Goal: Contribute content: Contribute content

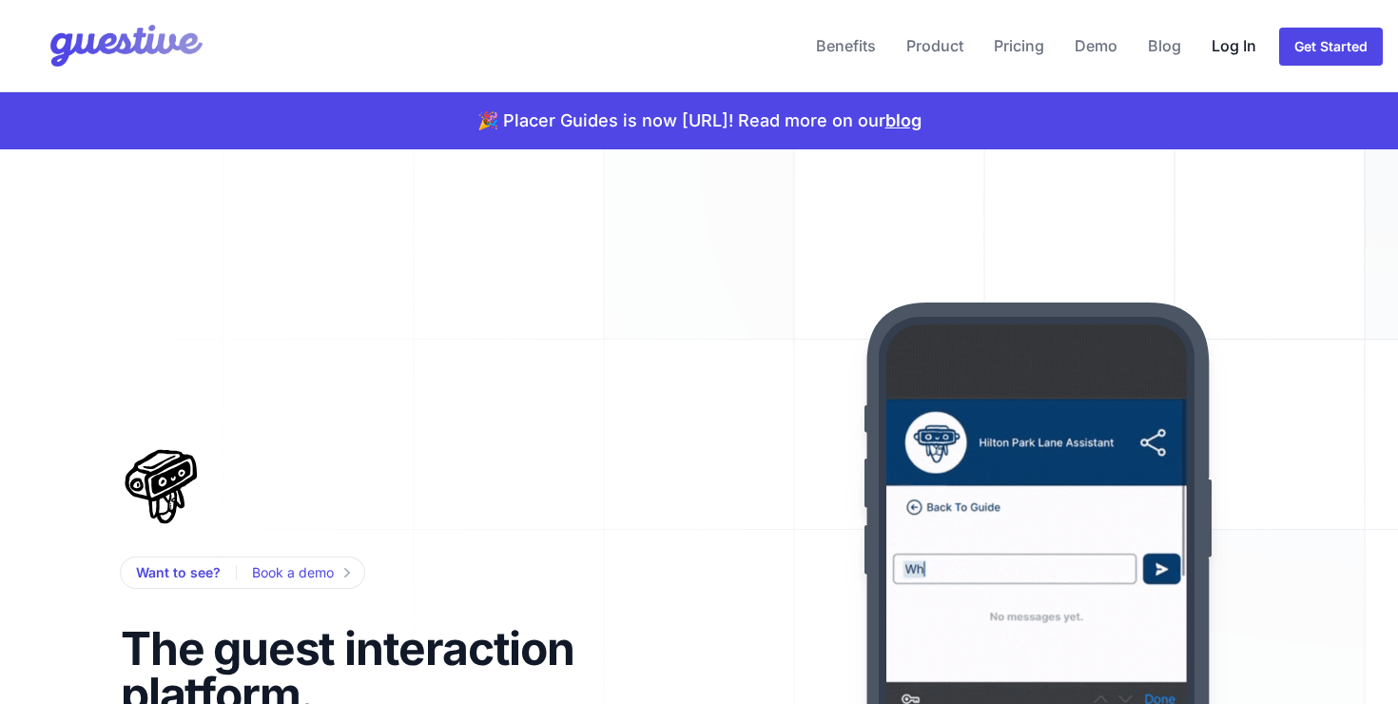
click at [1234, 52] on link "Log In" at bounding box center [1234, 46] width 60 height 46
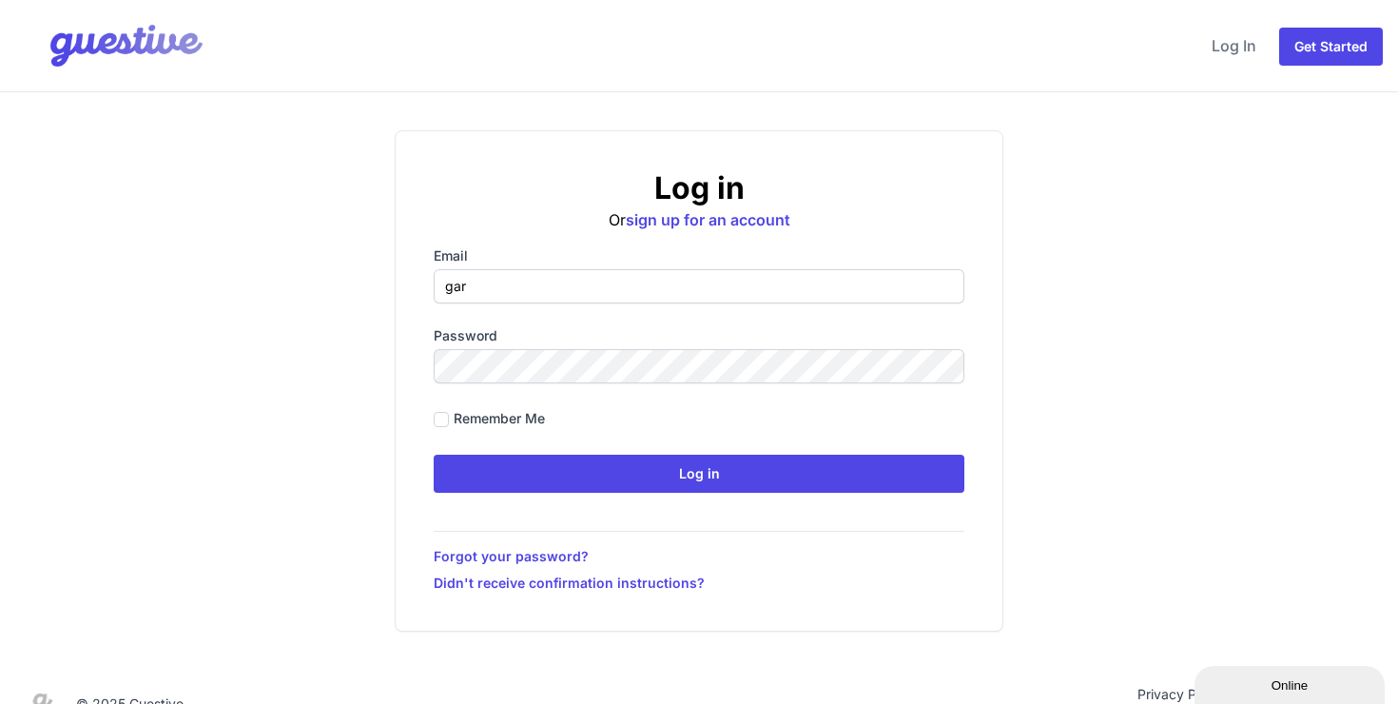
type input "gareth@placer-it.com"
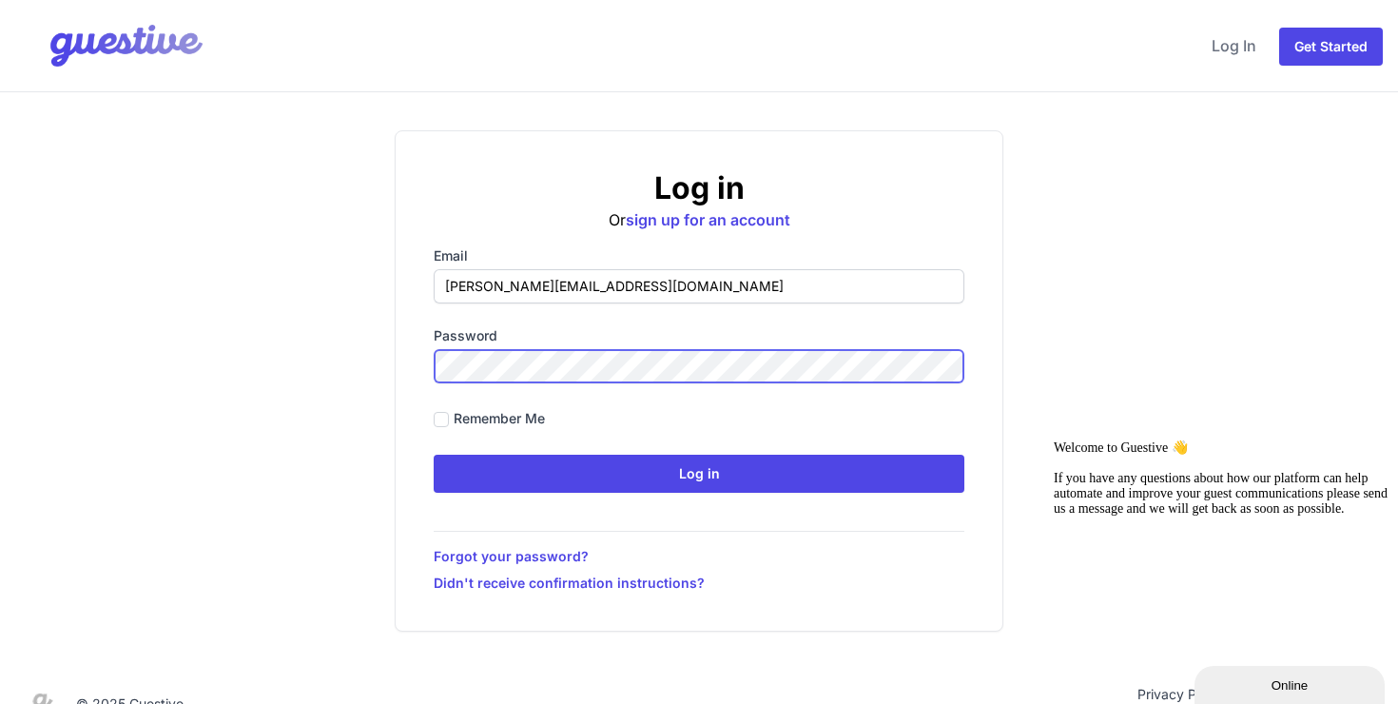
click at [434, 455] on input "Log in" at bounding box center [699, 474] width 531 height 38
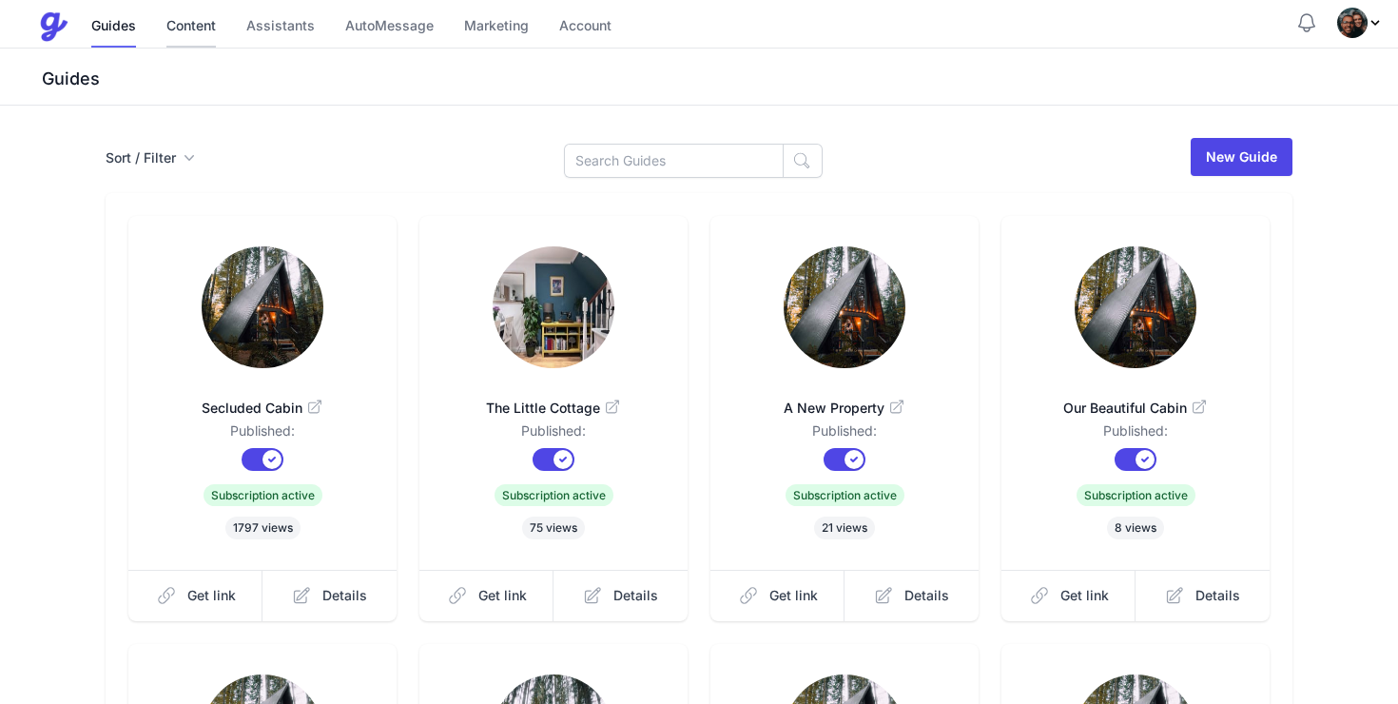
click at [204, 34] on link "Content" at bounding box center [190, 27] width 49 height 41
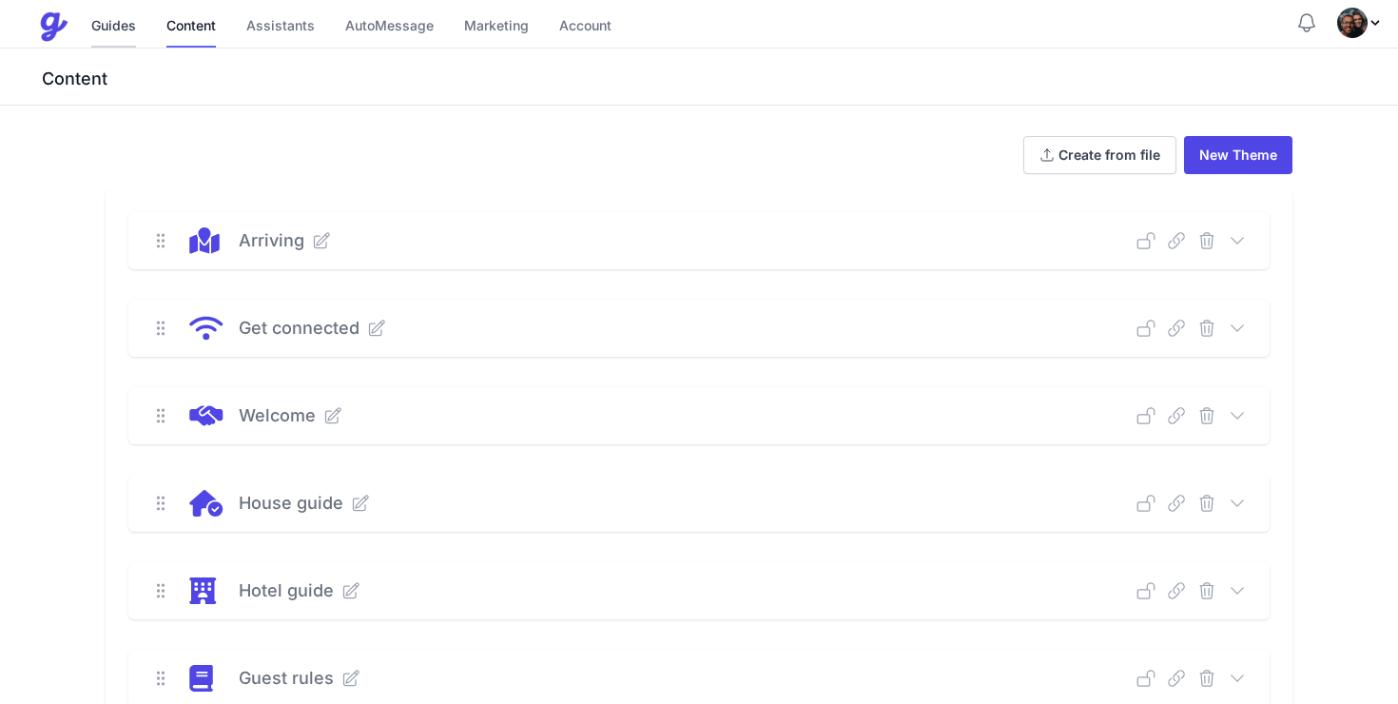
click at [109, 11] on link "Guides" at bounding box center [113, 27] width 45 height 41
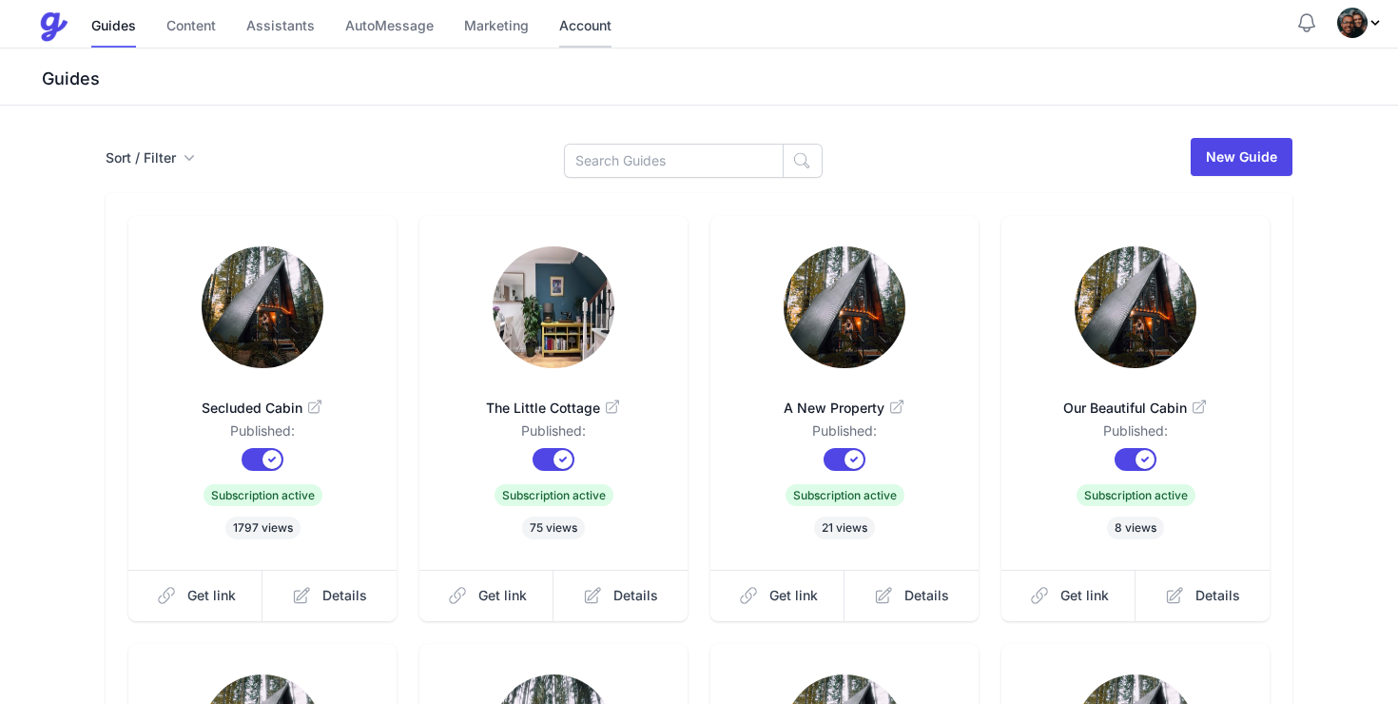
click at [592, 24] on link "Account" at bounding box center [585, 27] width 52 height 41
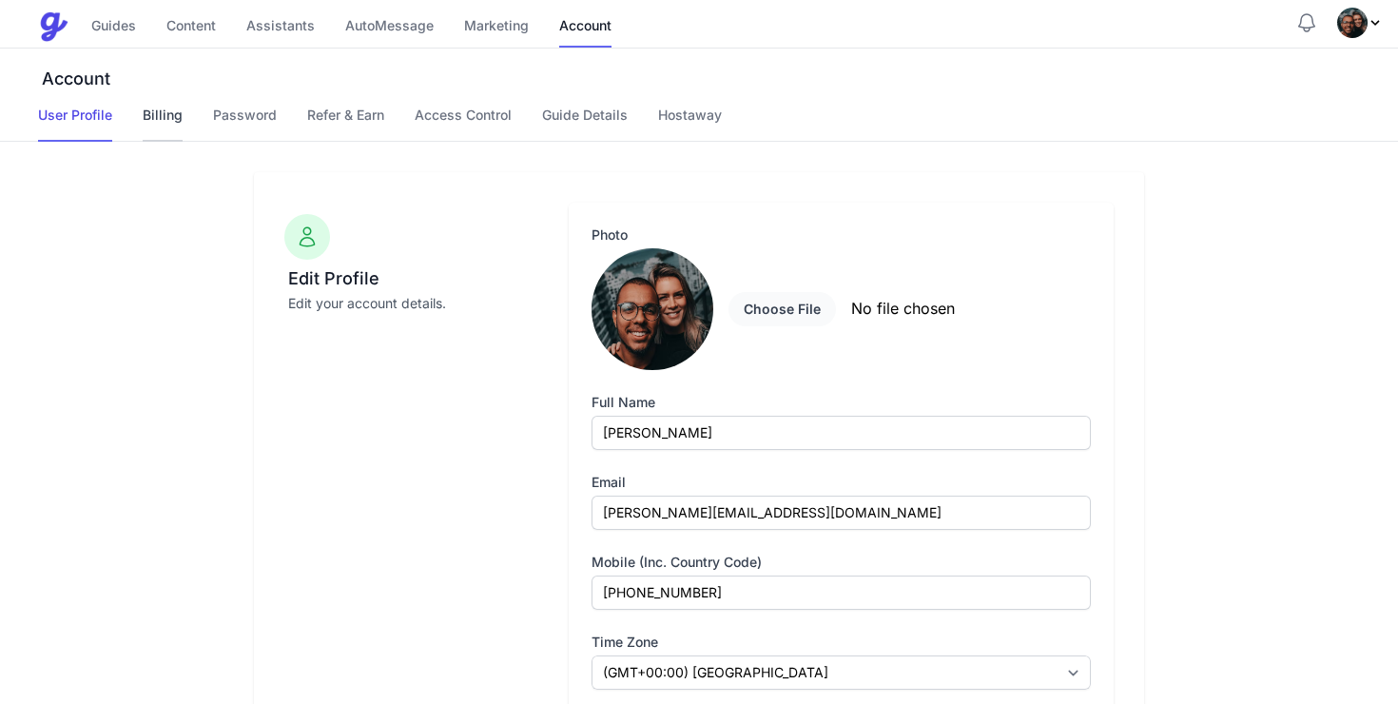
click at [170, 108] on link "Billing" at bounding box center [163, 124] width 40 height 36
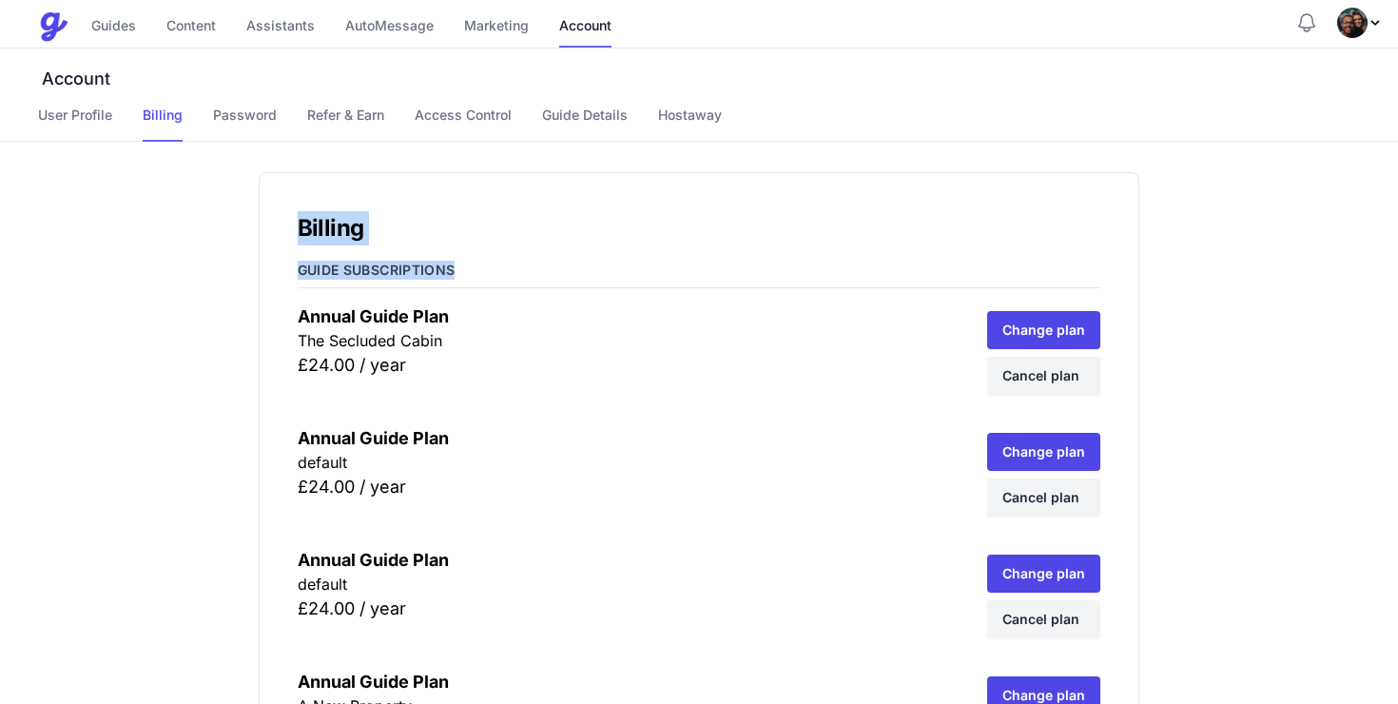
drag, startPoint x: 459, startPoint y: 276, endPoint x: 281, endPoint y: 194, distance: 196.6
click at [199, 31] on link "Content" at bounding box center [190, 27] width 49 height 41
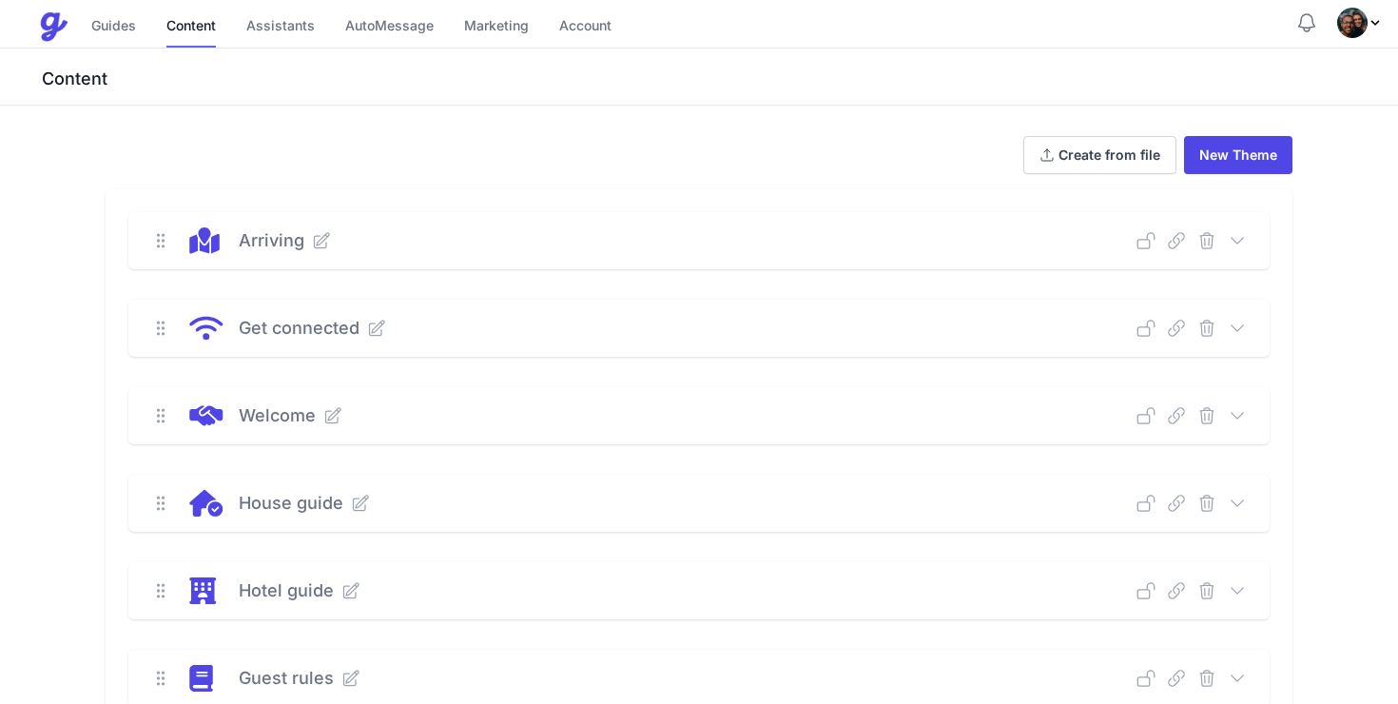
click at [1367, 20] on span "Profile Menu" at bounding box center [1360, 23] width 46 height 30
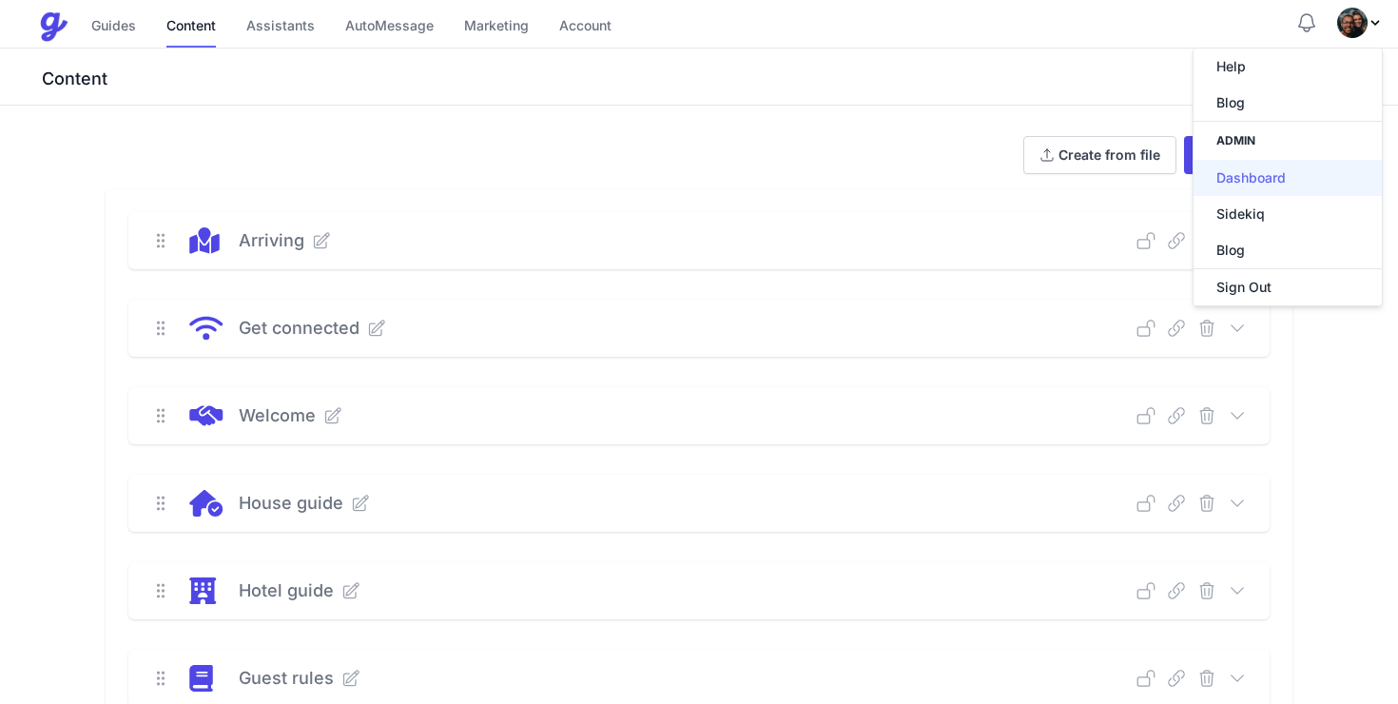
click at [1301, 184] on link "Dashboard" at bounding box center [1287, 178] width 188 height 36
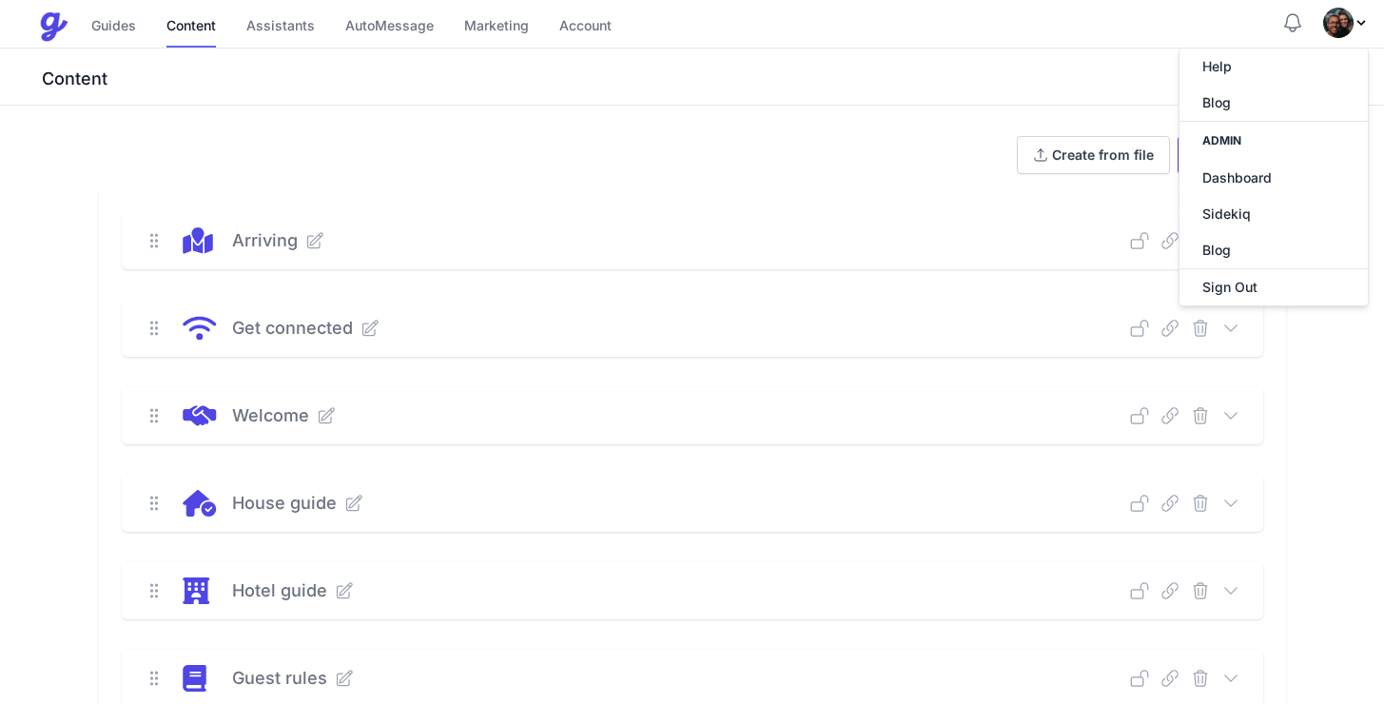
click at [129, 31] on link "Guides" at bounding box center [113, 27] width 45 height 41
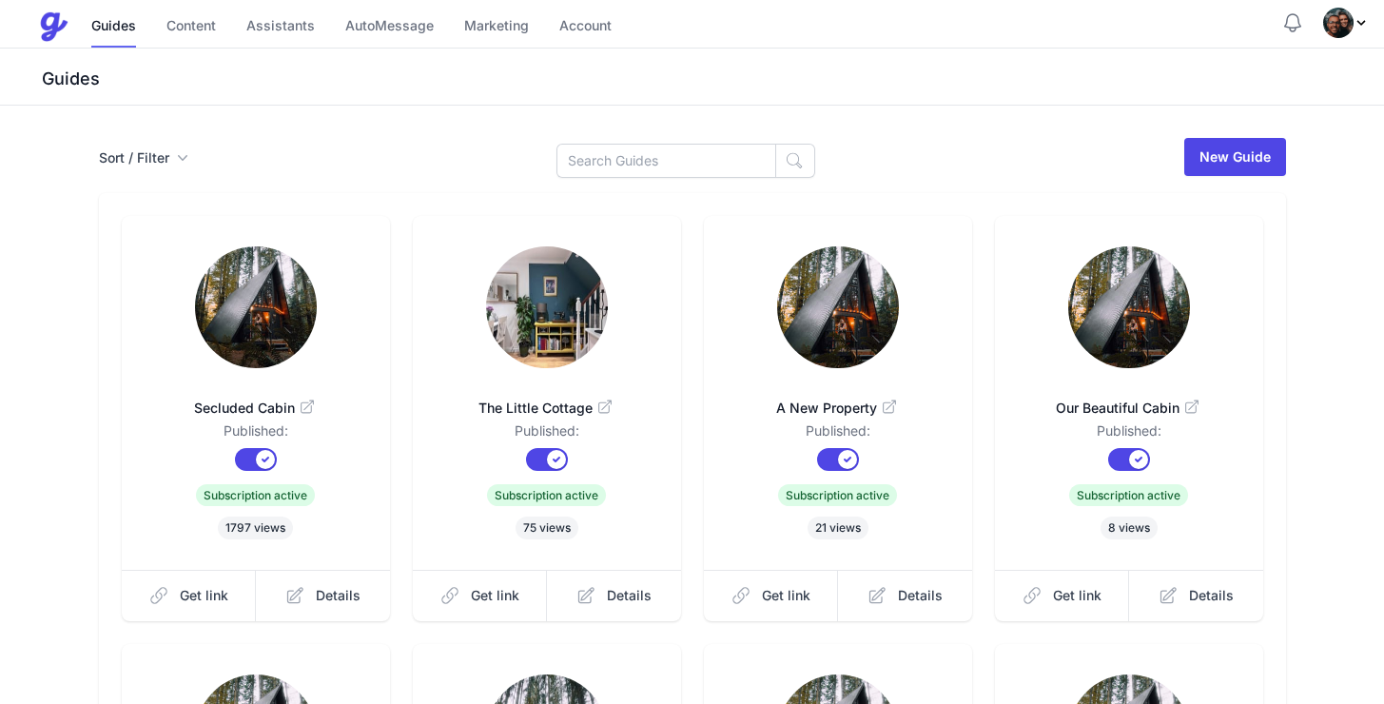
click at [561, 320] on img at bounding box center [547, 307] width 122 height 122
click at [254, 29] on link "Assistants" at bounding box center [280, 27] width 68 height 41
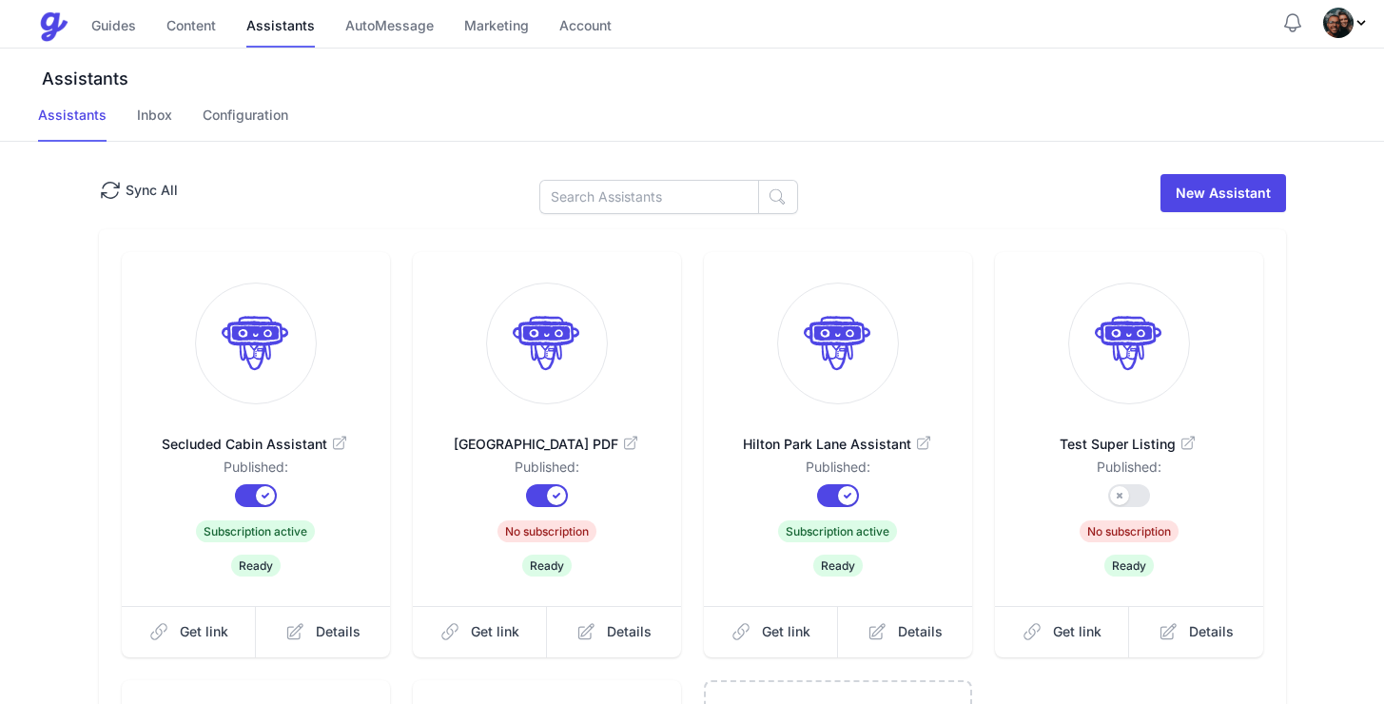
click at [194, 31] on link "Content" at bounding box center [190, 27] width 49 height 41
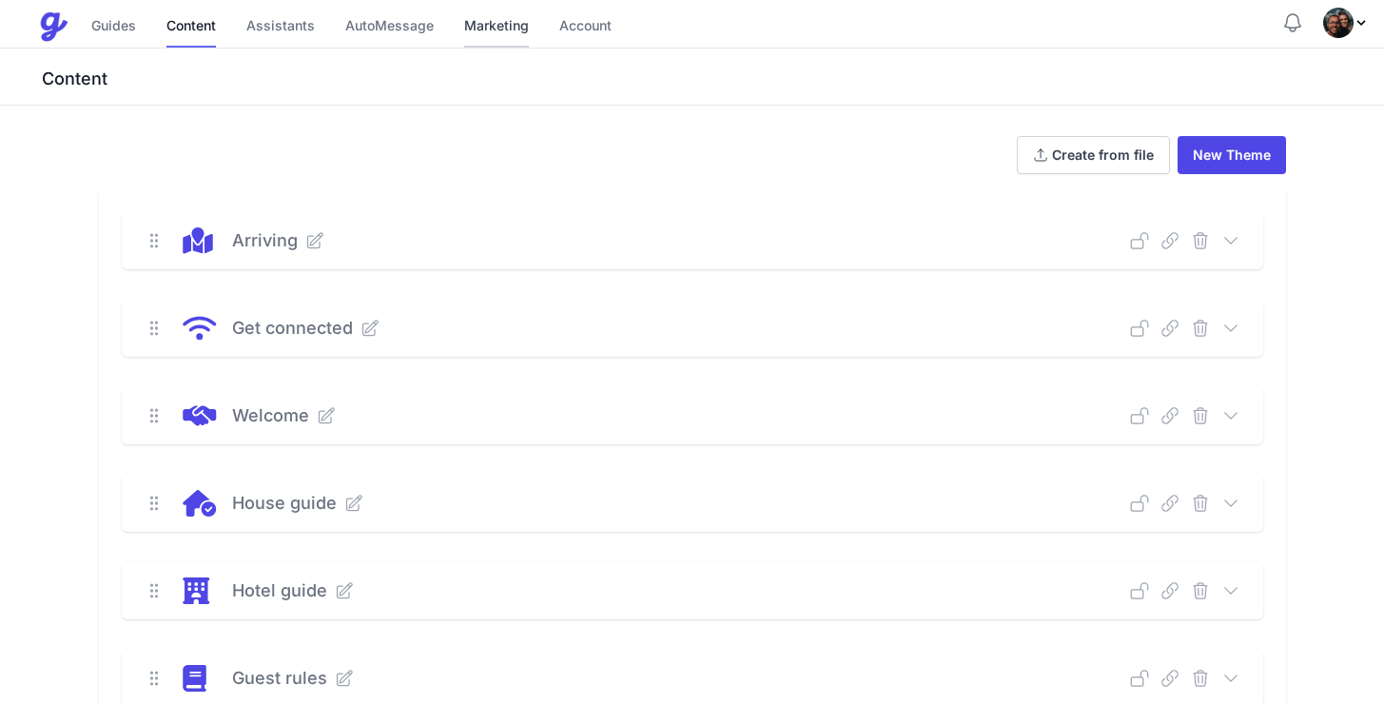
click at [501, 29] on link "Marketing" at bounding box center [496, 27] width 65 height 41
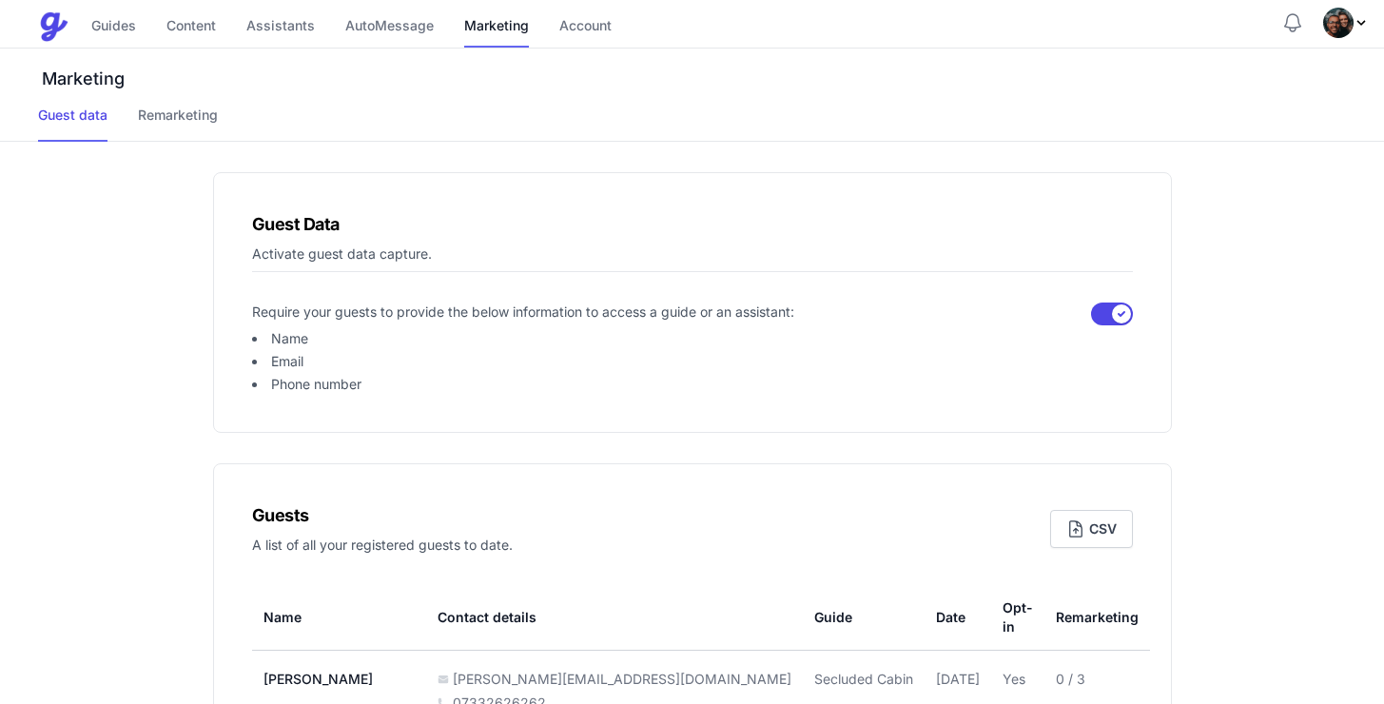
click at [1364, 29] on icon "Profile Menu" at bounding box center [1360, 22] width 15 height 15
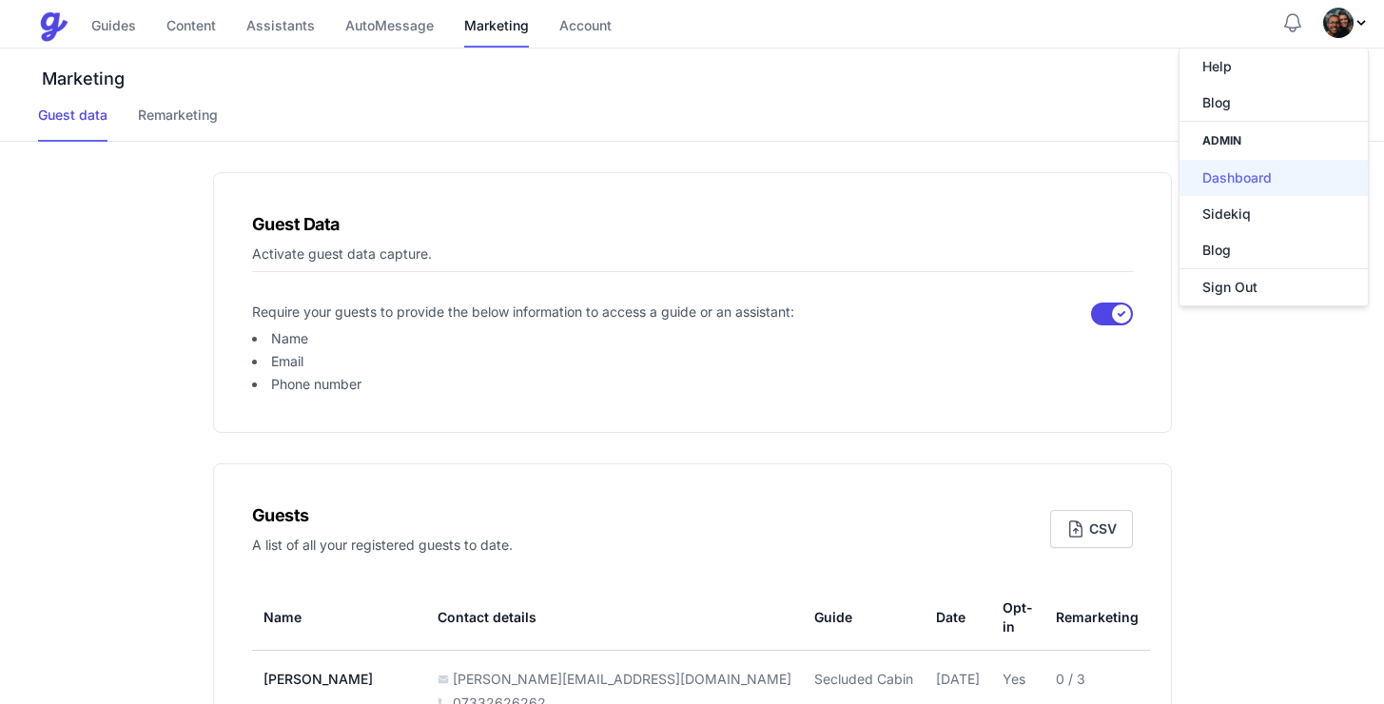
click at [1270, 182] on link "Dashboard" at bounding box center [1273, 178] width 188 height 36
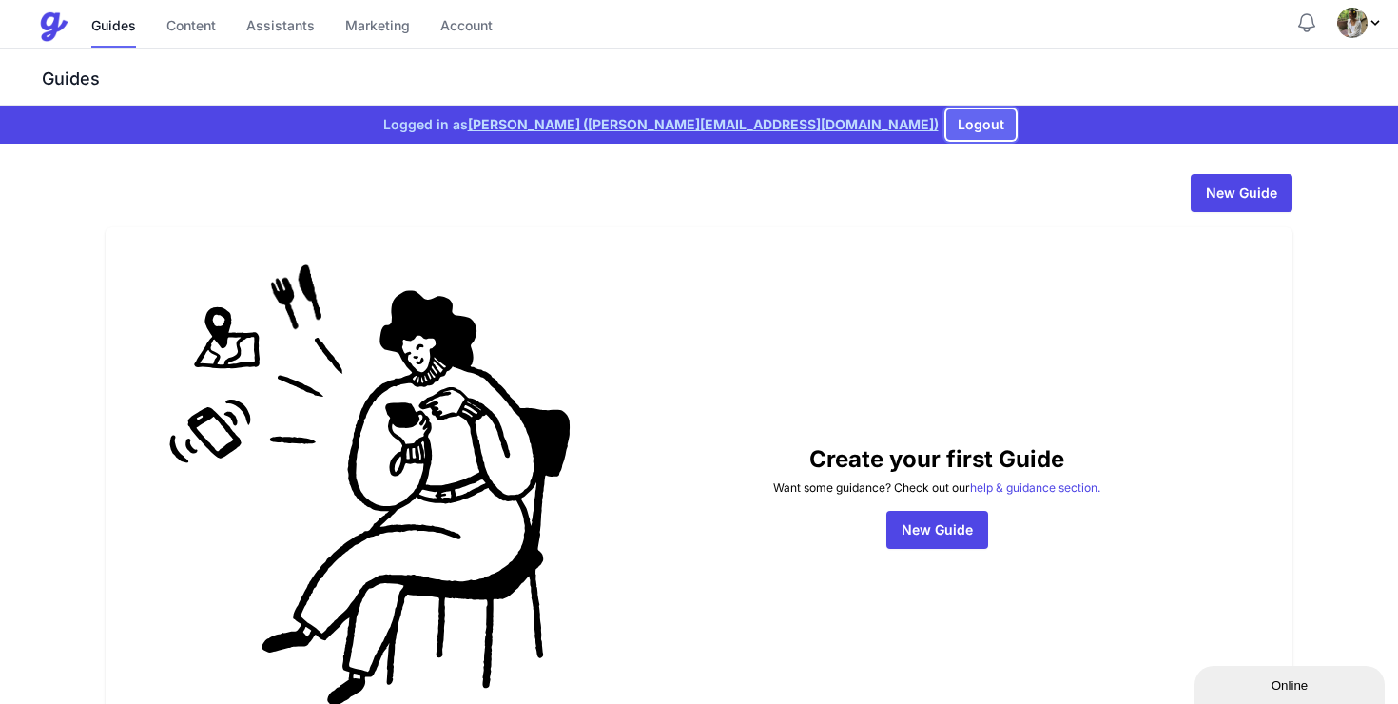
click at [946, 123] on button "Logout" at bounding box center [980, 124] width 69 height 30
click at [890, 121] on button "Logout" at bounding box center [924, 124] width 69 height 30
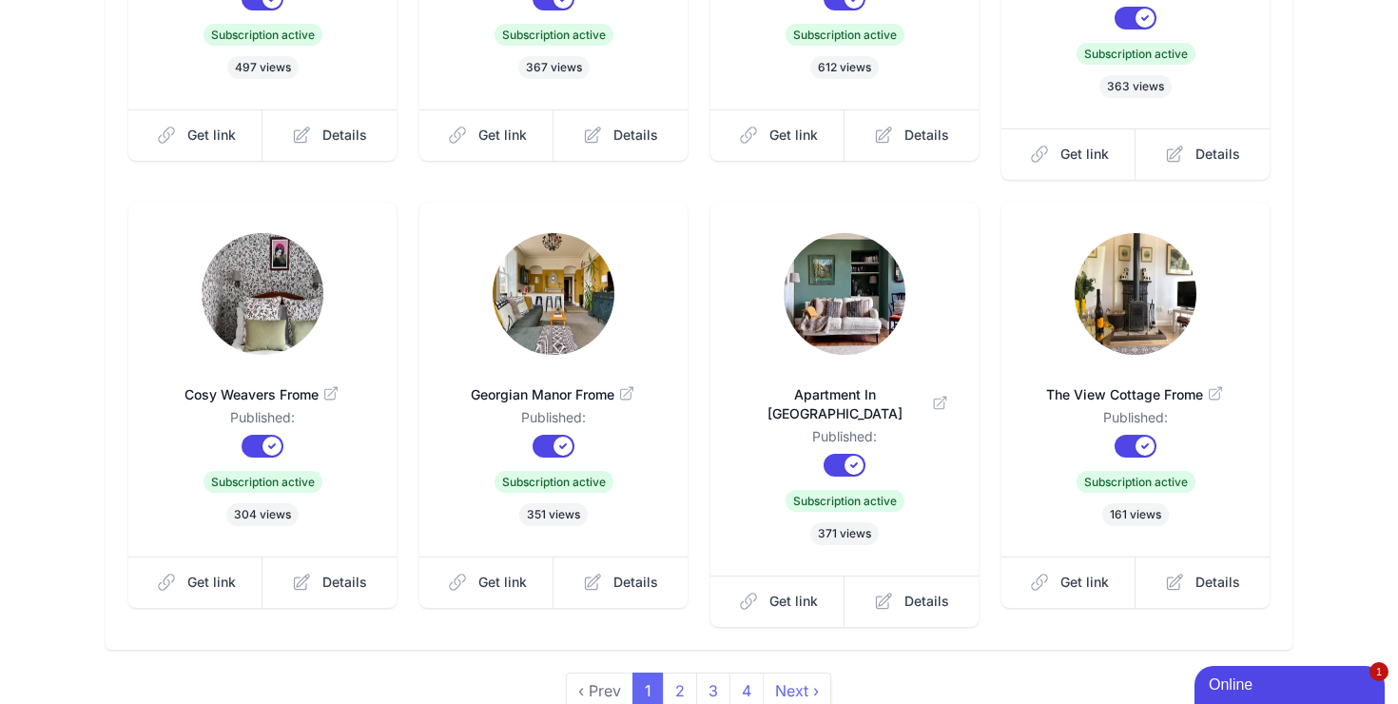
scroll to position [603, 0]
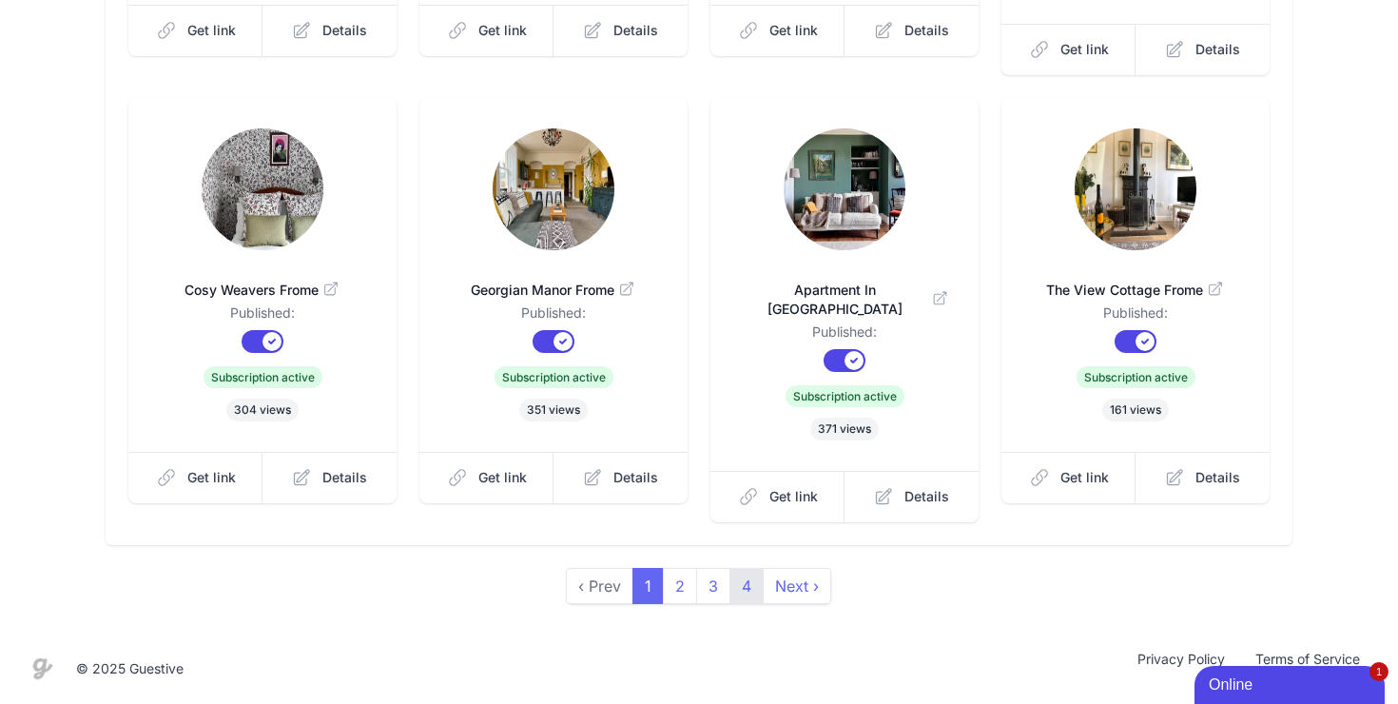
click at [747, 592] on link "4" at bounding box center [746, 586] width 34 height 36
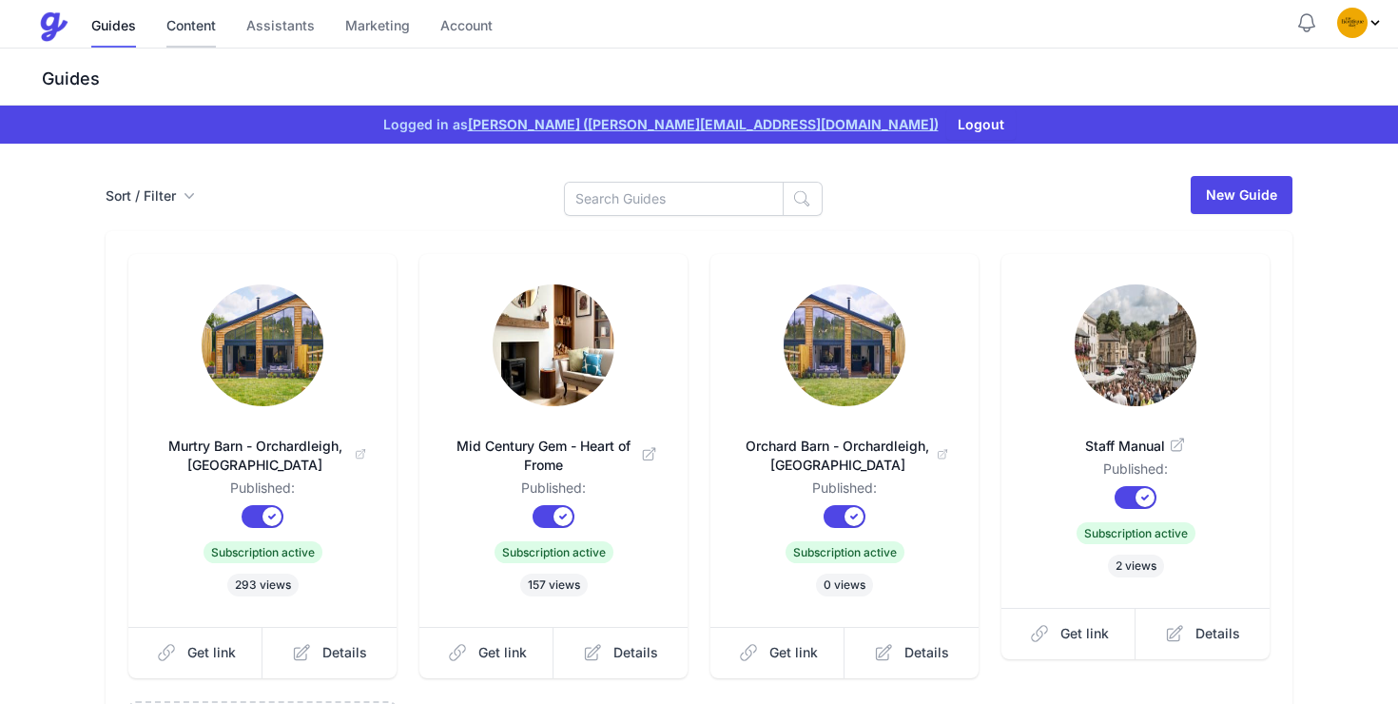
click at [194, 29] on link "Content" at bounding box center [190, 27] width 49 height 41
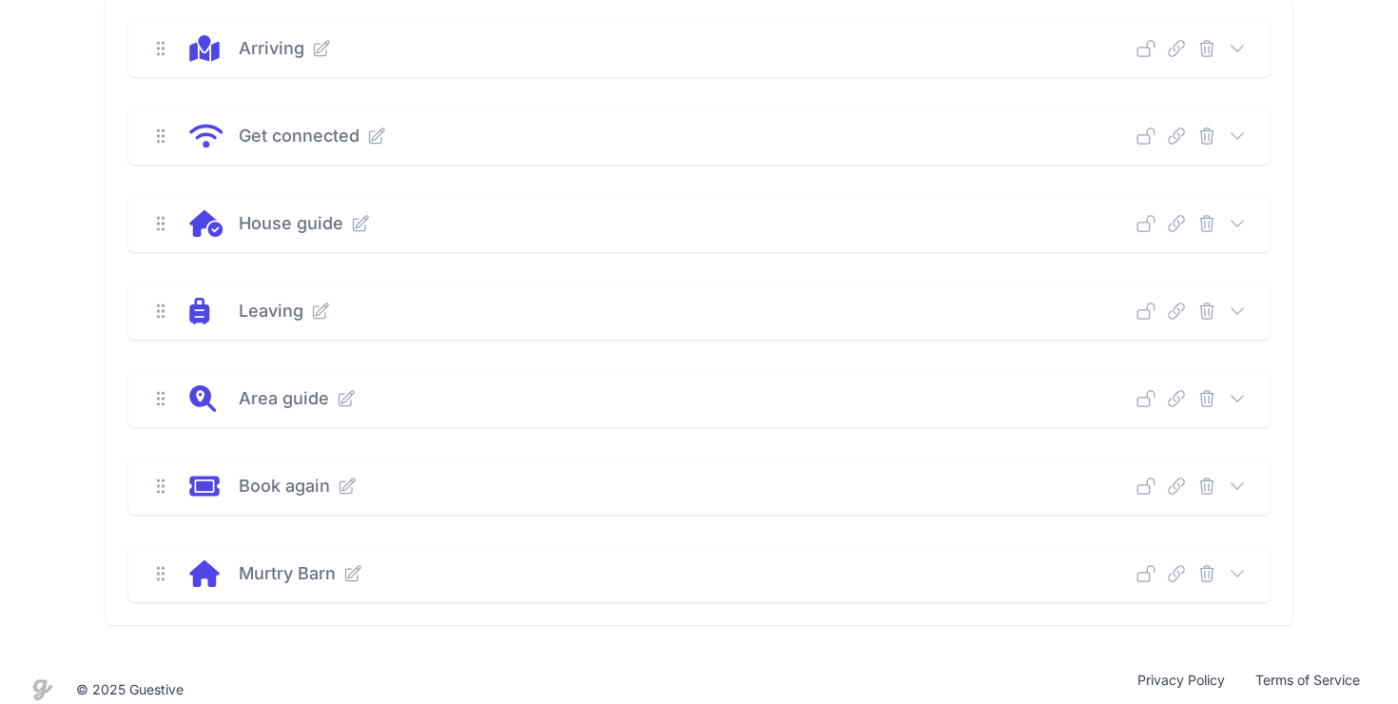
scroll to position [250, 0]
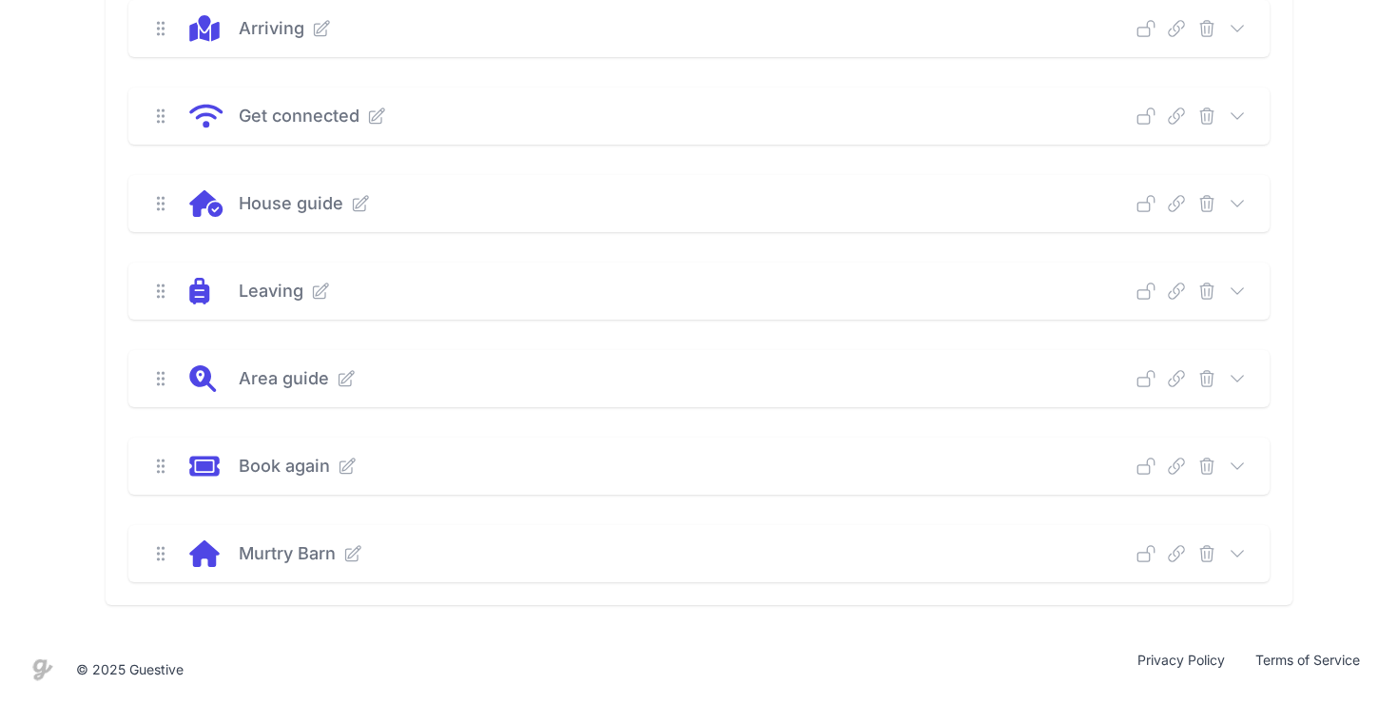
click at [1243, 553] on icon at bounding box center [1237, 553] width 19 height 19
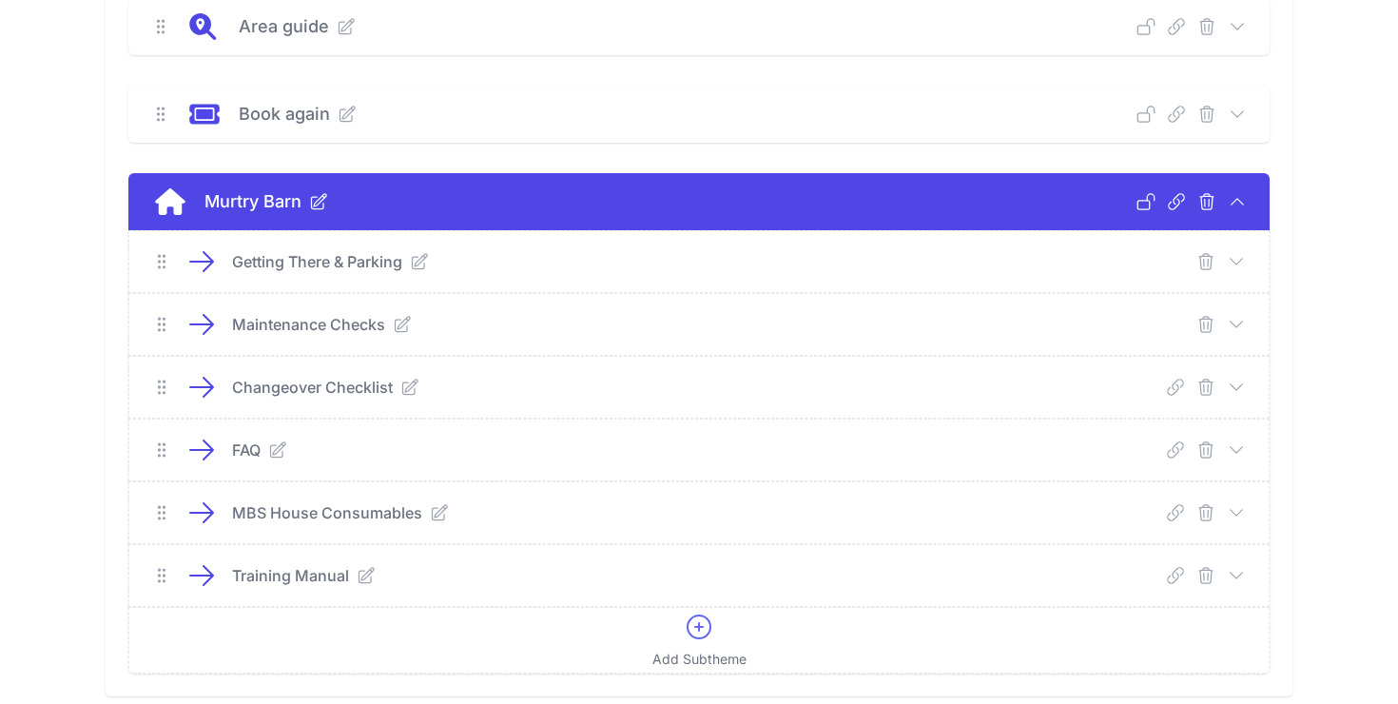
scroll to position [693, 0]
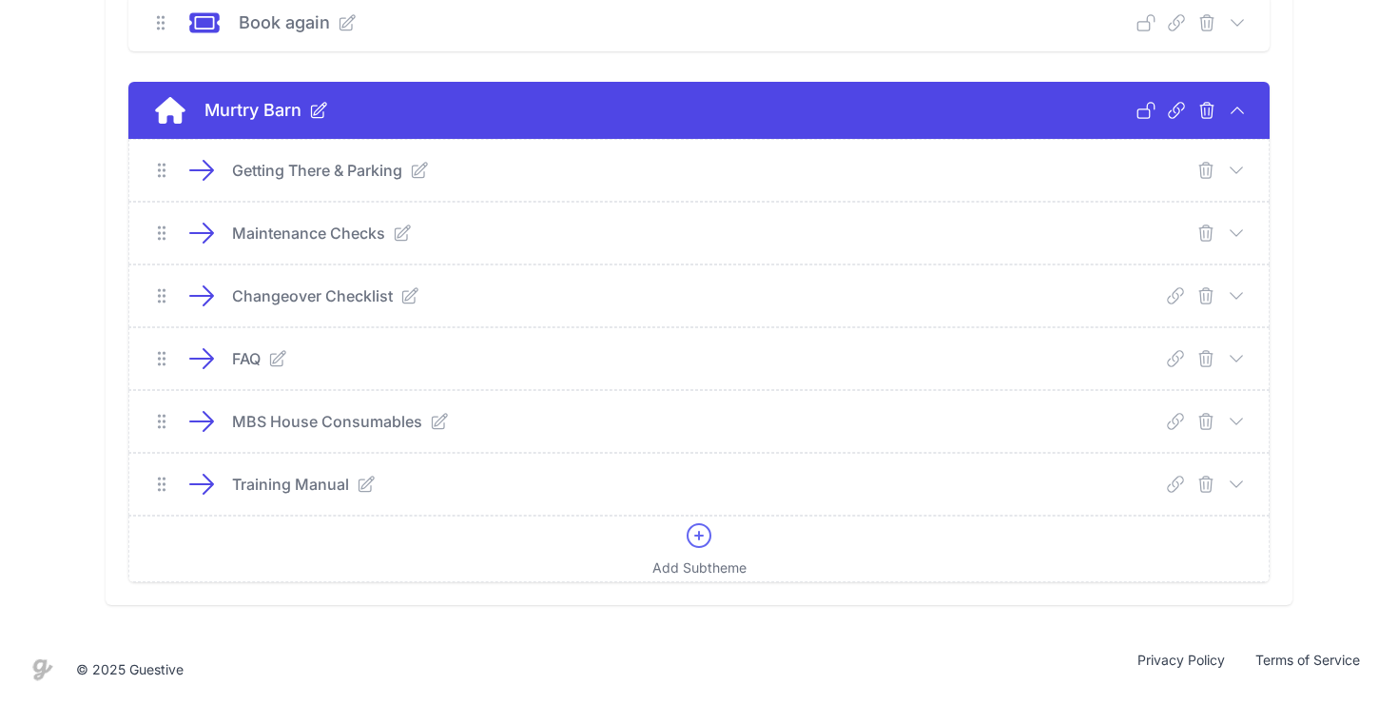
click at [1241, 167] on icon at bounding box center [1237, 169] width 12 height 6
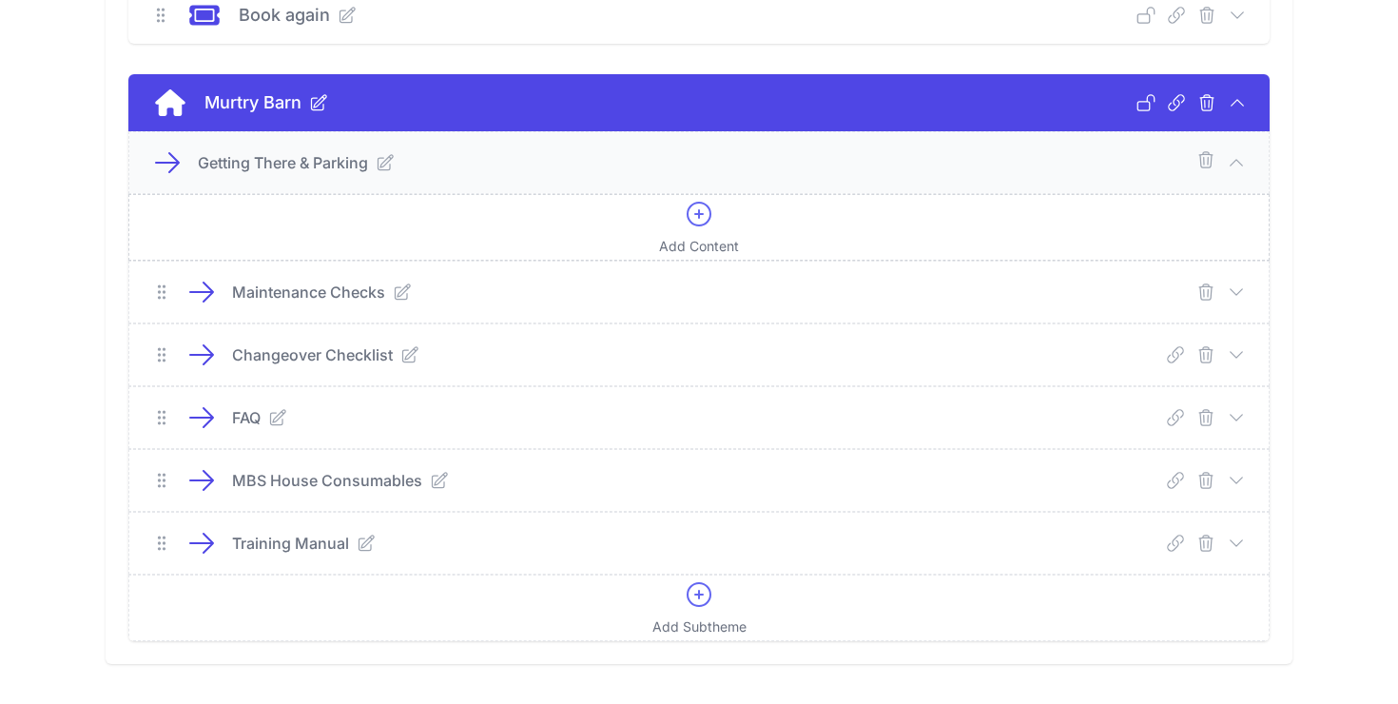
scroll to position [707, 0]
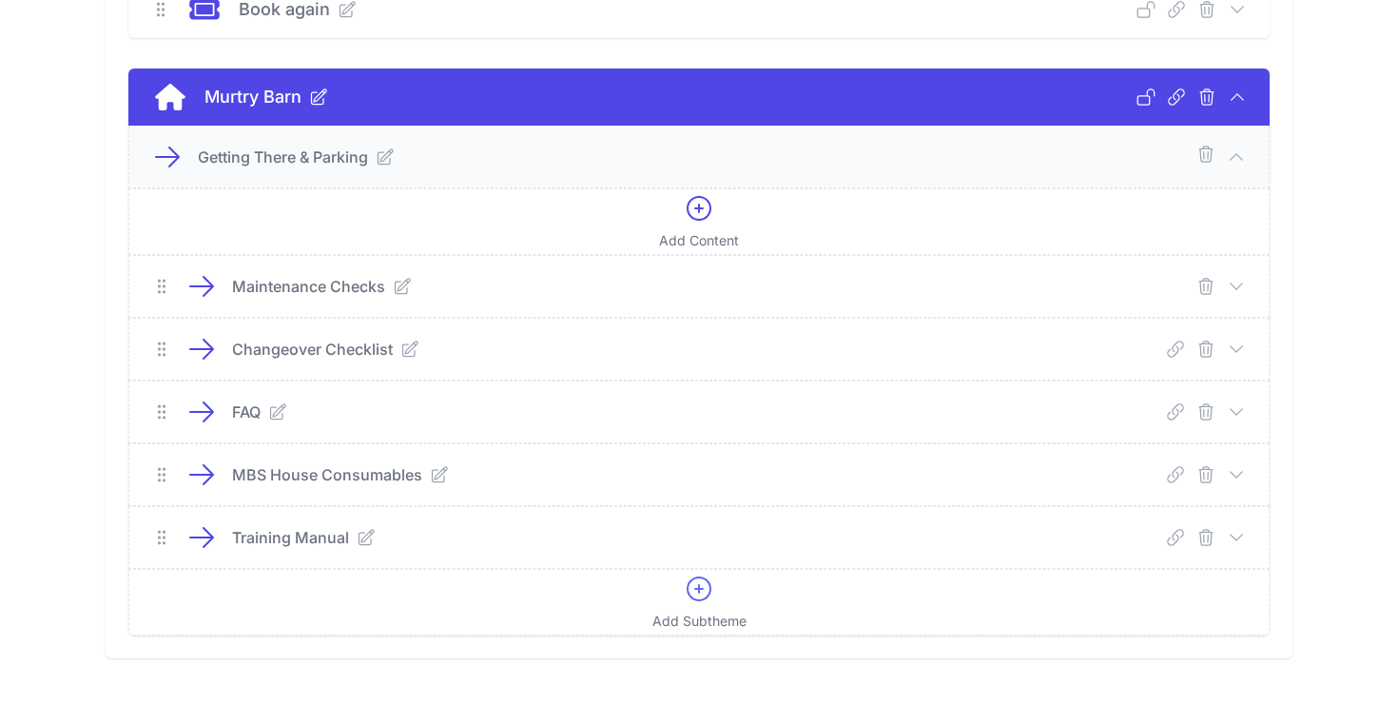
click at [1240, 151] on icon at bounding box center [1236, 156] width 19 height 19
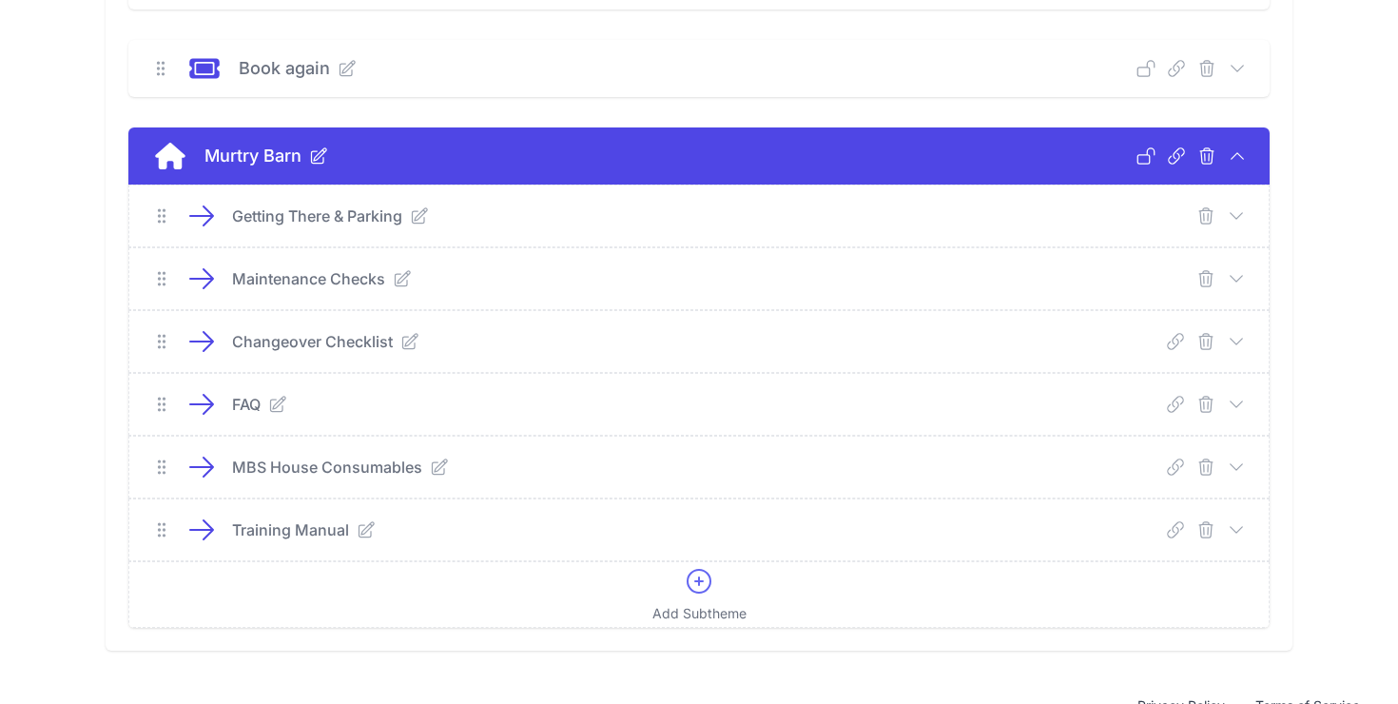
scroll to position [632, 0]
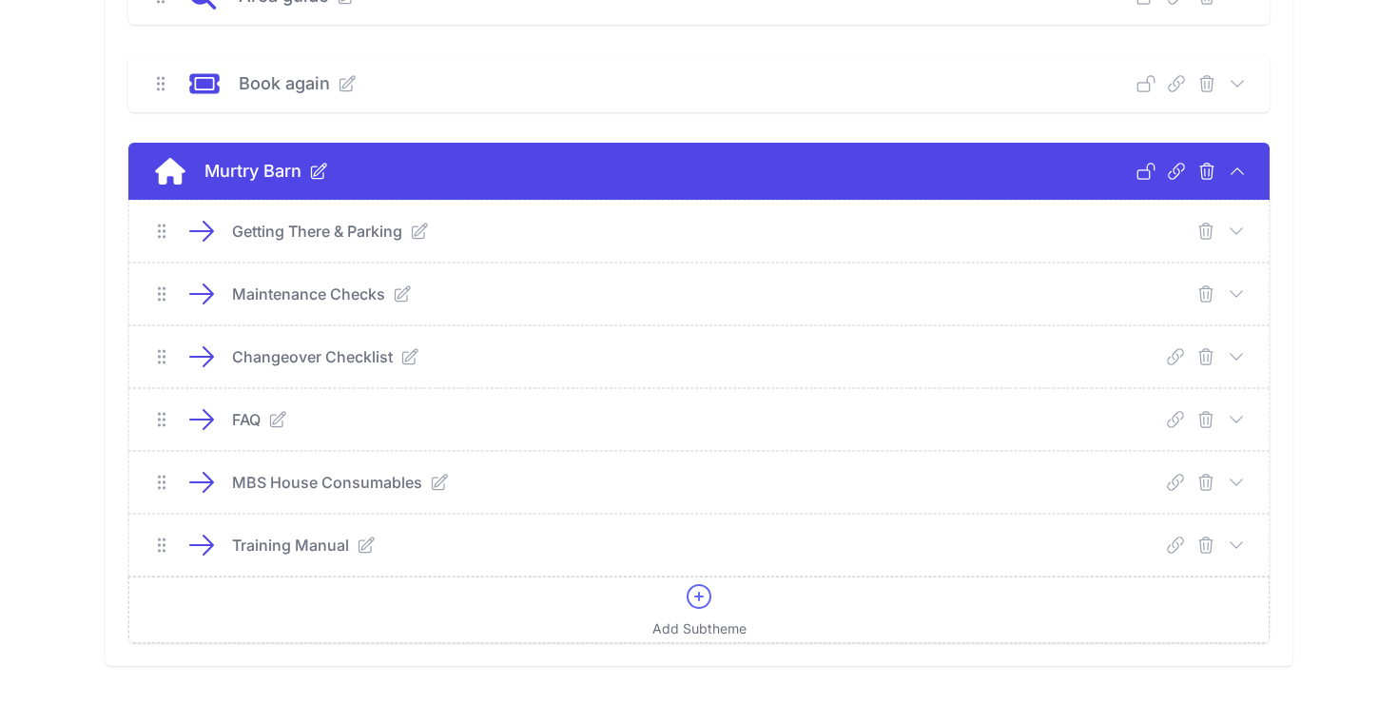
click at [704, 612] on div "Add Subtheme" at bounding box center [699, 609] width 94 height 57
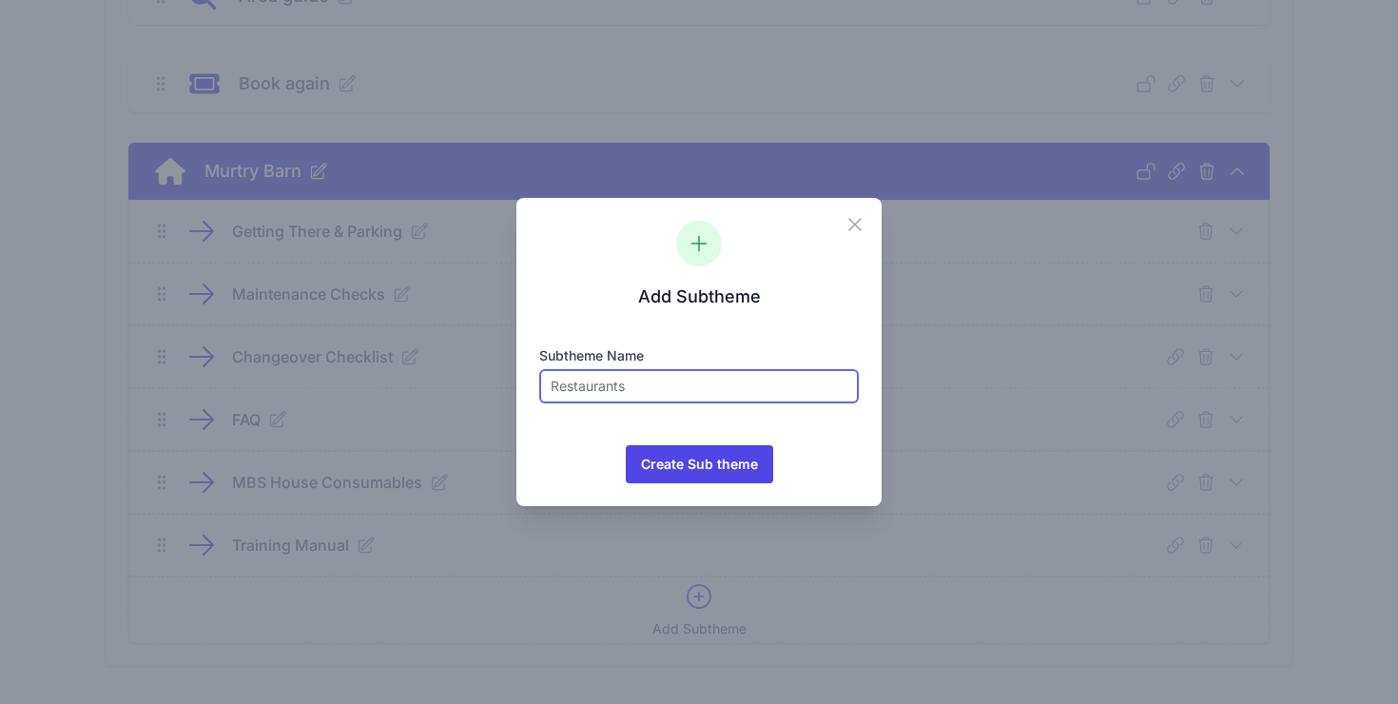
click at [665, 392] on input "text" at bounding box center [699, 386] width 320 height 34
type input "Staff Guide"
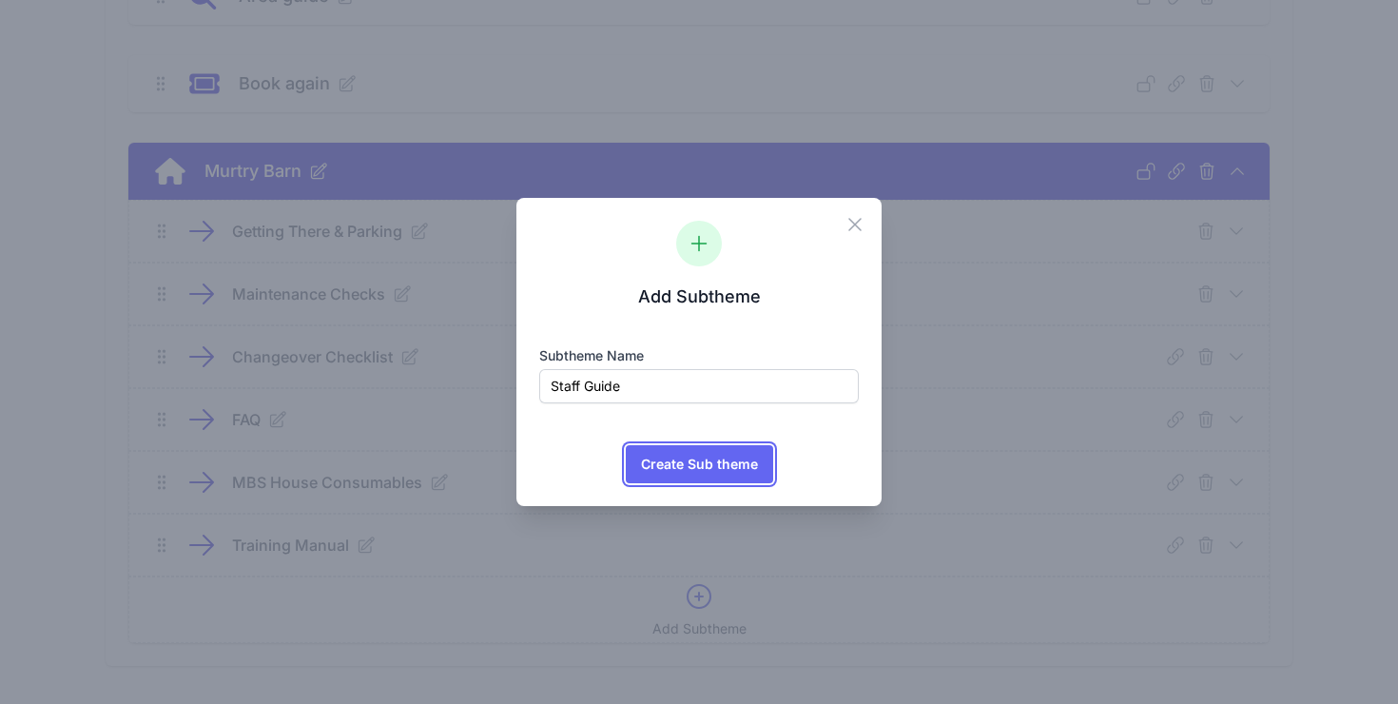
click at [729, 464] on span "Create Sub theme" at bounding box center [699, 464] width 117 height 38
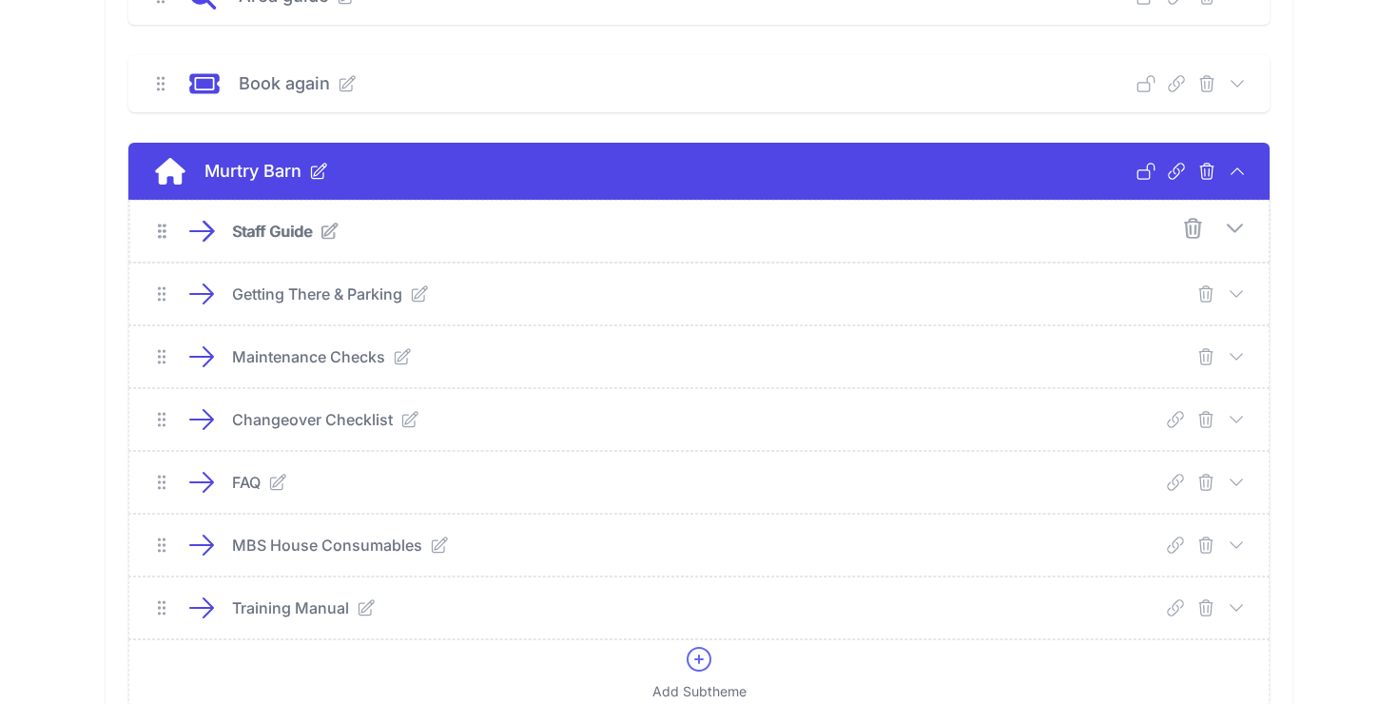
drag, startPoint x: 158, startPoint y: 611, endPoint x: 159, endPoint y: 234, distance: 376.6
click at [1357, 221] on div "New Theme Arriving Deep Link Select a guide and copy the deep link to send to g…" at bounding box center [699, 135] width 1398 height 1248
click at [1235, 217] on icon at bounding box center [1234, 228] width 23 height 23
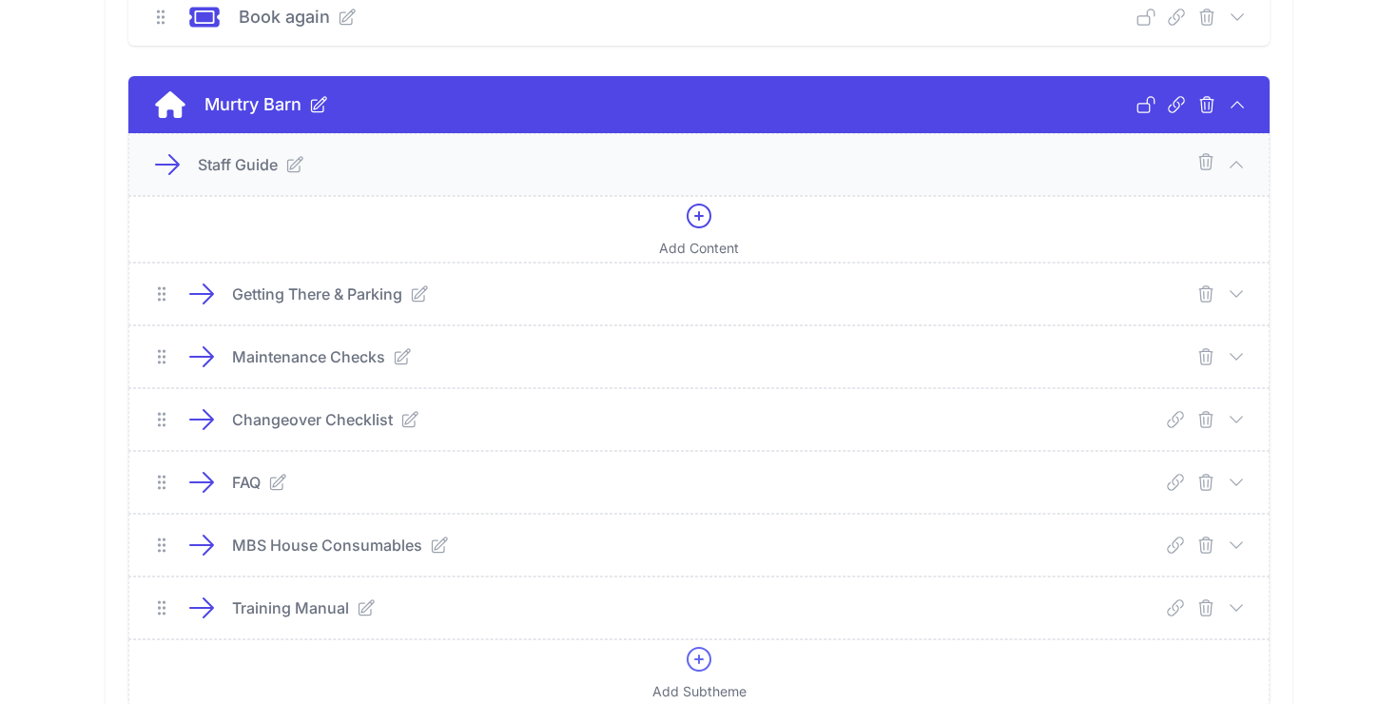
scroll to position [708, 0]
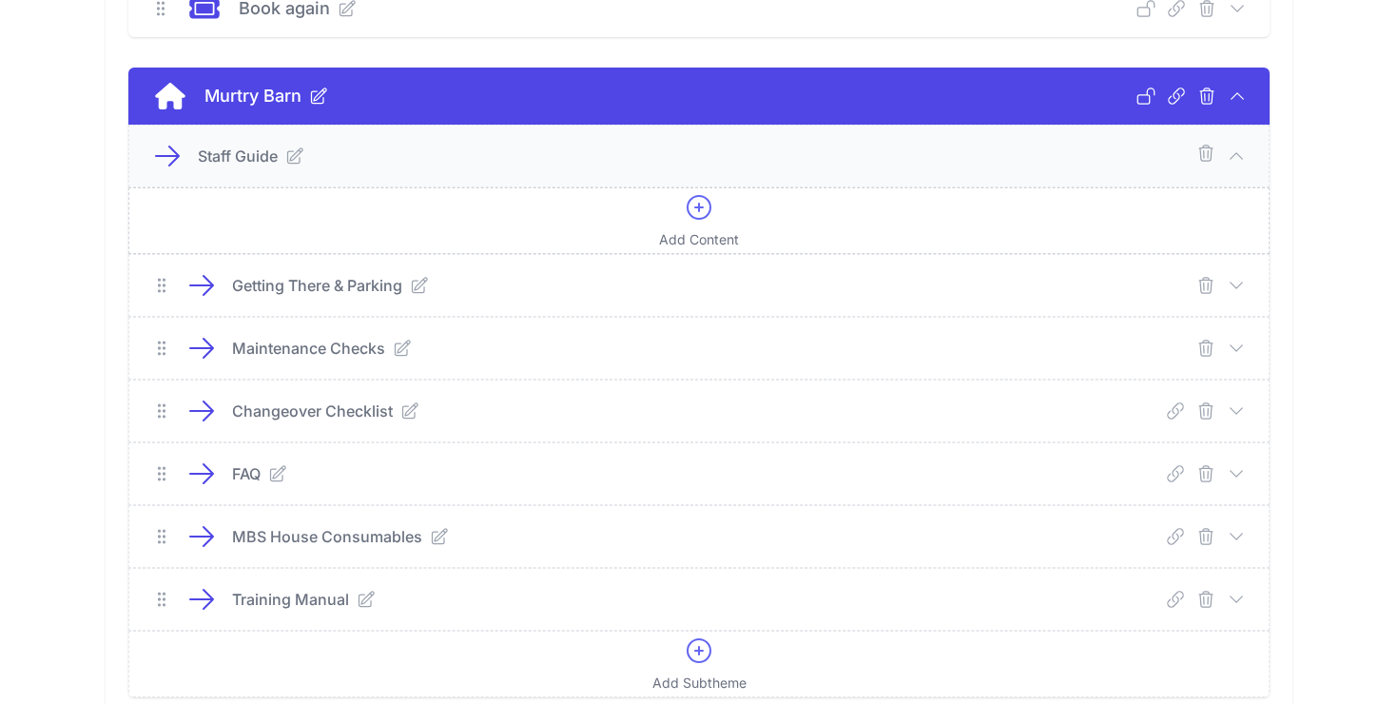
click at [716, 209] on div "Add Content" at bounding box center [699, 220] width 80 height 57
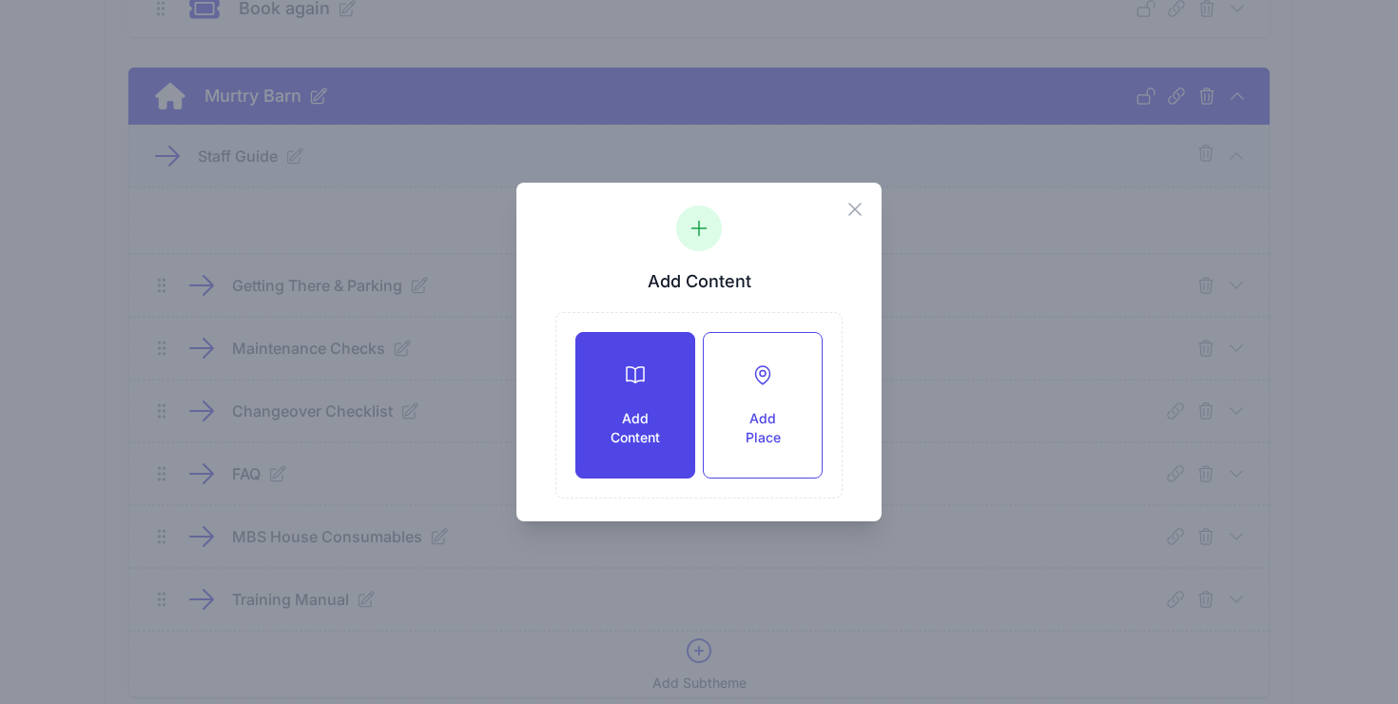
click at [619, 381] on div at bounding box center [635, 374] width 57 height 23
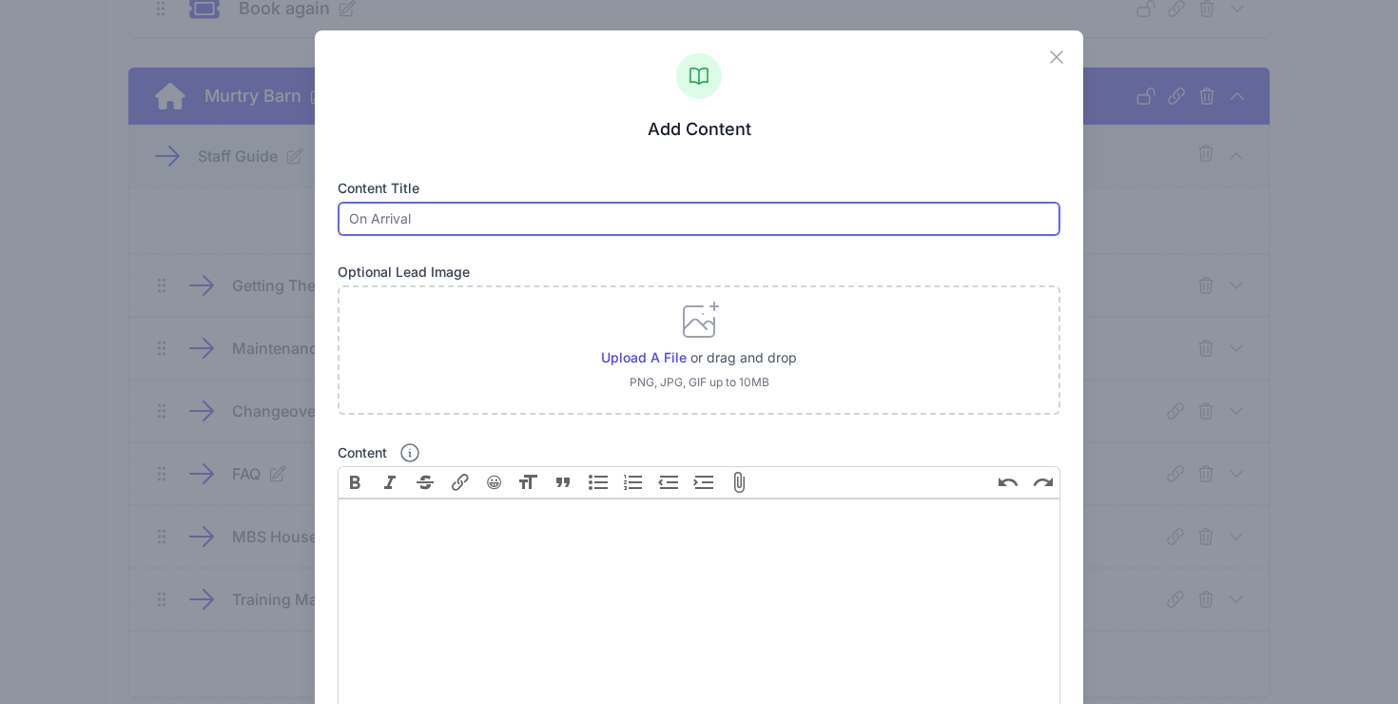
click at [505, 219] on input "text" at bounding box center [700, 219] width 724 height 34
type input "Changeover Checklist"
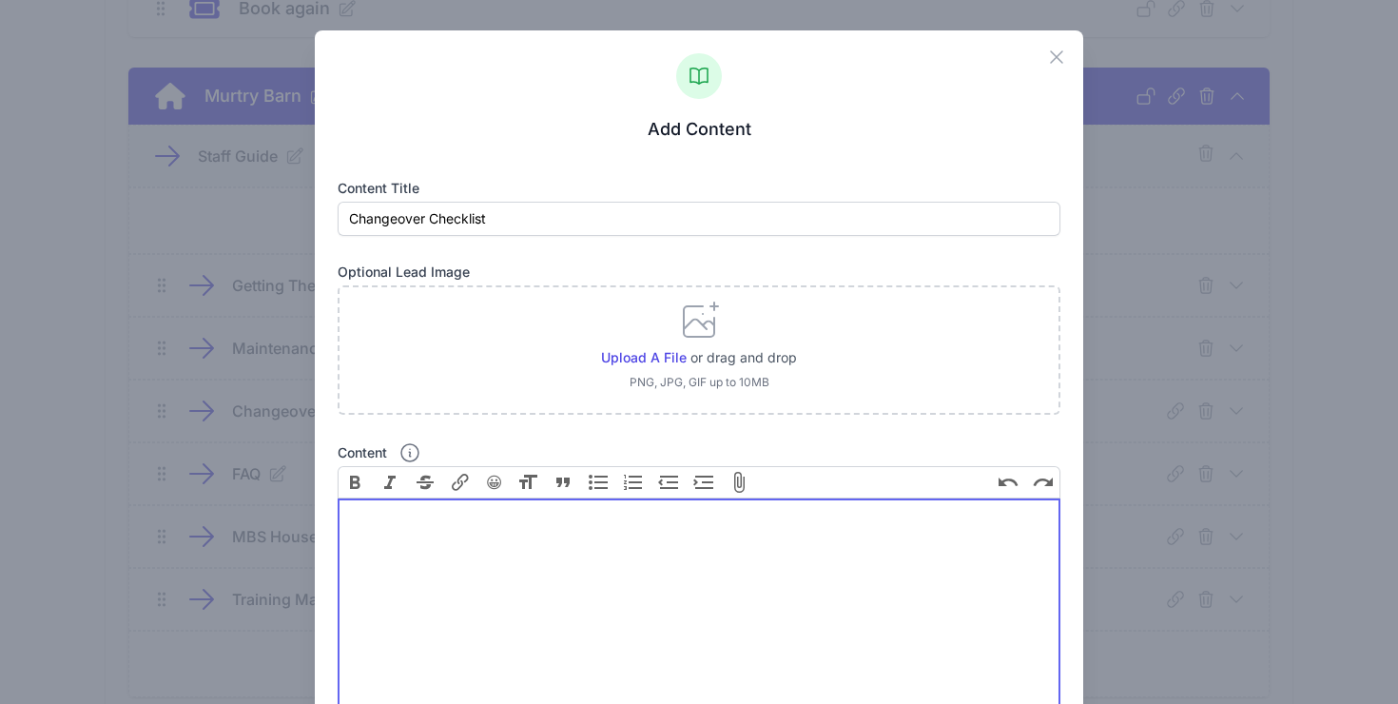
click at [428, 567] on trix-editor "Content" at bounding box center [700, 604] width 724 height 213
paste trix-editor "<div><strong>Entrance<br></strong>1. Front of house clear – no weeds/leaves/rub…"
type trix-editor "<div><strong>Entrance<br></strong>1. Front of house clear – no weeds/leaves/rub…"
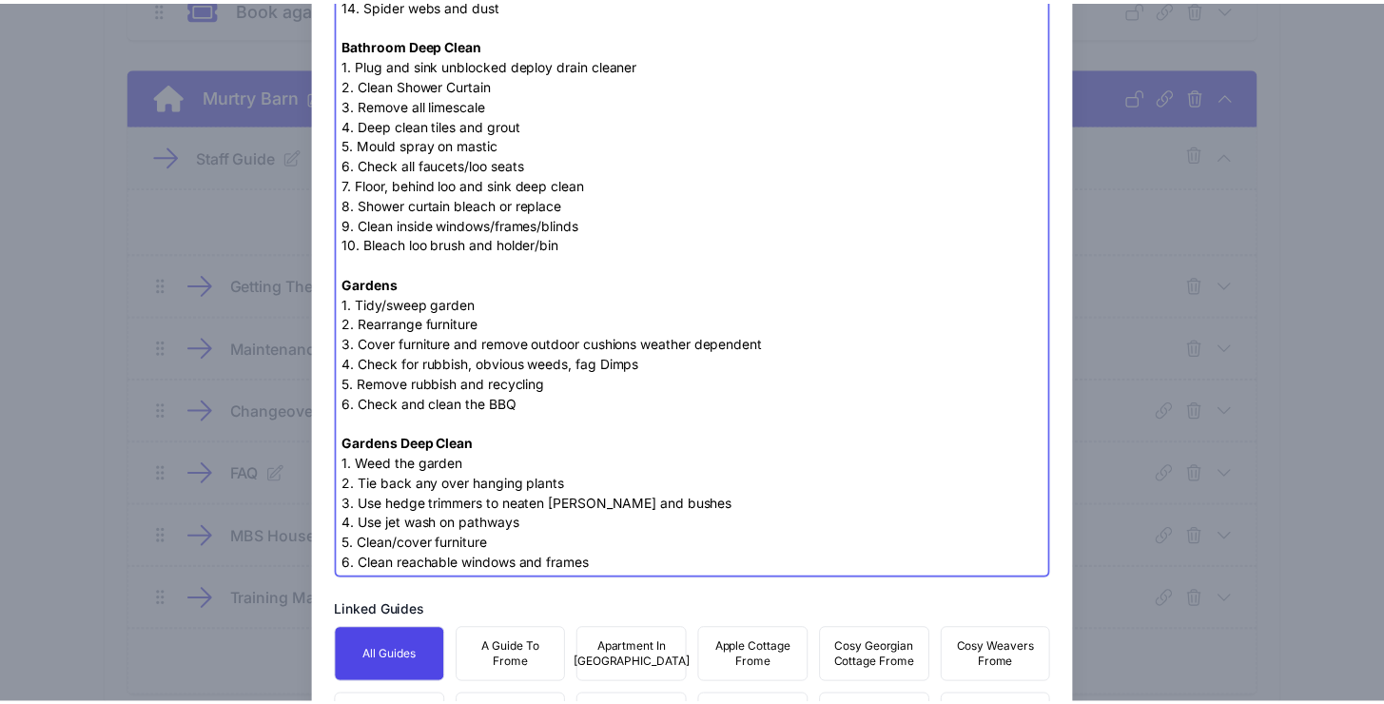
scroll to position [3422, 0]
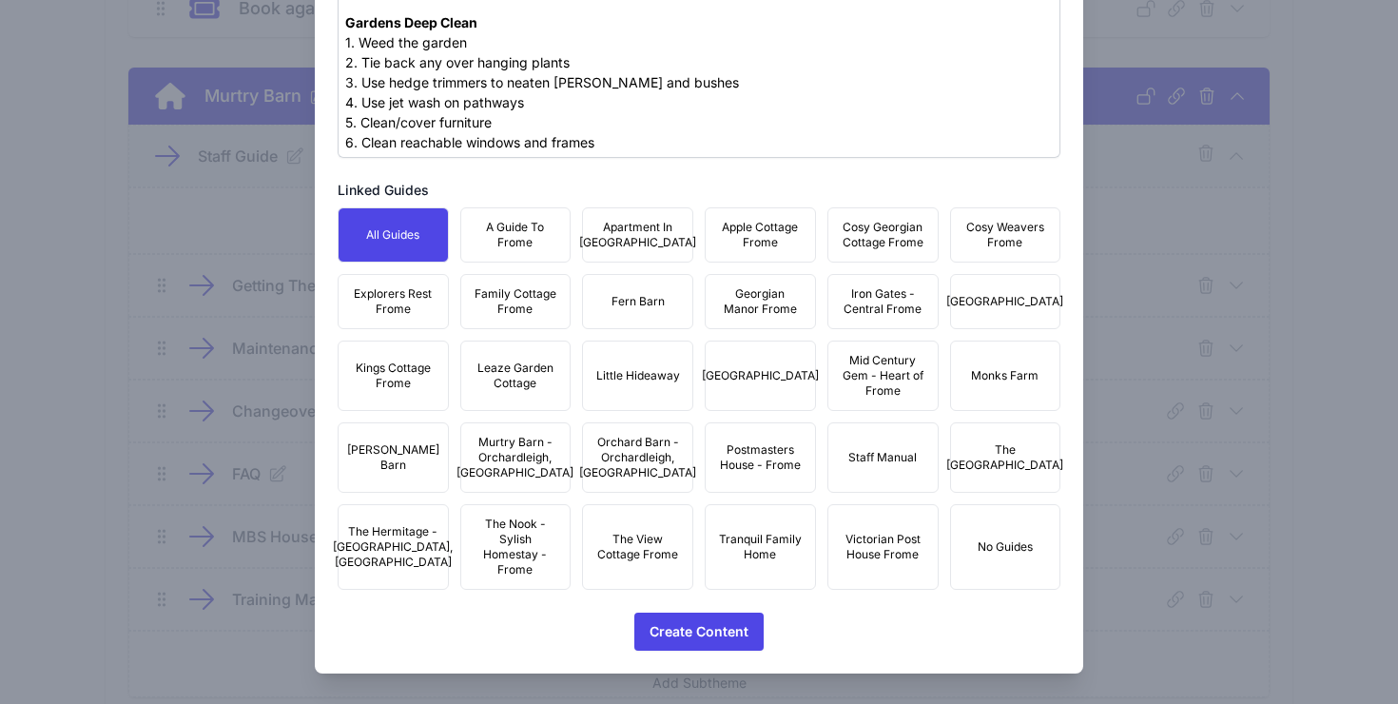
click at [882, 450] on span "Staff Manual" at bounding box center [882, 457] width 68 height 15
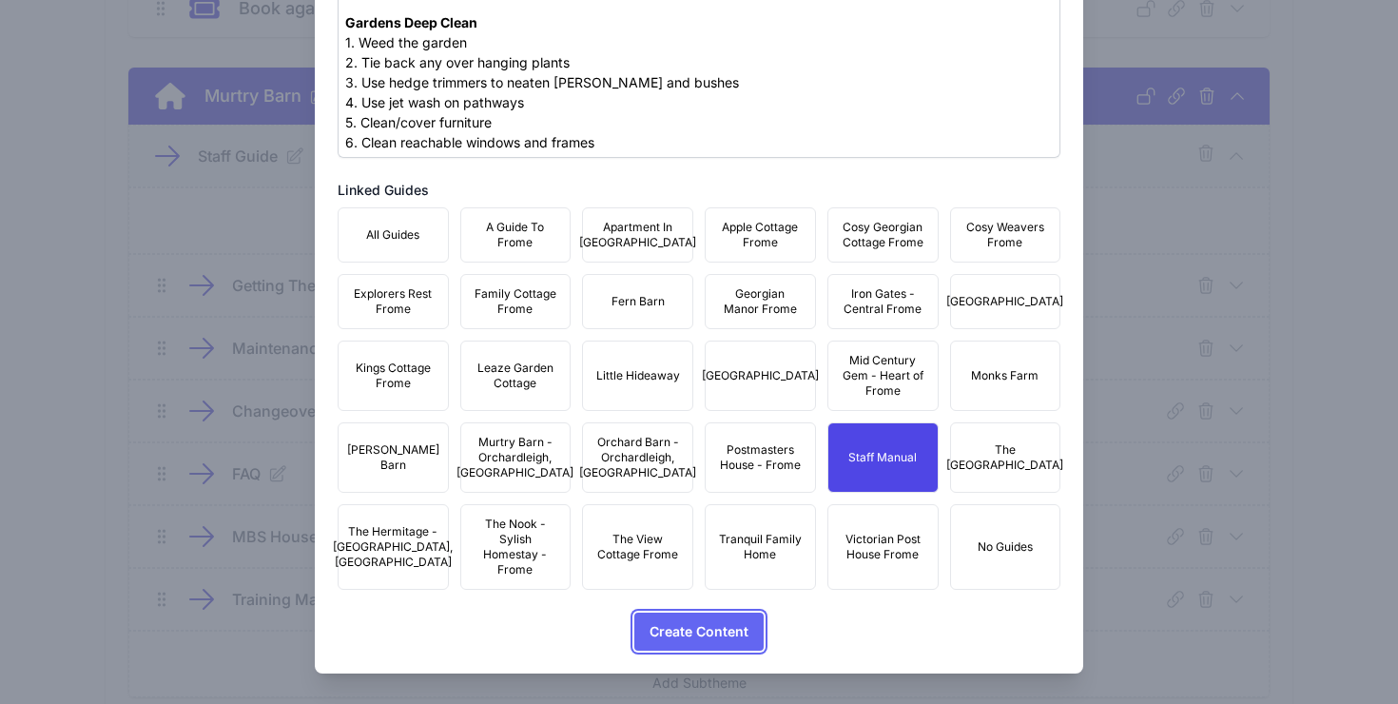
click at [732, 629] on span "Create Content" at bounding box center [699, 631] width 99 height 38
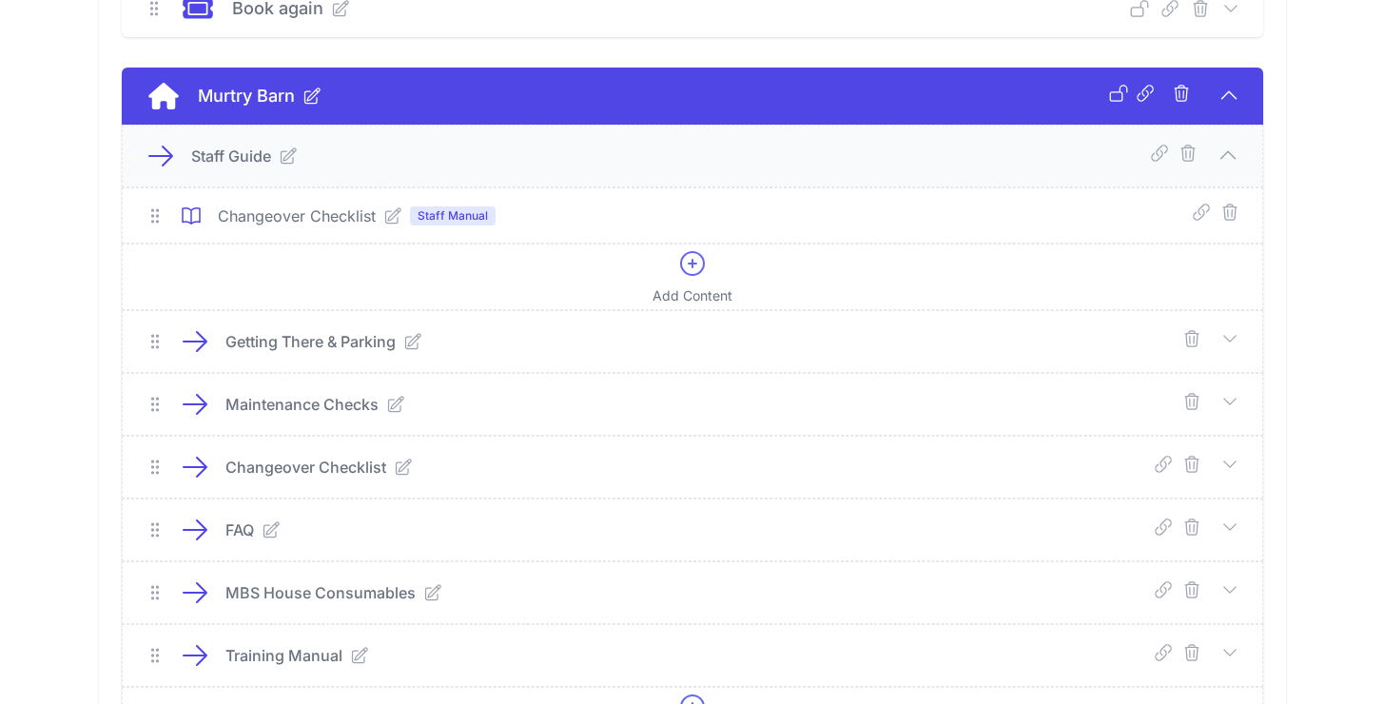
click at [395, 215] on icon at bounding box center [392, 214] width 15 height 15
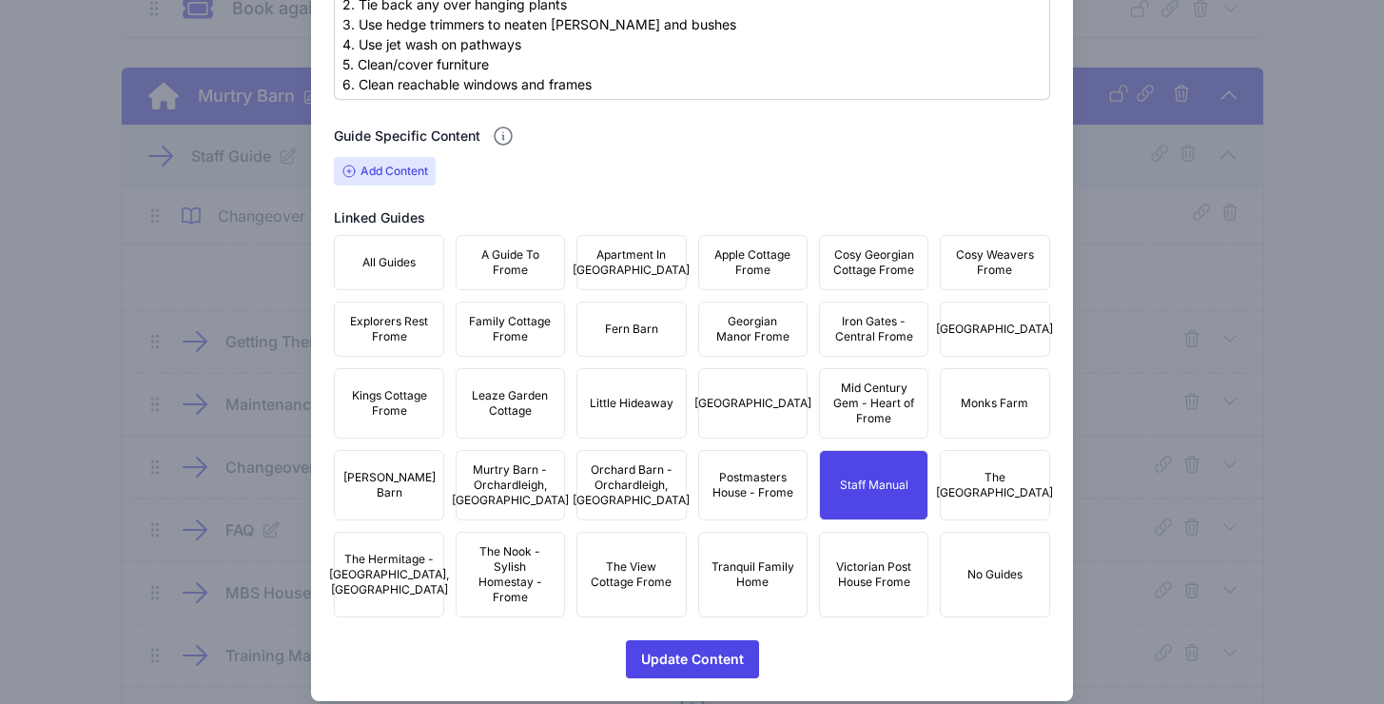
scroll to position [3530, 0]
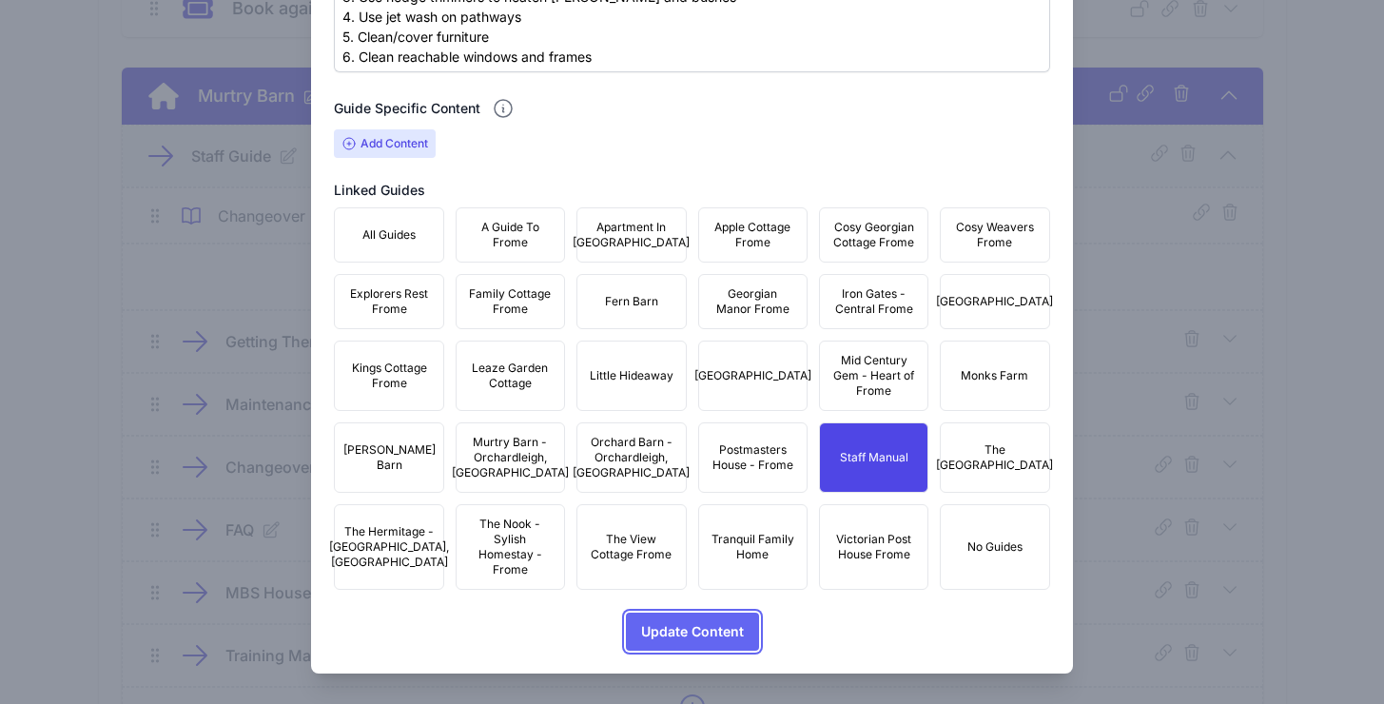
click at [708, 646] on span "Update Content" at bounding box center [692, 631] width 103 height 38
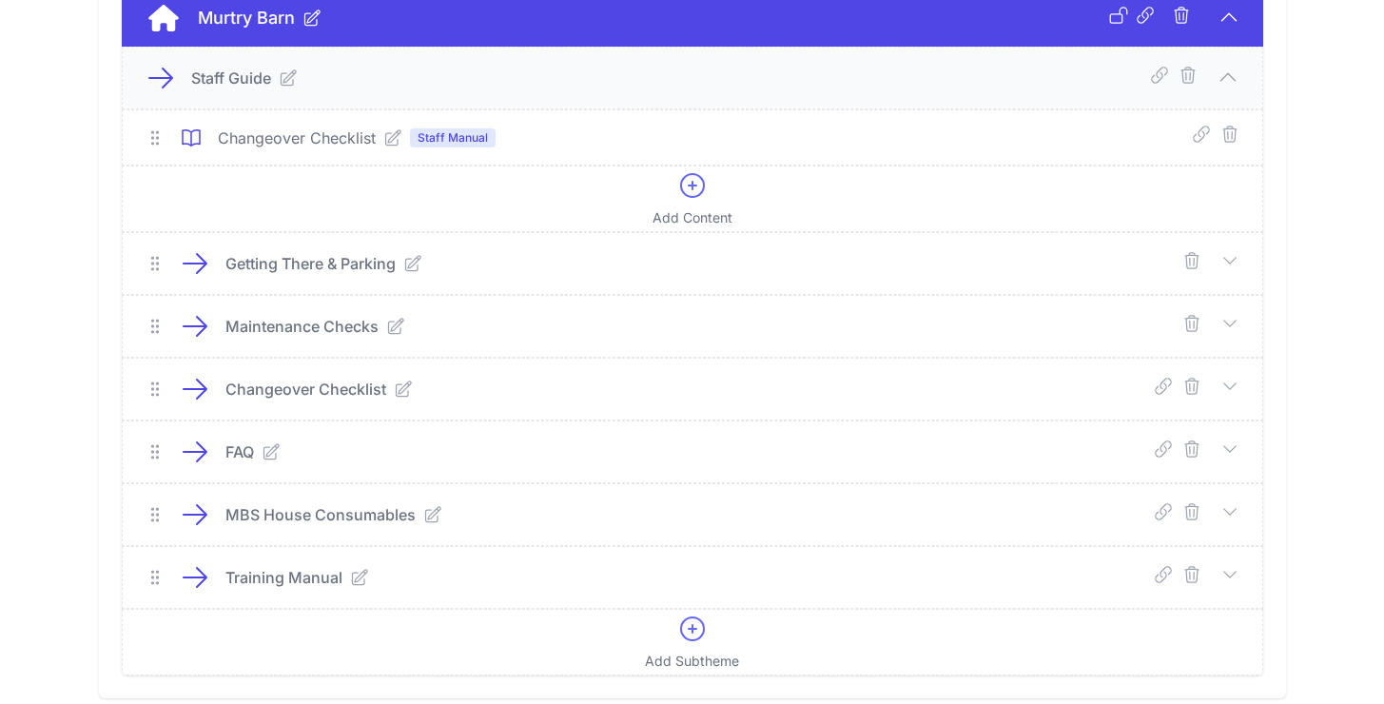
scroll to position [879, 0]
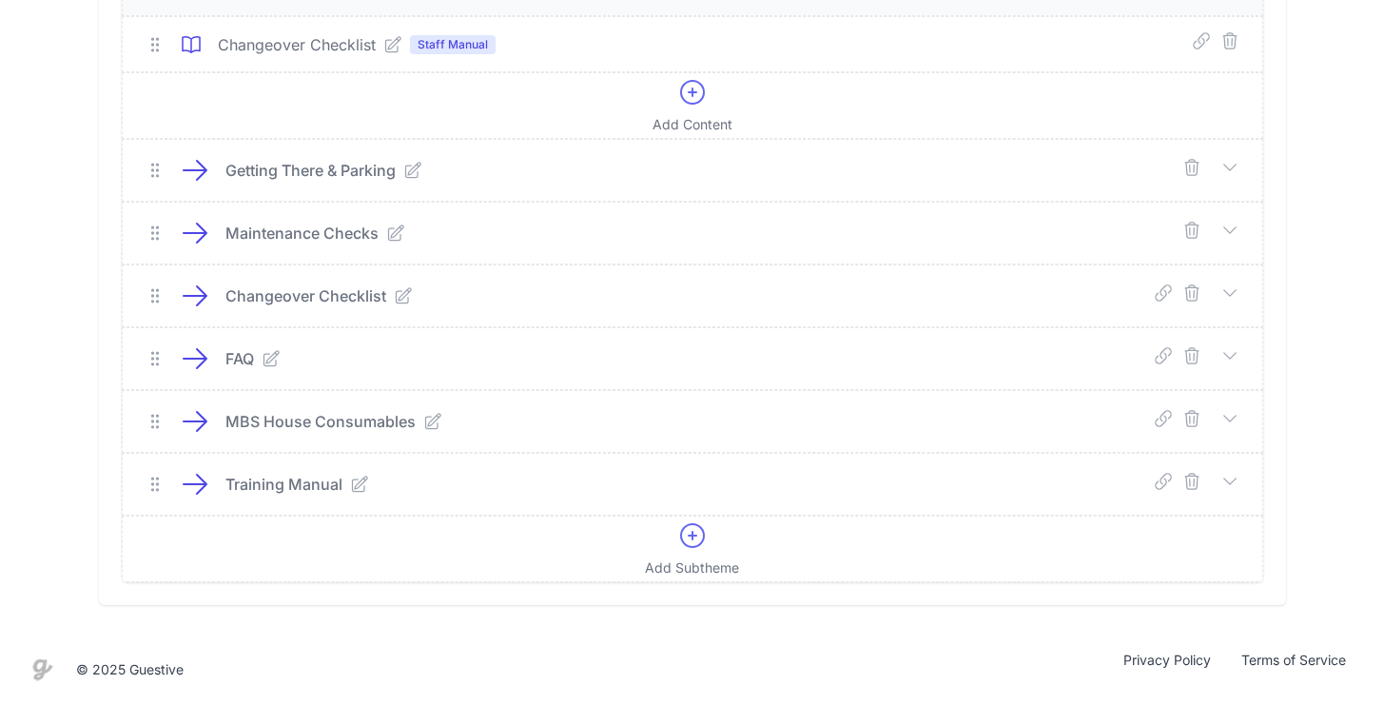
drag, startPoint x: 1247, startPoint y: 174, endPoint x: 1237, endPoint y: 170, distance: 10.2
click at [1246, 173] on div "Getting There & Parking" at bounding box center [692, 170] width 1139 height 61
click at [1229, 292] on icon at bounding box center [1229, 292] width 19 height 19
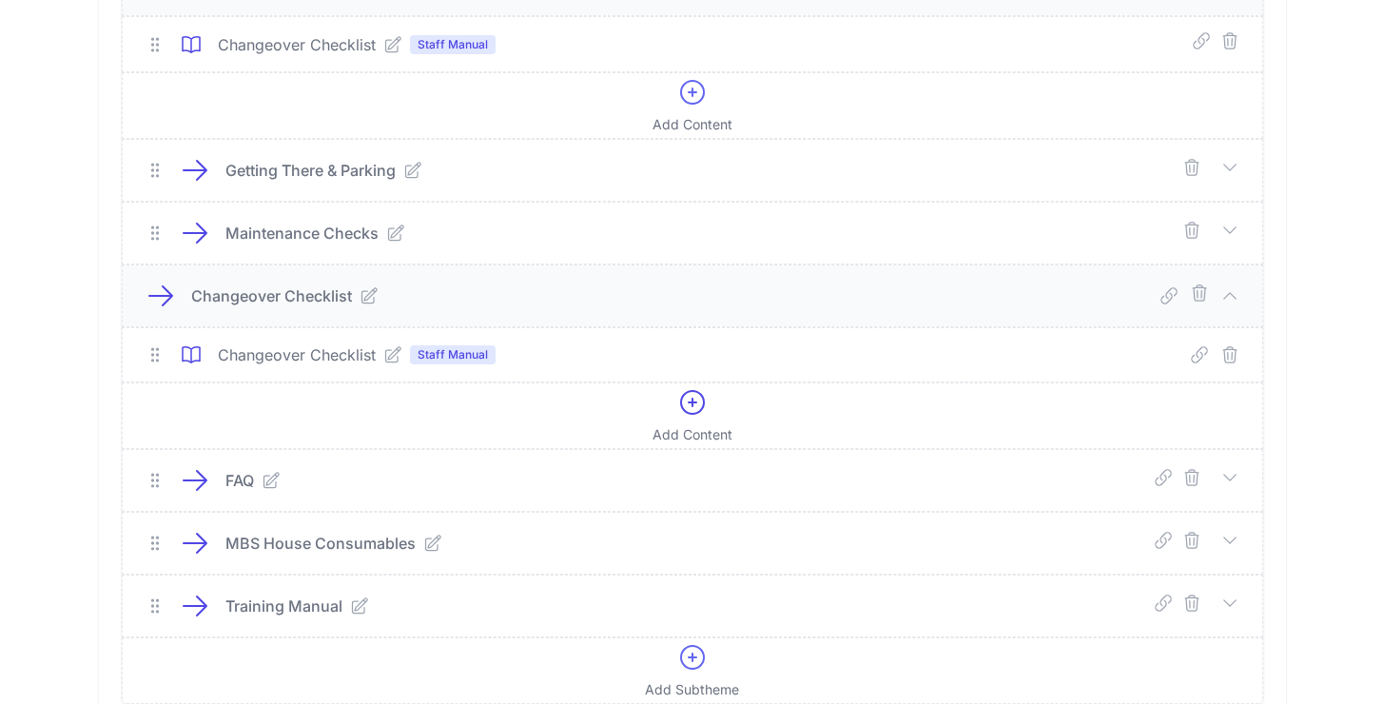
click at [392, 354] on icon at bounding box center [392, 354] width 19 height 19
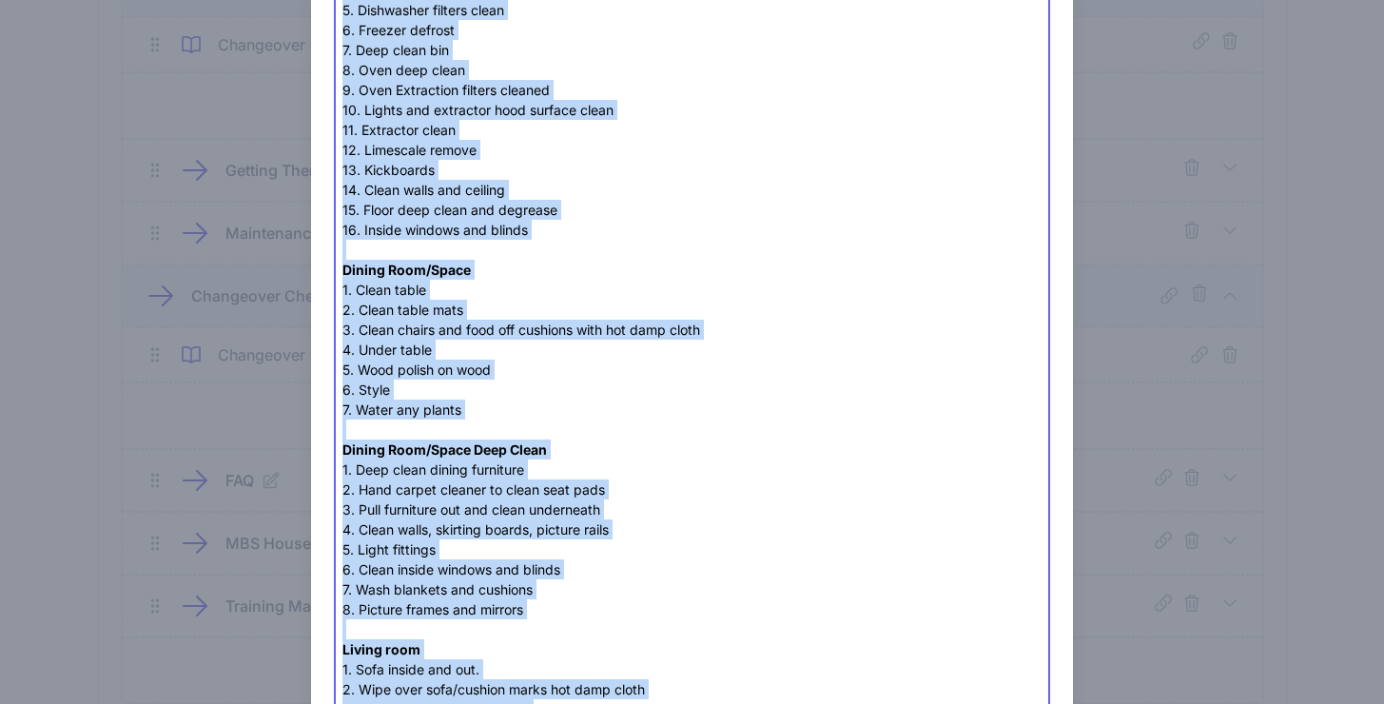
scroll to position [0, 0]
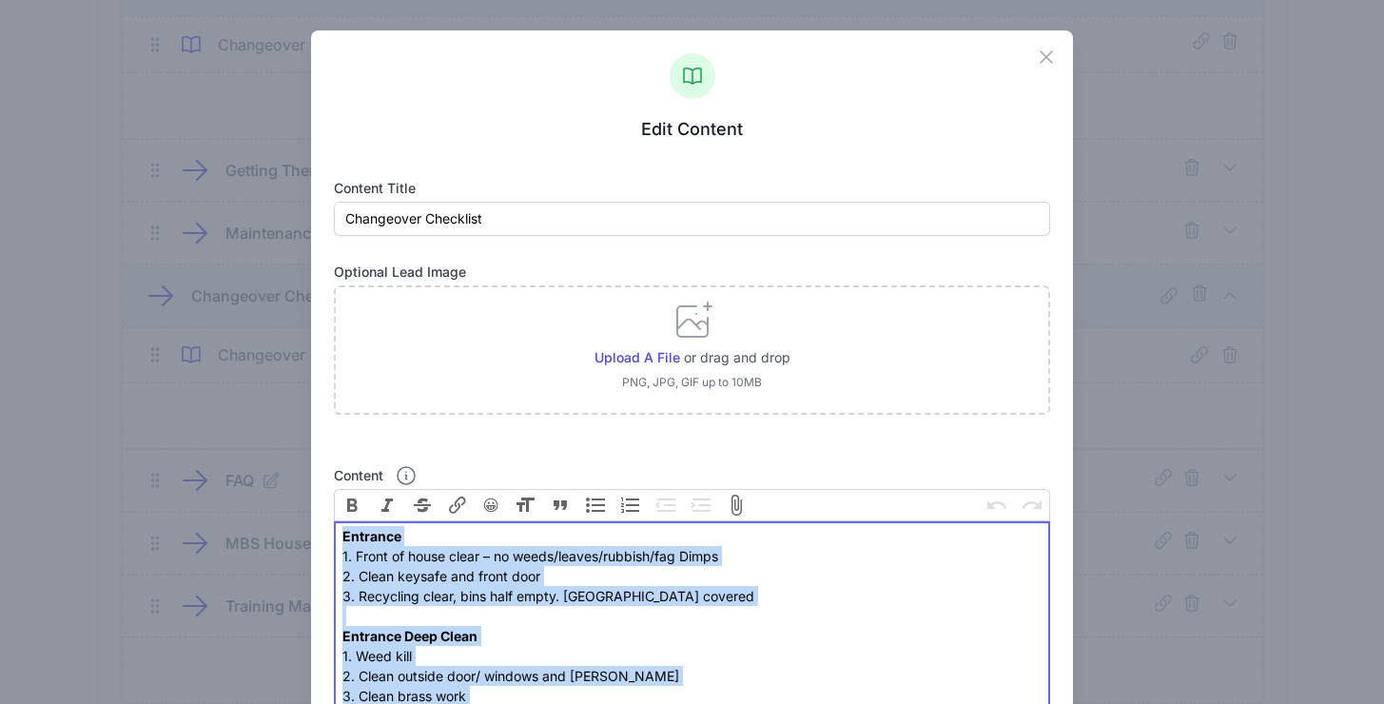
drag, startPoint x: 623, startPoint y: 433, endPoint x: 317, endPoint y: 475, distance: 309.2
copy div "Entrance 1. Front of house clear – no weeds/leaves/rubbish/fag Dimps 2. Clean k…"
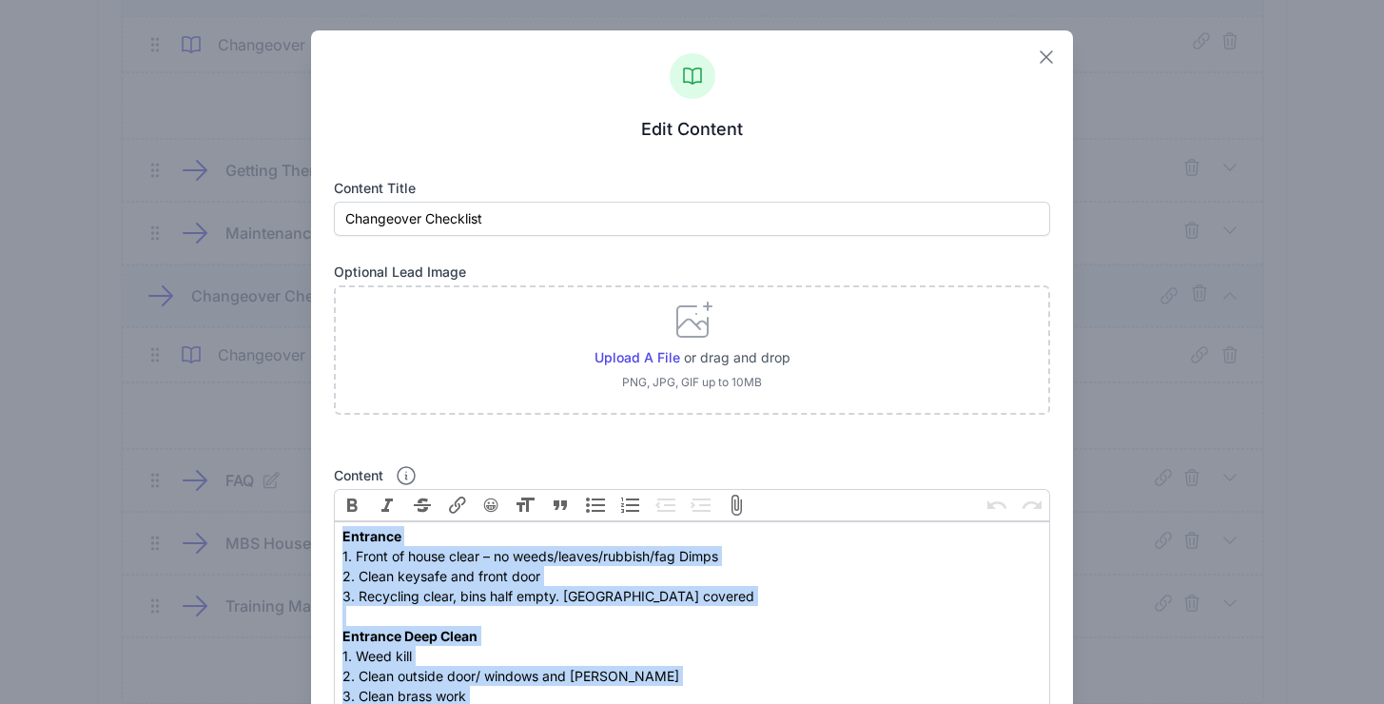
click at [1035, 48] on icon "button" at bounding box center [1046, 57] width 23 height 23
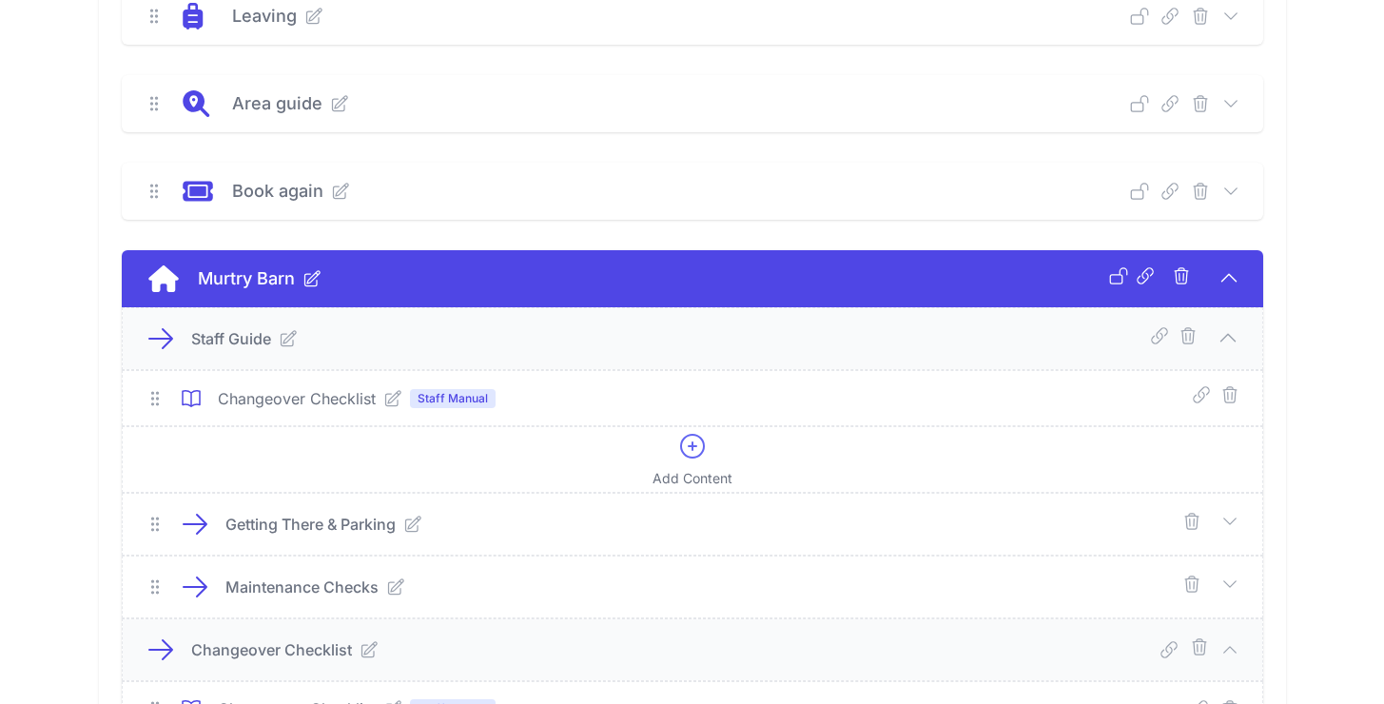
scroll to position [456, 0]
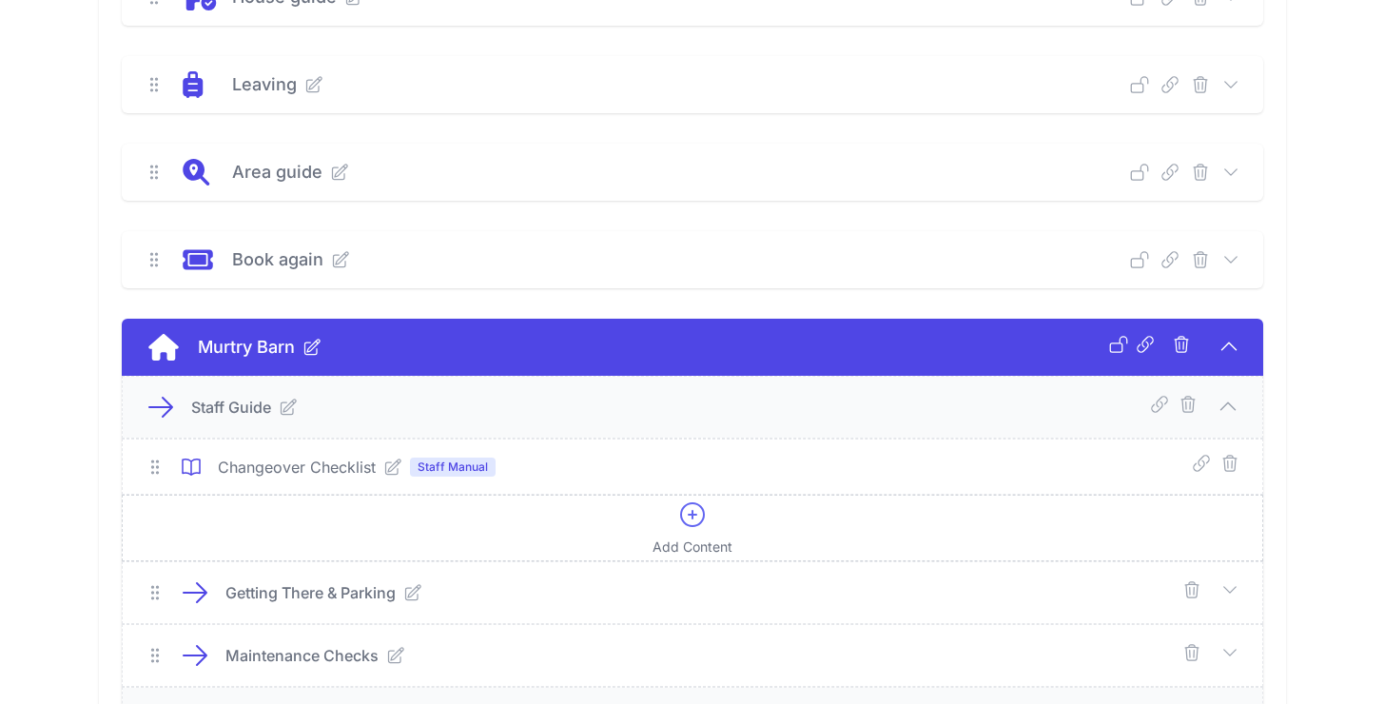
click at [696, 509] on icon at bounding box center [692, 514] width 30 height 30
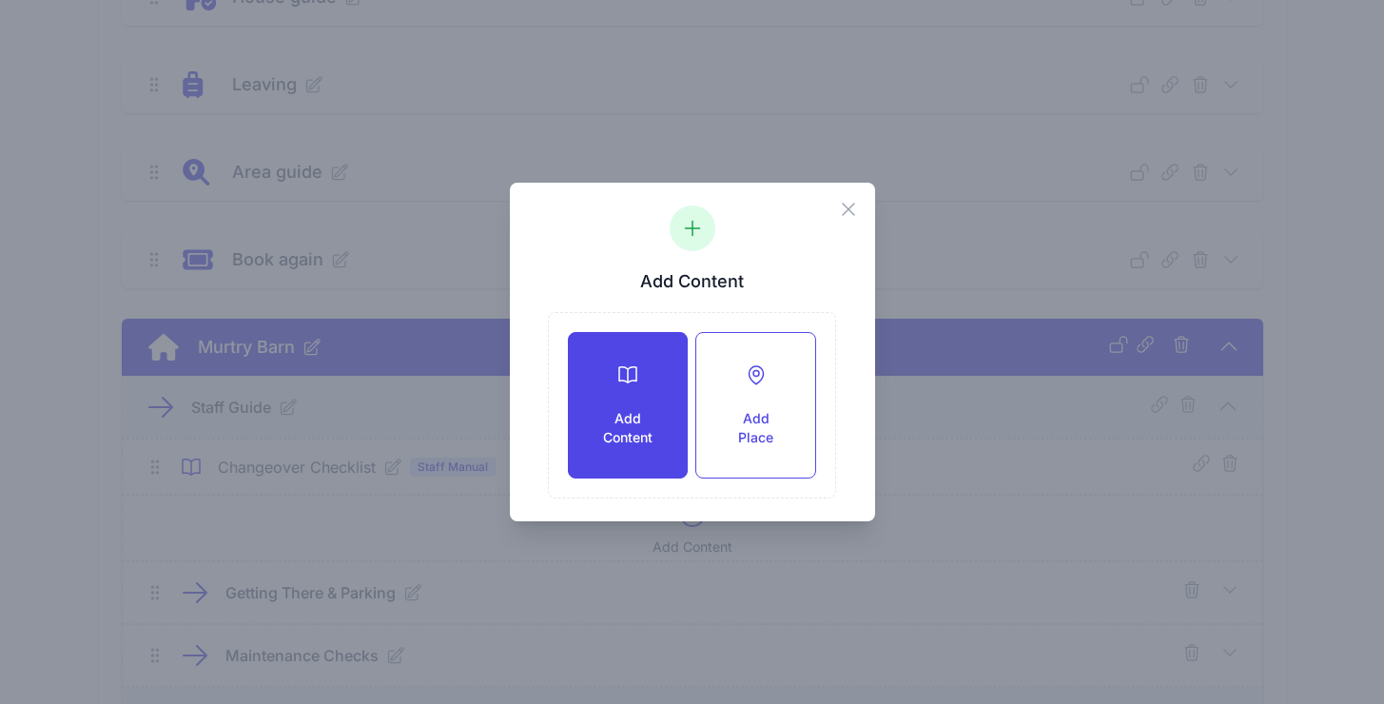
click at [618, 411] on h3 "Add Content" at bounding box center [627, 428] width 57 height 38
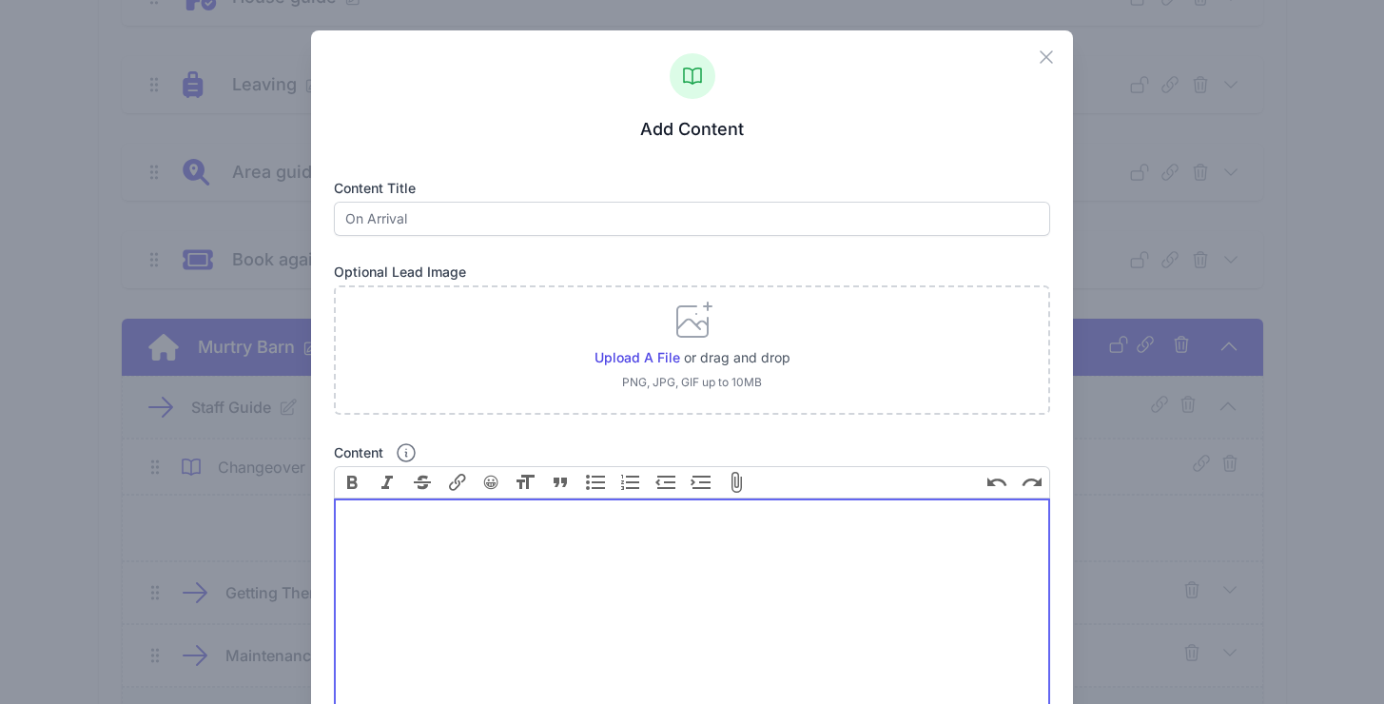
click at [397, 552] on trix-editor "Content" at bounding box center [691, 604] width 715 height 213
paste trix-editor "<div><strong>Entrance<br></strong>1. Front of house clear – no weeds/leaves/rub…"
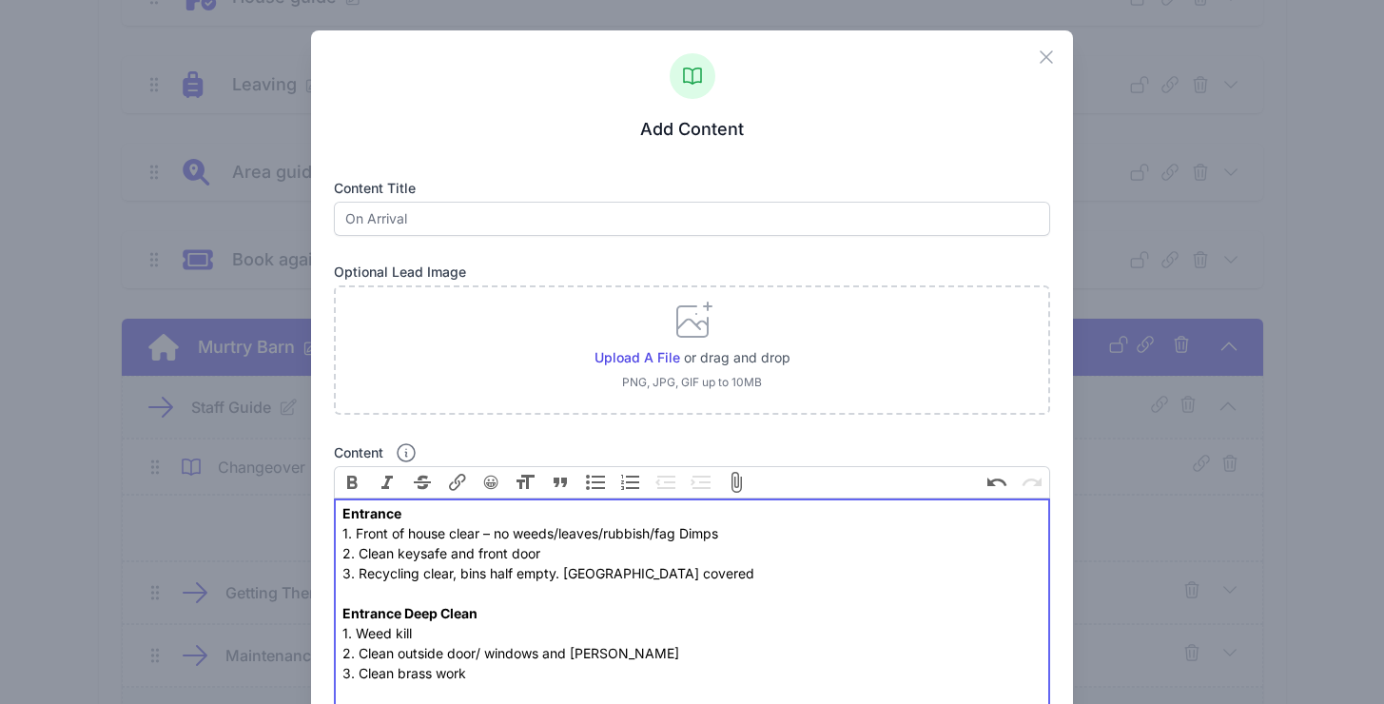
type trix-editor "<div><strong>Entrance<br></strong>1. Front of house clear – no weeds/leaves/rub…"
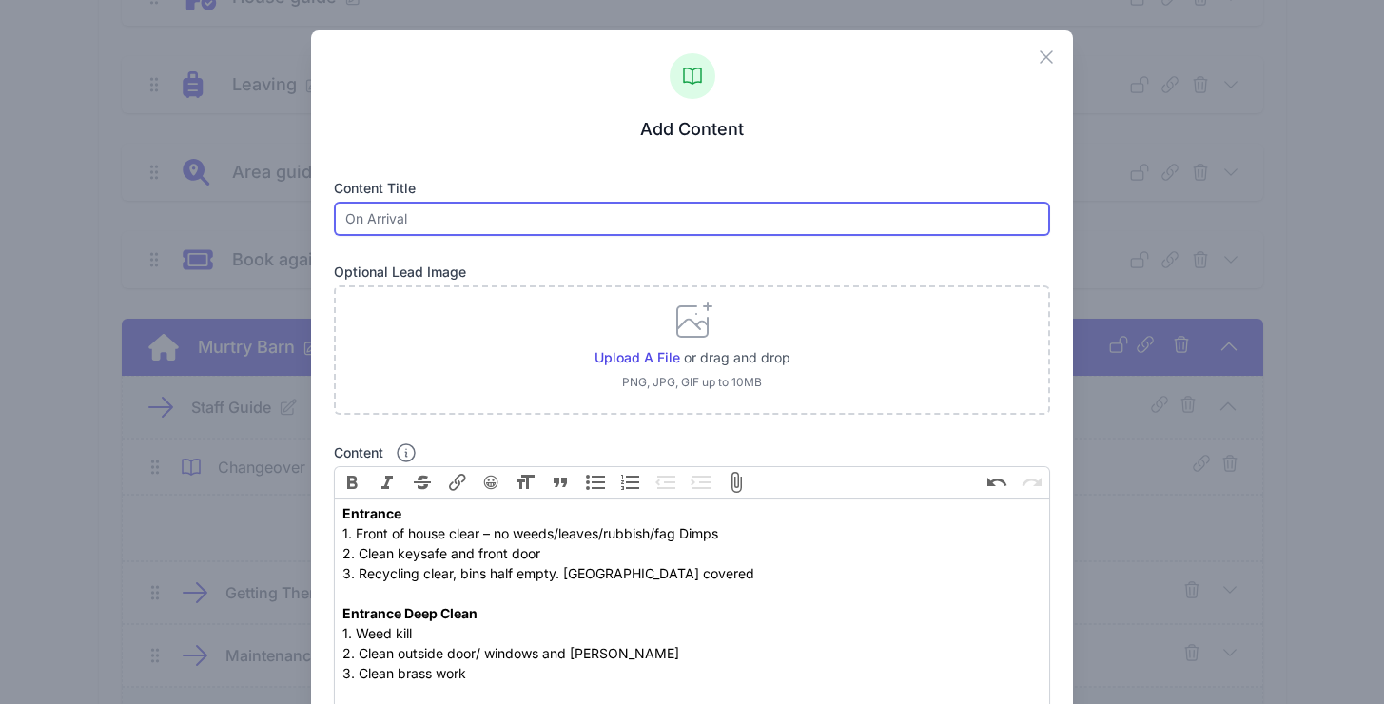
click at [517, 224] on input "text" at bounding box center [691, 219] width 715 height 34
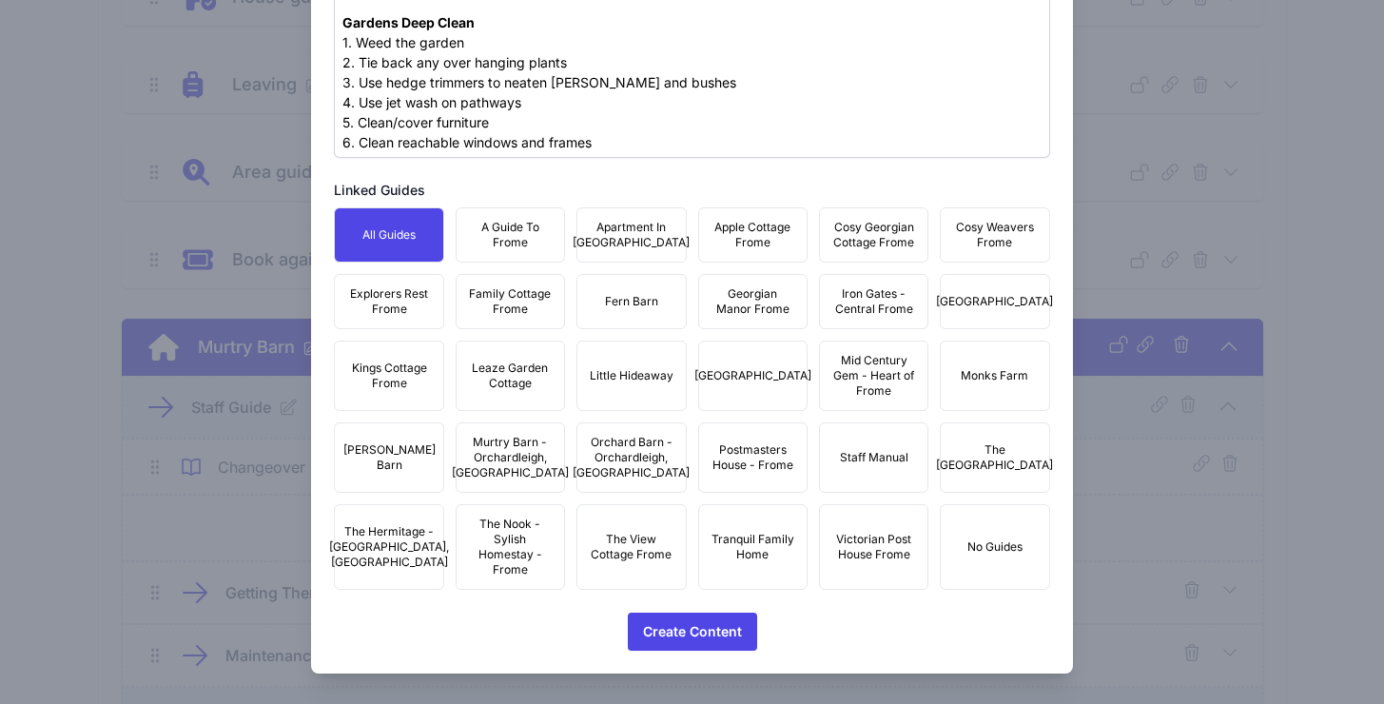
scroll to position [3422, 0]
type input "dd"
click at [698, 631] on span "Create Content" at bounding box center [692, 631] width 99 height 38
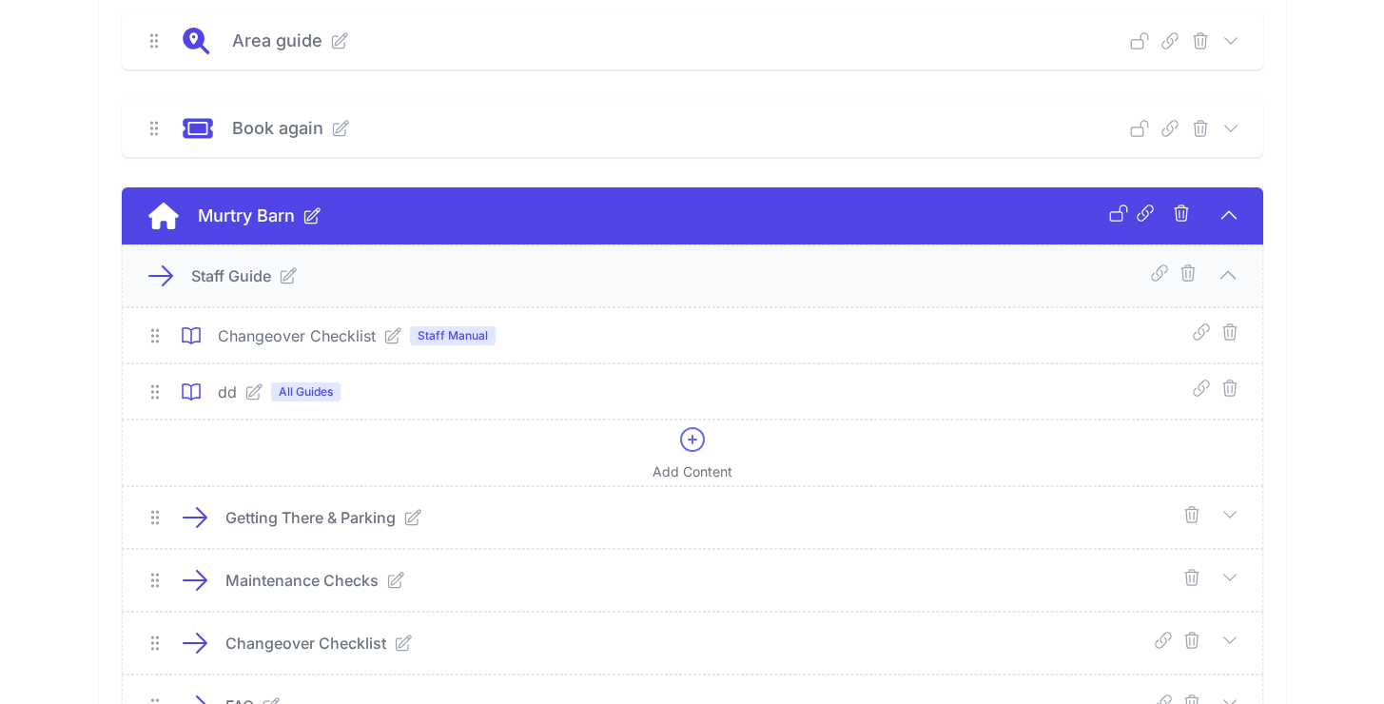
scroll to position [456, 0]
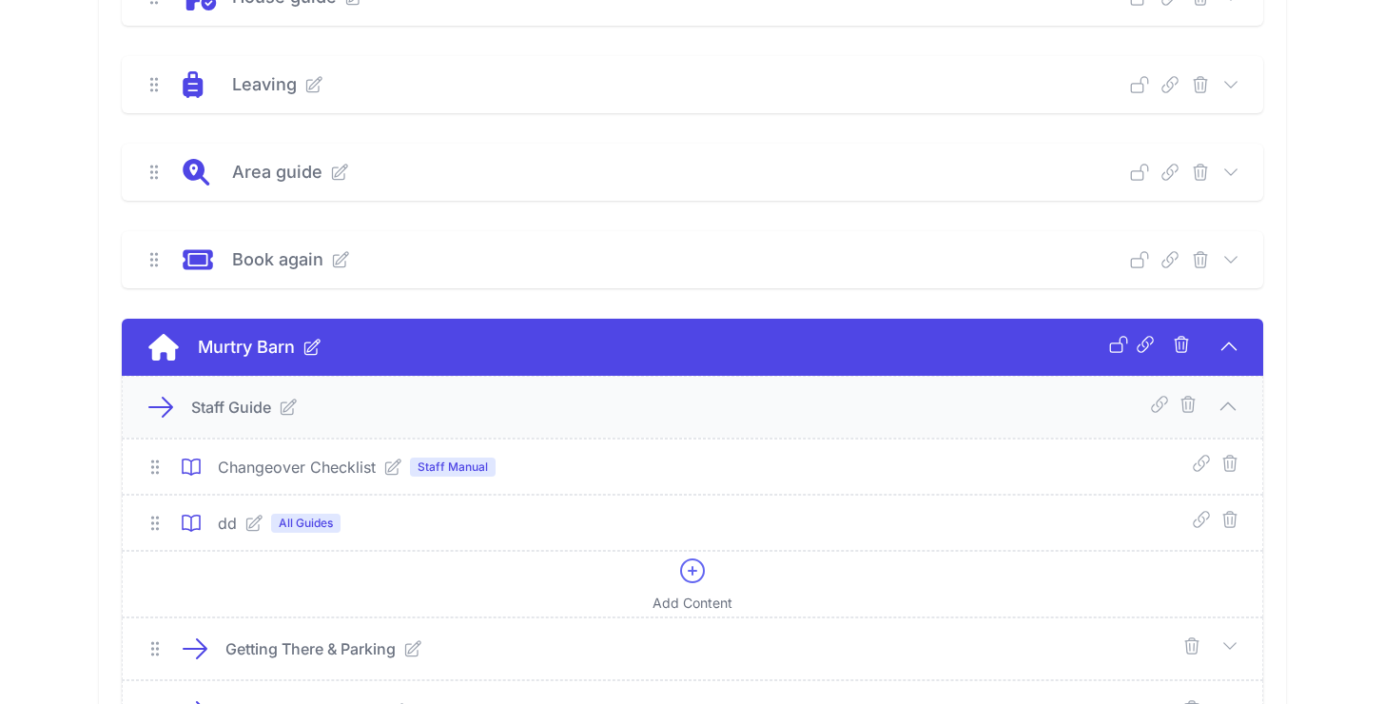
click at [255, 523] on icon at bounding box center [253, 523] width 19 height 19
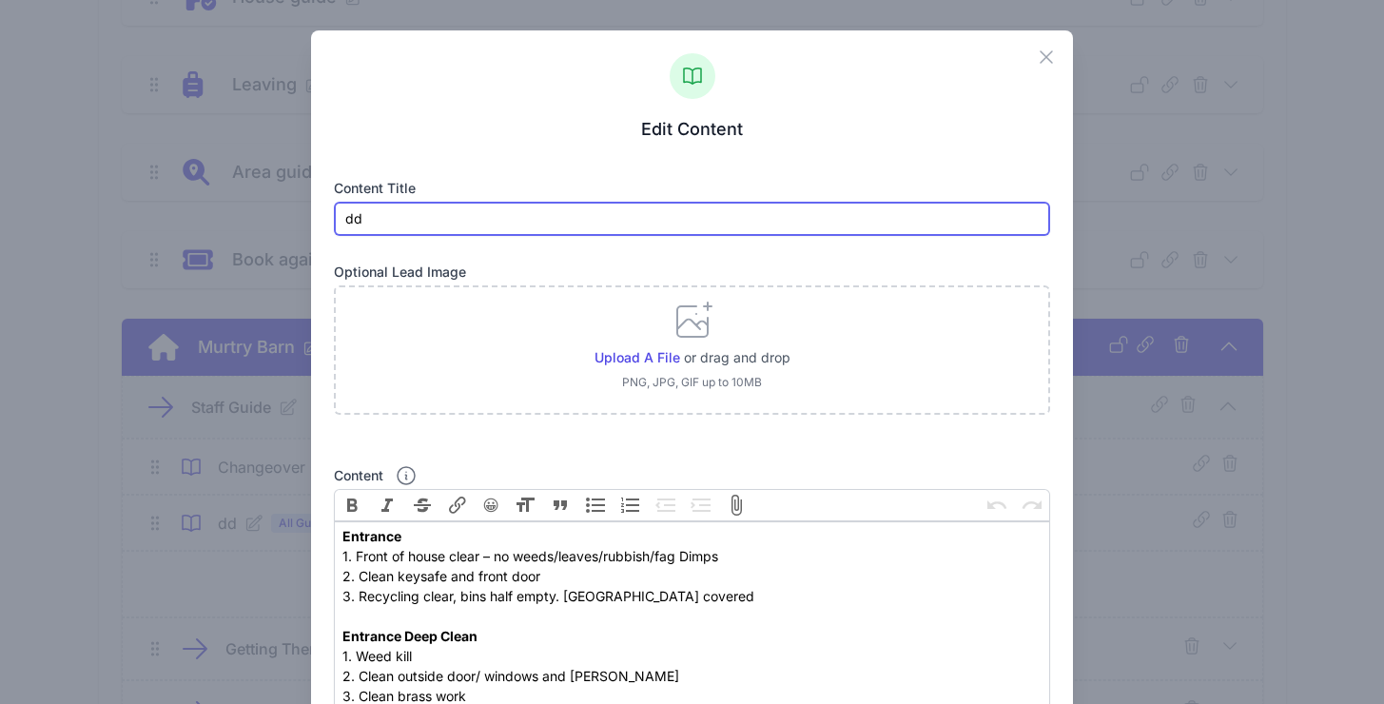
drag, startPoint x: 364, startPoint y: 215, endPoint x: 296, endPoint y: 212, distance: 68.5
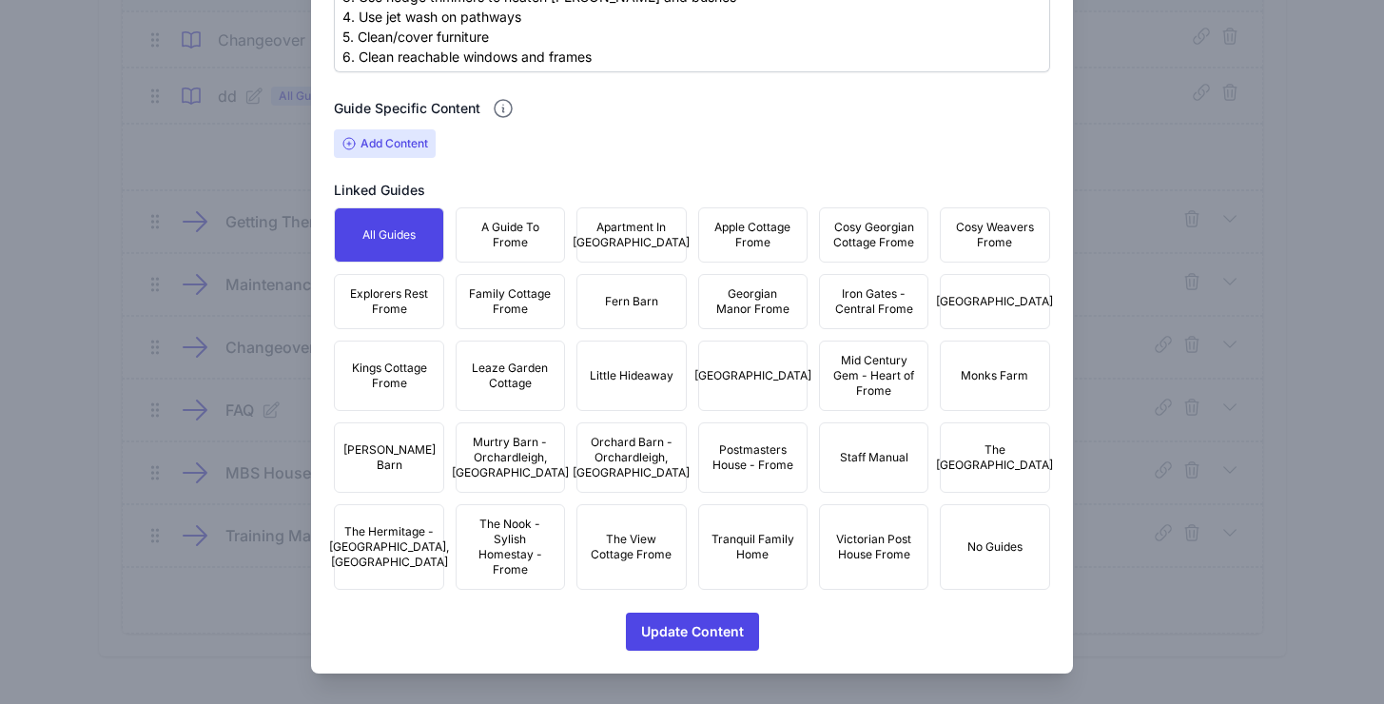
scroll to position [936, 0]
type input "FAQ"
click at [851, 466] on button "Staff Manual" at bounding box center [873, 457] width 109 height 70
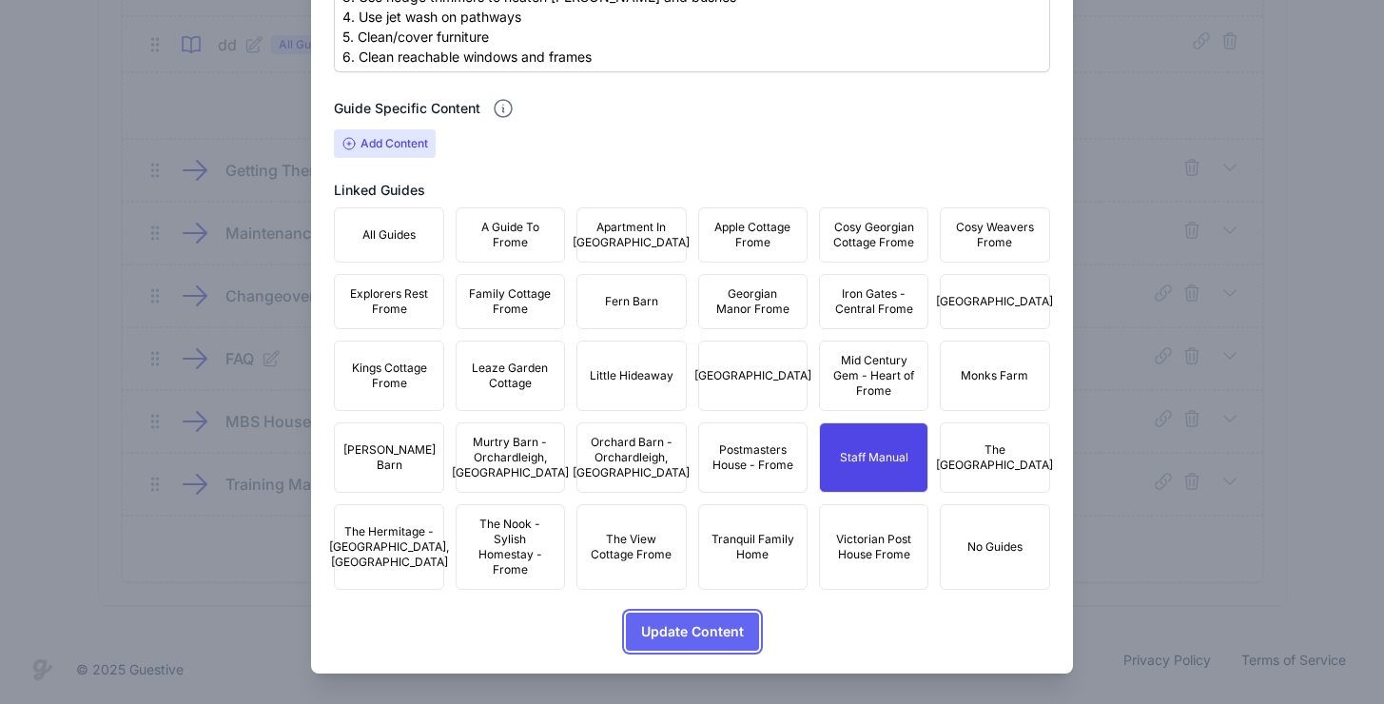
click at [668, 634] on span "Update Content" at bounding box center [692, 631] width 103 height 38
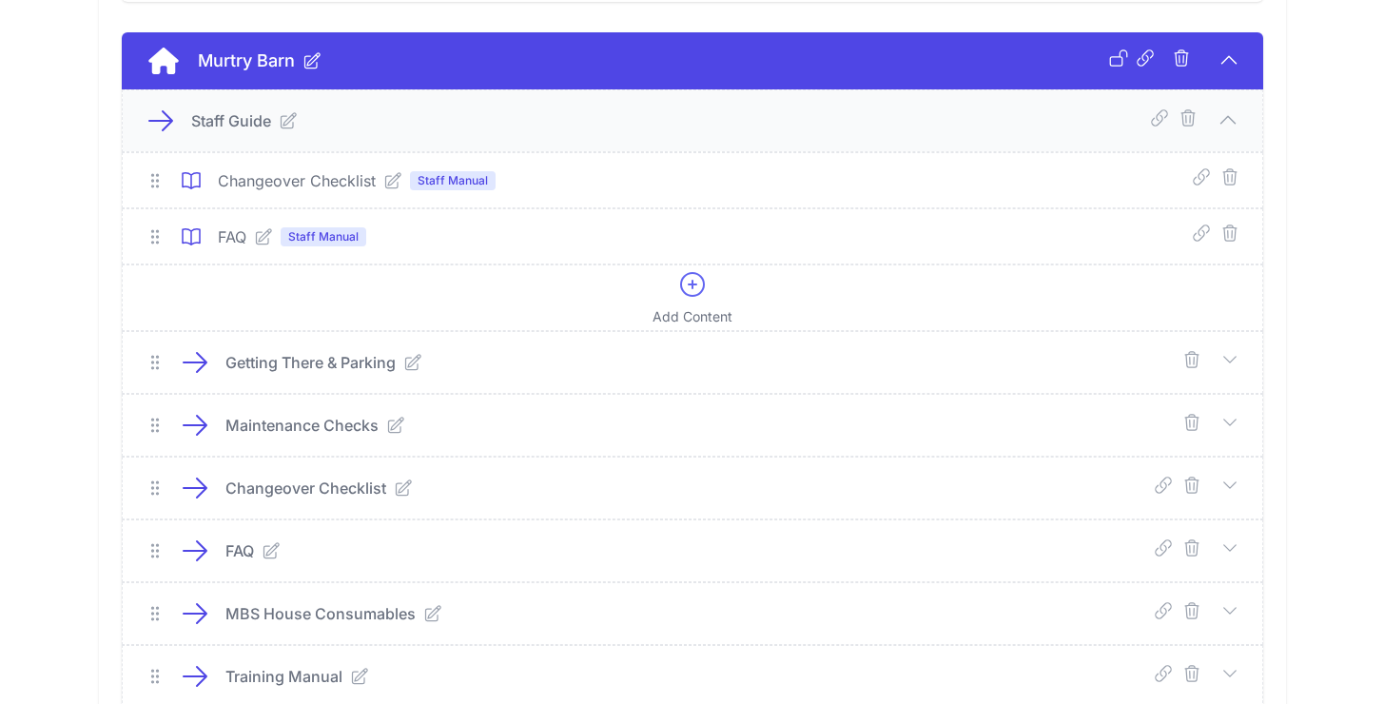
scroll to position [764, 0]
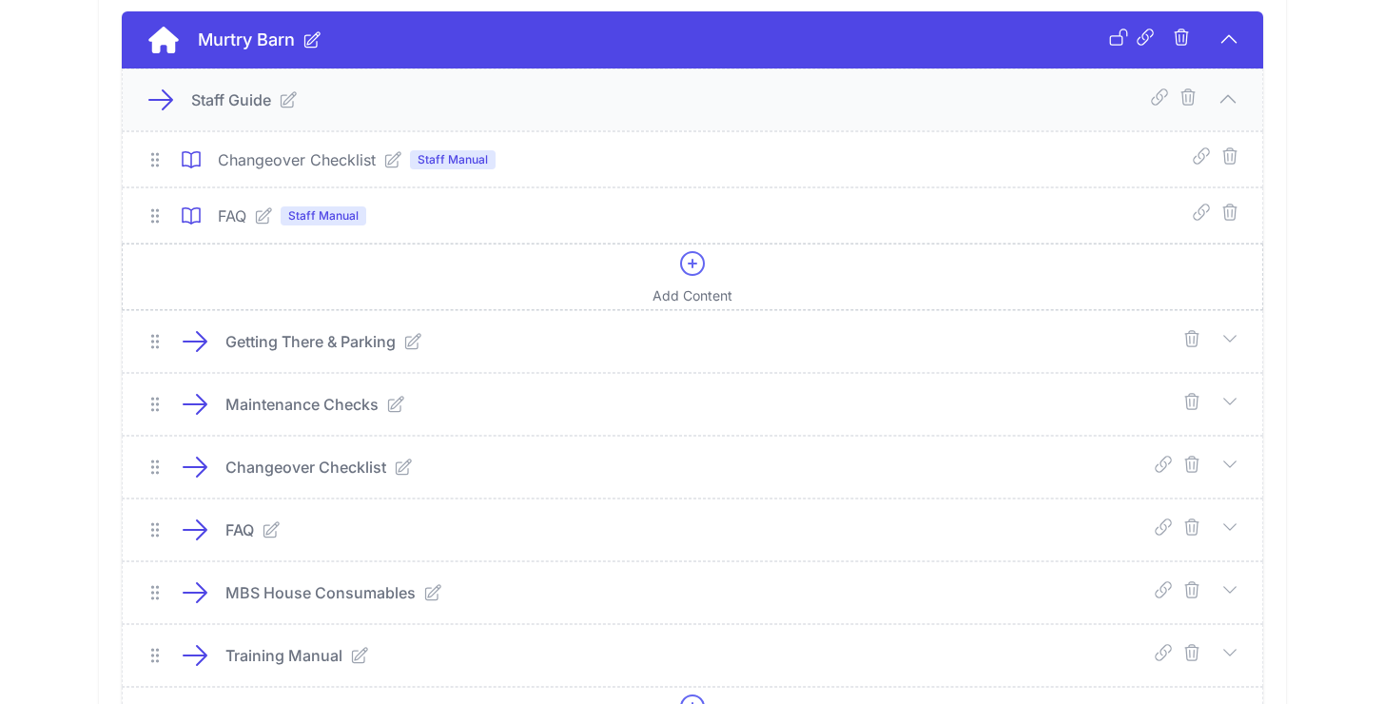
click at [679, 274] on icon at bounding box center [692, 263] width 30 height 30
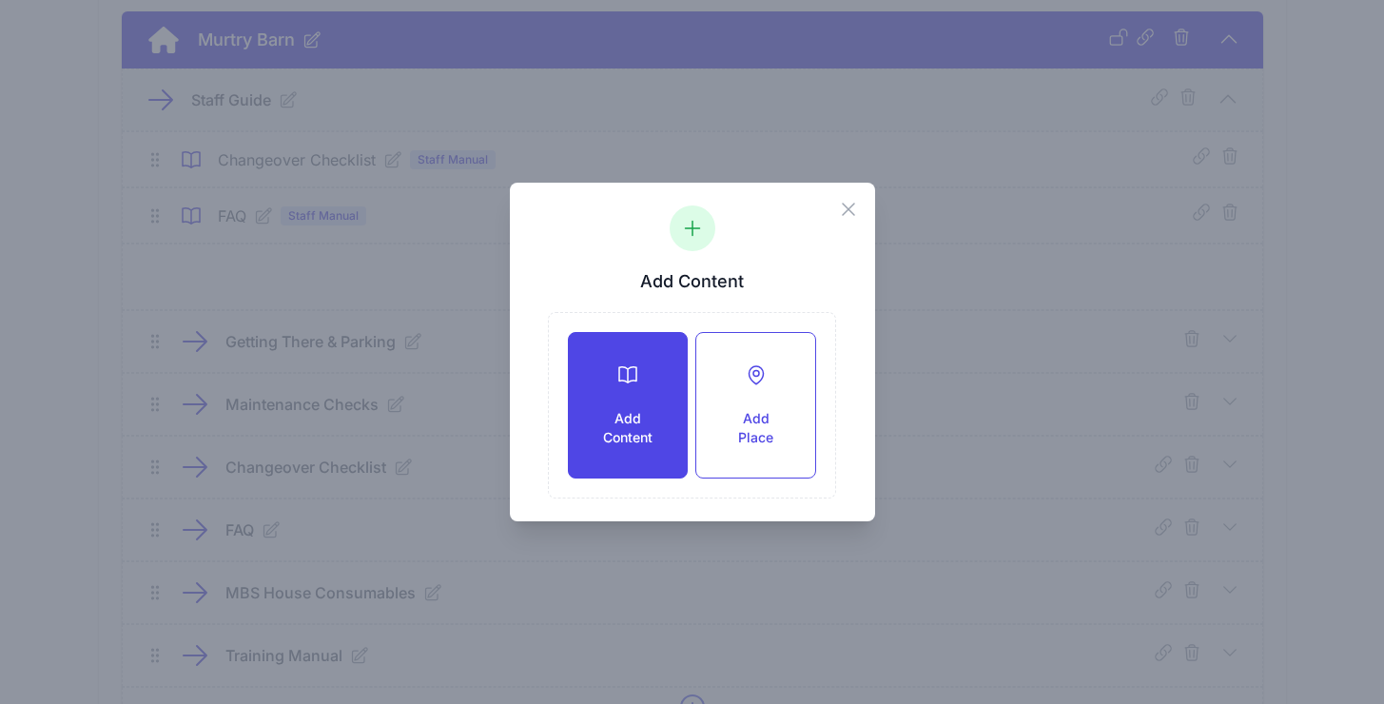
click at [630, 399] on div "Add Content" at bounding box center [628, 405] width 118 height 145
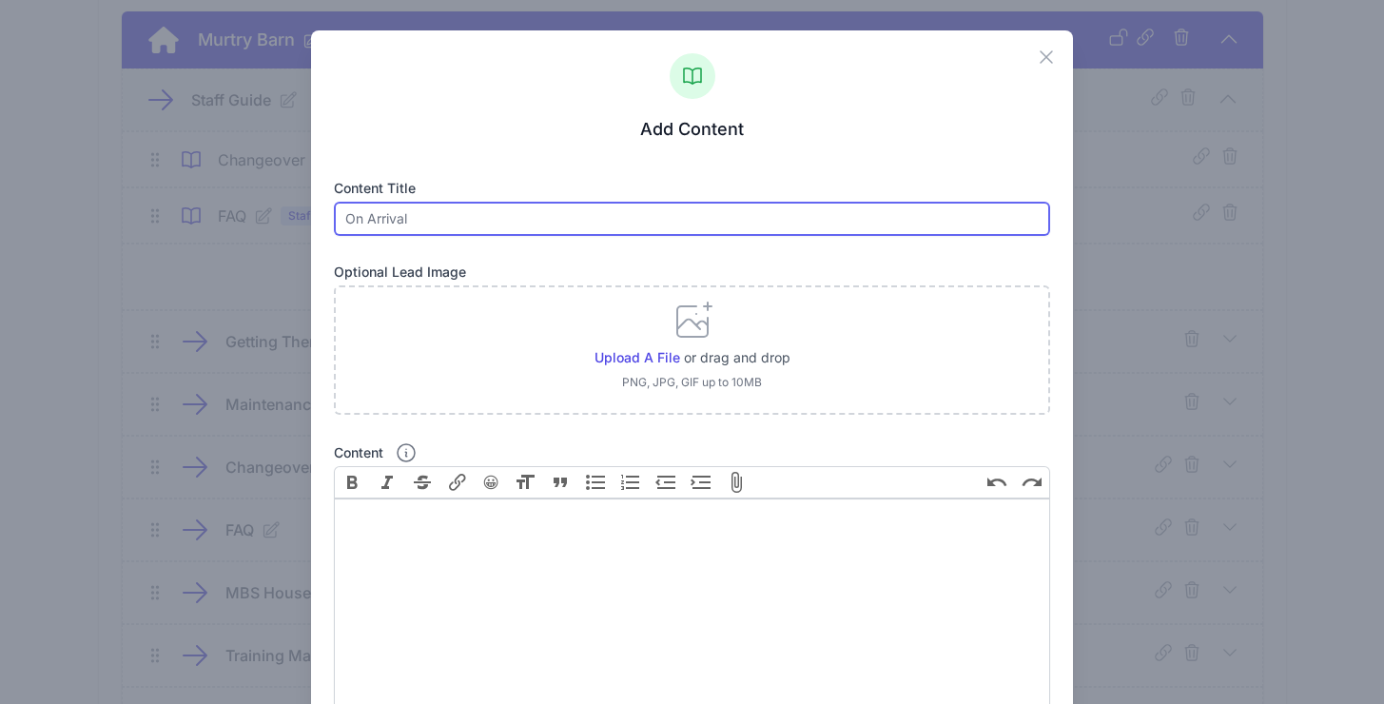
click at [452, 218] on input "text" at bounding box center [691, 219] width 715 height 34
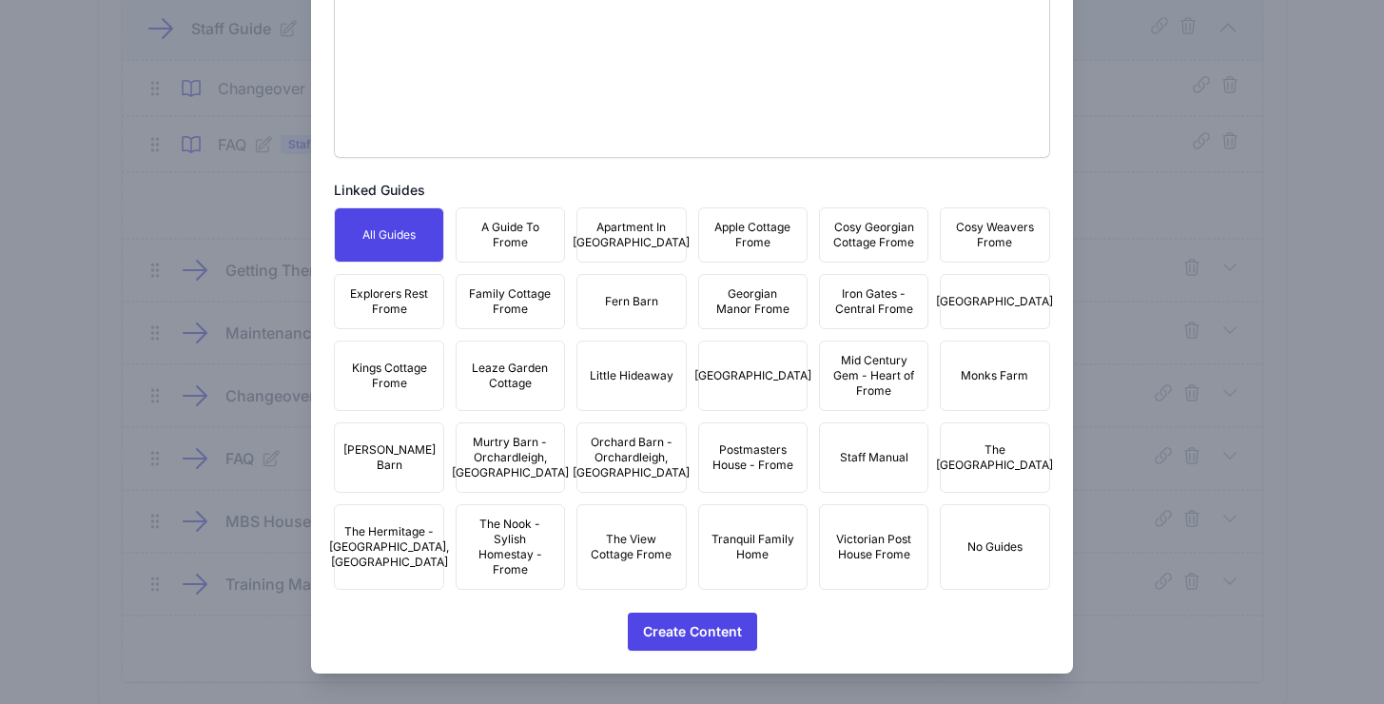
scroll to position [931, 0]
type input "House Consumables"
click at [476, 230] on span "A Guide To Frome" at bounding box center [510, 235] width 85 height 30
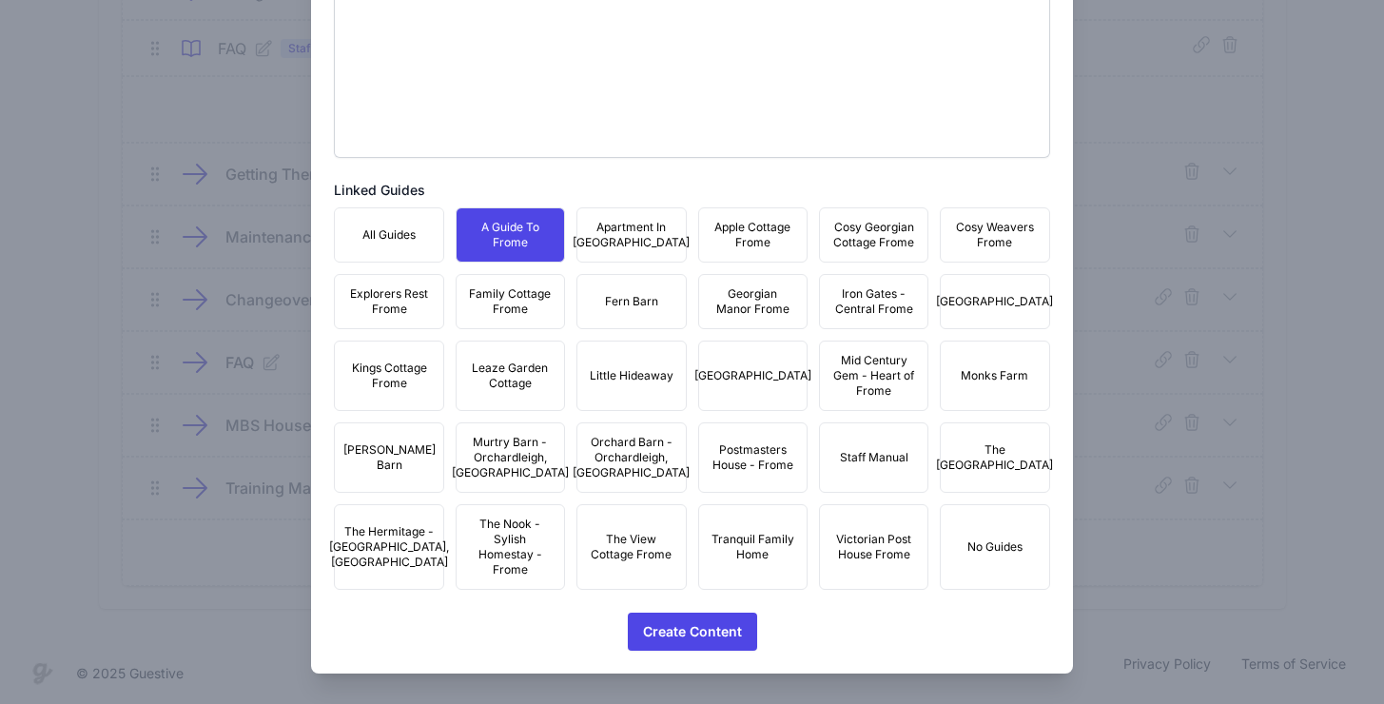
click at [874, 475] on button "Staff Manual" at bounding box center [873, 457] width 109 height 70
click at [516, 235] on span "A Guide To Frome" at bounding box center [510, 235] width 85 height 30
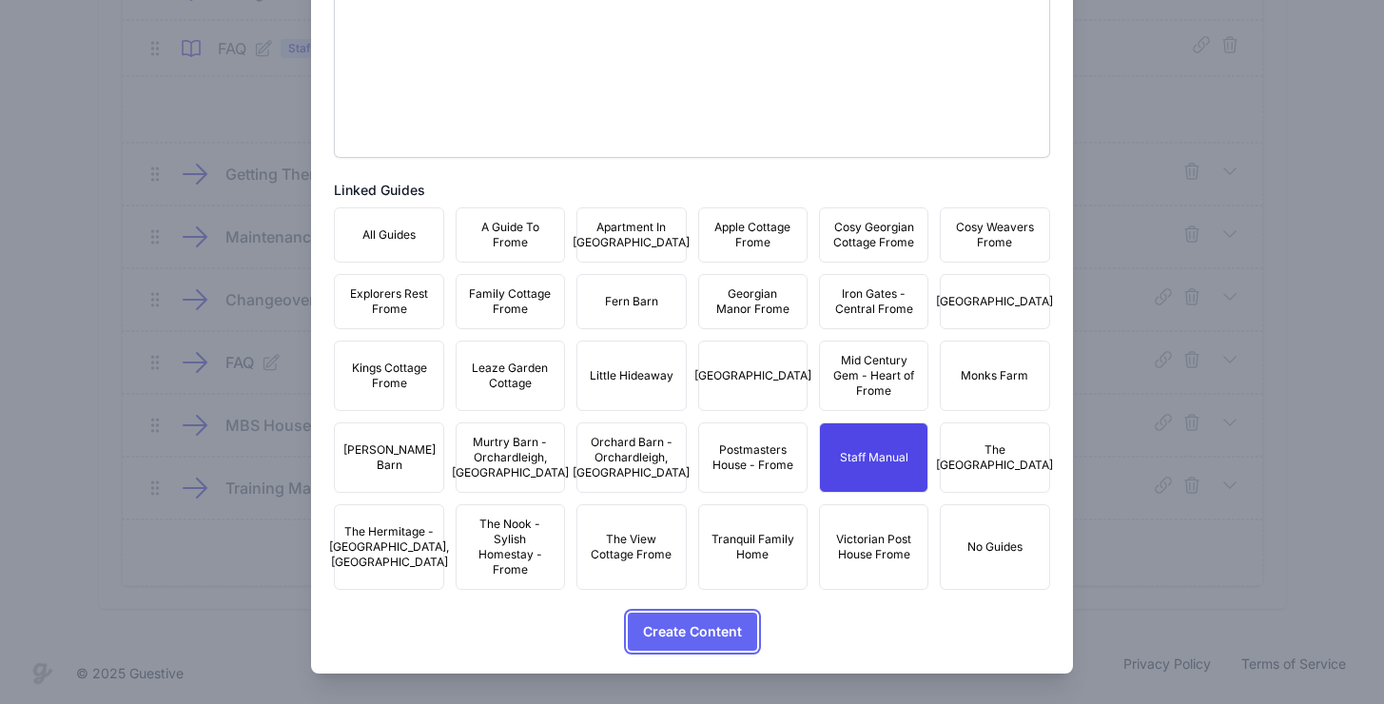
click at [666, 630] on span "Create Content" at bounding box center [692, 631] width 99 height 38
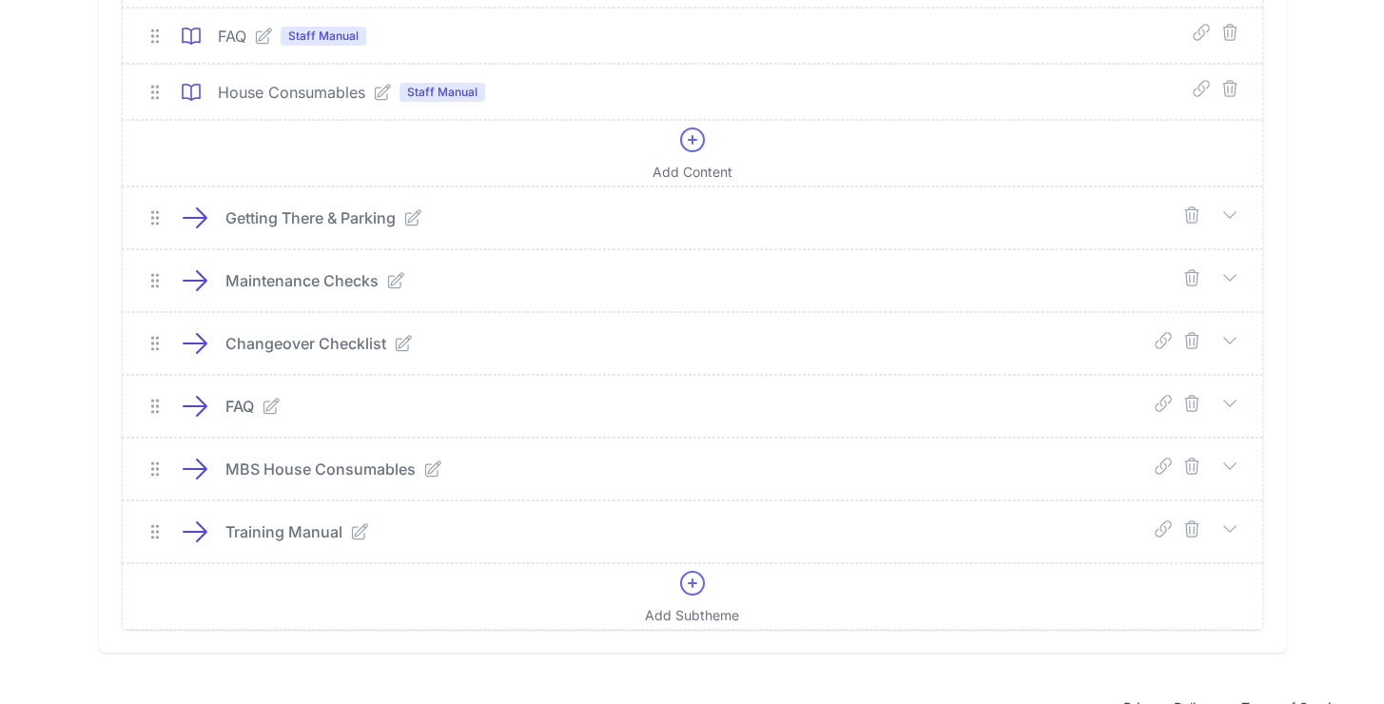
scroll to position [992, 0]
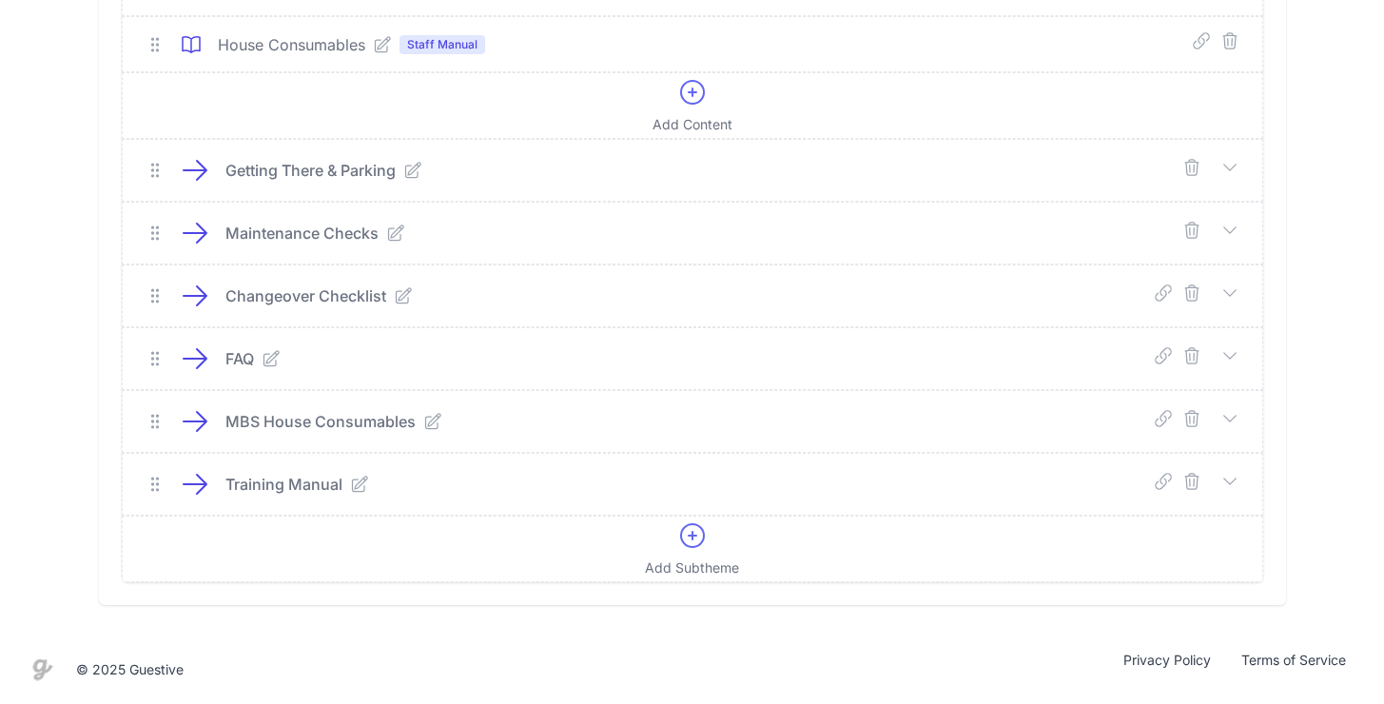
click at [1226, 418] on icon at bounding box center [1229, 418] width 19 height 19
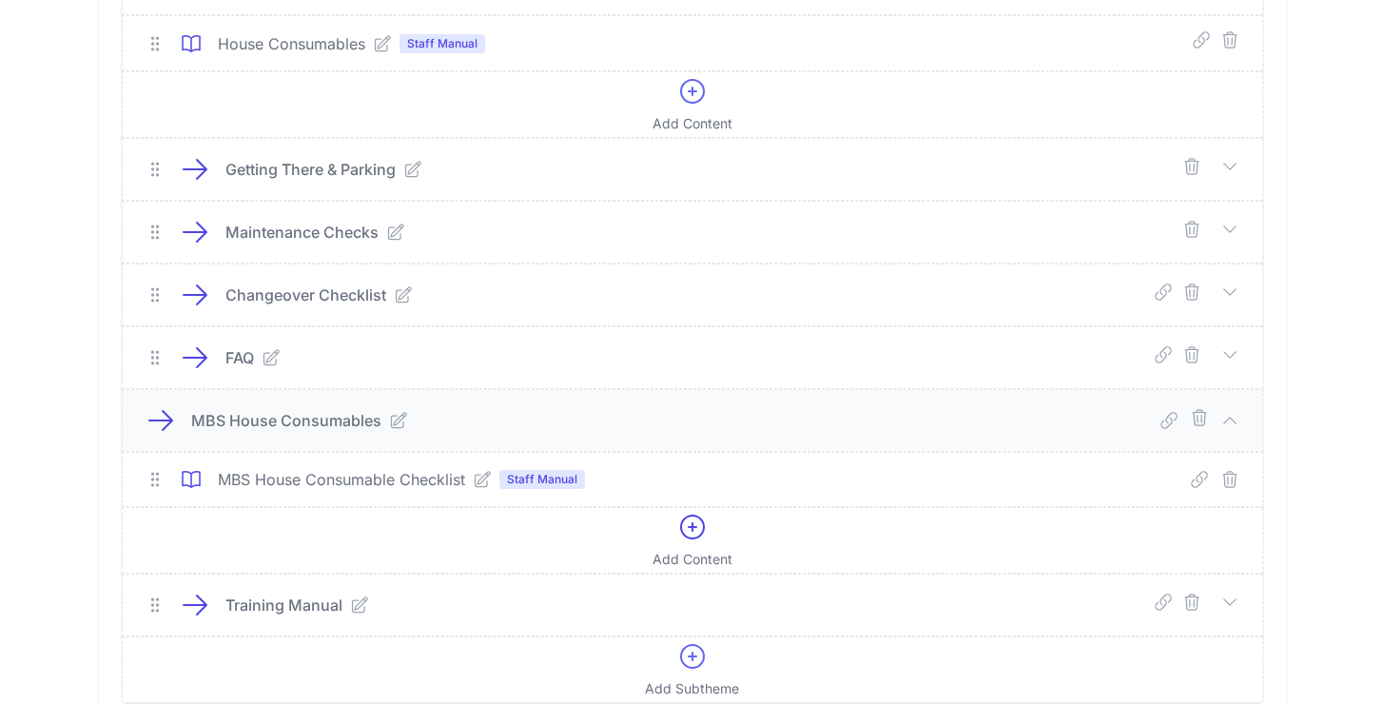
click at [488, 477] on icon at bounding box center [482, 479] width 15 height 15
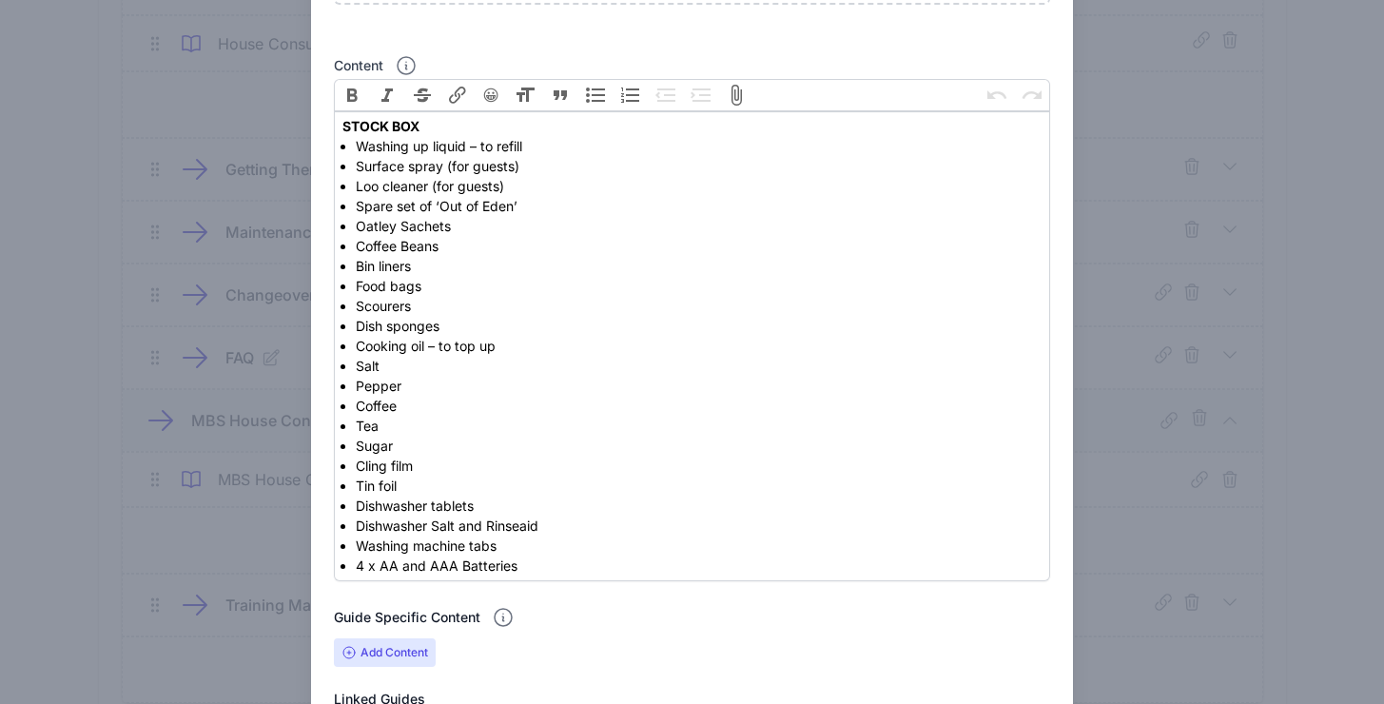
scroll to position [422, 0]
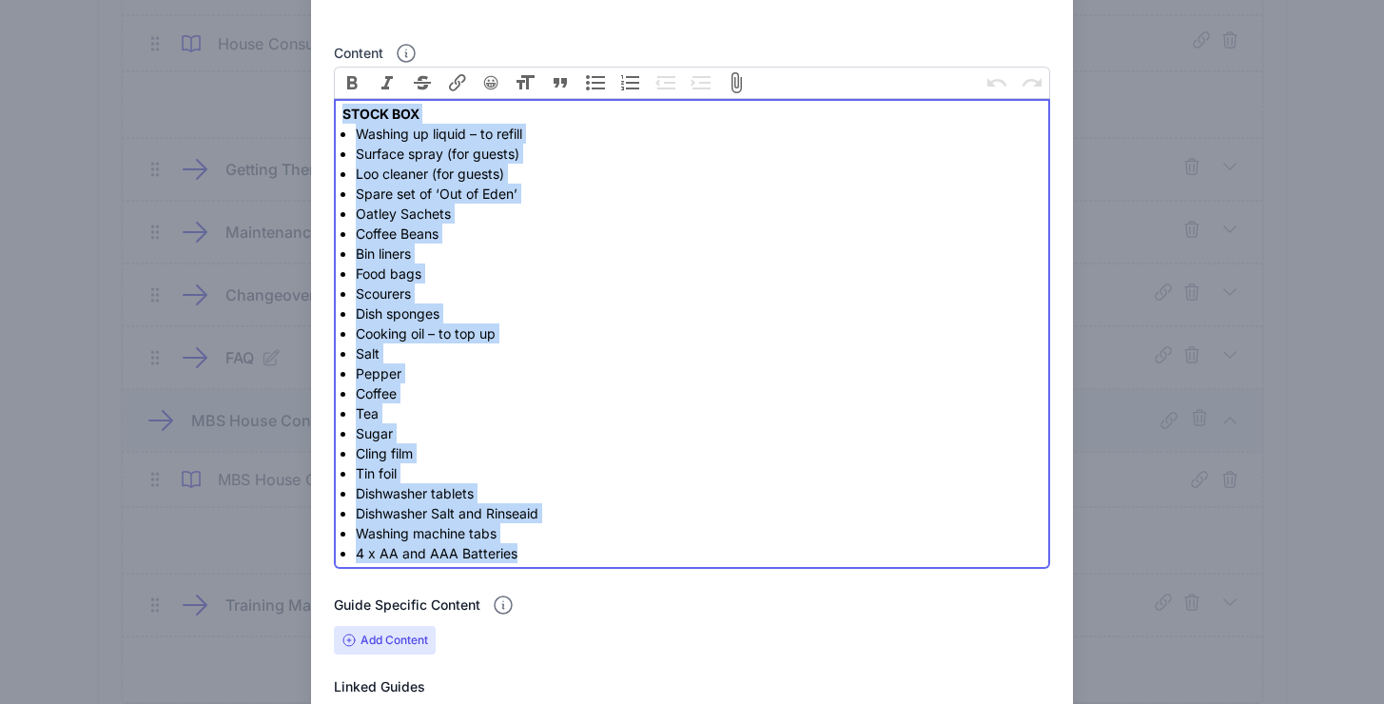
drag, startPoint x: 496, startPoint y: 507, endPoint x: 330, endPoint y: 117, distance: 423.9
click at [330, 117] on div "Close Edit Content Content title MBS House Consumable Checklist Optional Lead I…" at bounding box center [691, 388] width 761 height 1561
copy trix-editor "STOCK BOX Washing up liquid – to refill Surface spray (for guests) Loo cleaner …"
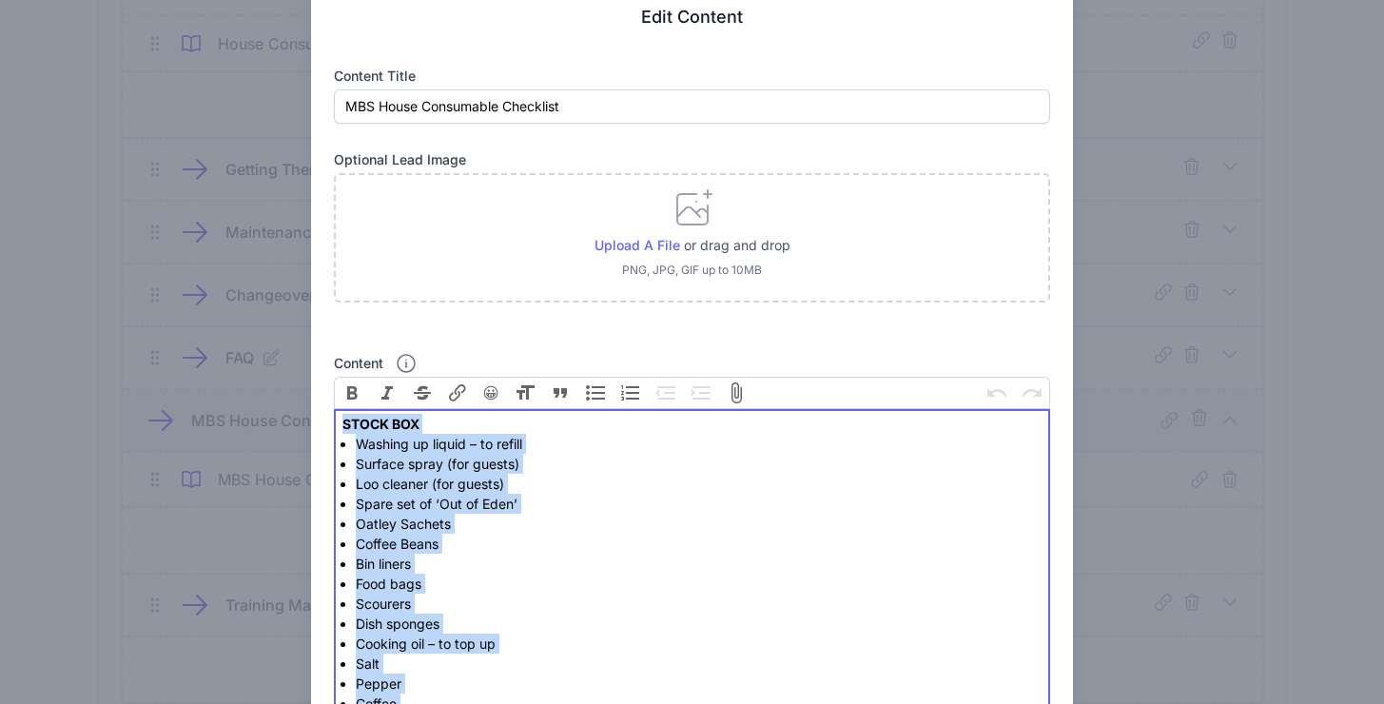
scroll to position [0, 0]
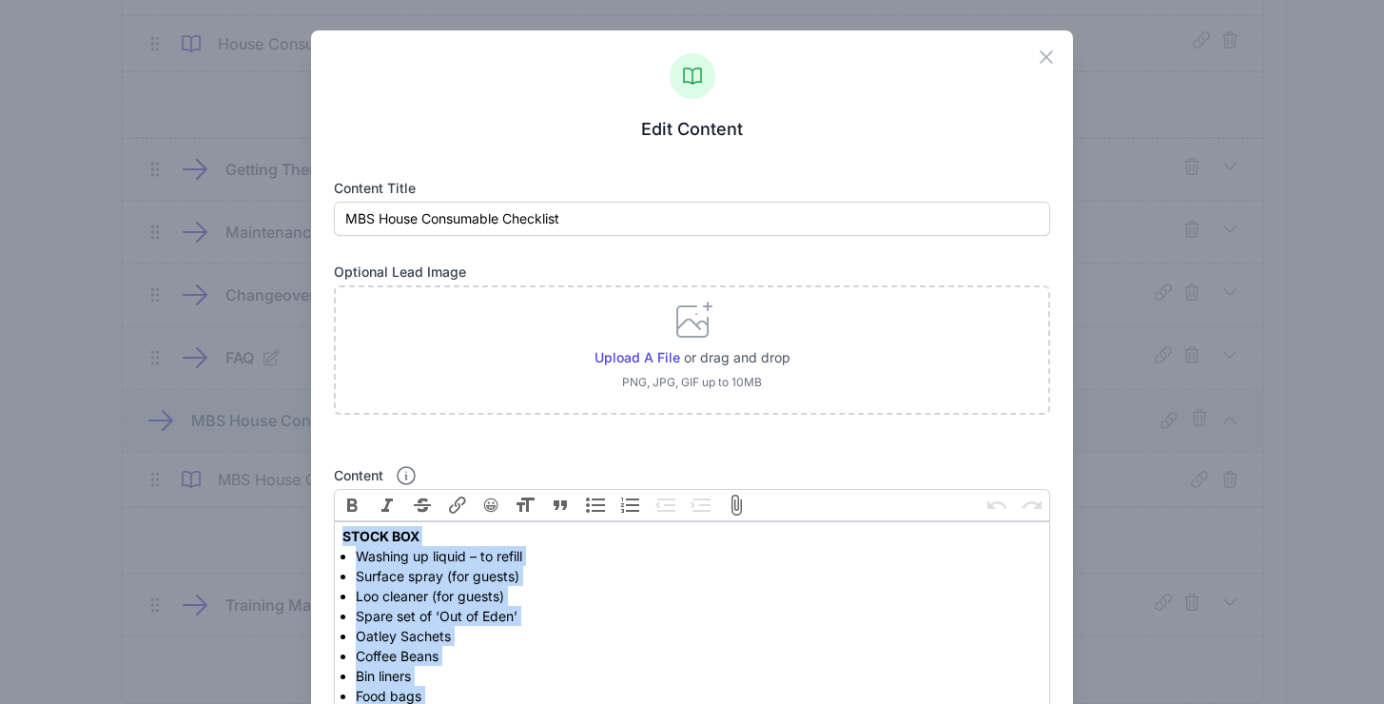
drag, startPoint x: 1034, startPoint y: 55, endPoint x: 1000, endPoint y: 72, distance: 37.4
click at [1040, 55] on icon "button" at bounding box center [1045, 56] width 11 height 11
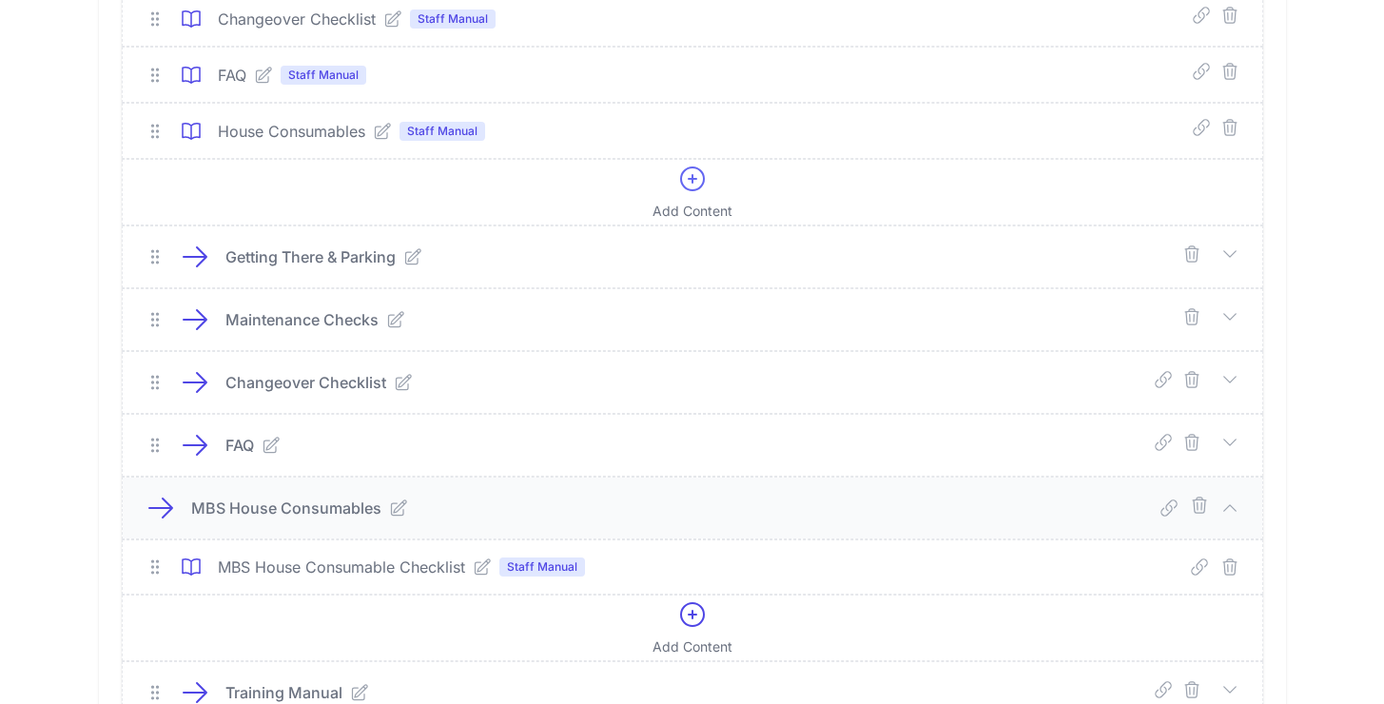
scroll to position [832, 0]
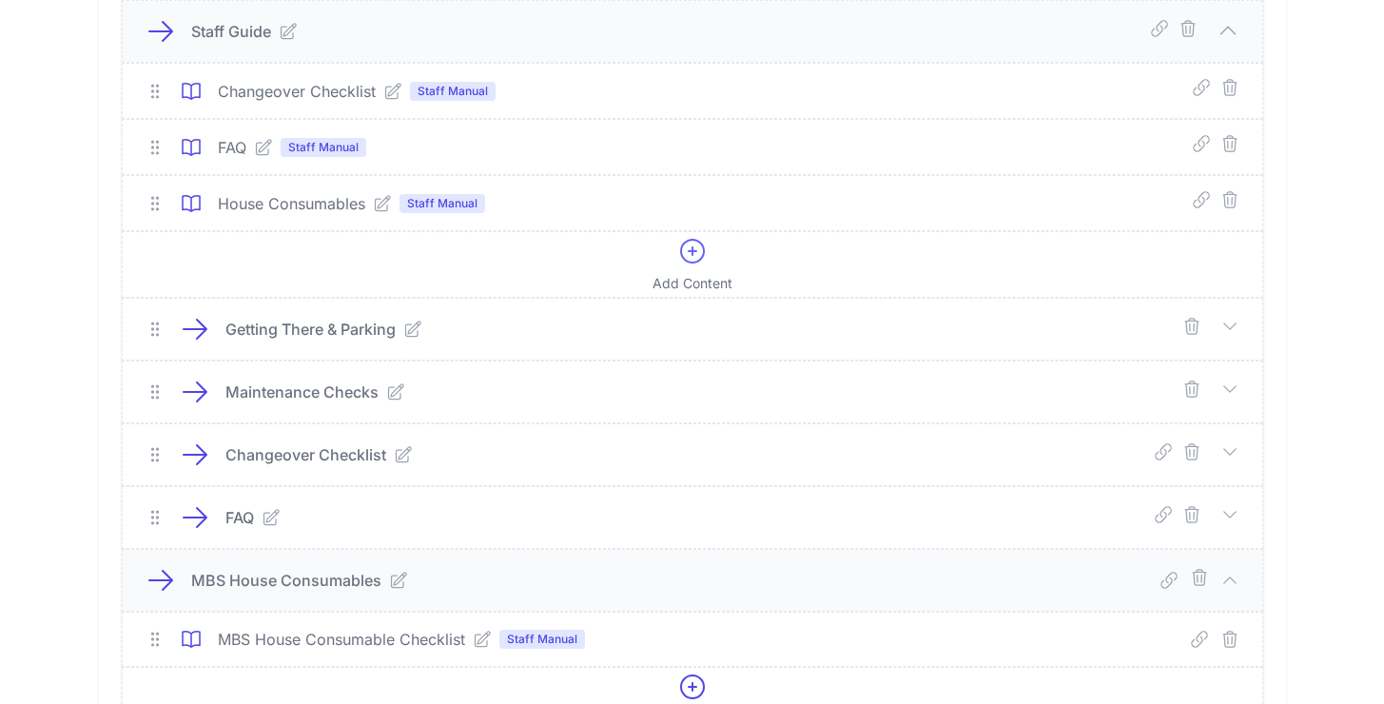
click at [387, 202] on icon at bounding box center [382, 202] width 15 height 15
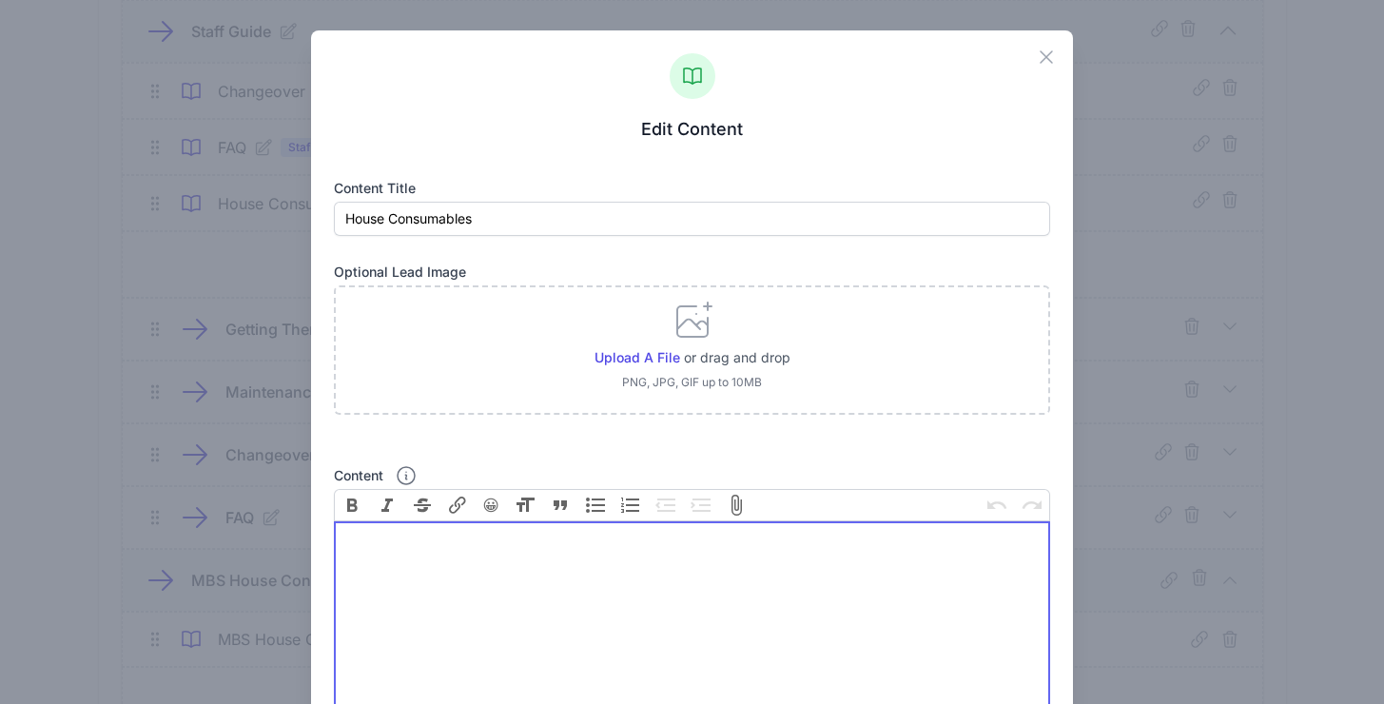
click at [430, 553] on trix-editor "Content" at bounding box center [691, 627] width 715 height 213
paste trix-editor "<div><strong>STOCK BOX</strong></div><ul><li>Washing up liquid – to refill</li>…"
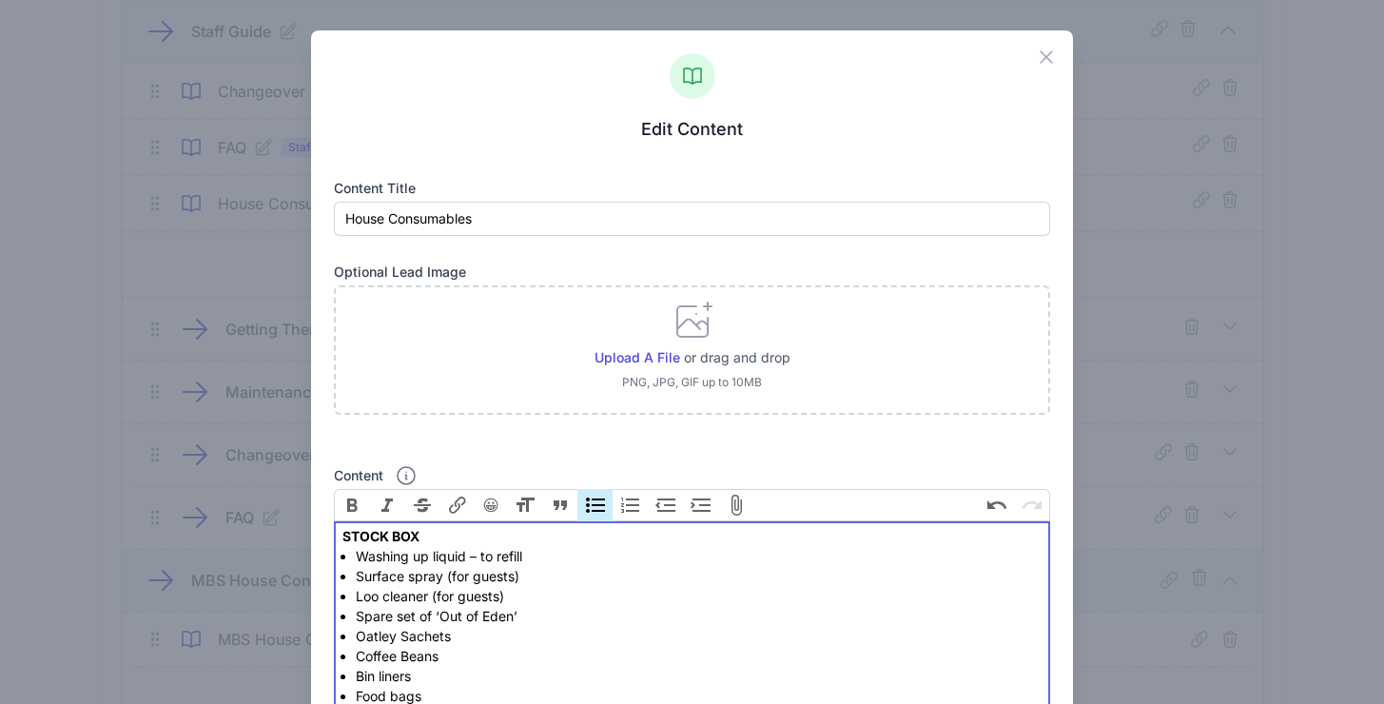
type trix-editor "<div><strong>STOCK BOX</strong></div><ul><li>Washing up liquid – to refill</li>…"
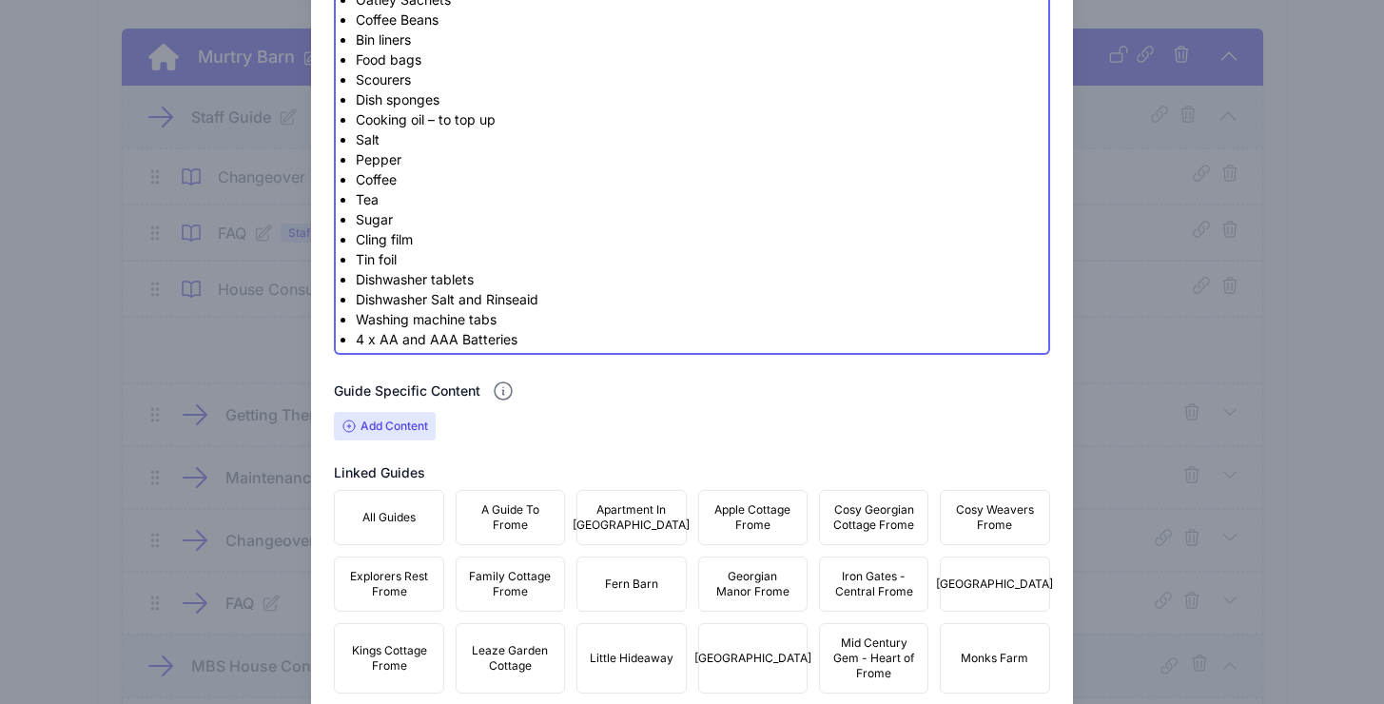
scroll to position [934, 0]
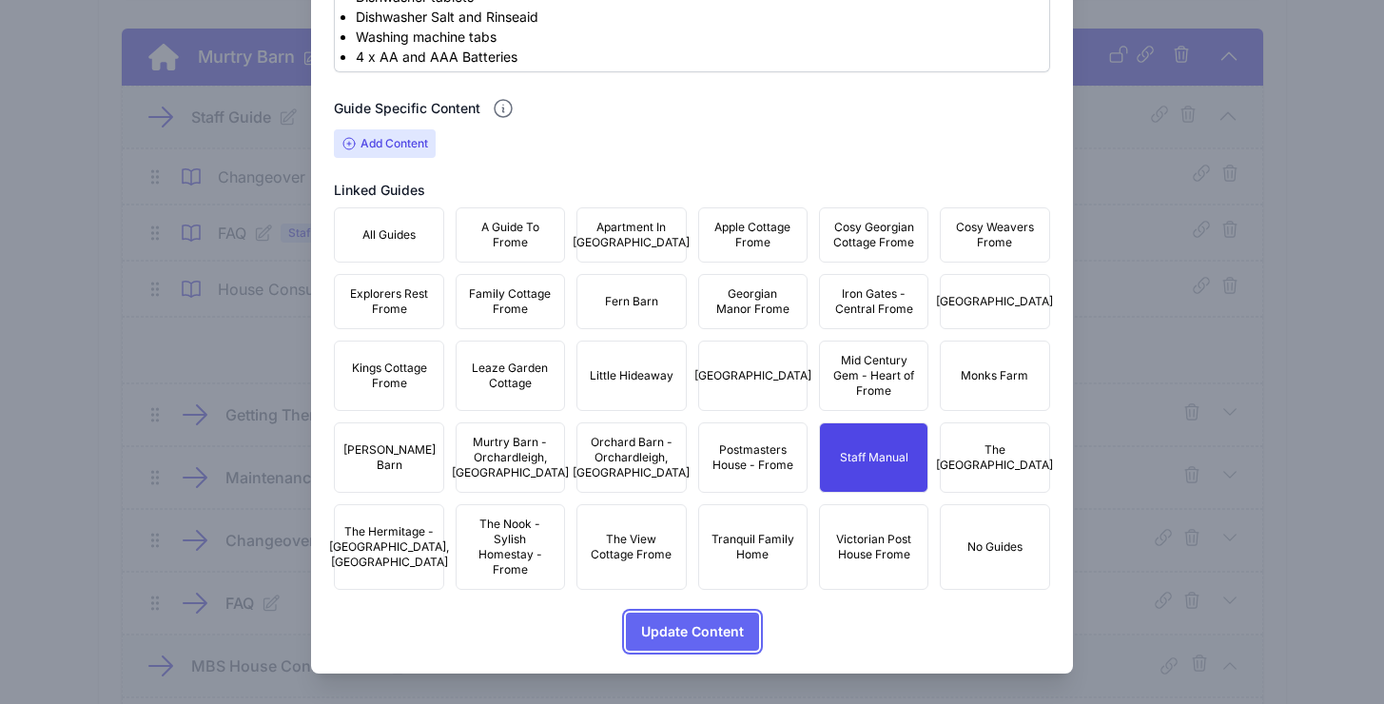
click at [661, 634] on span "Update Content" at bounding box center [692, 631] width 103 height 38
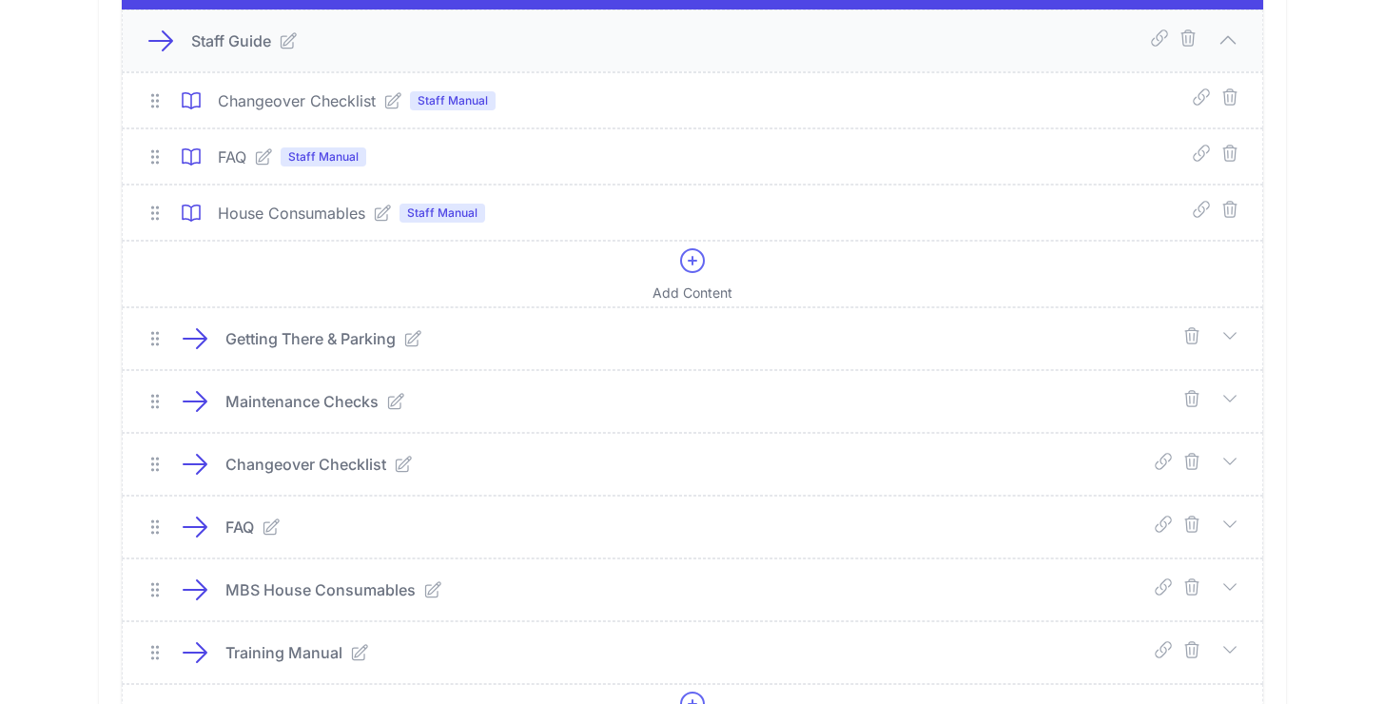
scroll to position [992, 0]
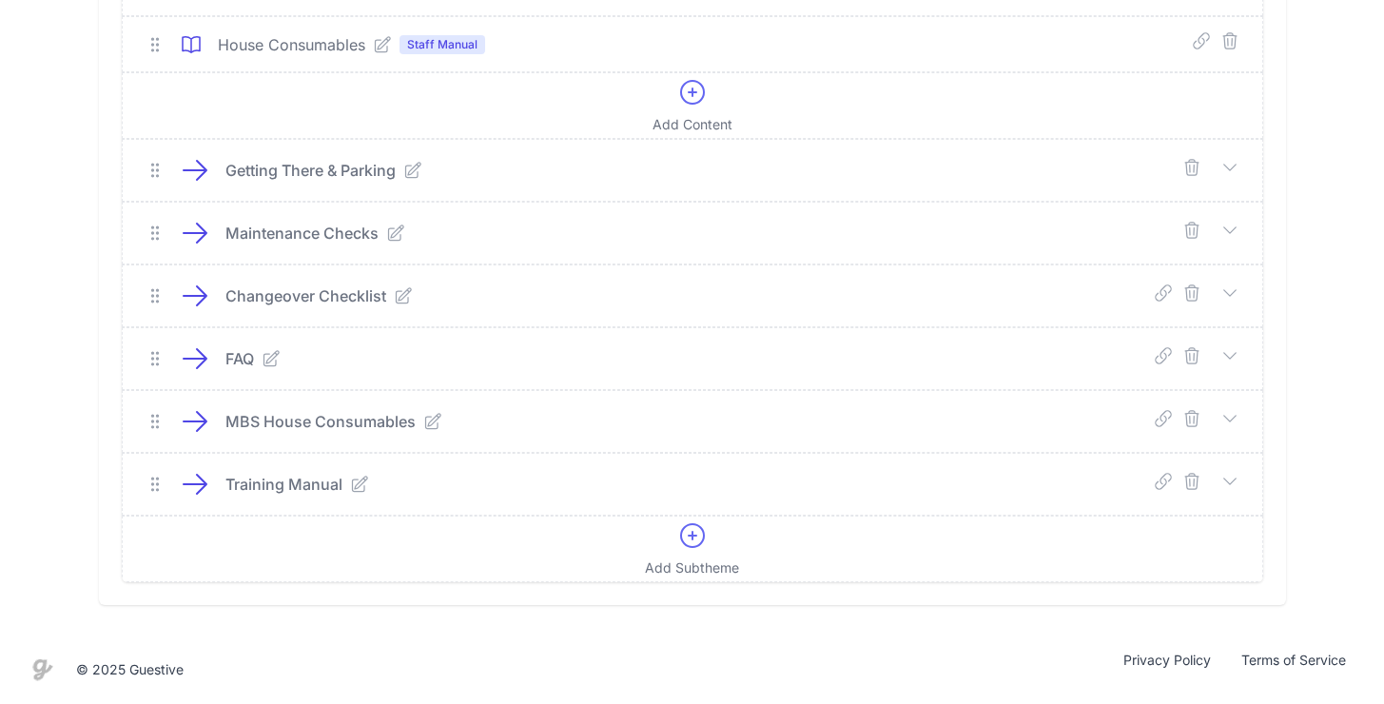
click at [1224, 475] on icon at bounding box center [1229, 481] width 19 height 19
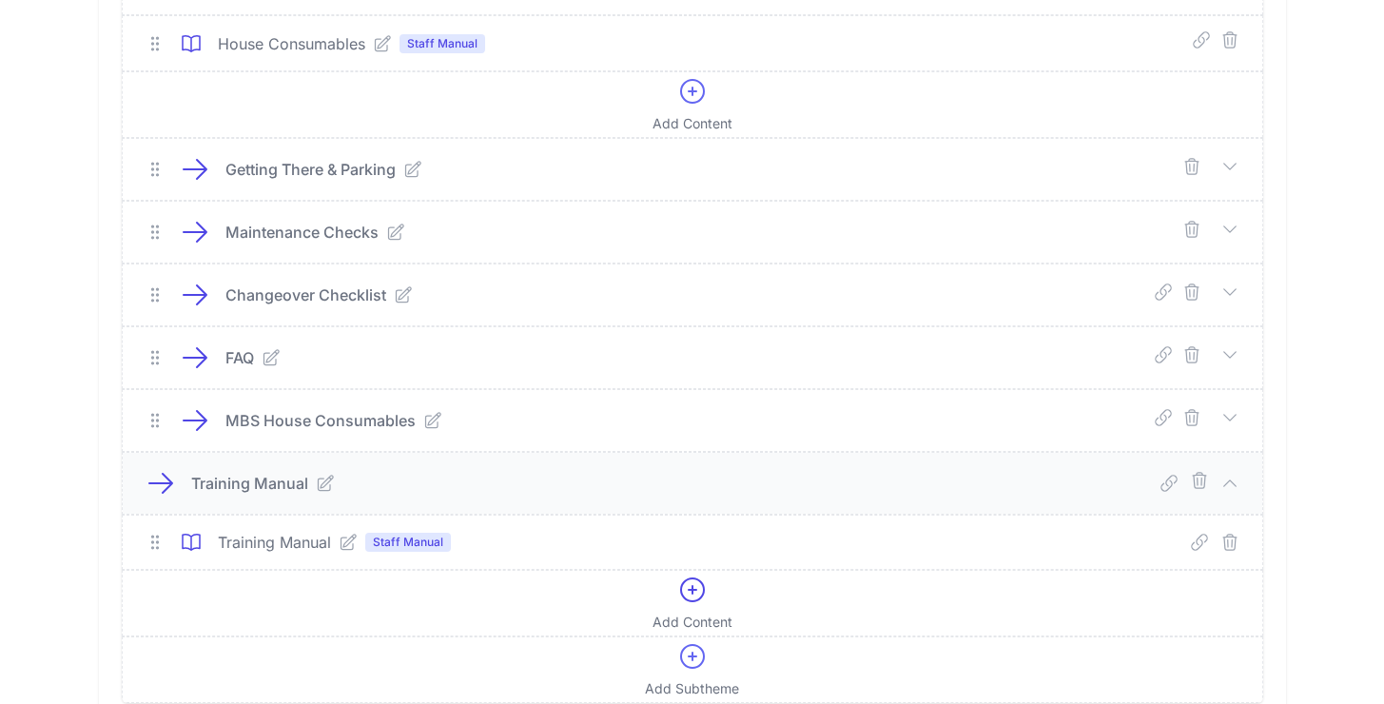
click at [350, 544] on icon at bounding box center [347, 541] width 15 height 15
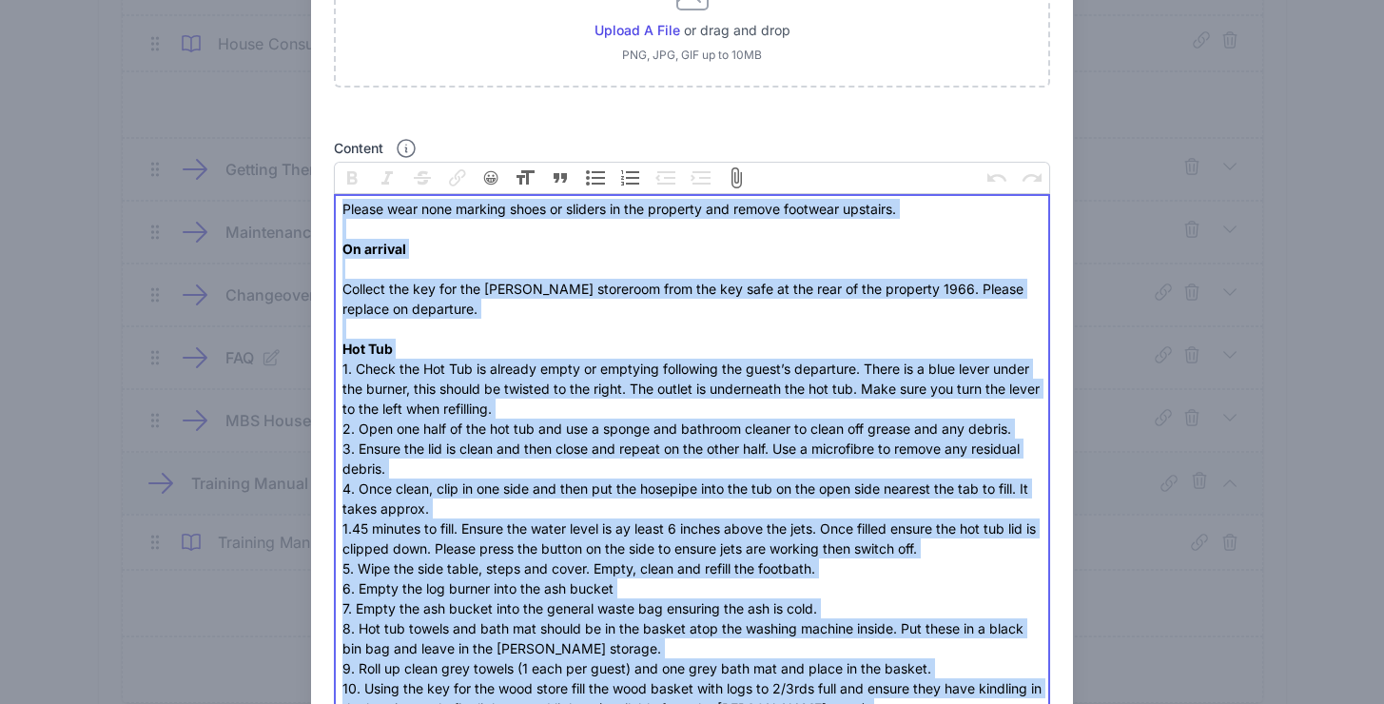
scroll to position [0, 0]
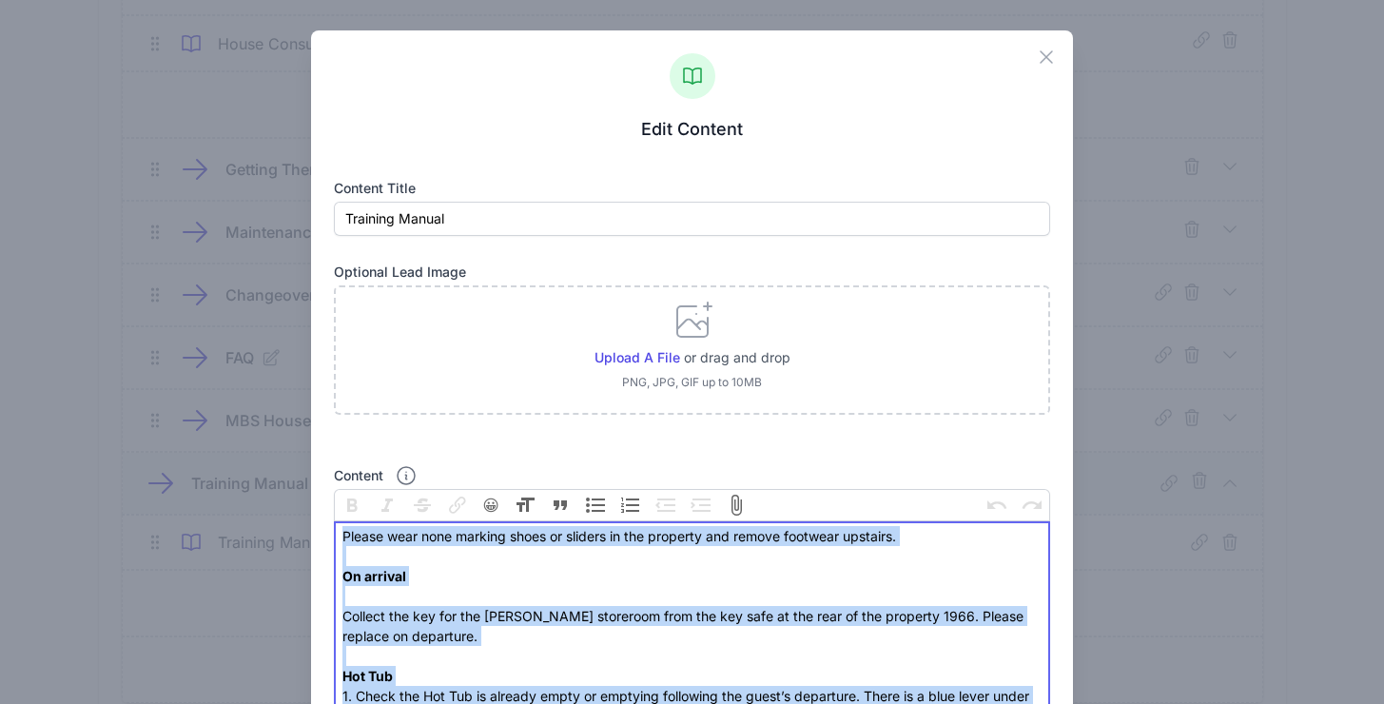
drag, startPoint x: 469, startPoint y: 387, endPoint x: 414, endPoint y: 548, distance: 169.9
copy div "Please wear none marking shoes or sliders in the property and remove footwear u…"
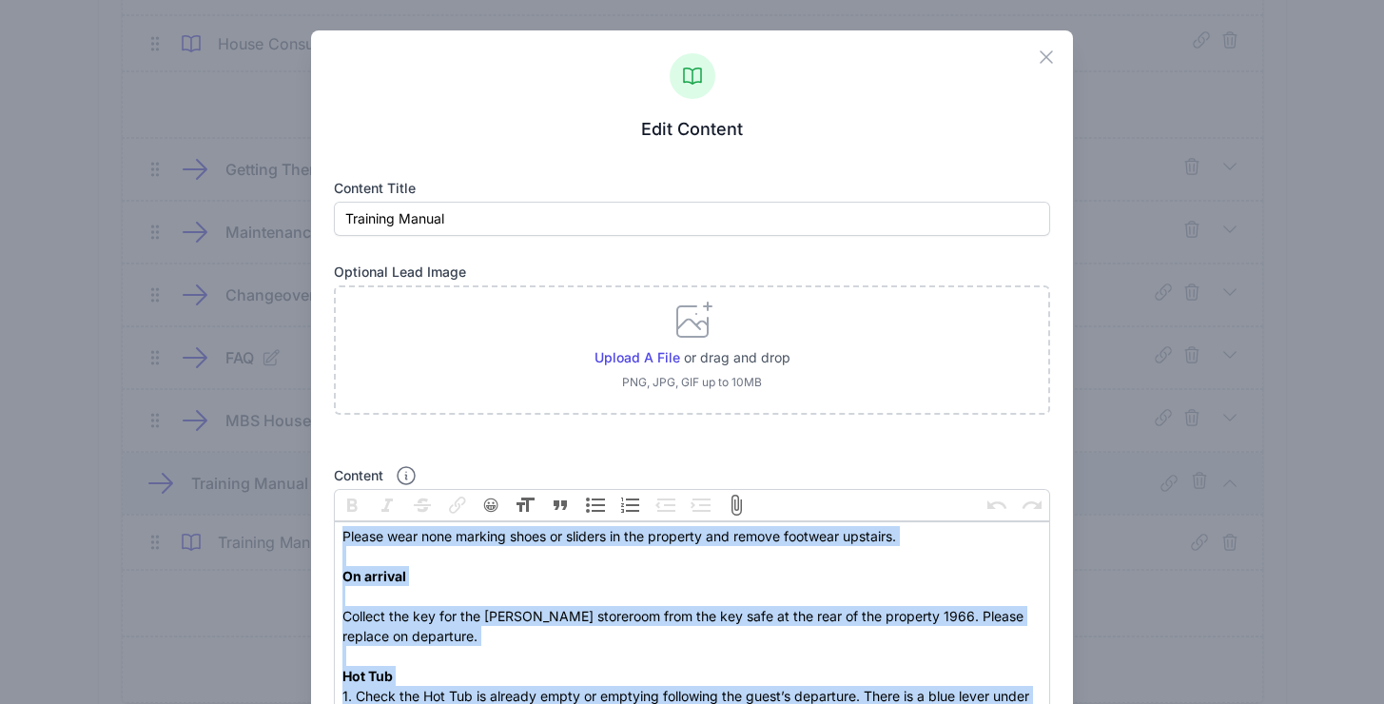
click at [1040, 60] on icon "button" at bounding box center [1045, 56] width 11 height 11
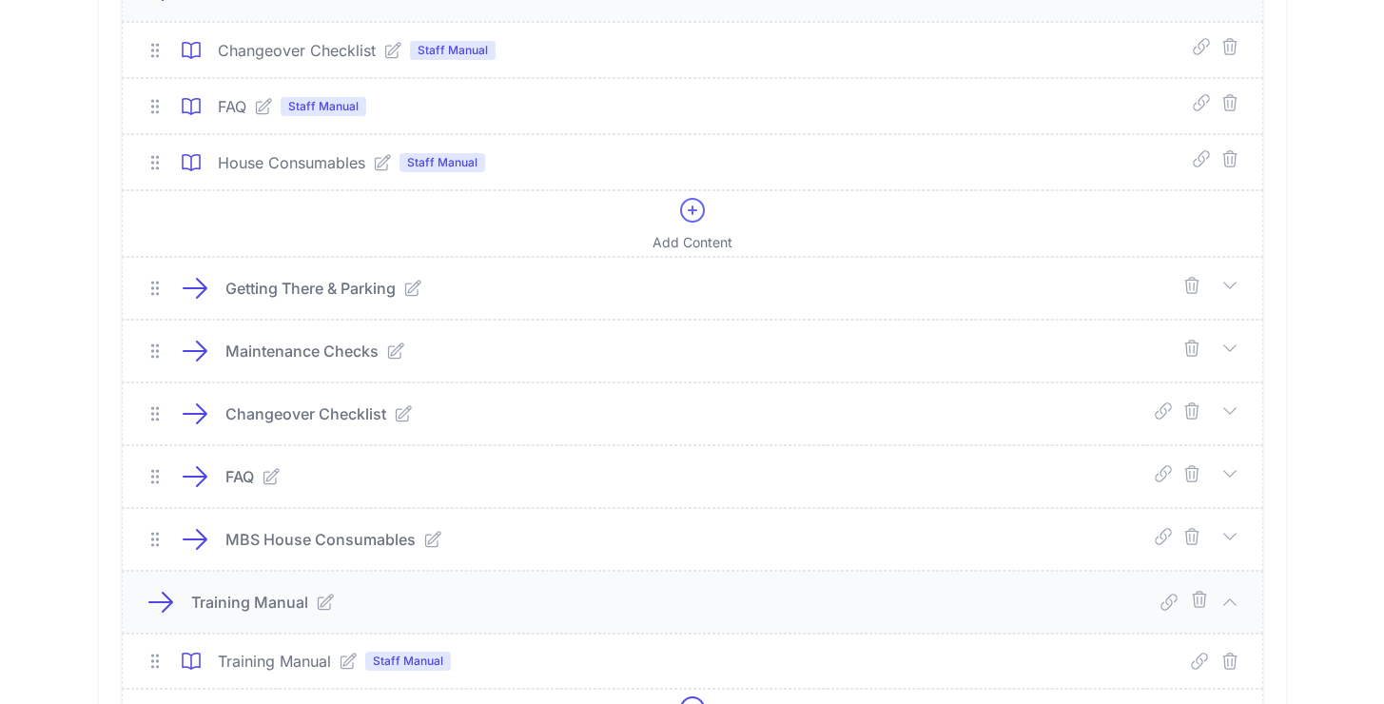
scroll to position [846, 0]
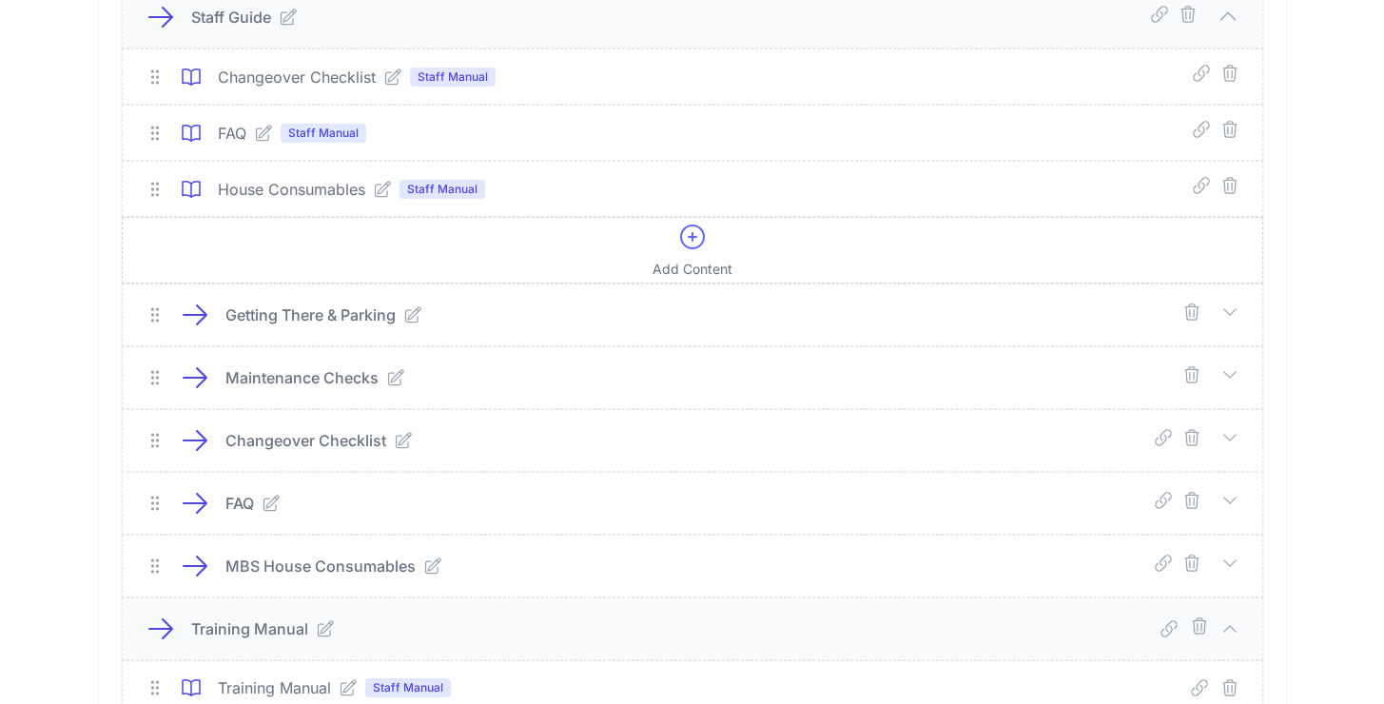
click at [688, 244] on icon at bounding box center [692, 237] width 30 height 30
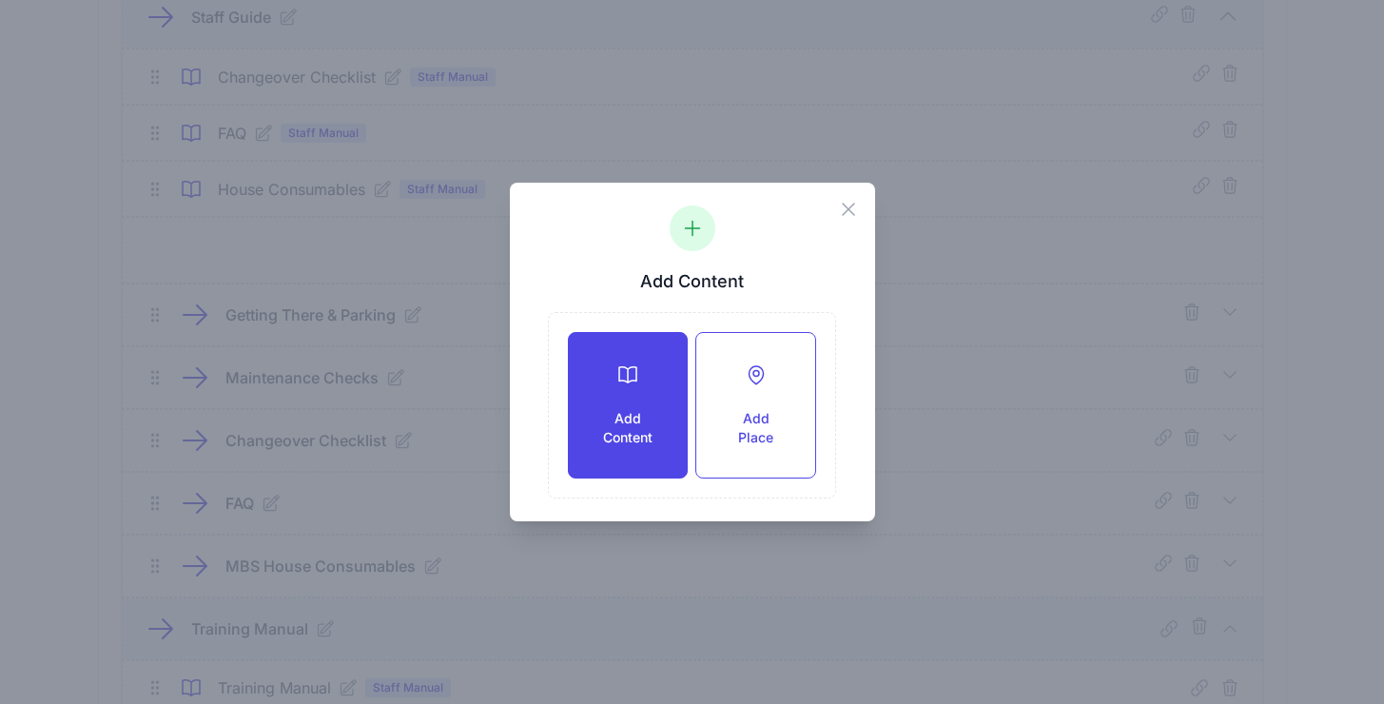
drag, startPoint x: 615, startPoint y: 384, endPoint x: 620, endPoint y: 360, distance: 24.2
click at [615, 384] on div at bounding box center [627, 374] width 57 height 23
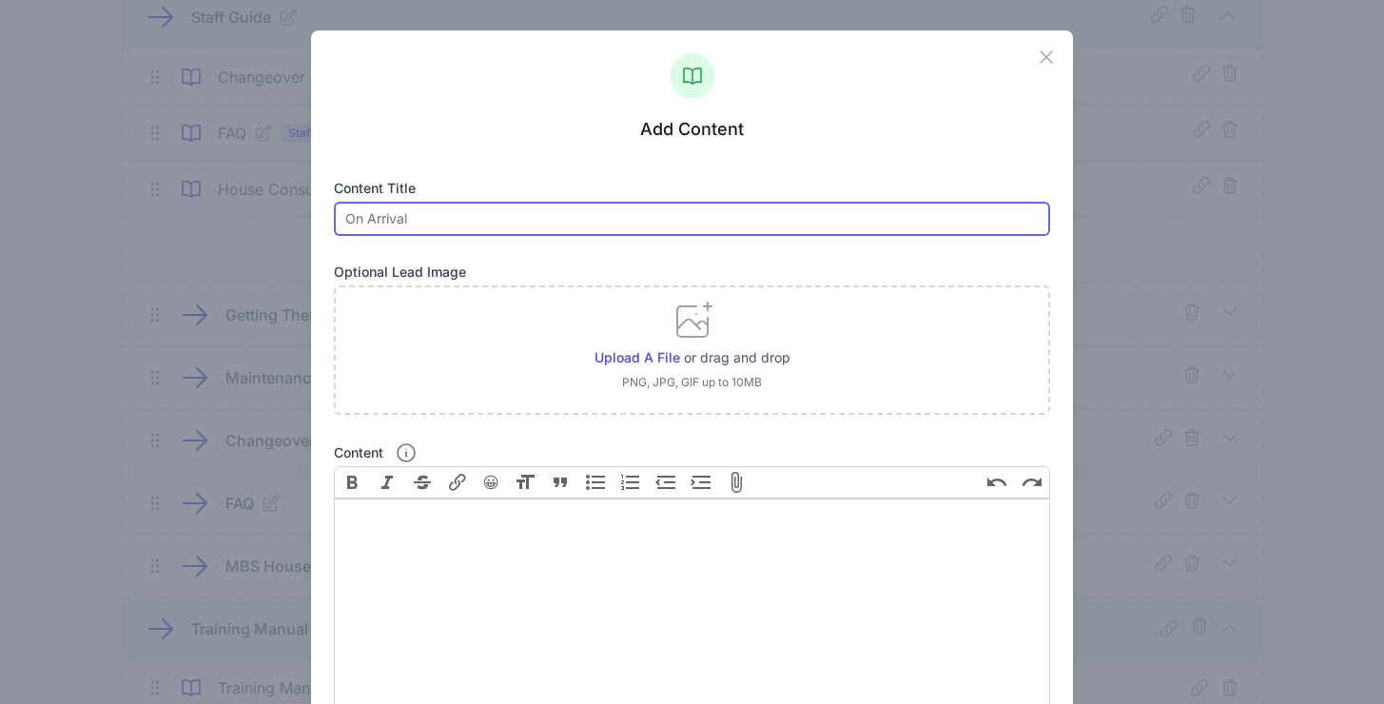
click at [501, 227] on input "text" at bounding box center [691, 219] width 715 height 34
type input "Training Manual"
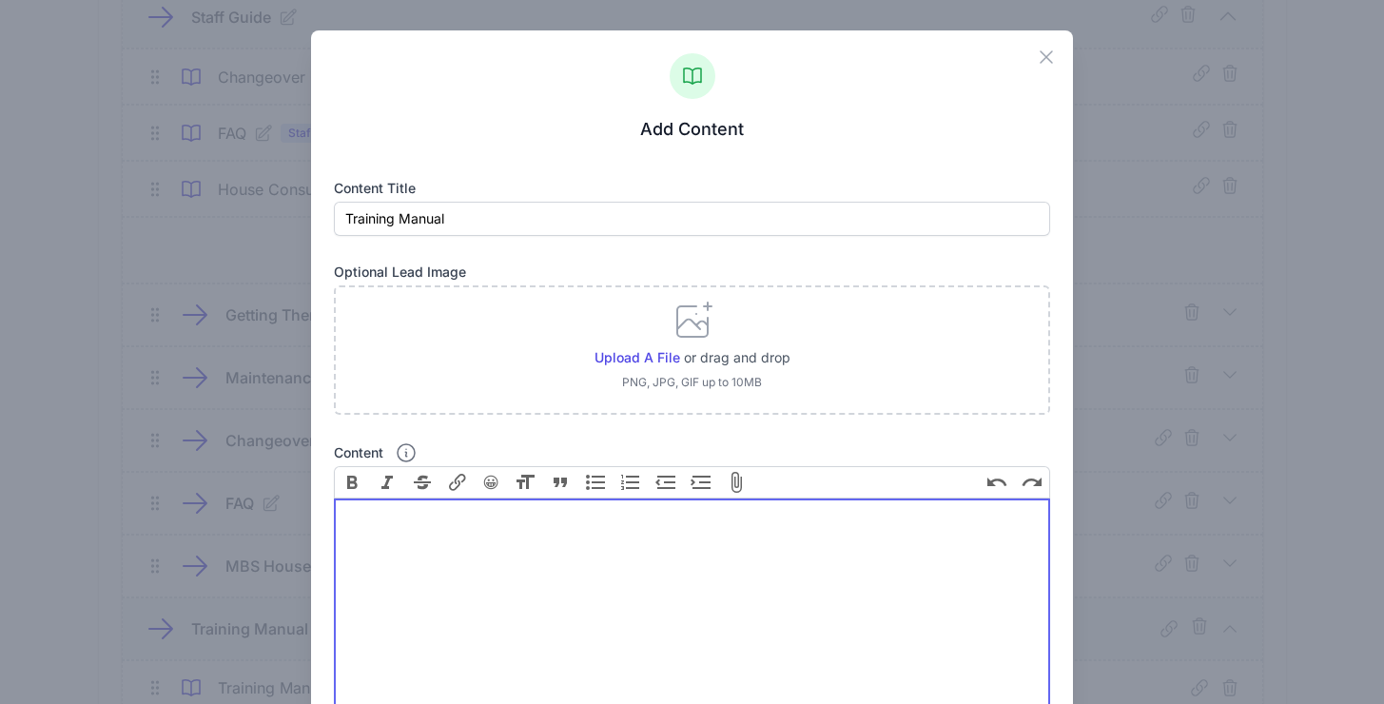
click at [525, 535] on trix-editor "Content" at bounding box center [691, 604] width 715 height 213
paste trix-editor "<div>Please wear none marking shoes or sliders in the property and remove footw…"
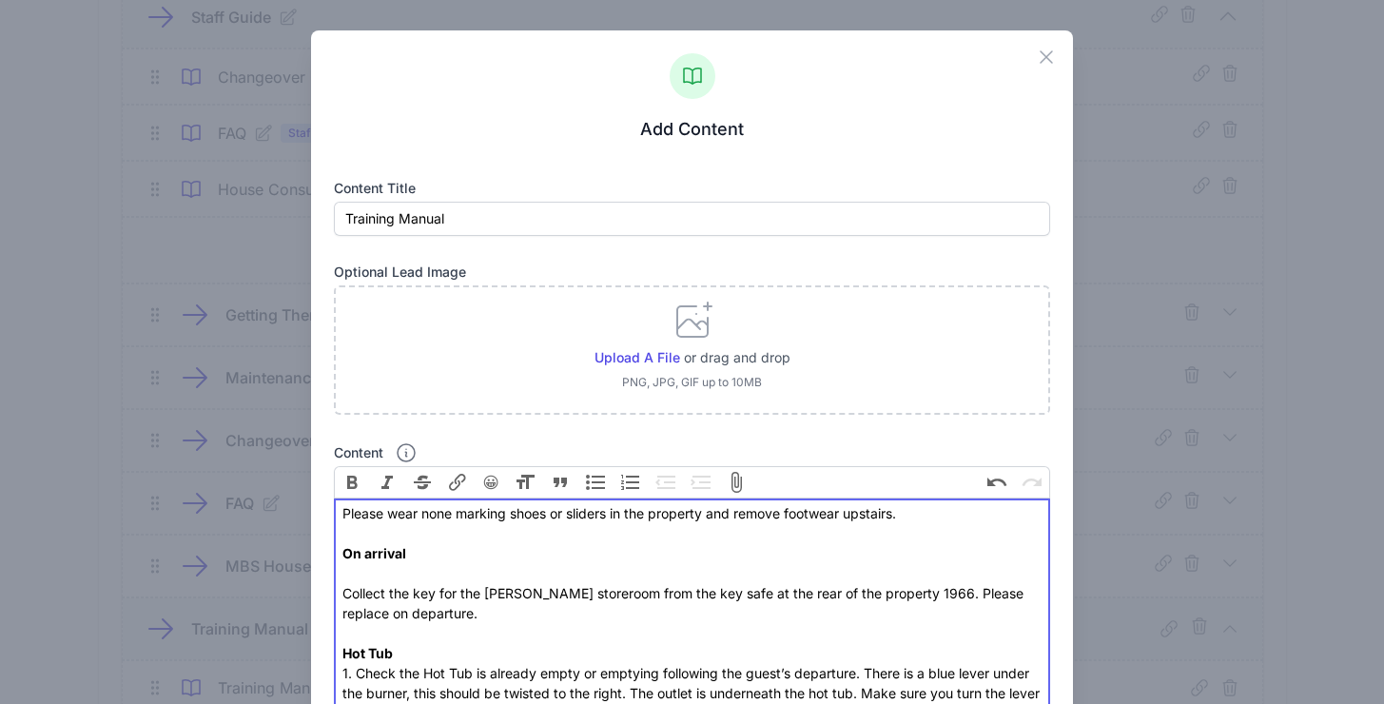
type trix-editor "<div>Please wear none marking shoes or sliders in the property and remove footw…"
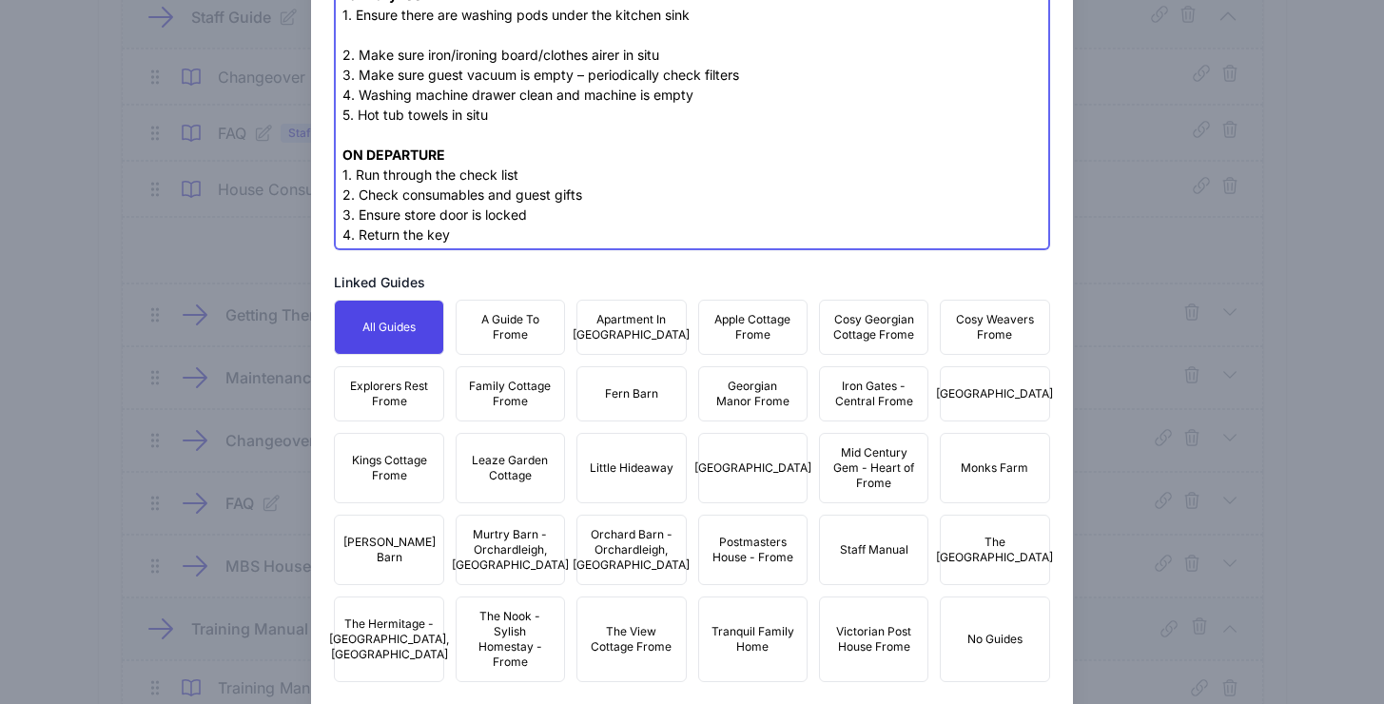
scroll to position [5556, 0]
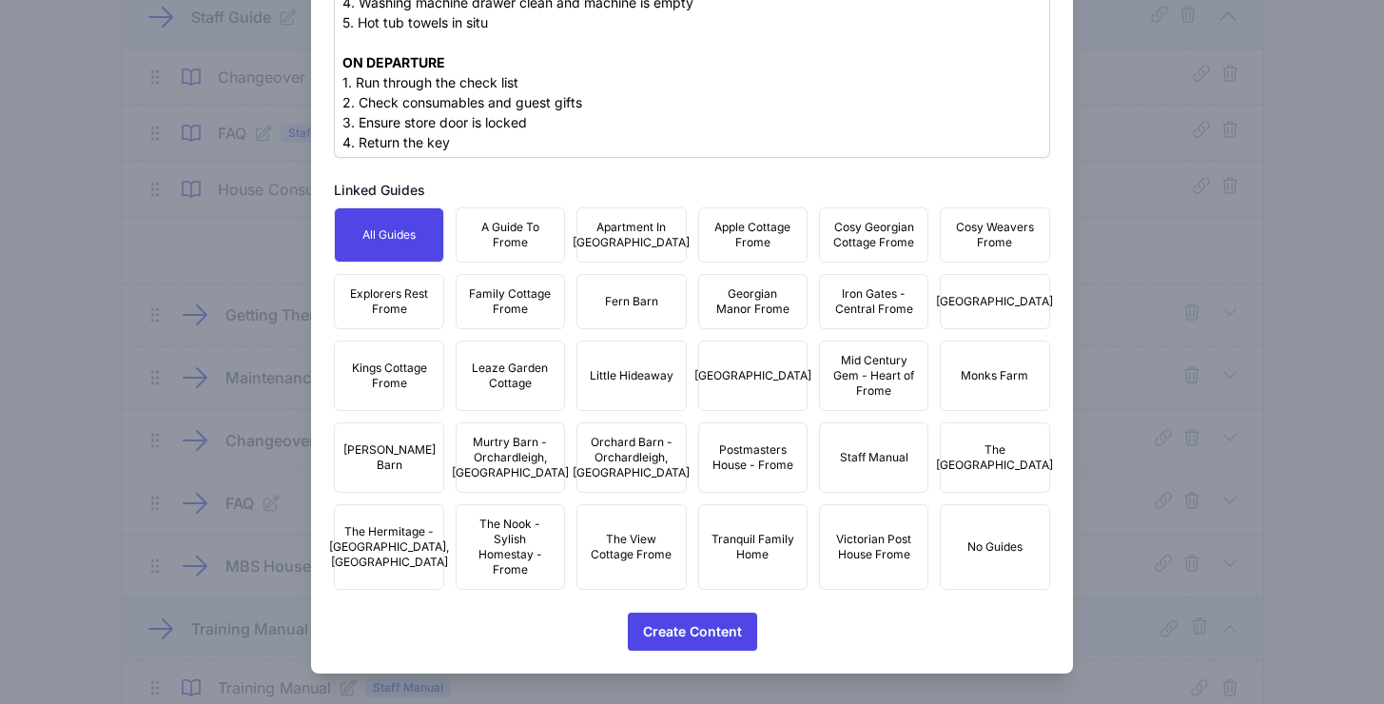
drag, startPoint x: 857, startPoint y: 478, endPoint x: 852, endPoint y: 492, distance: 14.1
click at [857, 478] on button "Staff Manual" at bounding box center [873, 457] width 109 height 70
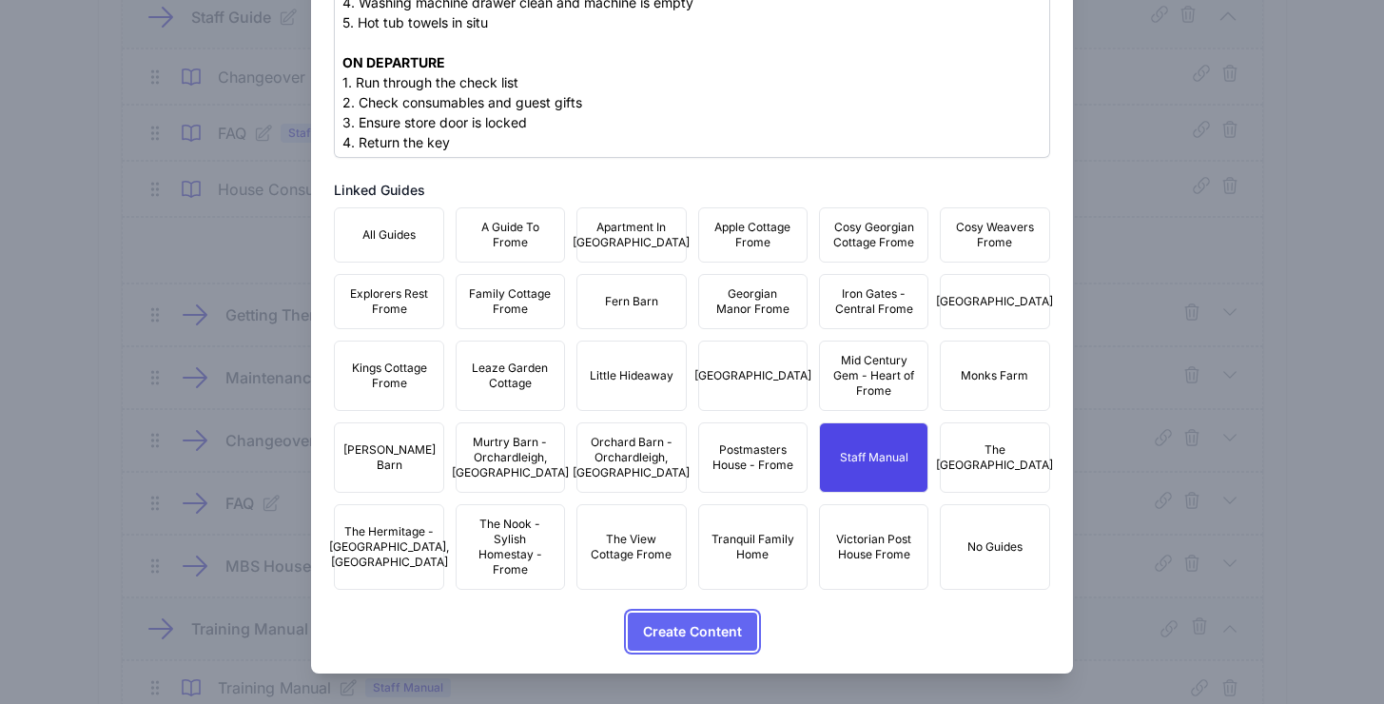
click at [689, 623] on span "Create Content" at bounding box center [692, 631] width 99 height 38
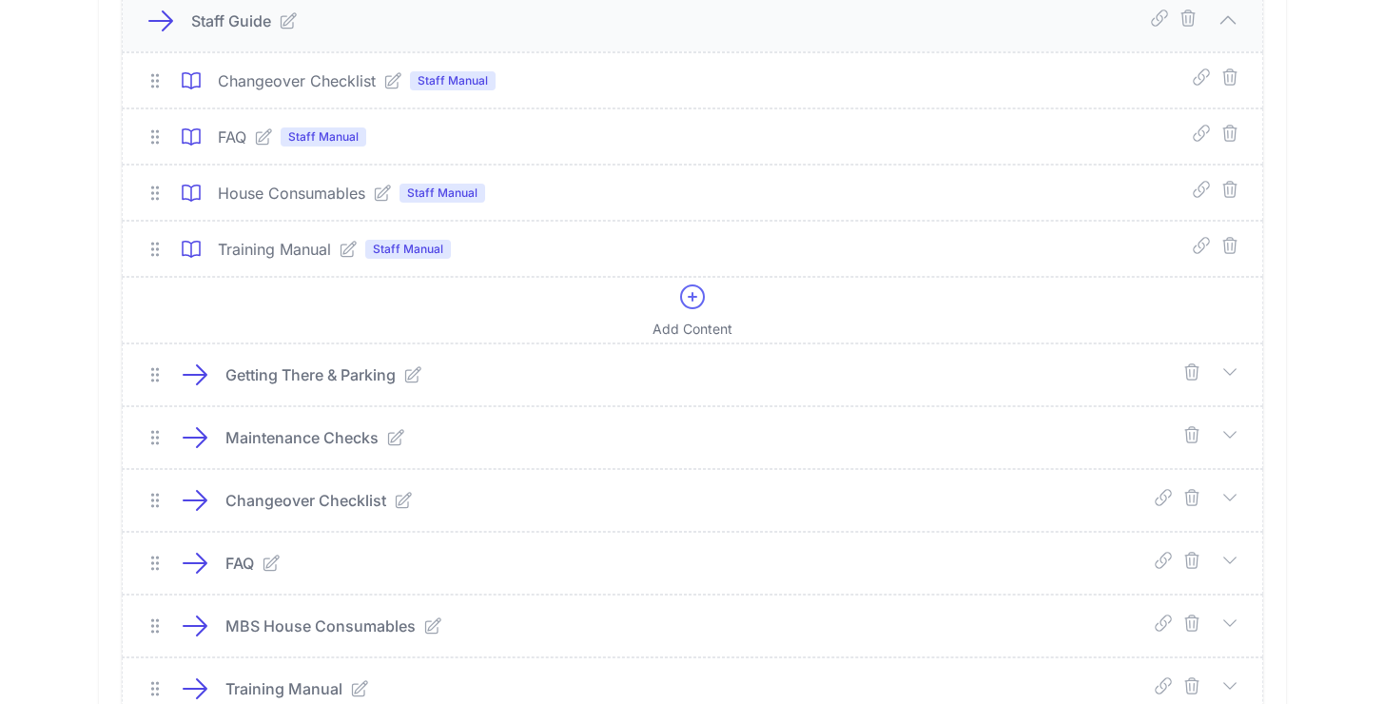
scroll to position [1049, 0]
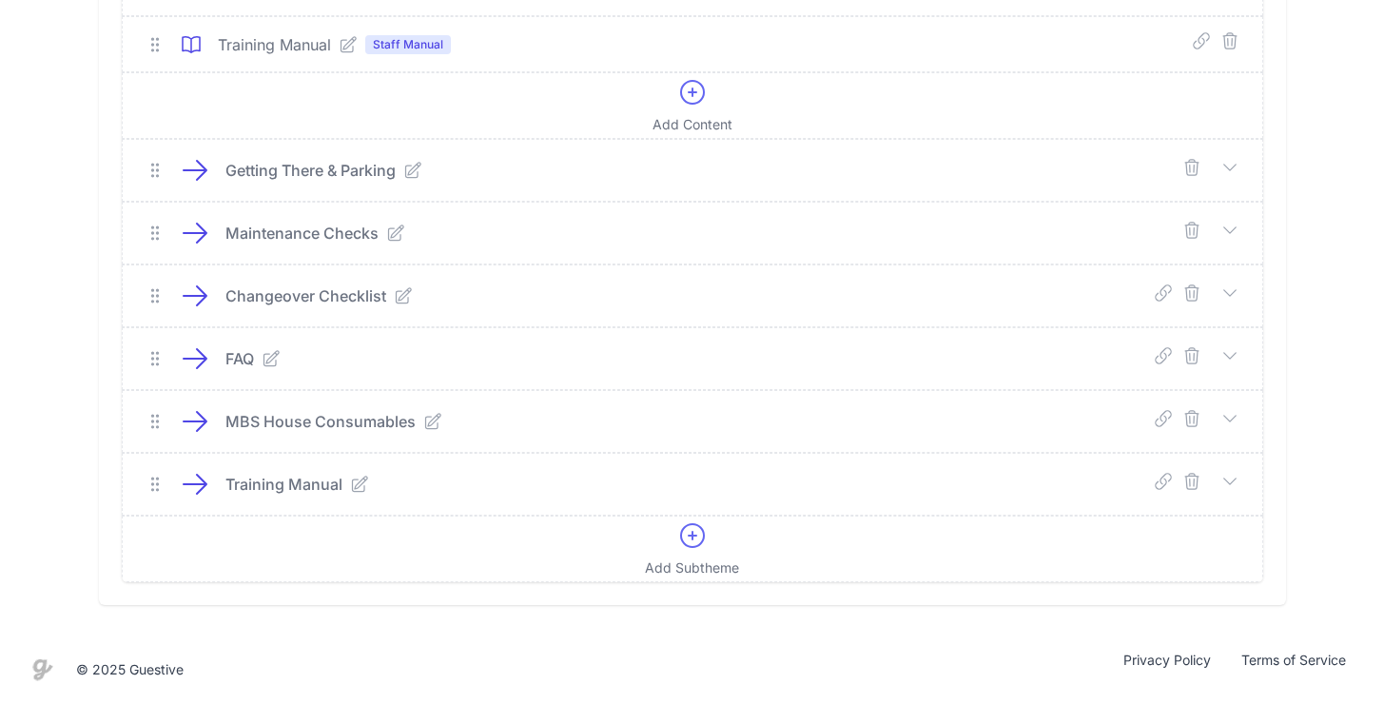
click at [1232, 478] on icon at bounding box center [1229, 480] width 12 height 6
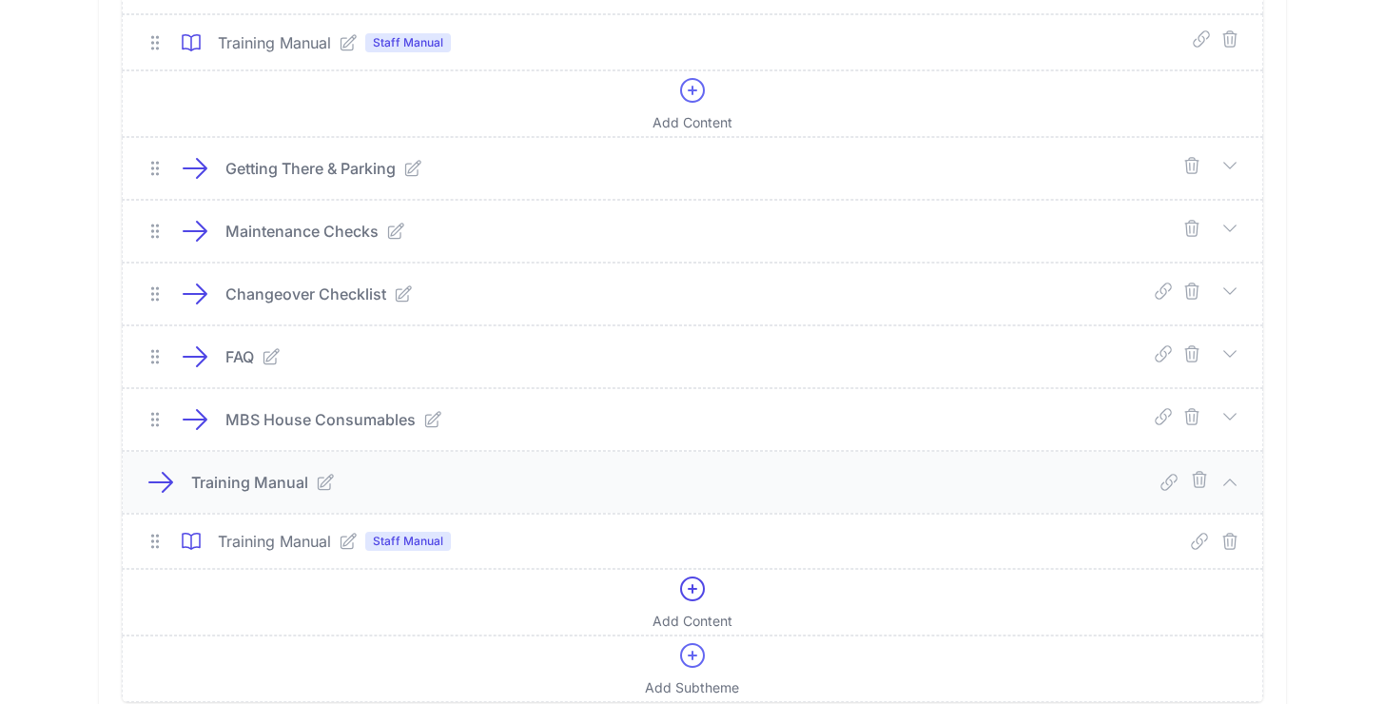
click at [1229, 479] on icon at bounding box center [1229, 482] width 19 height 19
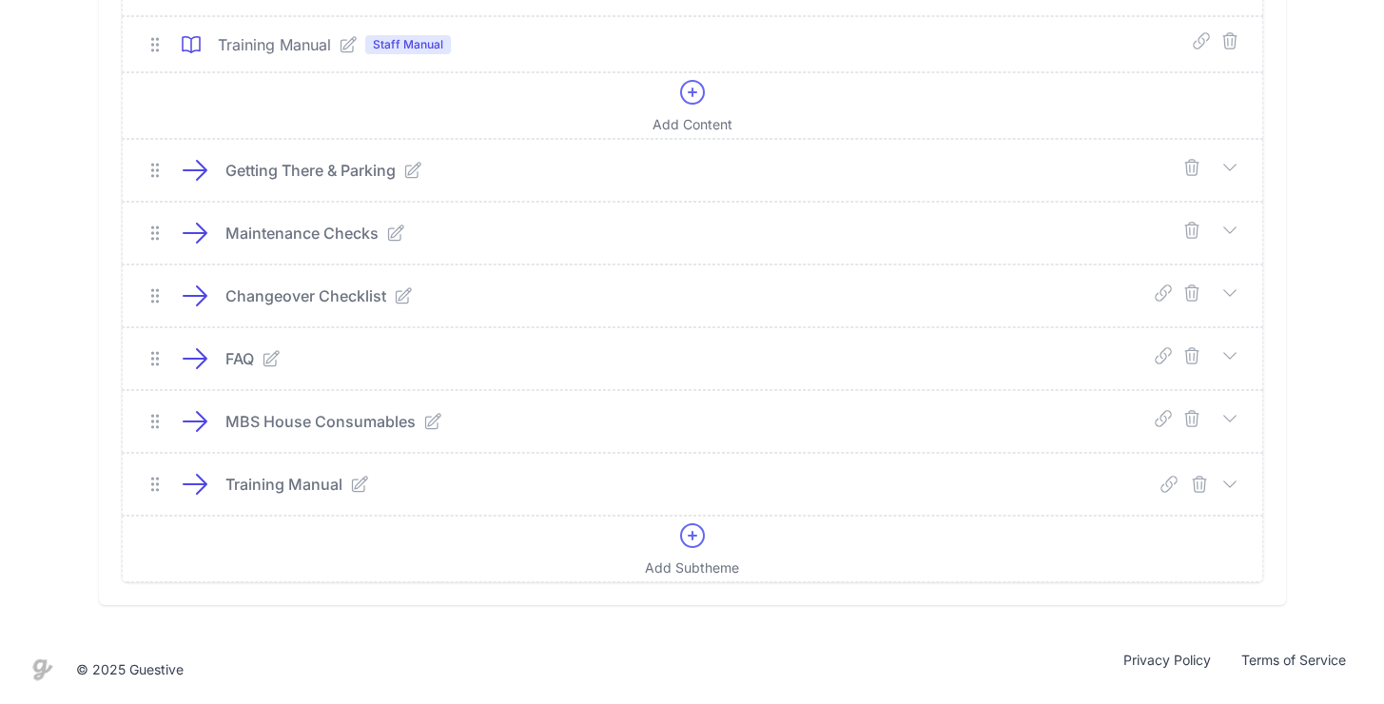
click at [1200, 483] on icon "submit" at bounding box center [1199, 482] width 13 height 15
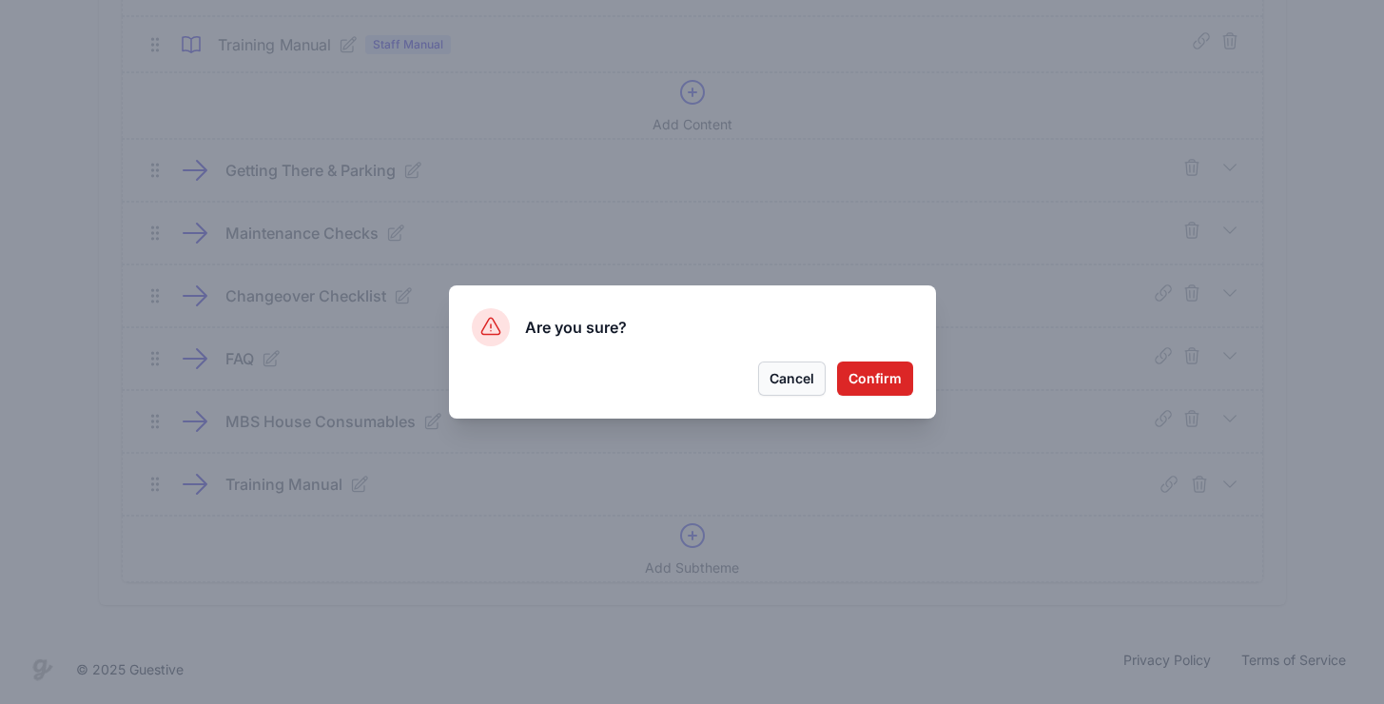
click at [788, 378] on button "Cancel" at bounding box center [792, 378] width 68 height 34
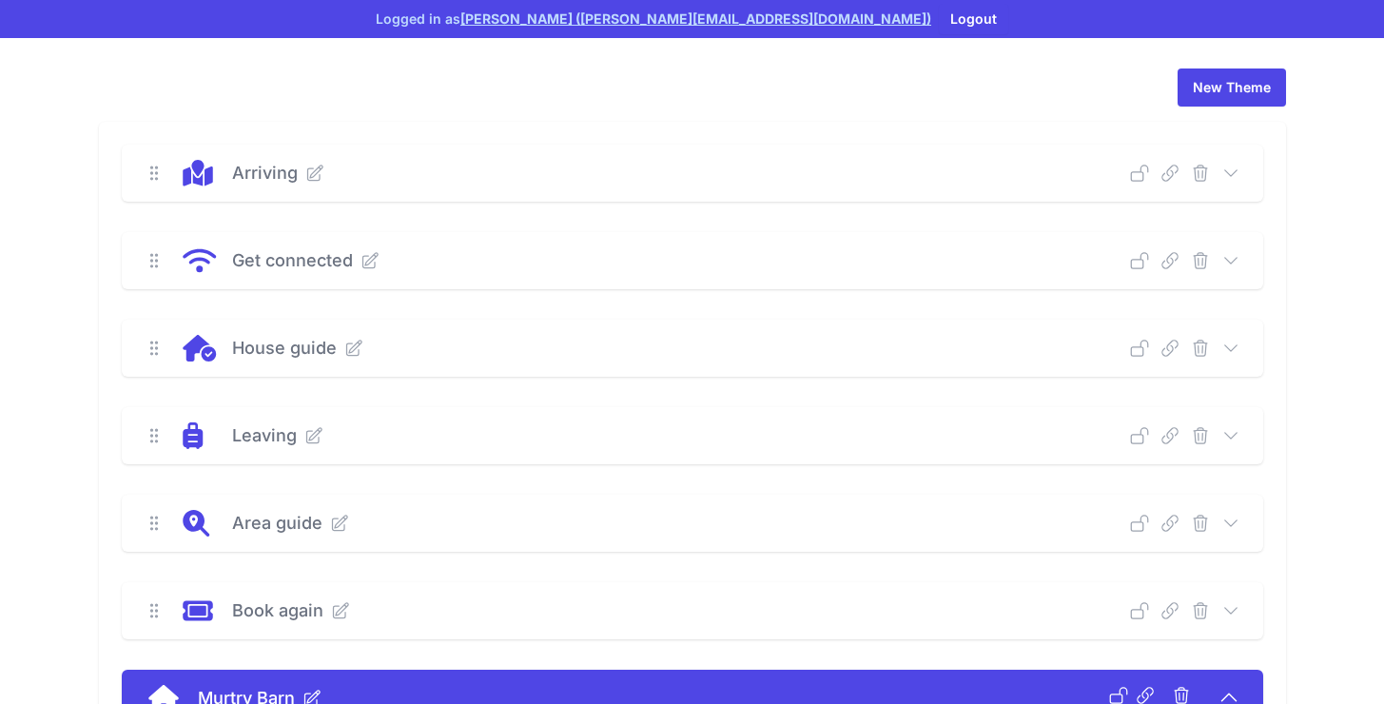
scroll to position [0, 0]
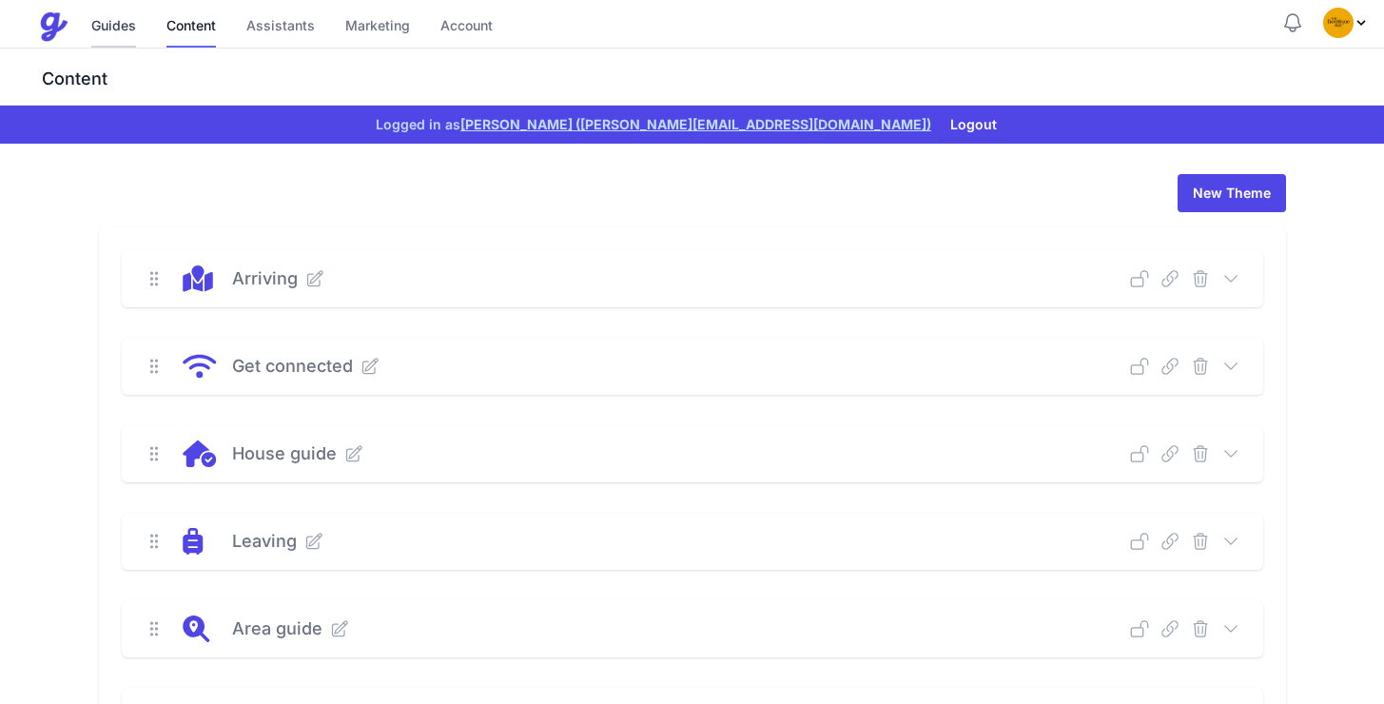
click at [98, 39] on link "Guides" at bounding box center [113, 27] width 45 height 41
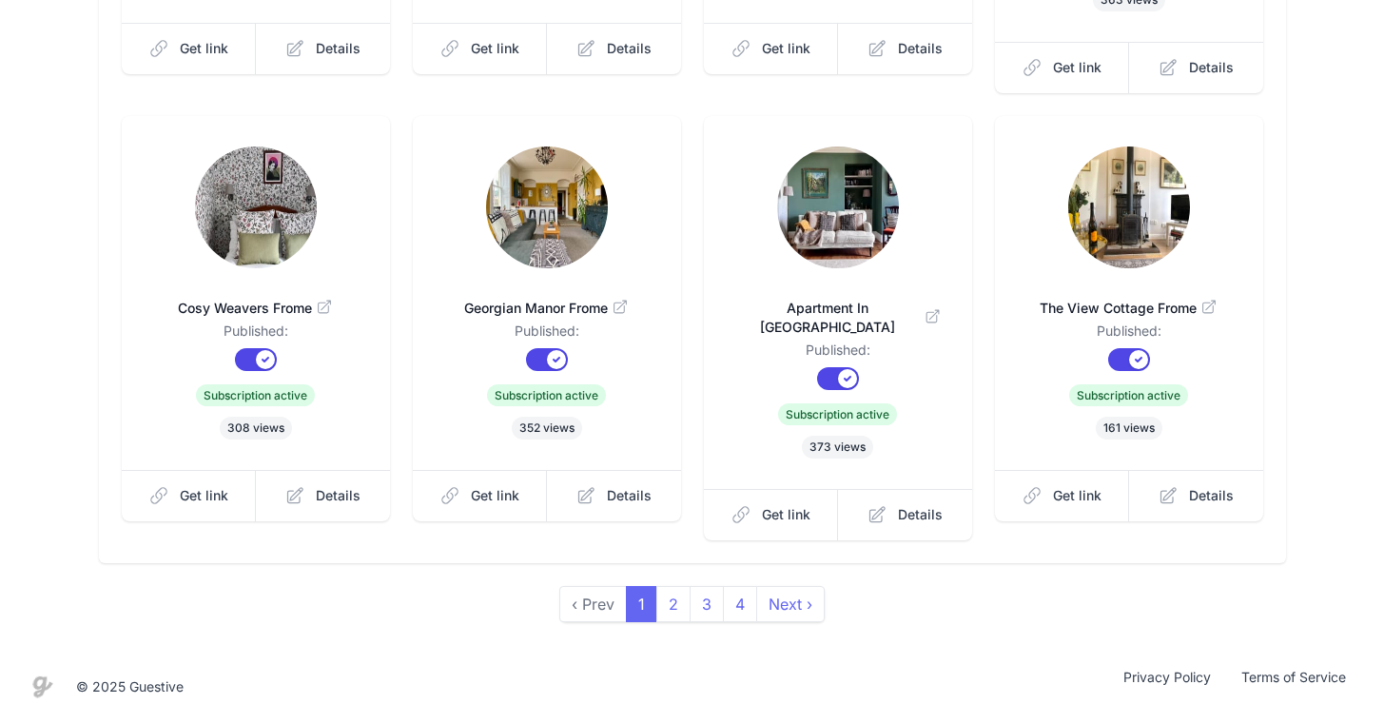
scroll to position [603, 0]
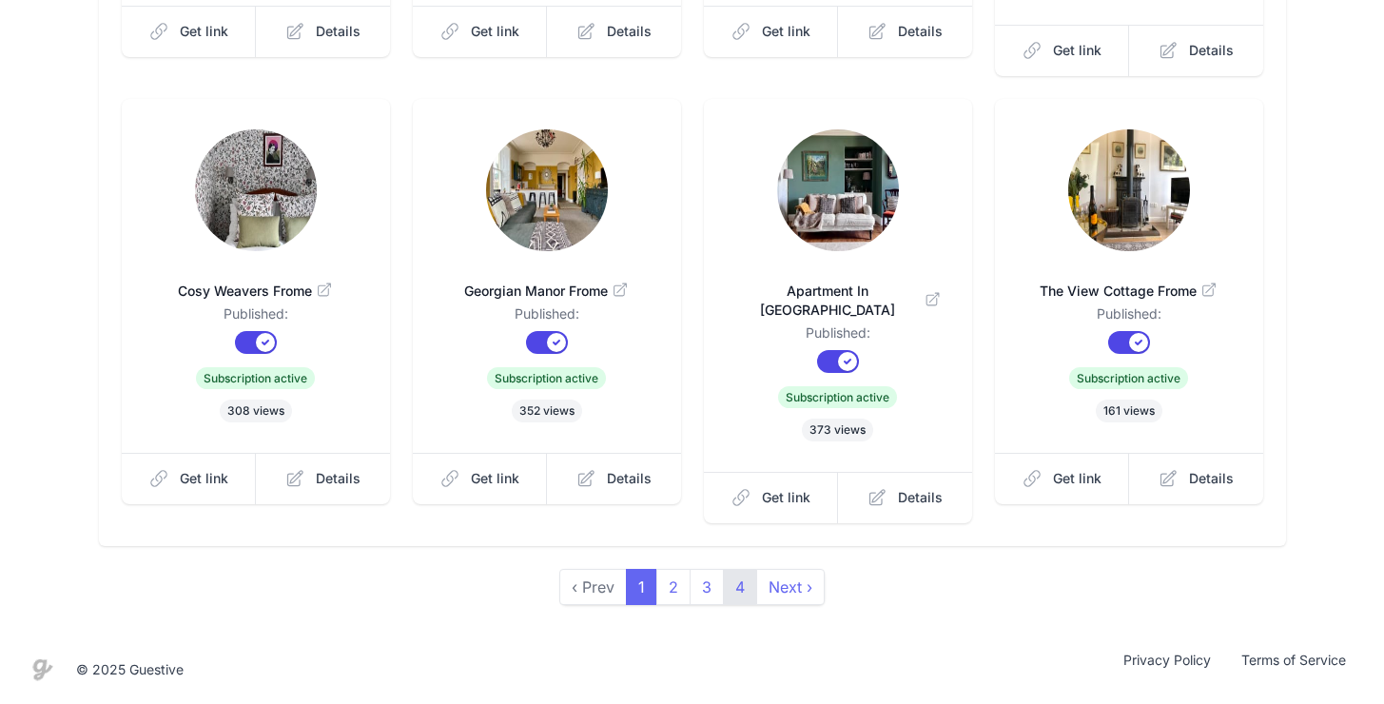
click at [748, 592] on link "4" at bounding box center [740, 587] width 34 height 36
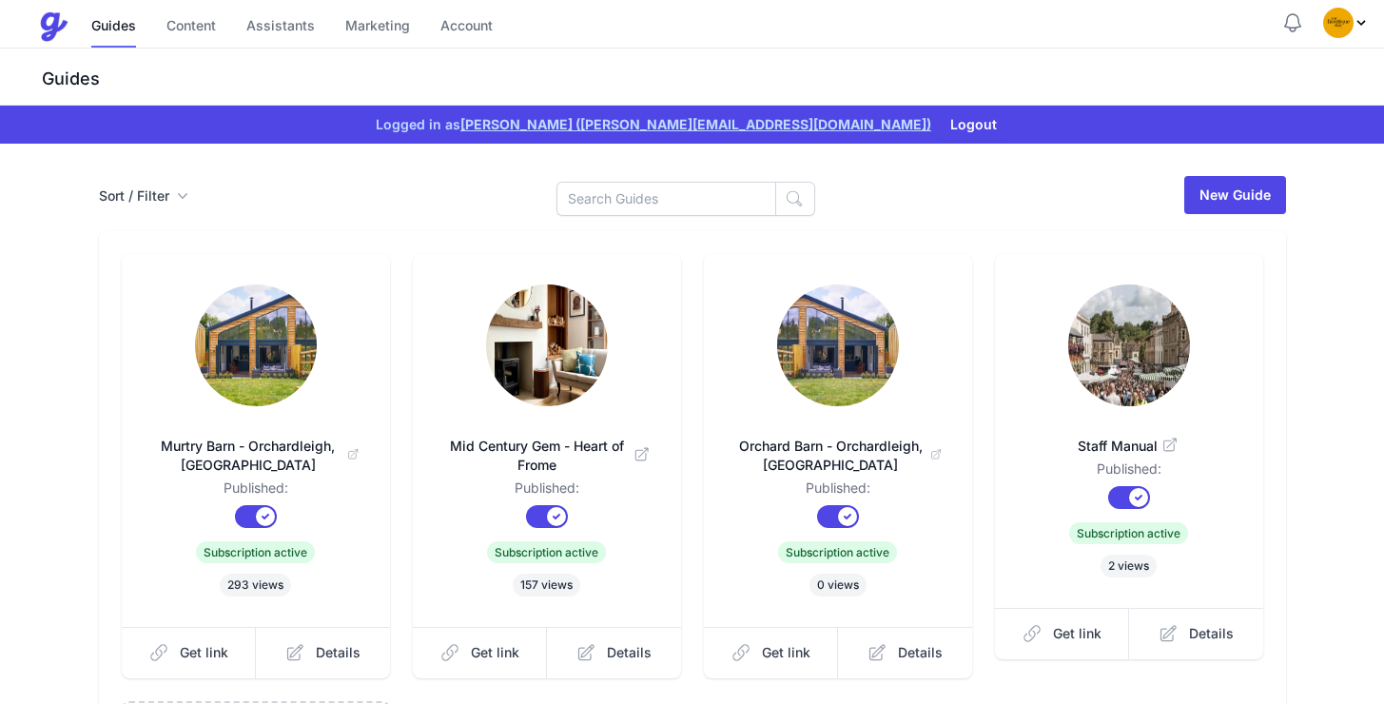
click at [1110, 345] on img at bounding box center [1129, 345] width 122 height 122
click at [214, 27] on link "Content" at bounding box center [190, 27] width 49 height 41
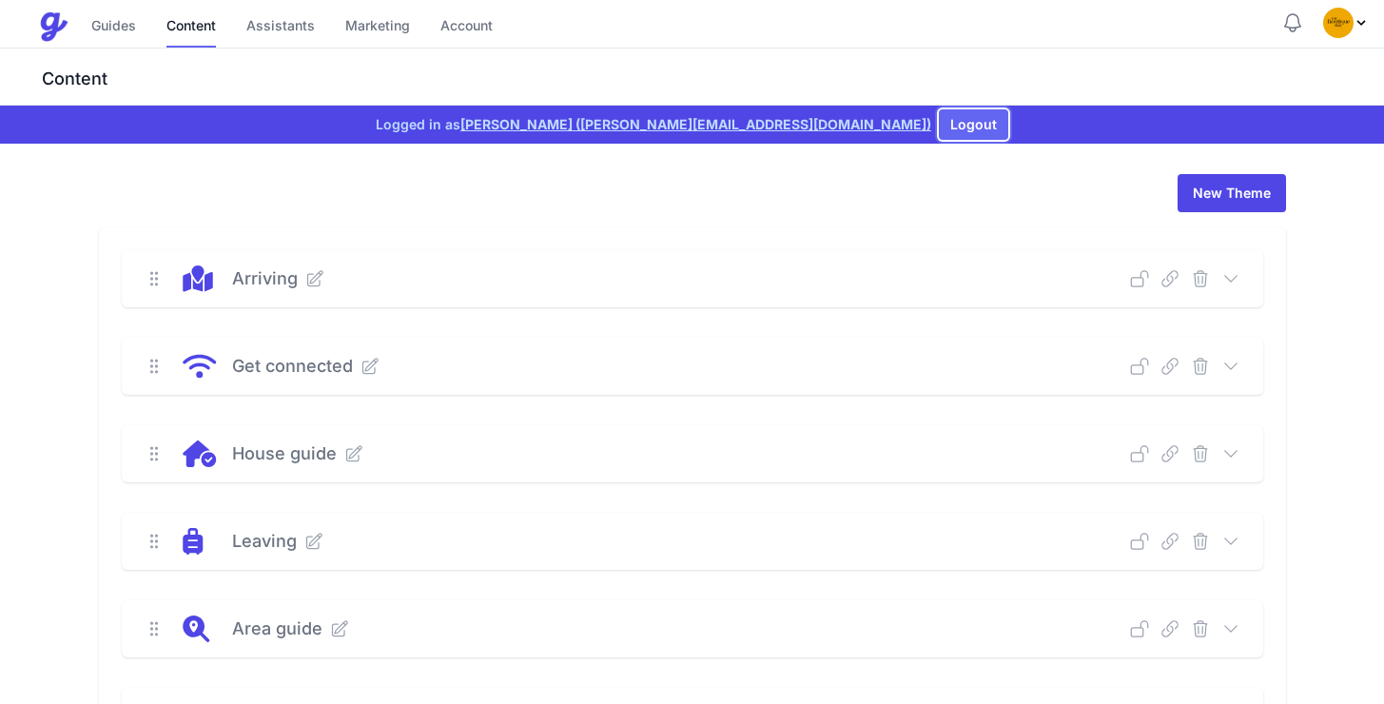
click at [939, 119] on button "Logout" at bounding box center [973, 124] width 69 height 30
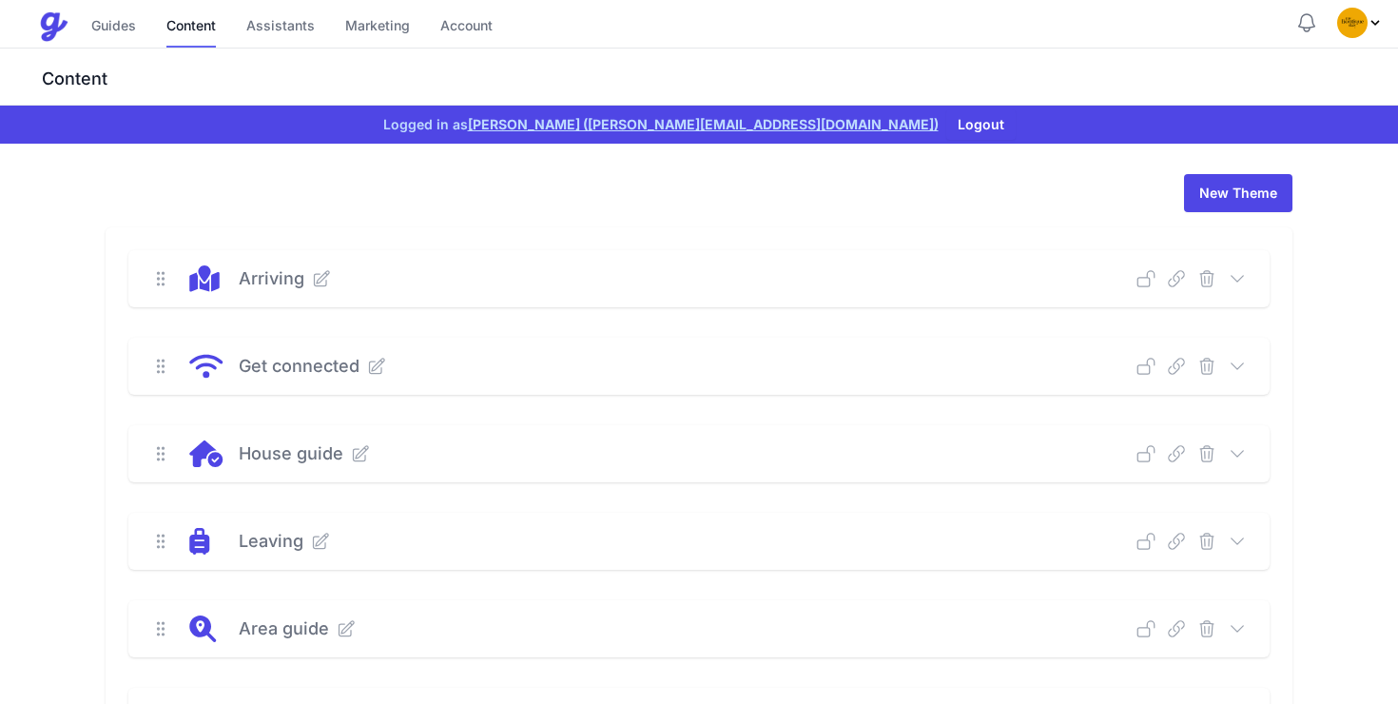
scroll to position [250, 0]
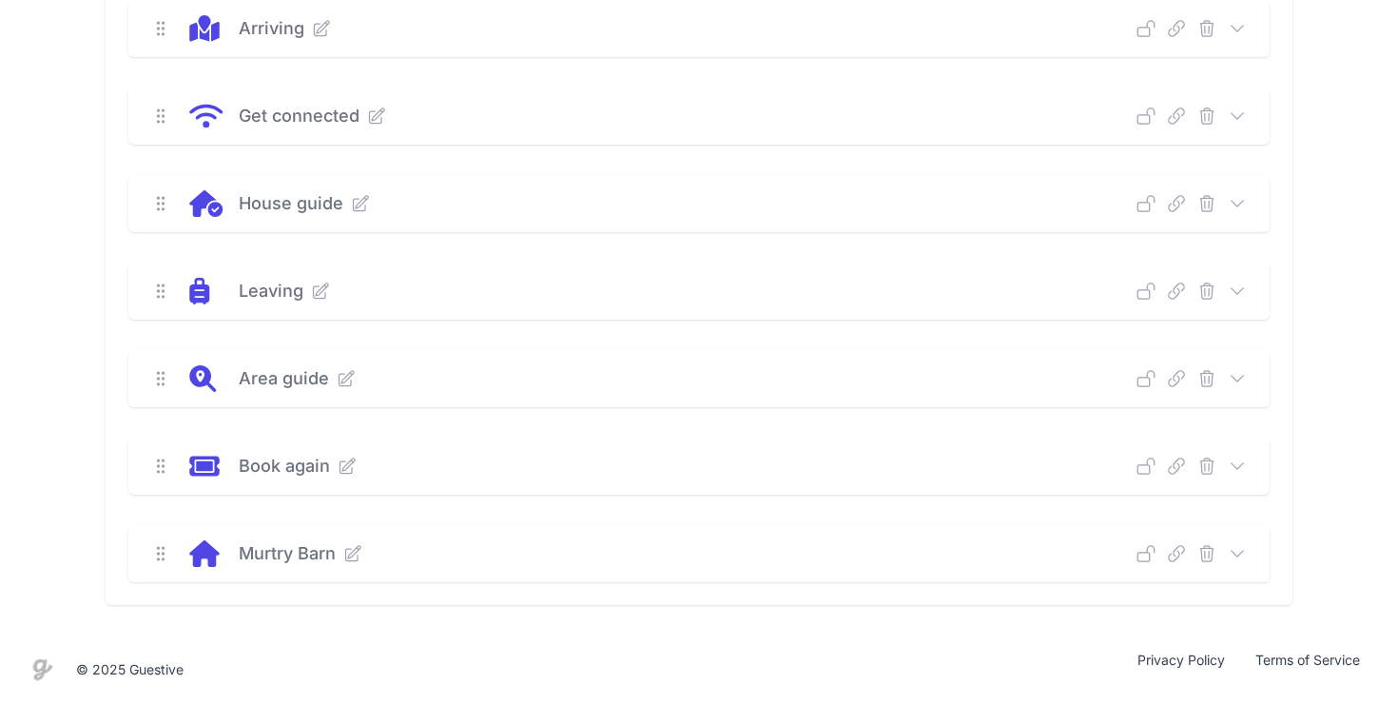
click at [1241, 554] on icon at bounding box center [1237, 553] width 19 height 19
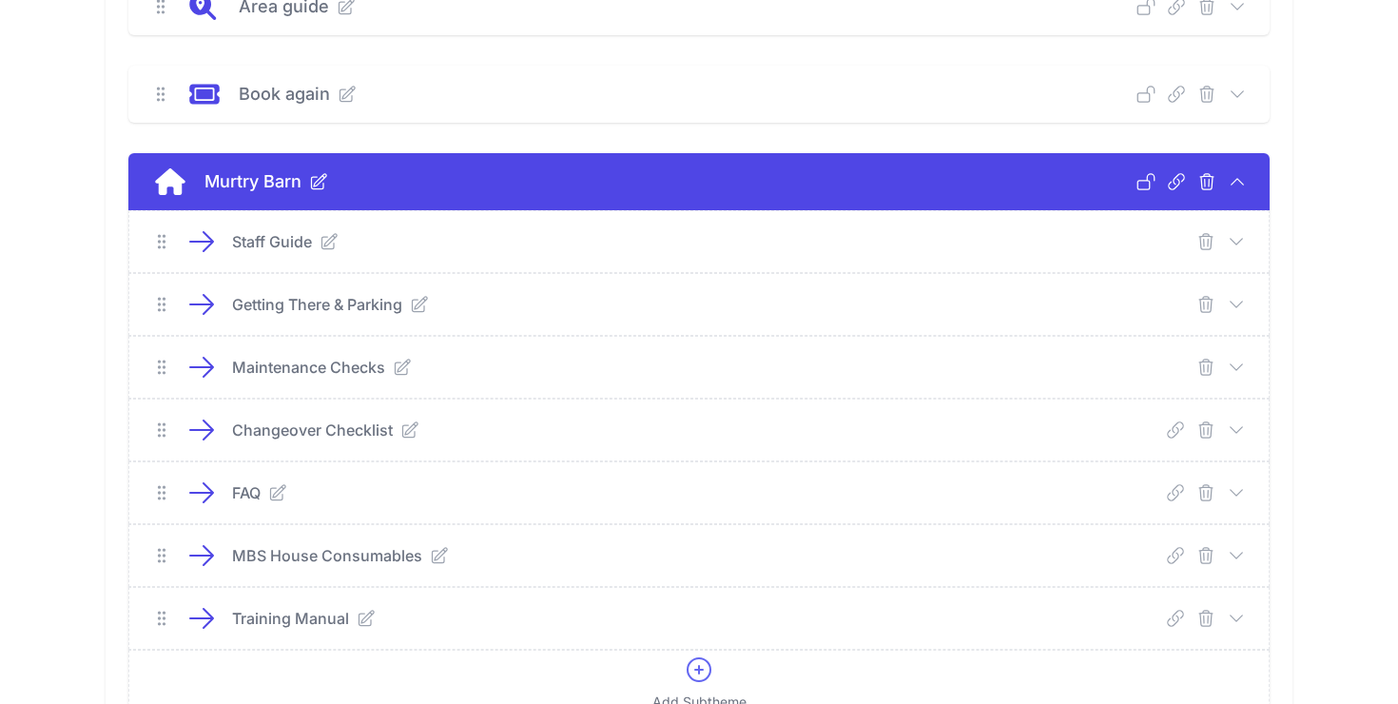
scroll to position [659, 0]
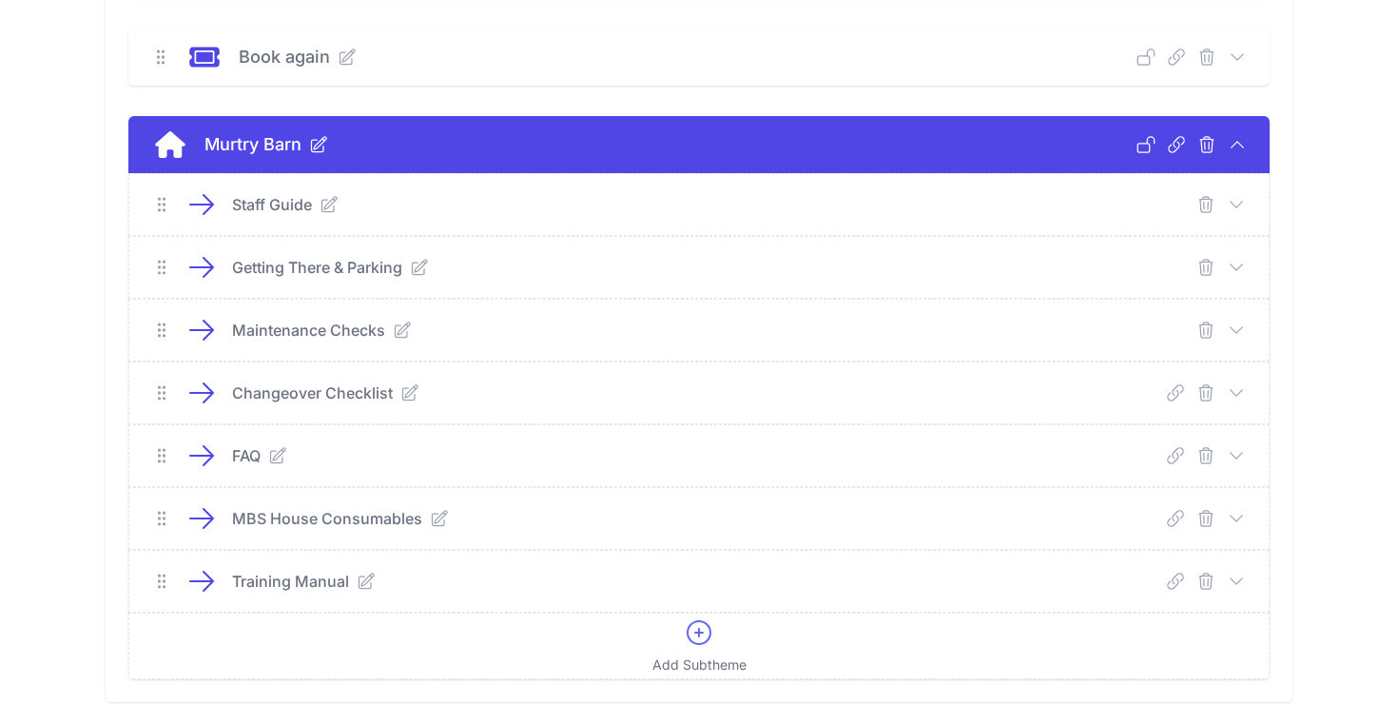
click at [1235, 391] on icon at bounding box center [1236, 392] width 19 height 19
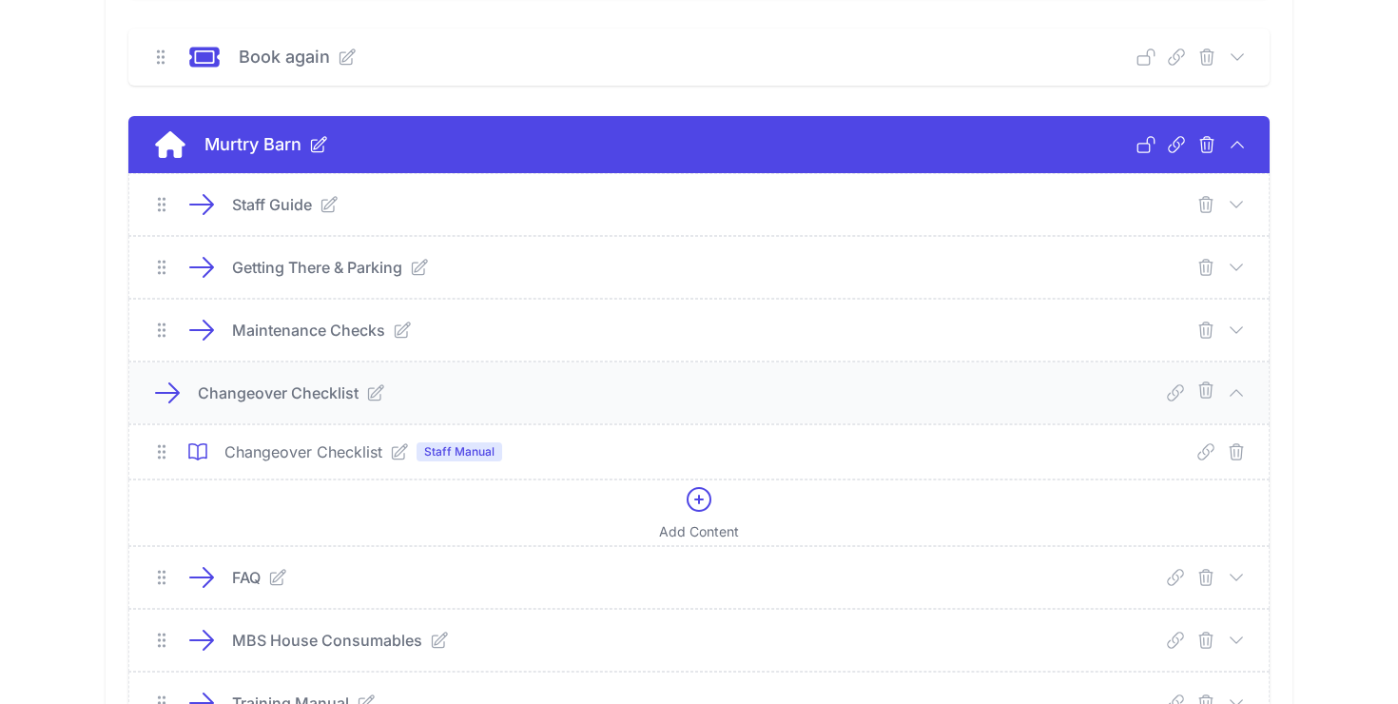
scroll to position [822, 0]
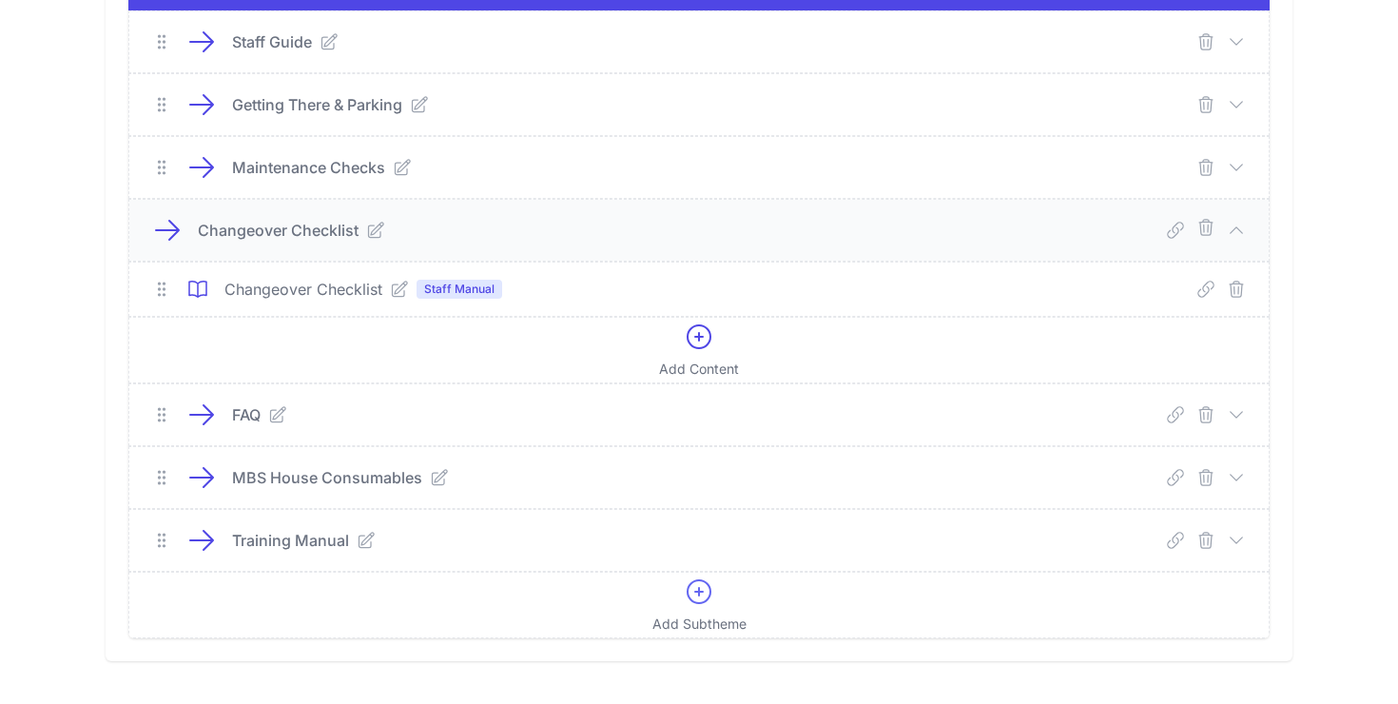
click at [391, 292] on icon at bounding box center [399, 289] width 19 height 19
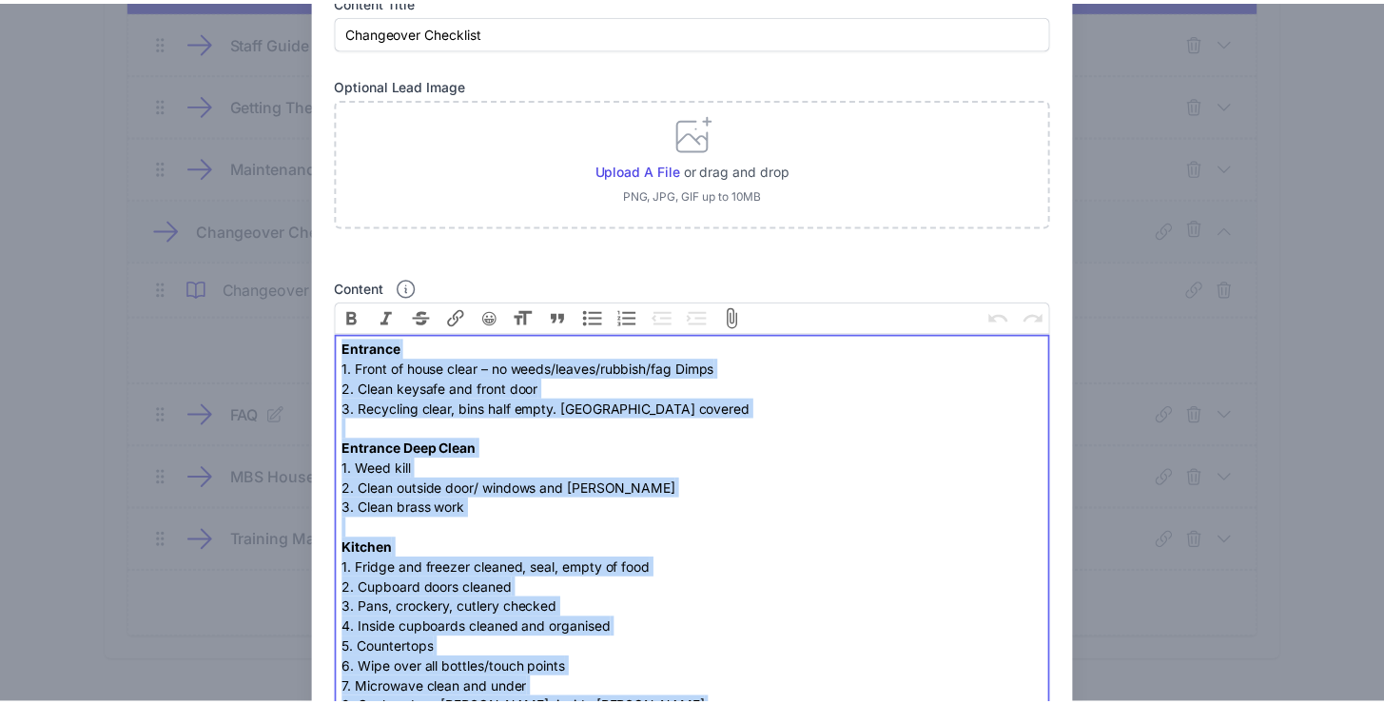
scroll to position [0, 0]
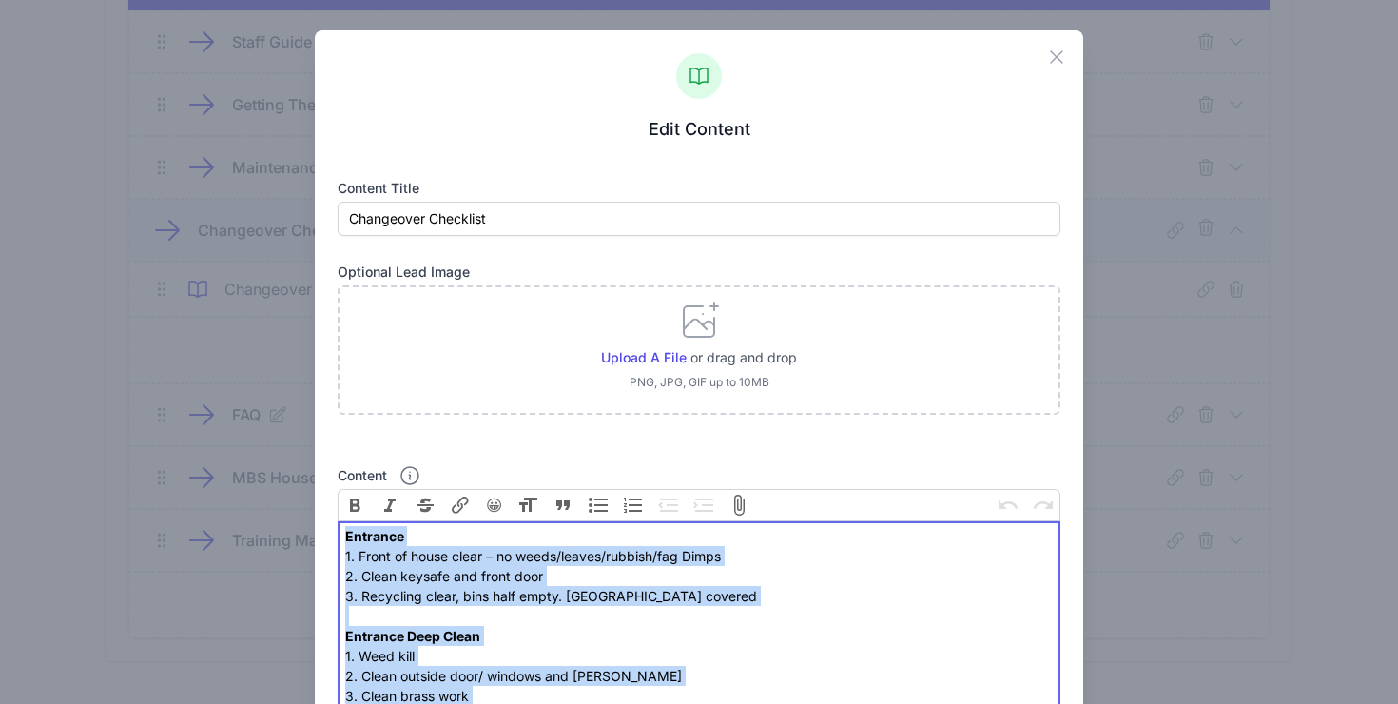
drag, startPoint x: 624, startPoint y: 354, endPoint x: 318, endPoint y: 420, distance: 313.4
copy div "Entrance 1. Front of house clear – no weeds/leaves/rubbish/fag Dimps 2. Clean k…"
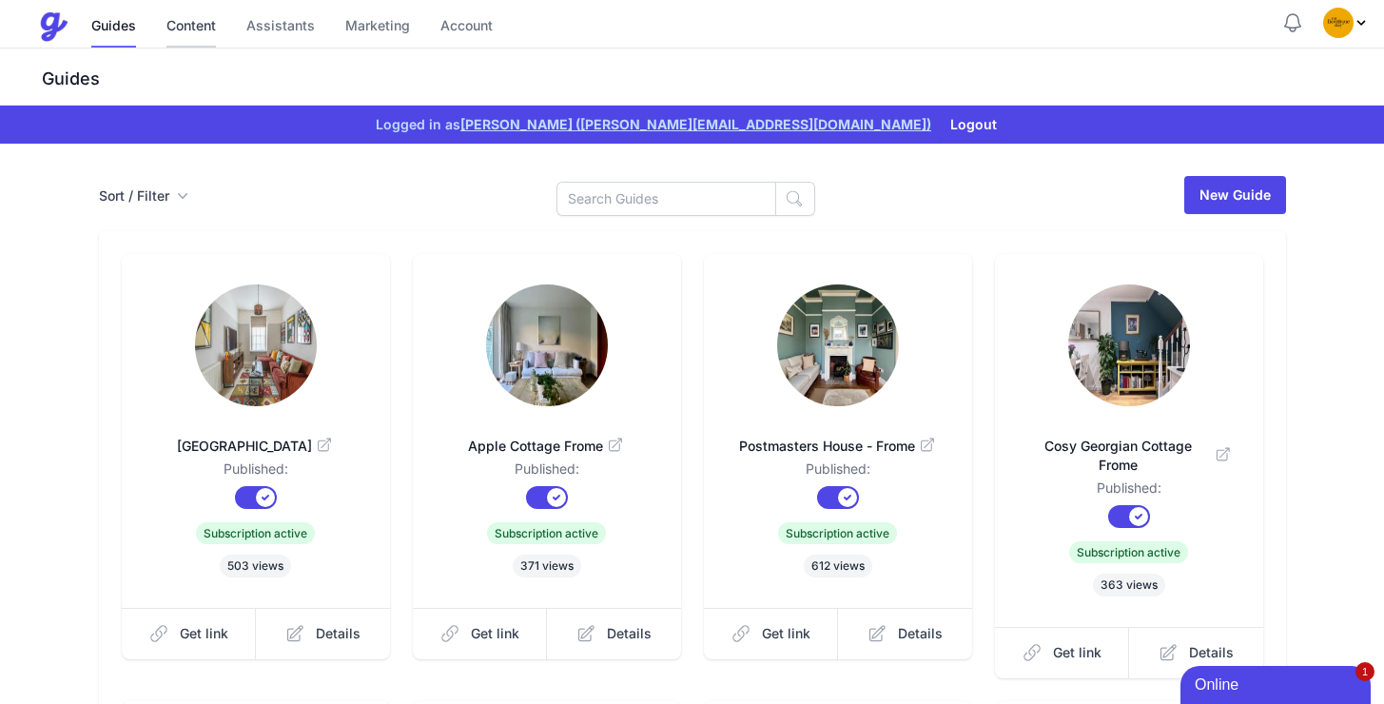
click at [190, 29] on link "Content" at bounding box center [190, 27] width 49 height 41
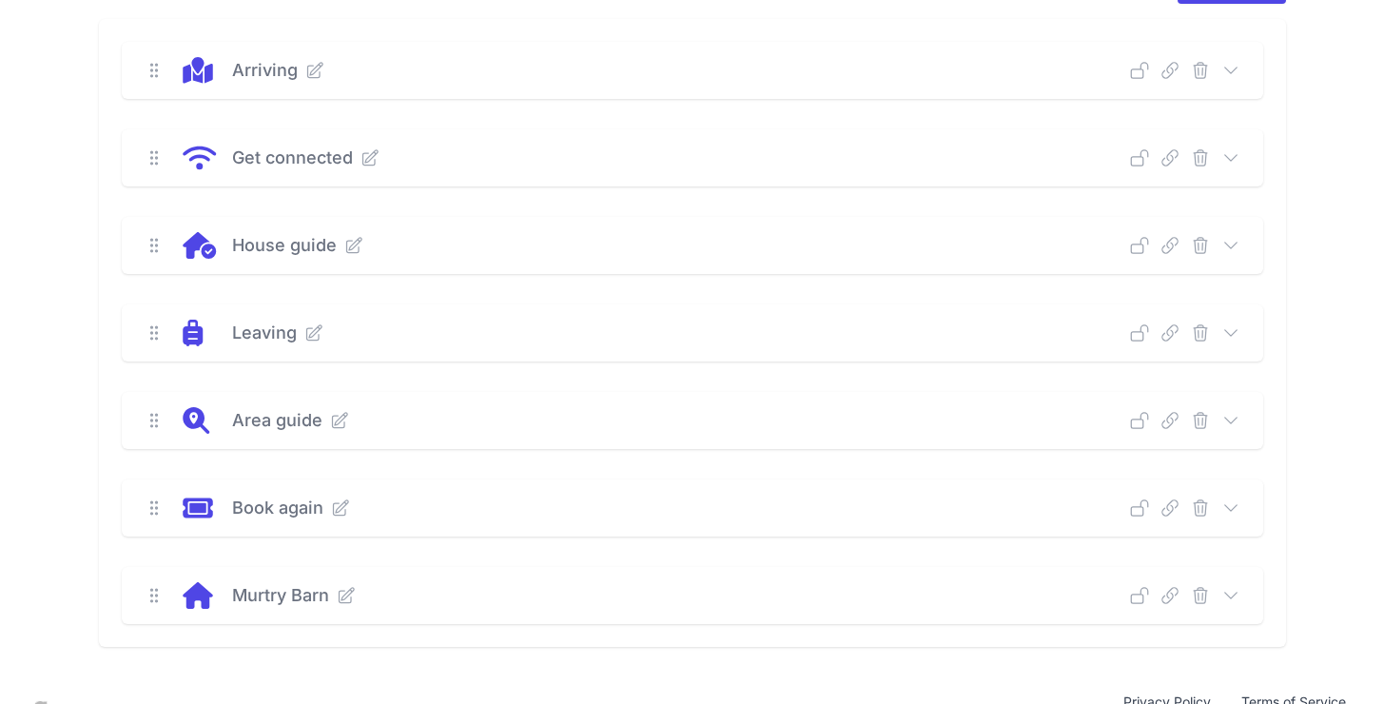
scroll to position [250, 0]
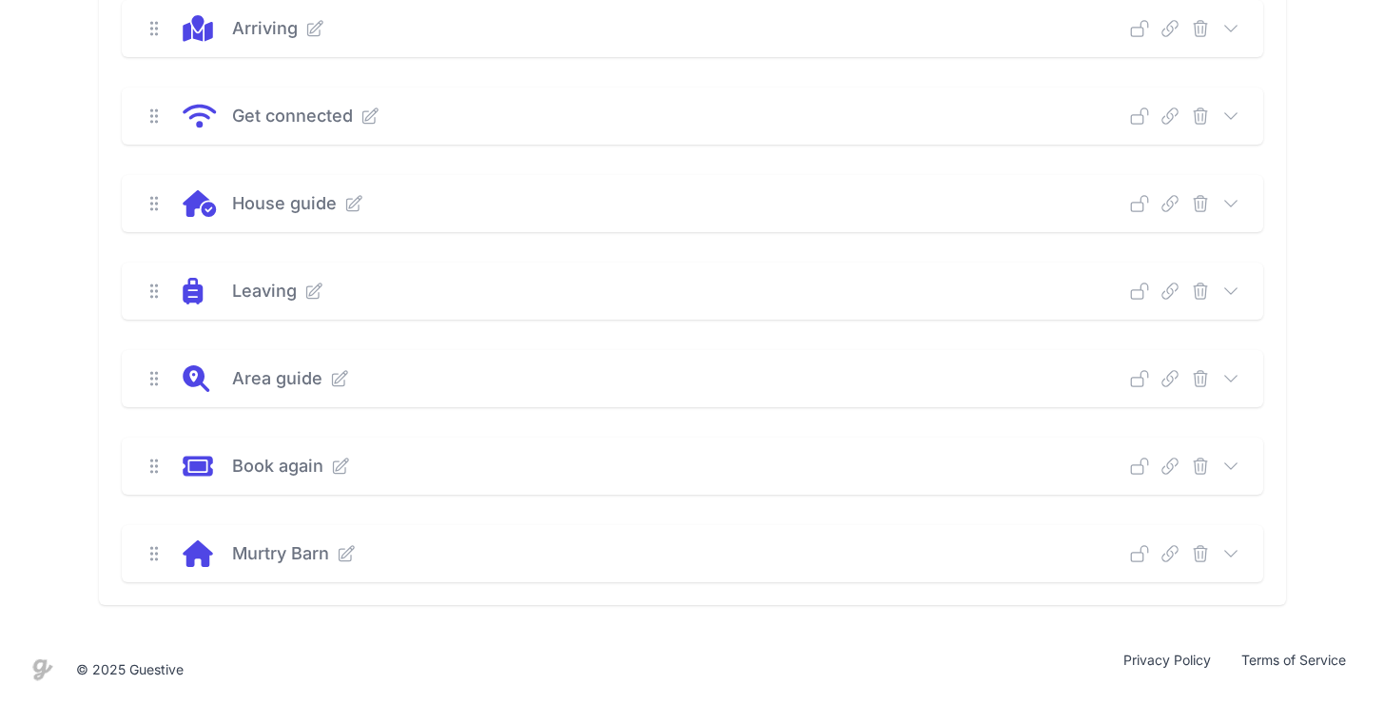
click at [1224, 553] on icon at bounding box center [1230, 553] width 19 height 19
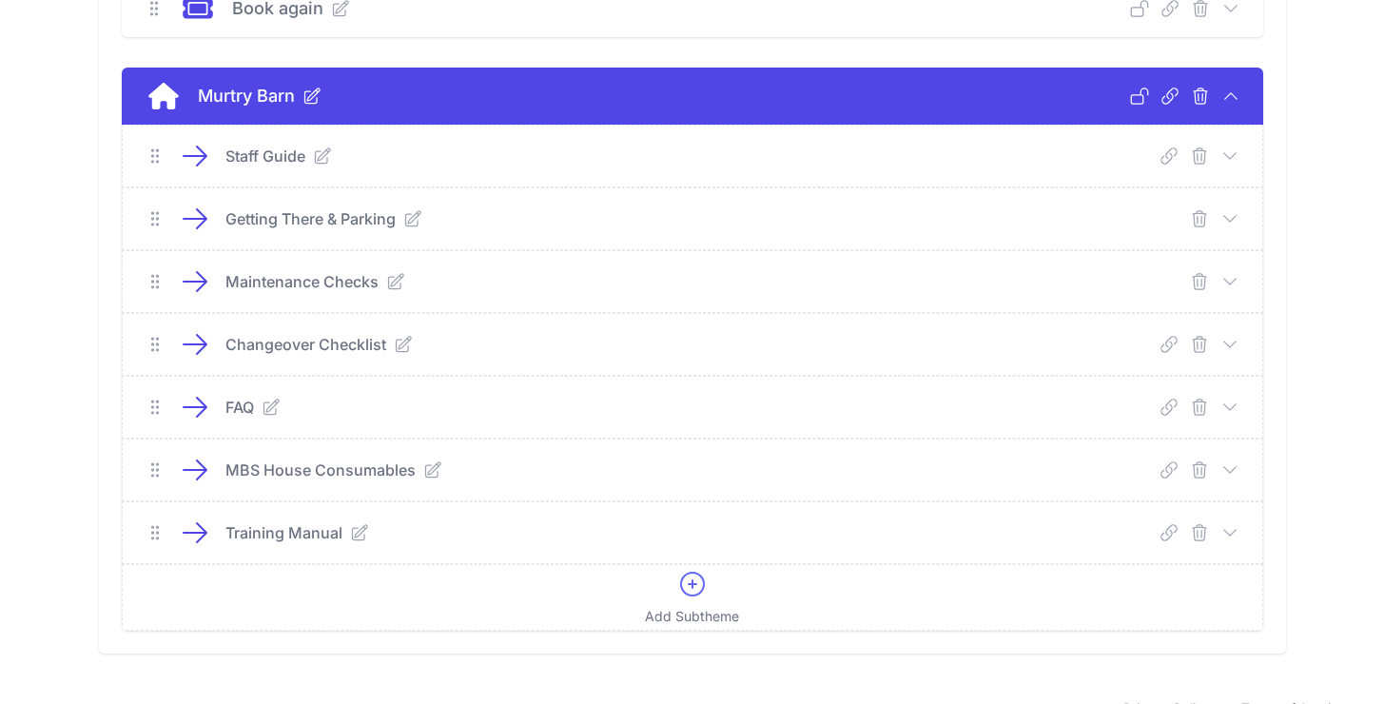
scroll to position [756, 0]
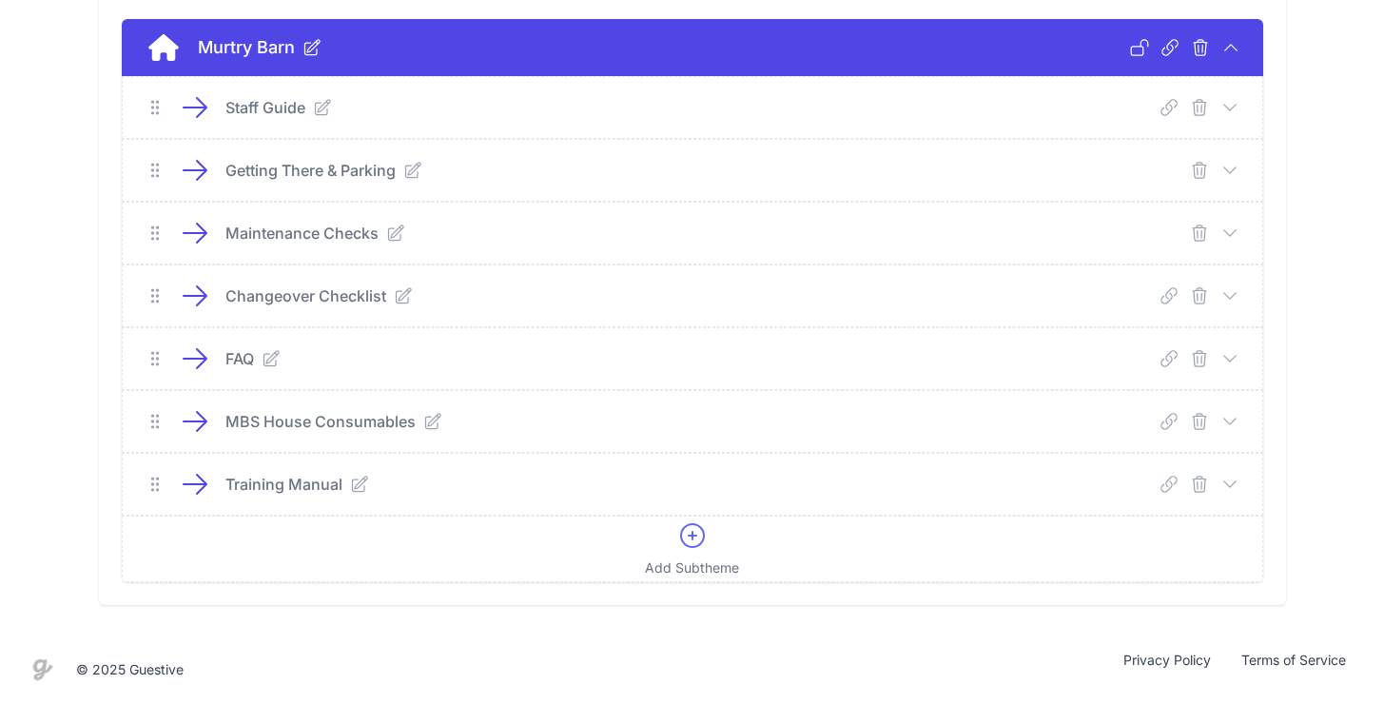
click at [1202, 164] on icon "submit" at bounding box center [1199, 170] width 19 height 19
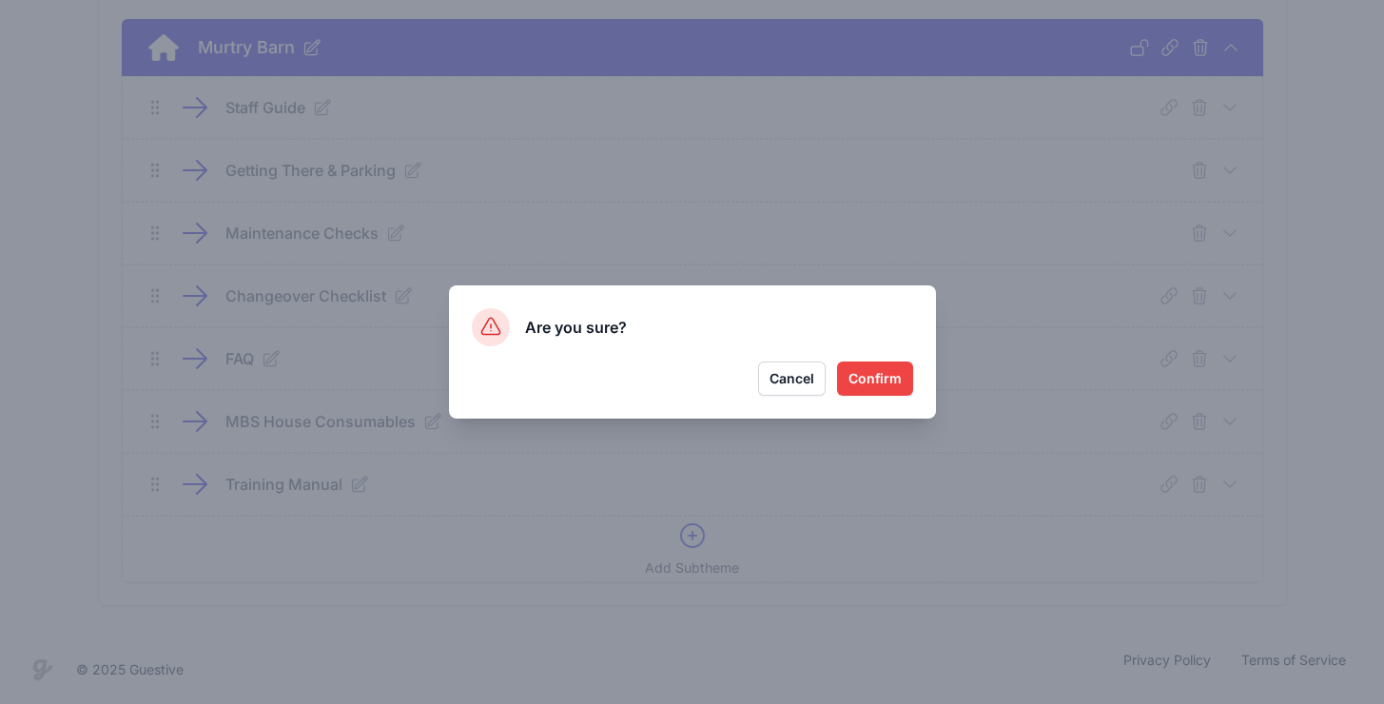
click at [876, 386] on button "Confirm" at bounding box center [875, 378] width 76 height 34
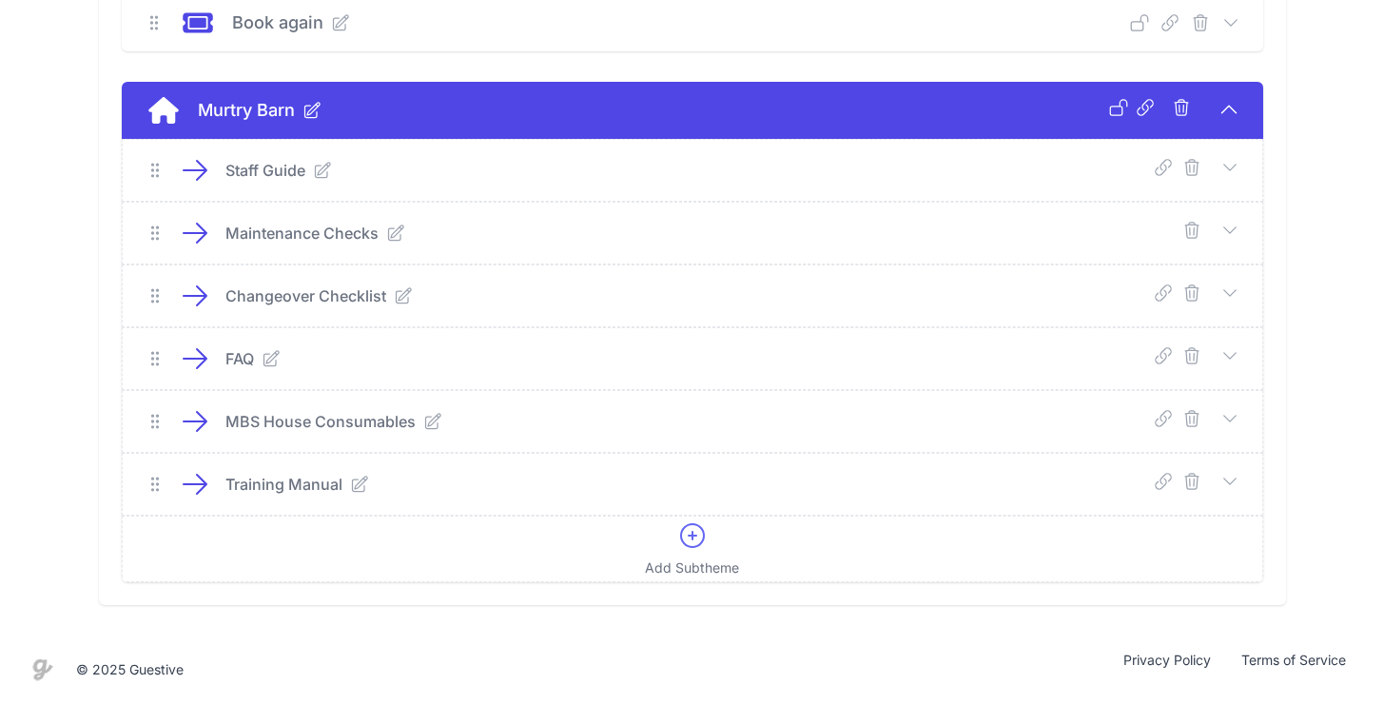
scroll to position [693, 0]
click at [1231, 165] on icon at bounding box center [1229, 167] width 19 height 19
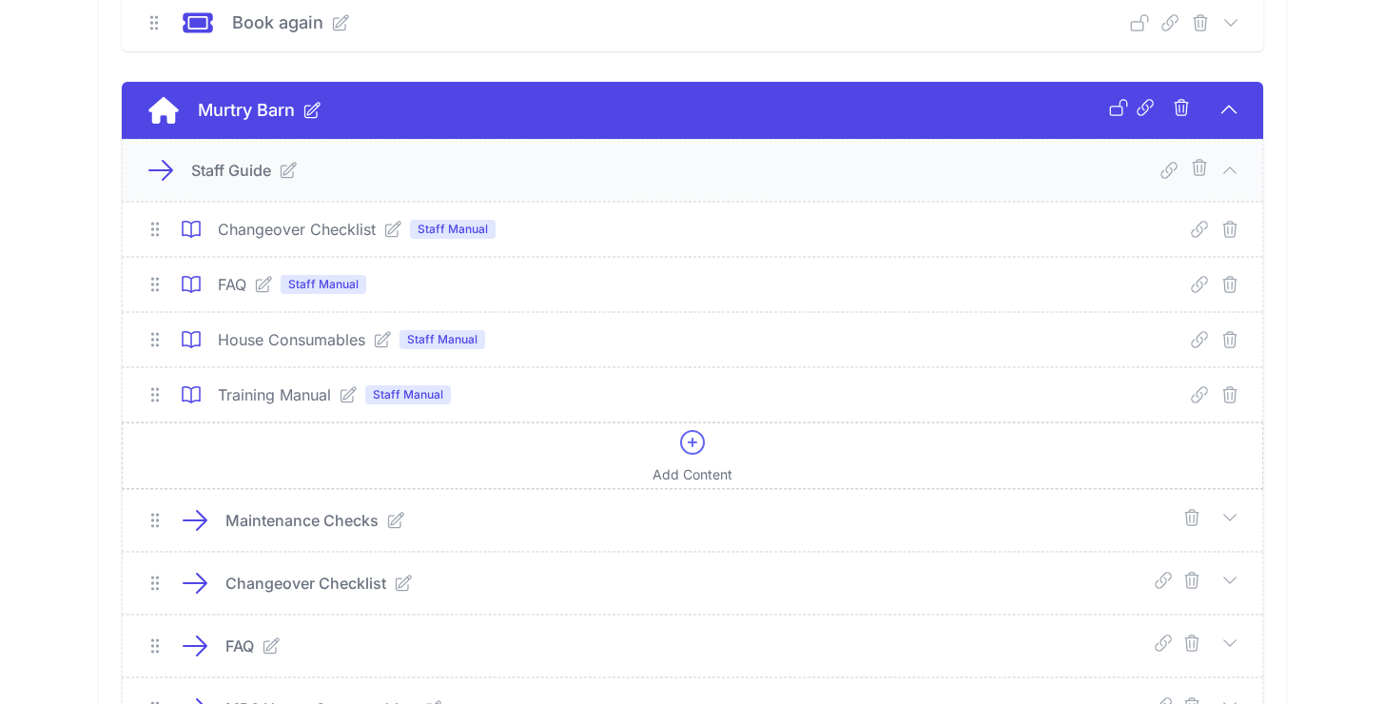
click at [698, 439] on icon at bounding box center [692, 442] width 30 height 30
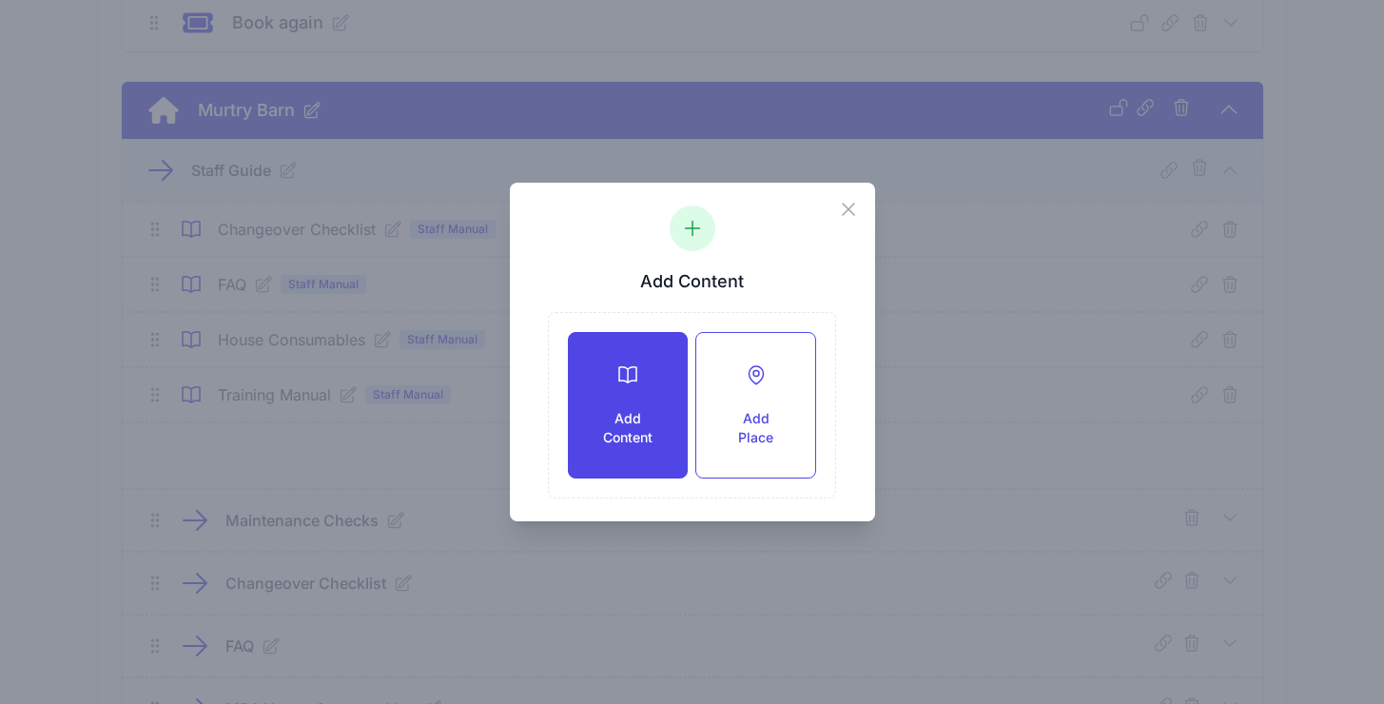
click at [605, 410] on h3 "Add Content" at bounding box center [627, 428] width 57 height 38
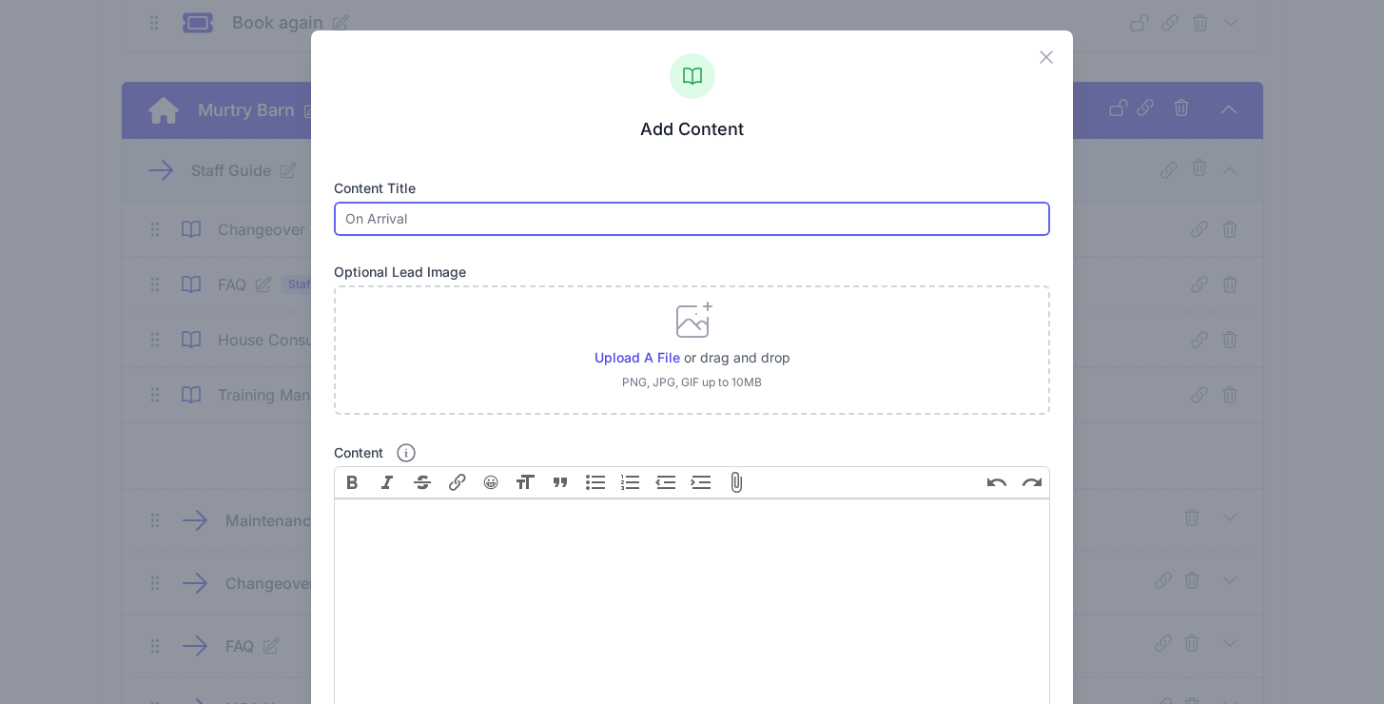
drag, startPoint x: 486, startPoint y: 218, endPoint x: 480, endPoint y: 208, distance: 11.1
click at [485, 218] on input "text" at bounding box center [691, 219] width 715 height 34
type input "Getting there & parking"
click at [475, 466] on button "😀" at bounding box center [491, 482] width 32 height 32
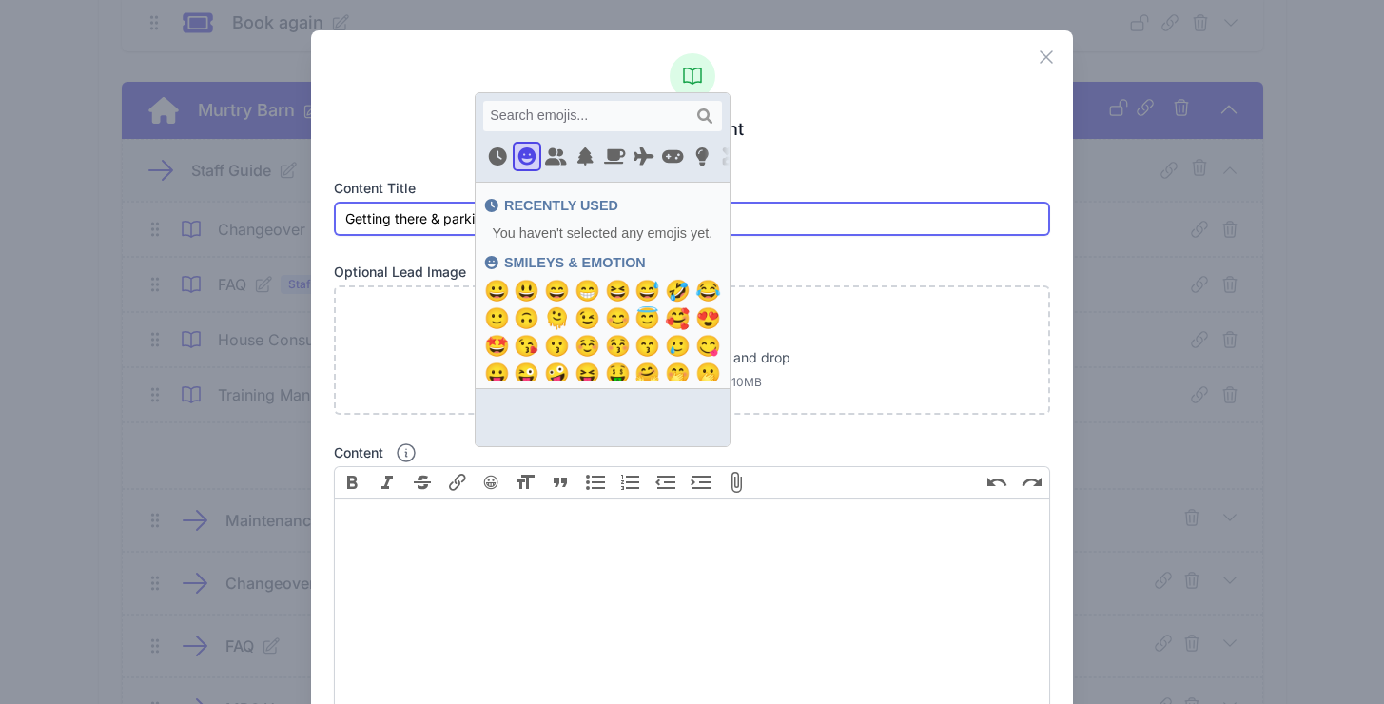
scroll to position [57, 0]
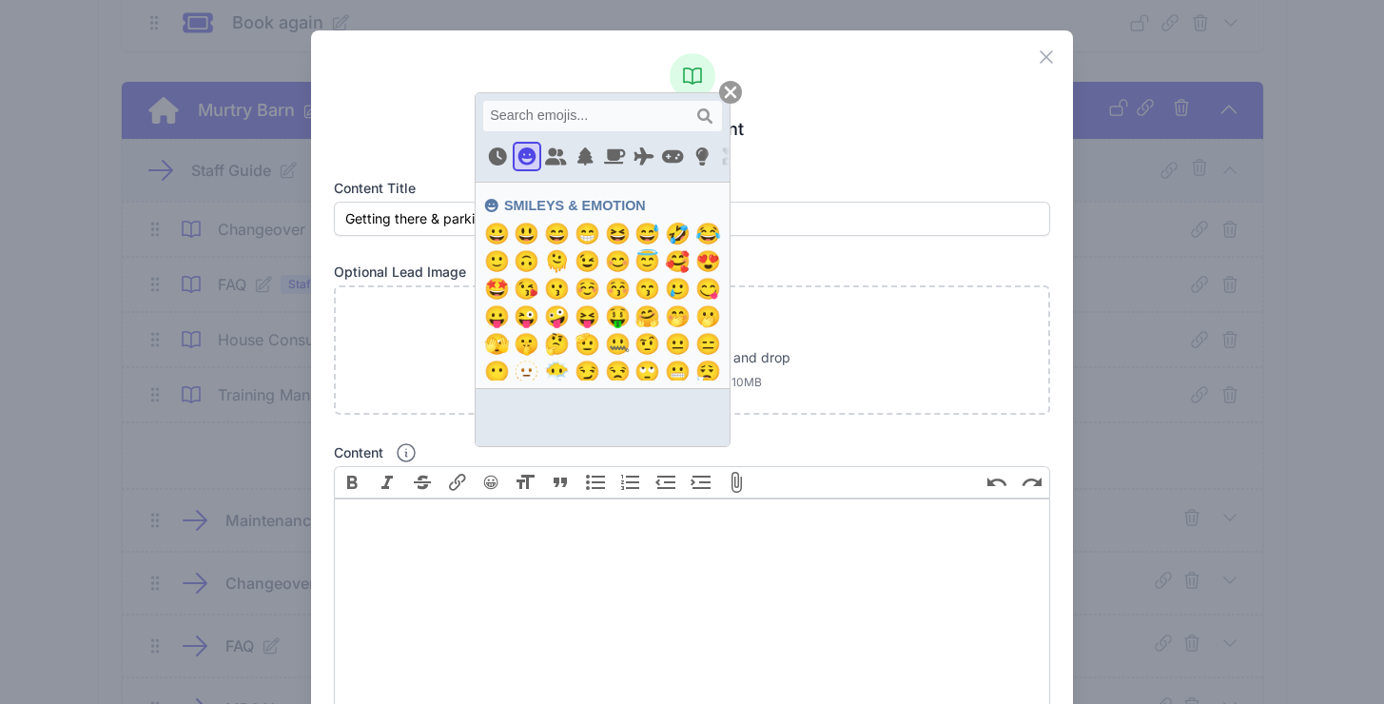
click at [849, 139] on h3 "Add Content" at bounding box center [691, 129] width 715 height 23
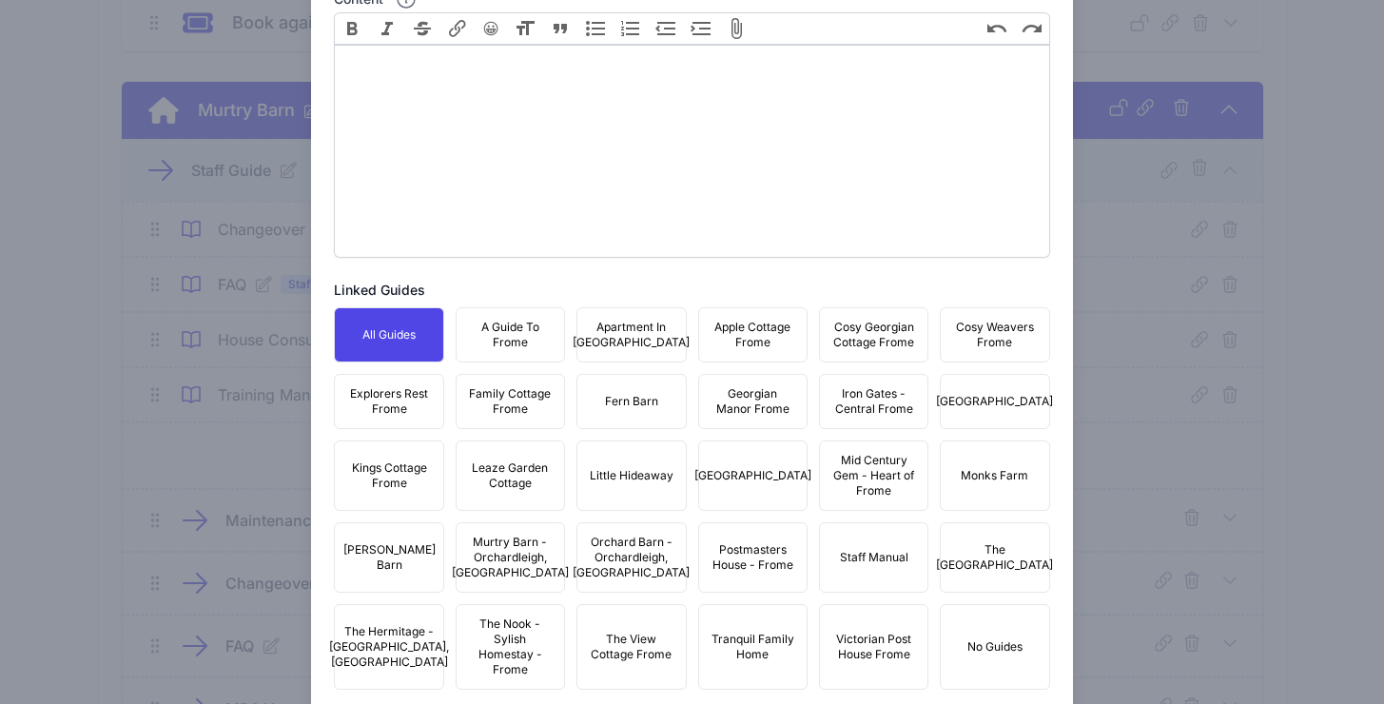
scroll to position [568, 0]
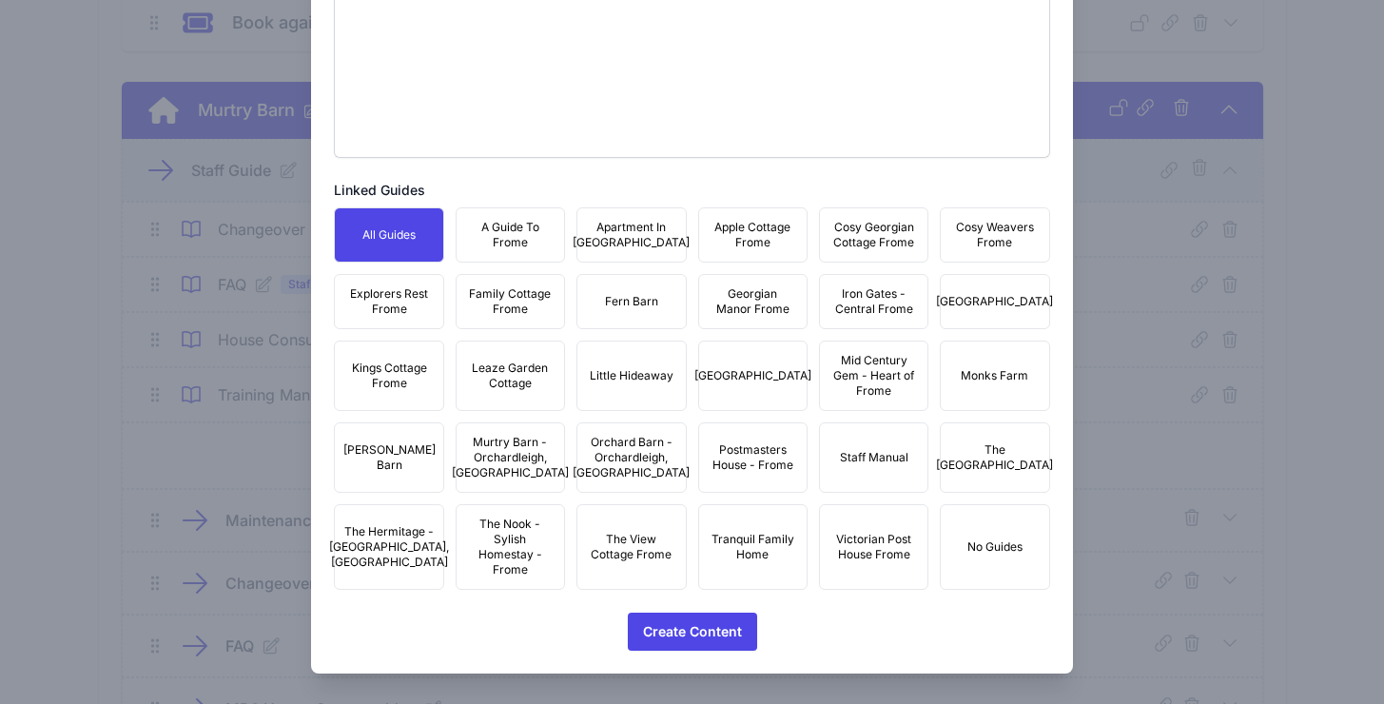
click at [888, 457] on span "Staff Manual" at bounding box center [874, 457] width 68 height 15
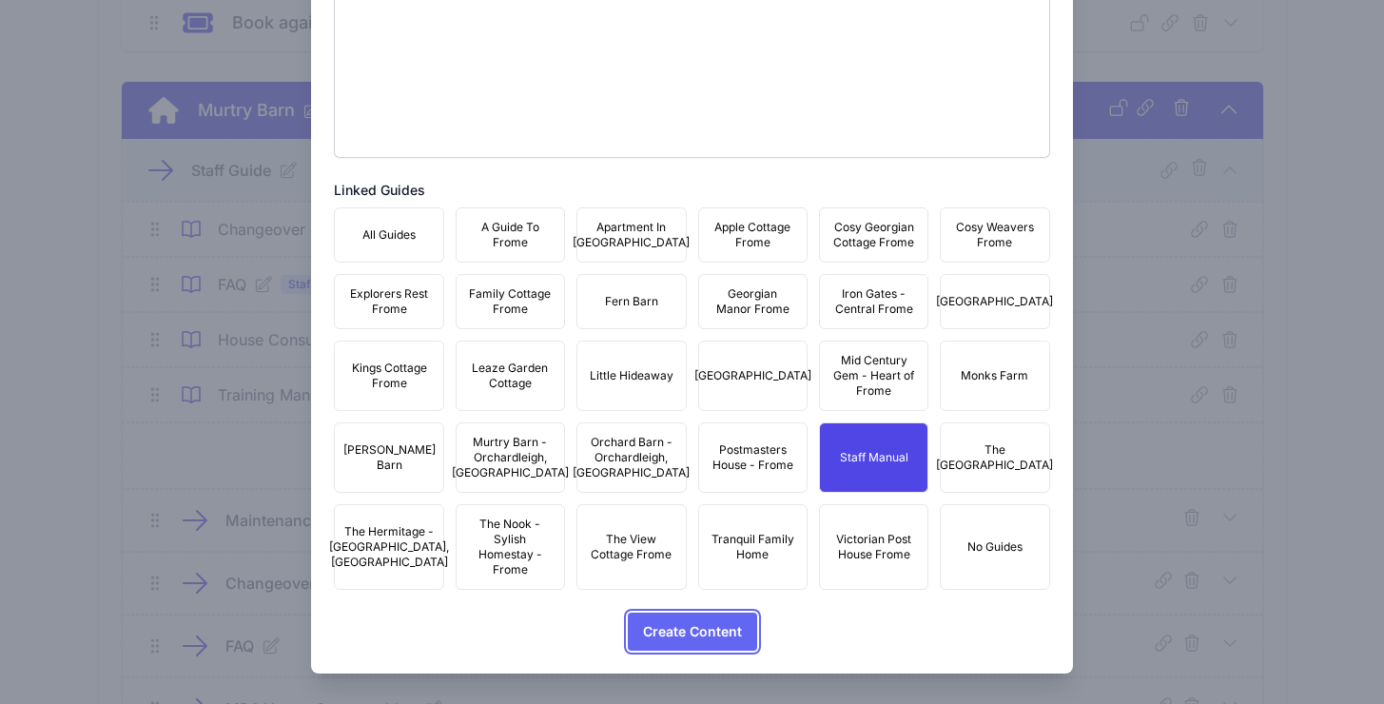
click at [700, 628] on span "Create Content" at bounding box center [692, 631] width 99 height 38
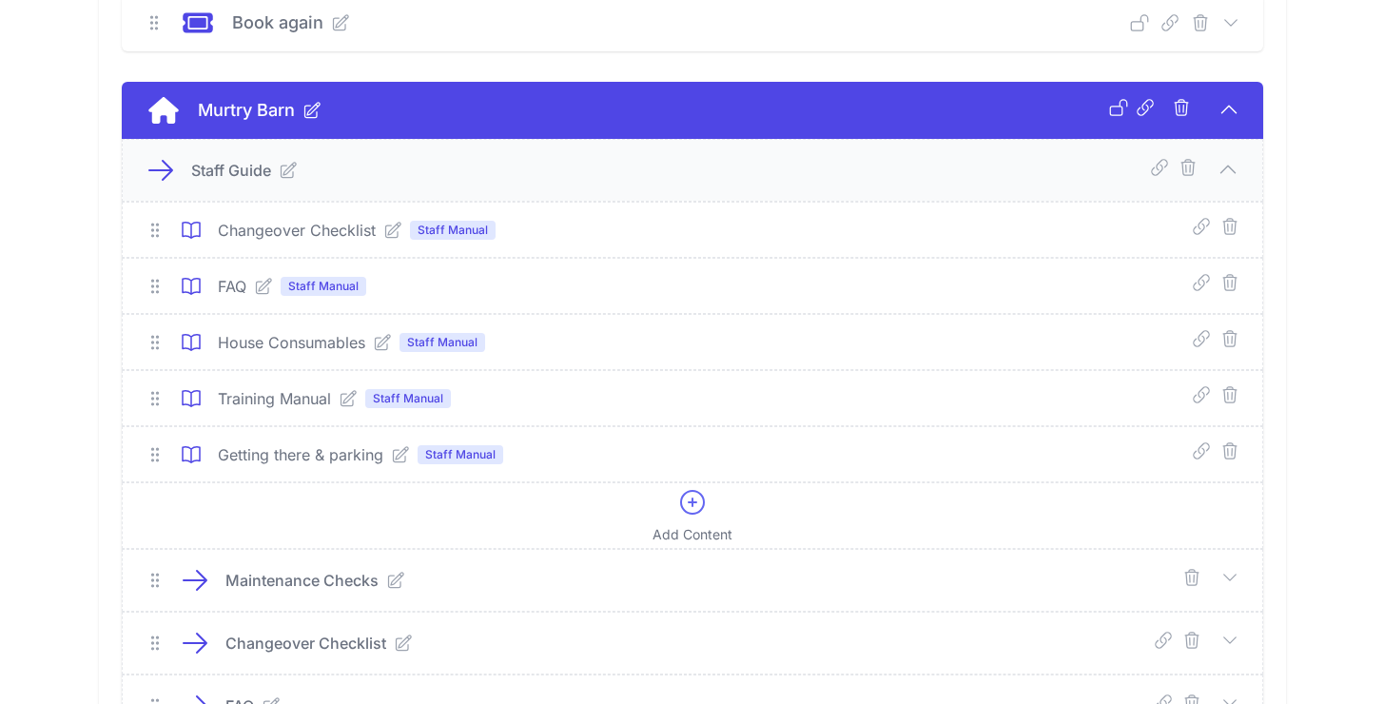
click at [404, 460] on icon at bounding box center [400, 454] width 19 height 19
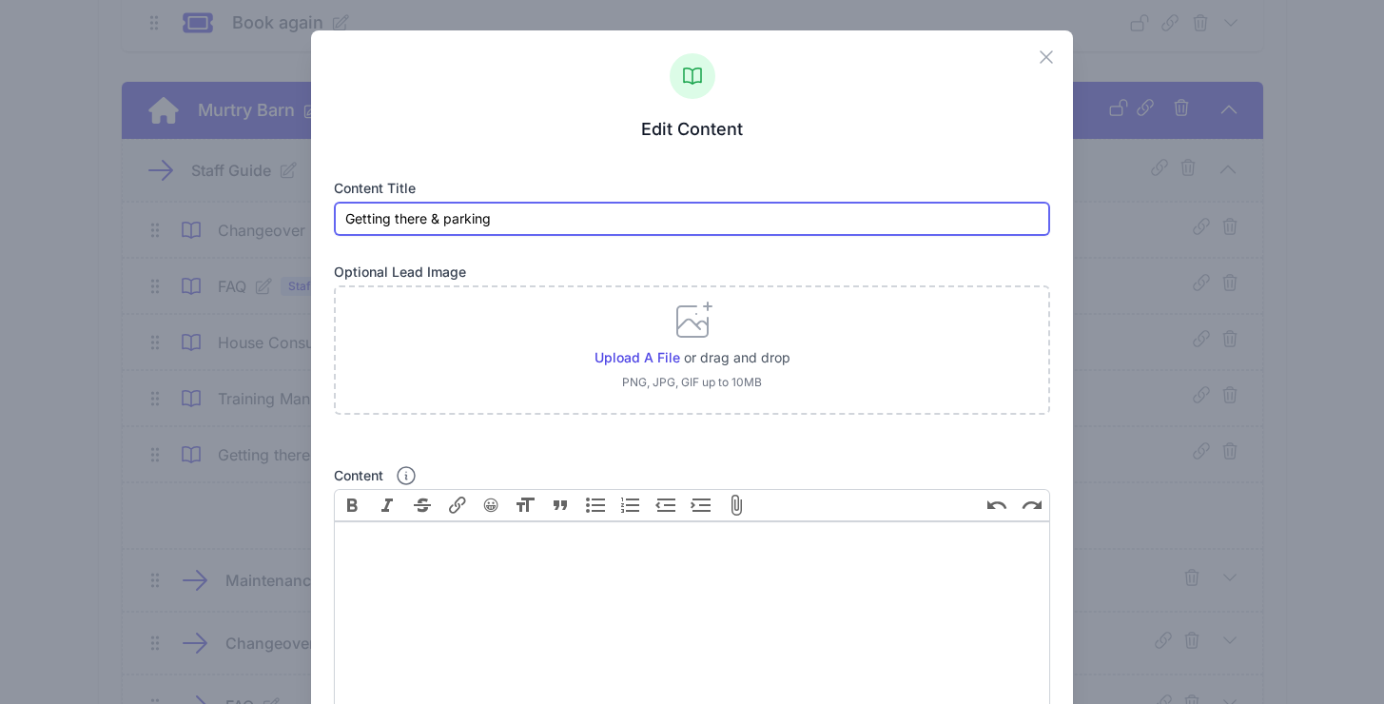
click at [396, 218] on input "Getting there & parking" at bounding box center [691, 219] width 715 height 34
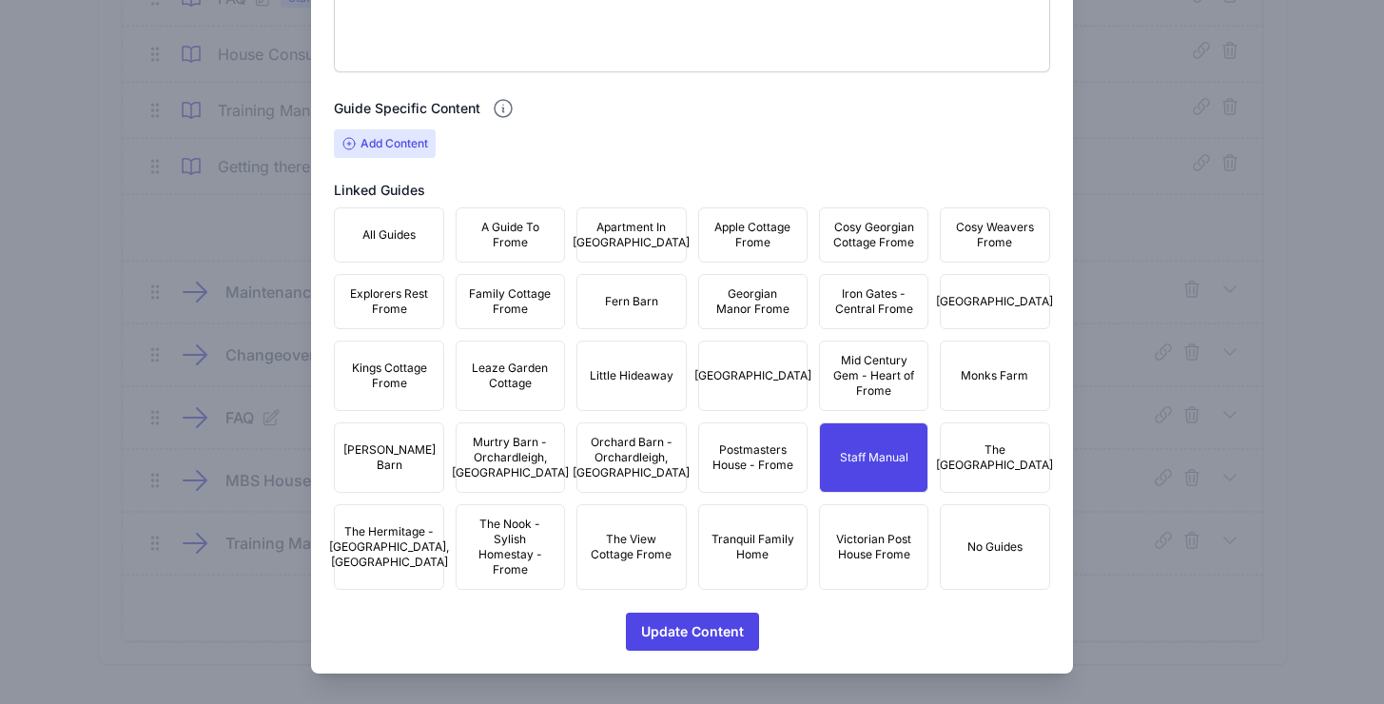
scroll to position [1042, 0]
type input "Getting There & Parking"
click at [689, 624] on span "Update Content" at bounding box center [692, 631] width 103 height 38
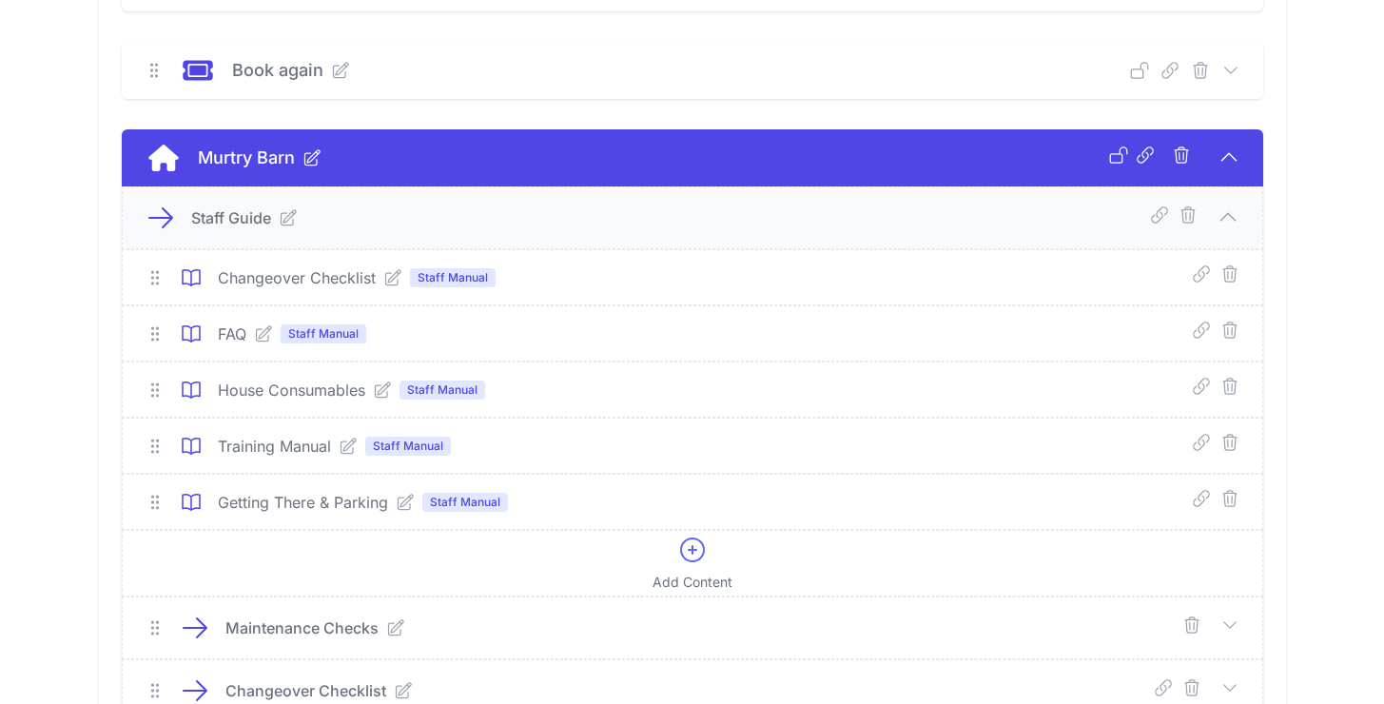
scroll to position [646, 0]
click at [689, 561] on icon at bounding box center [692, 549] width 23 height 23
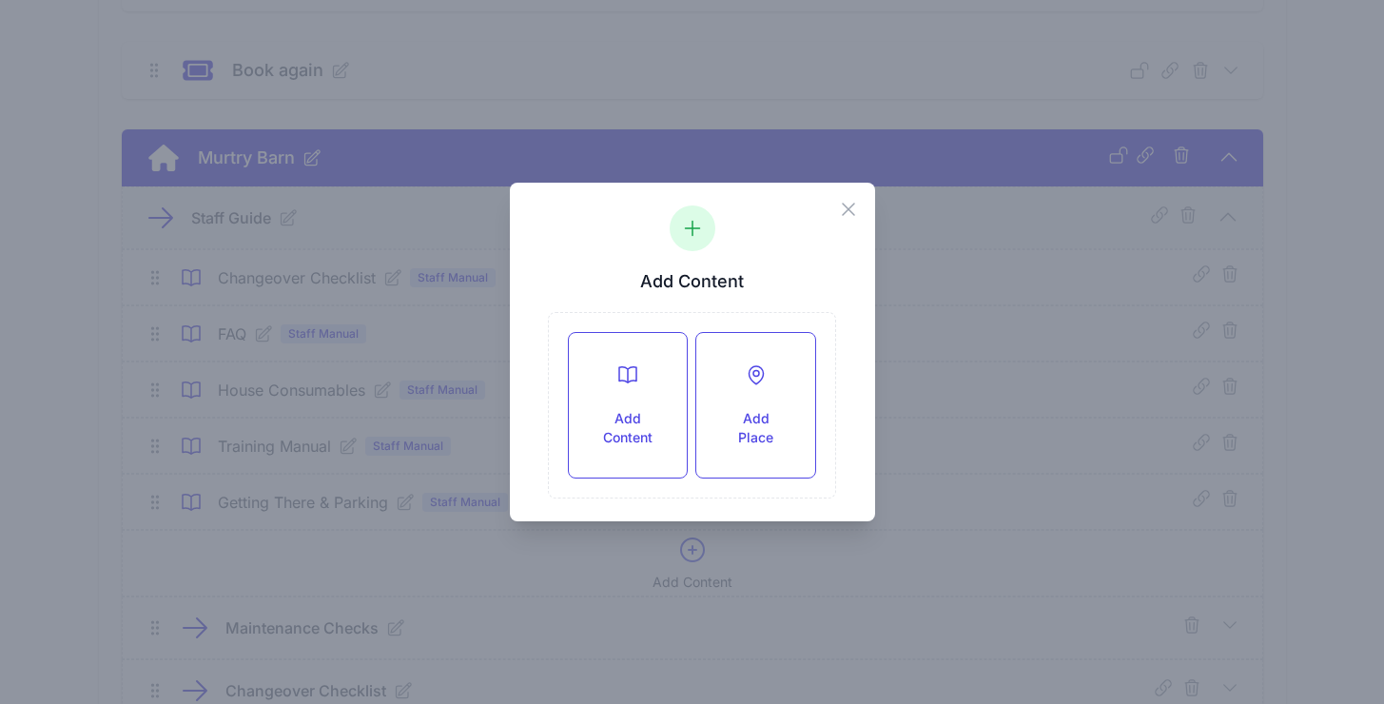
click at [842, 204] on icon "button" at bounding box center [848, 209] width 23 height 23
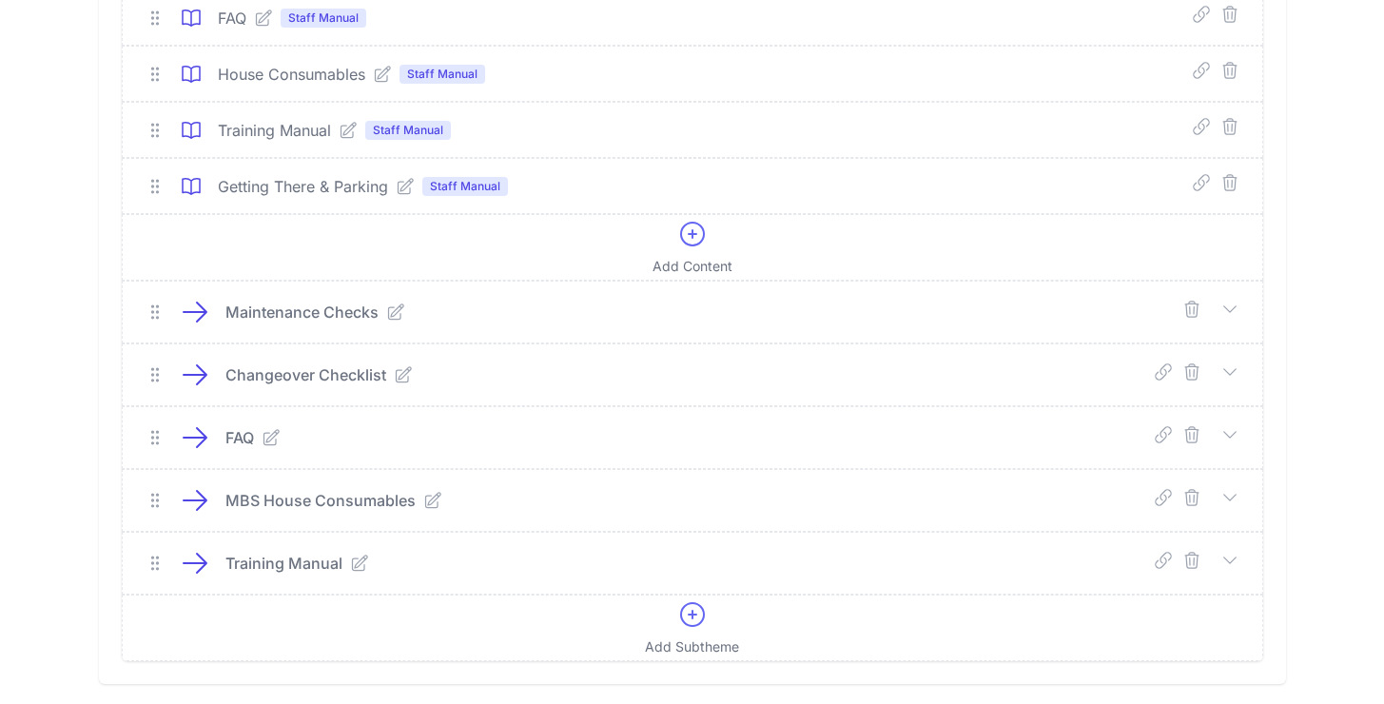
scroll to position [883, 0]
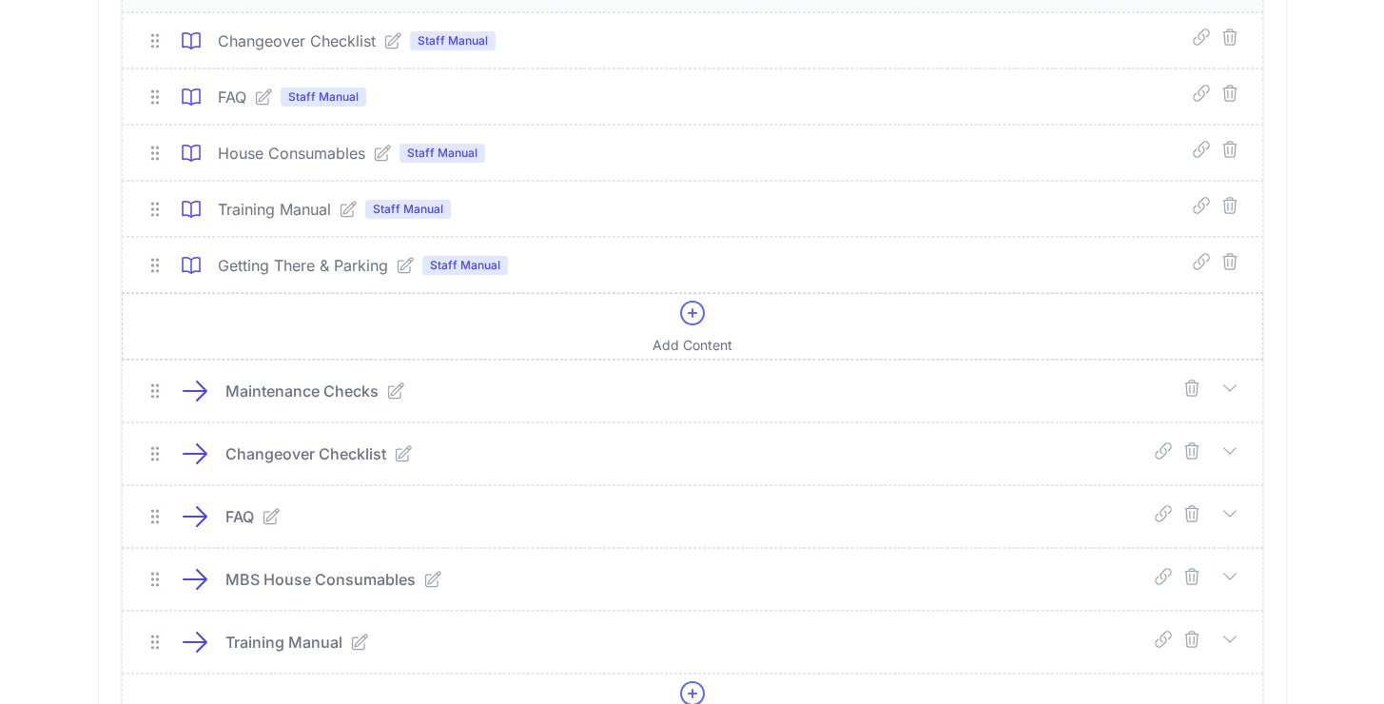
click at [683, 320] on icon at bounding box center [692, 313] width 30 height 30
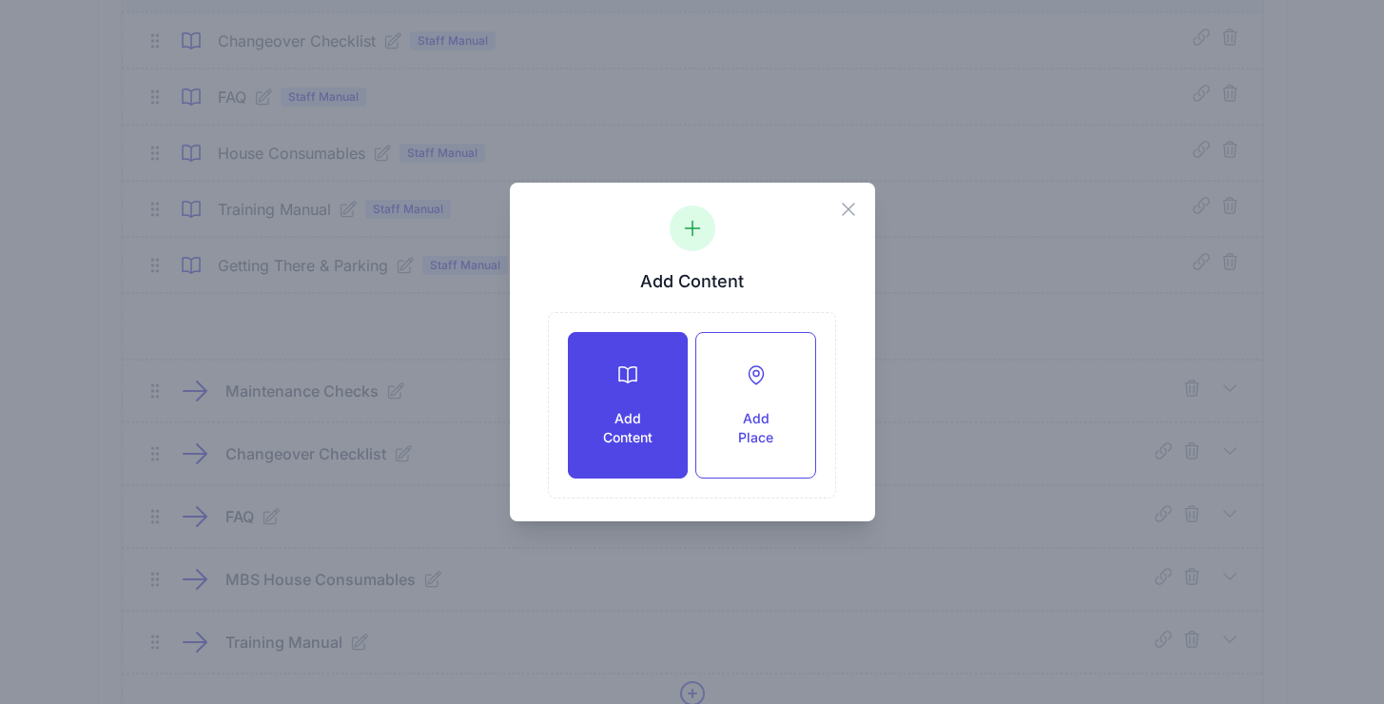
click at [623, 376] on icon at bounding box center [627, 374] width 23 height 23
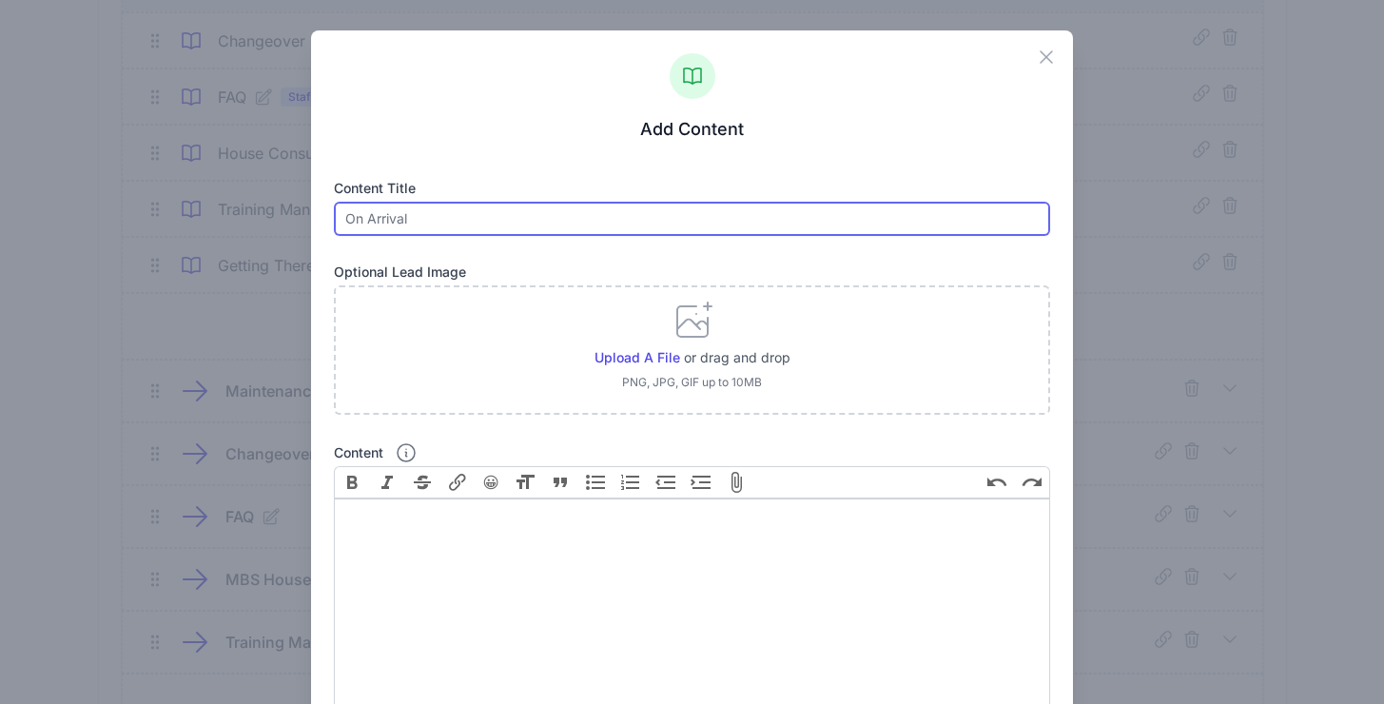
click at [484, 235] on input "text" at bounding box center [691, 219] width 715 height 34
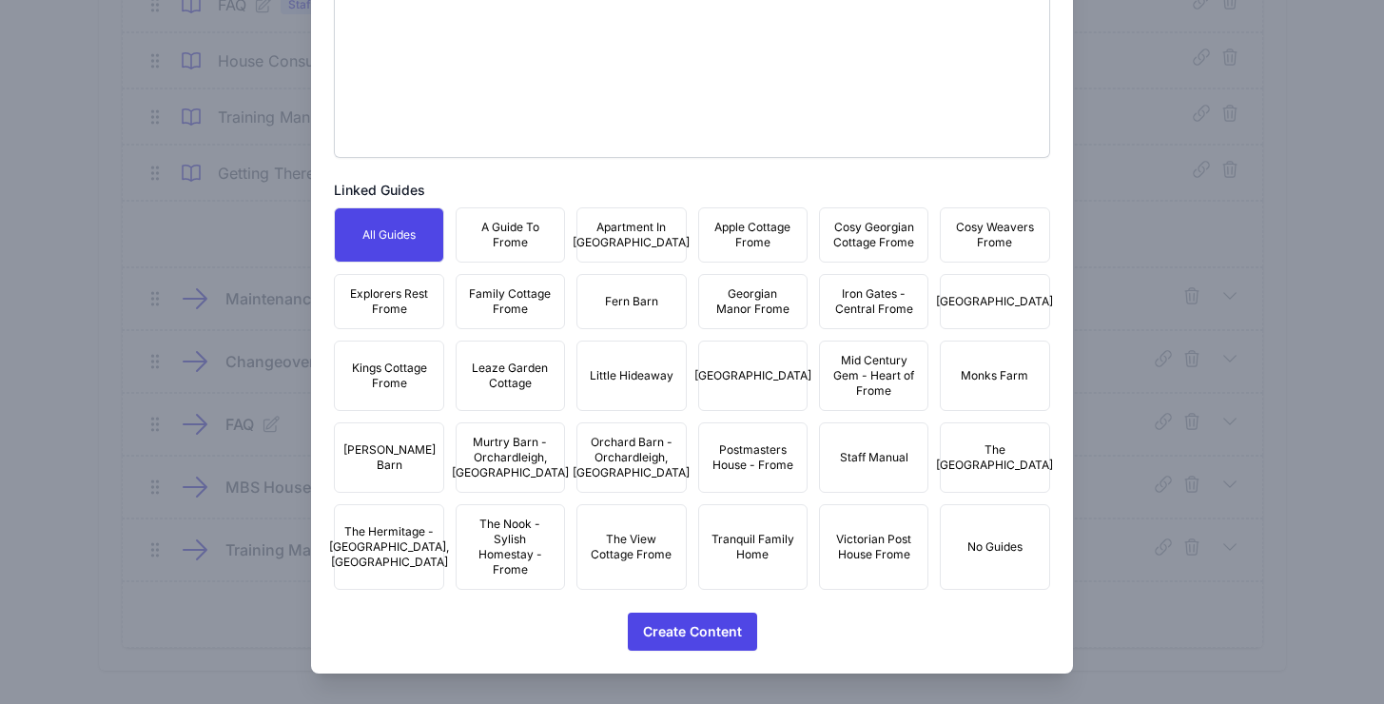
scroll to position [1042, 0]
type input "Maintenance Checks"
click at [851, 456] on span "Staff Manual" at bounding box center [874, 457] width 68 height 15
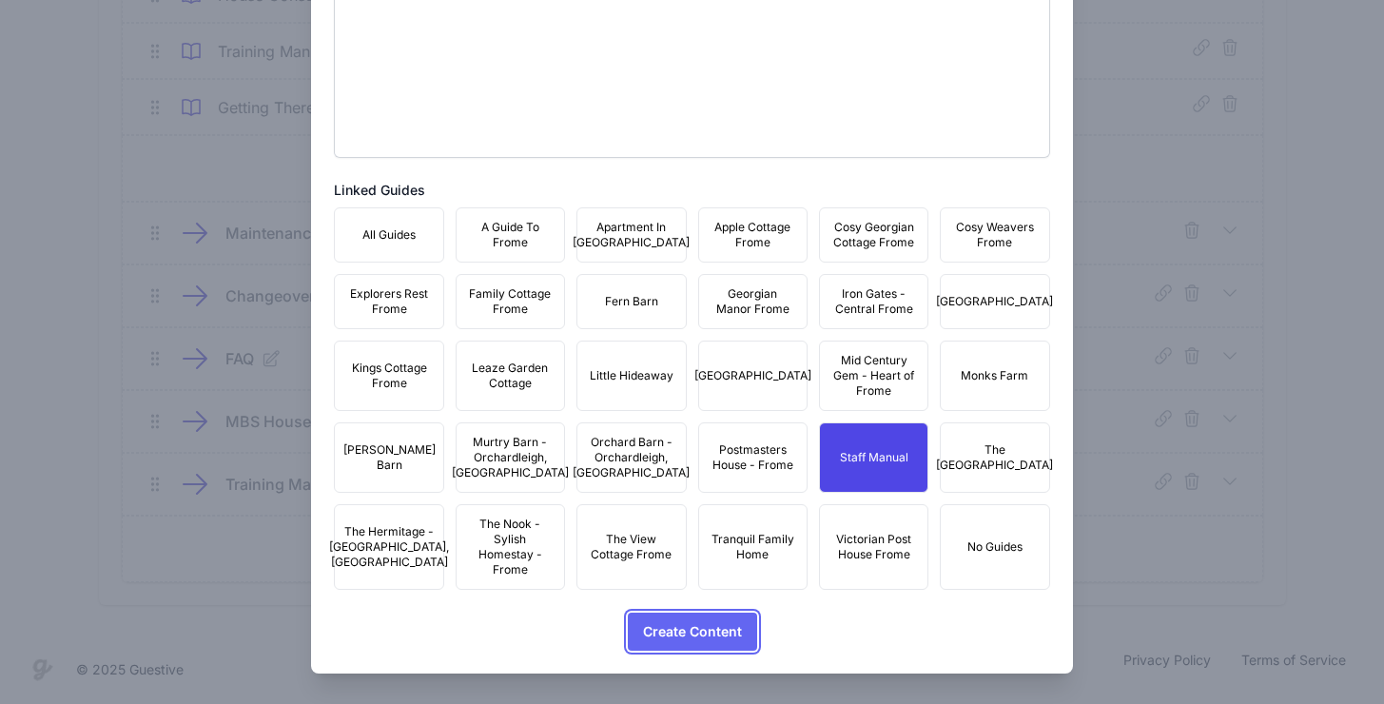
click at [703, 640] on span "Create Content" at bounding box center [692, 631] width 99 height 38
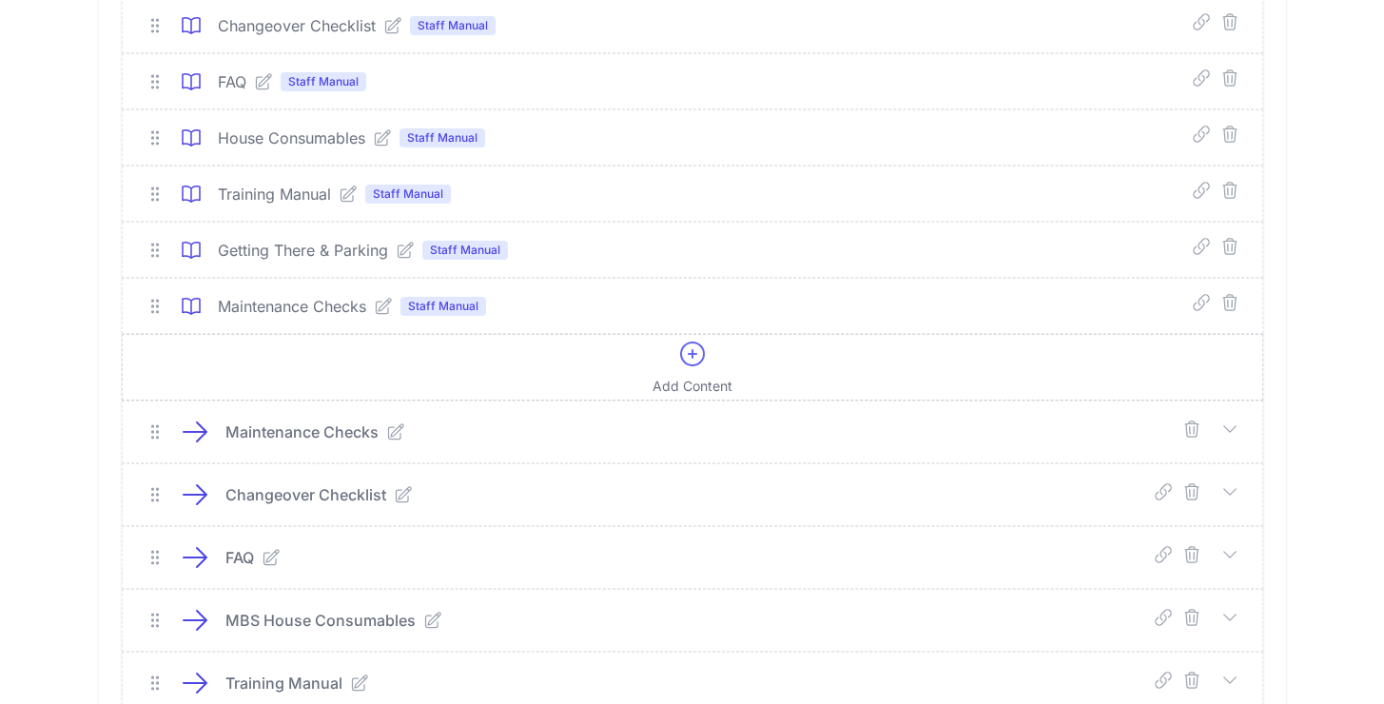
scroll to position [1099, 0]
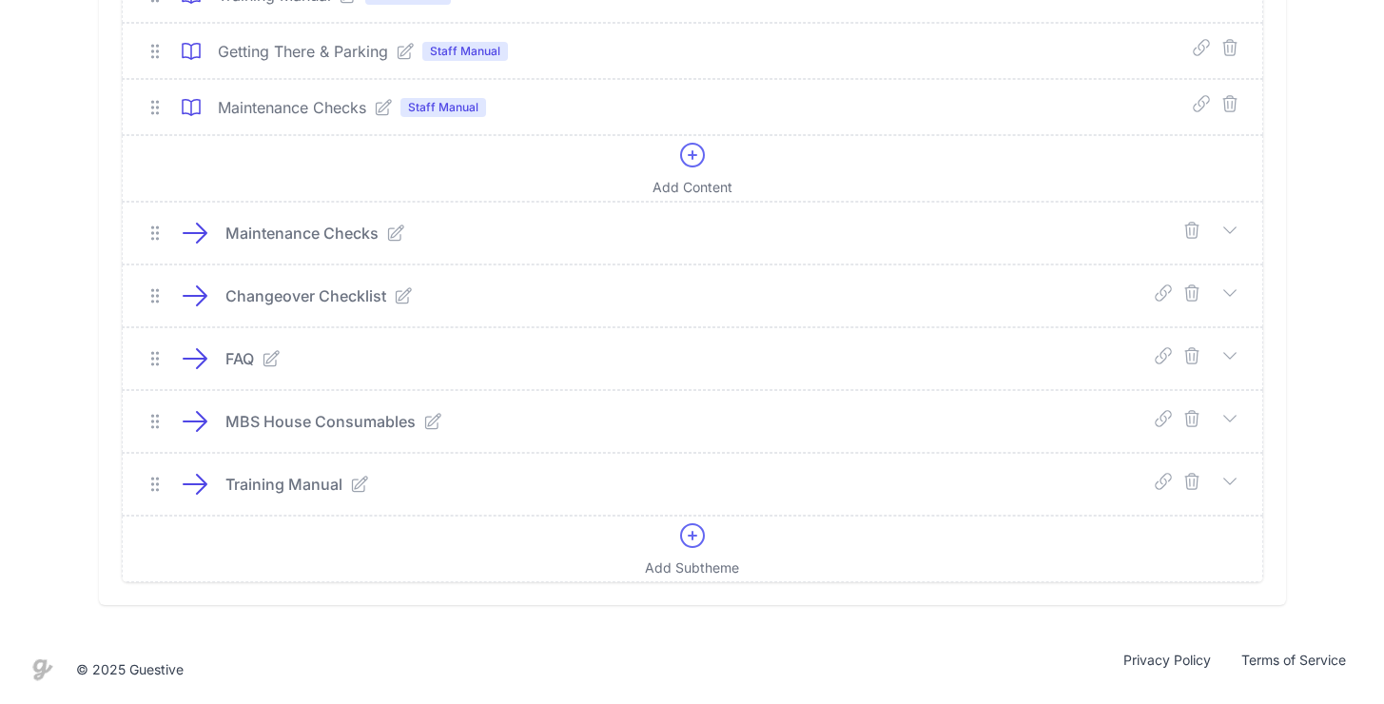
click at [1192, 229] on icon "submit" at bounding box center [1191, 230] width 19 height 19
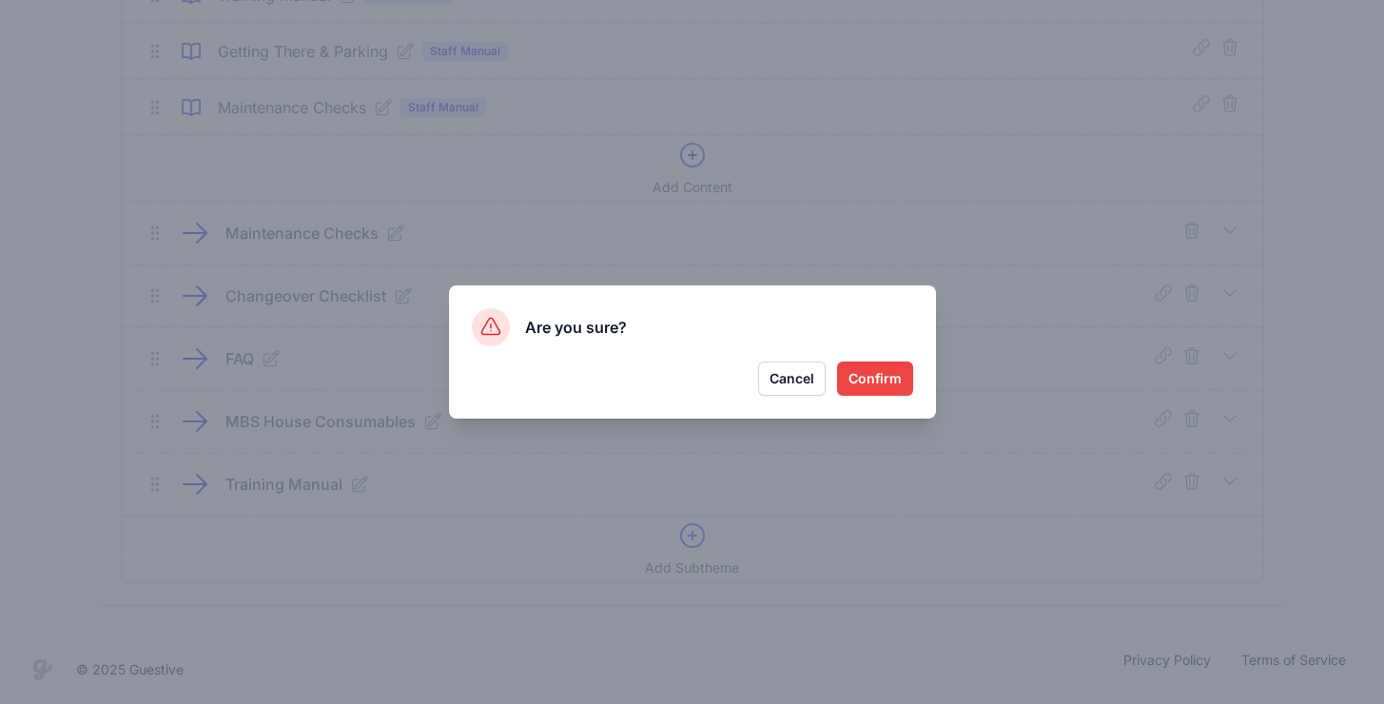
click at [877, 361] on button "Confirm" at bounding box center [875, 378] width 76 height 34
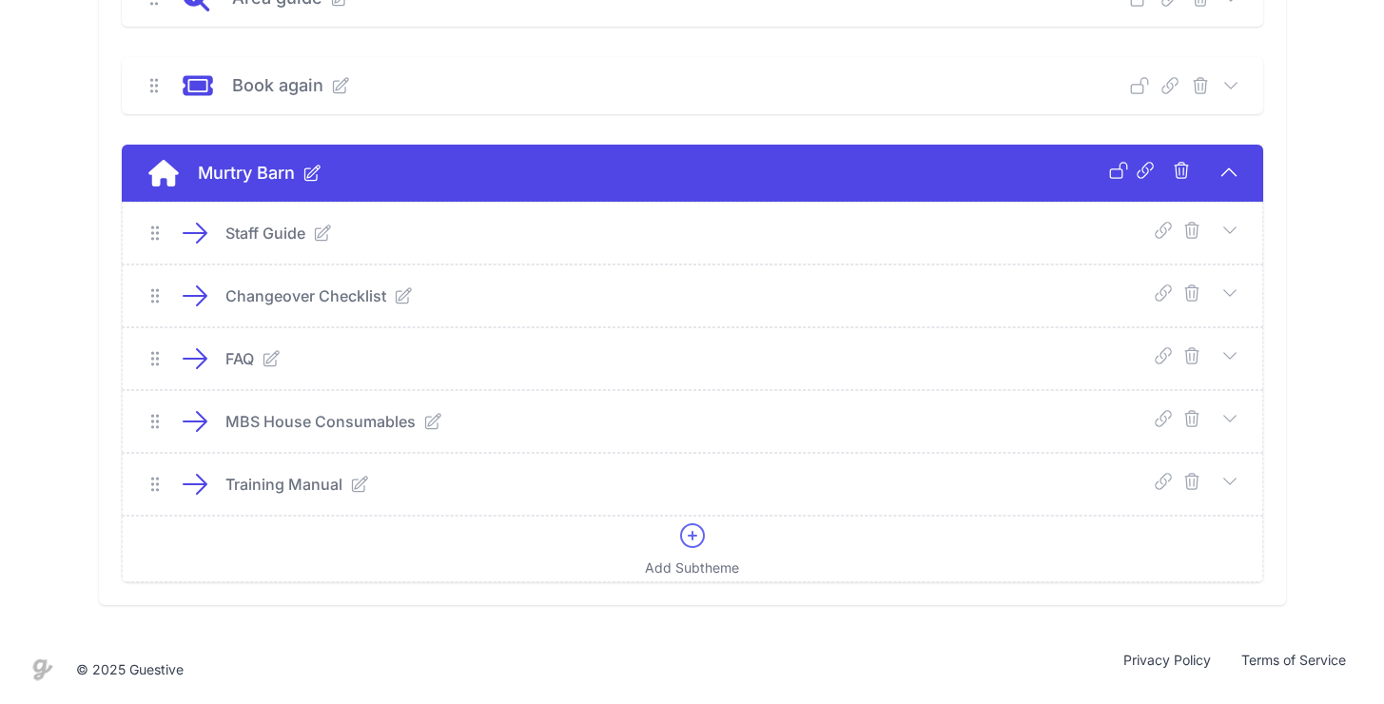
scroll to position [630, 0]
click at [1196, 292] on icon "submit" at bounding box center [1191, 291] width 13 height 15
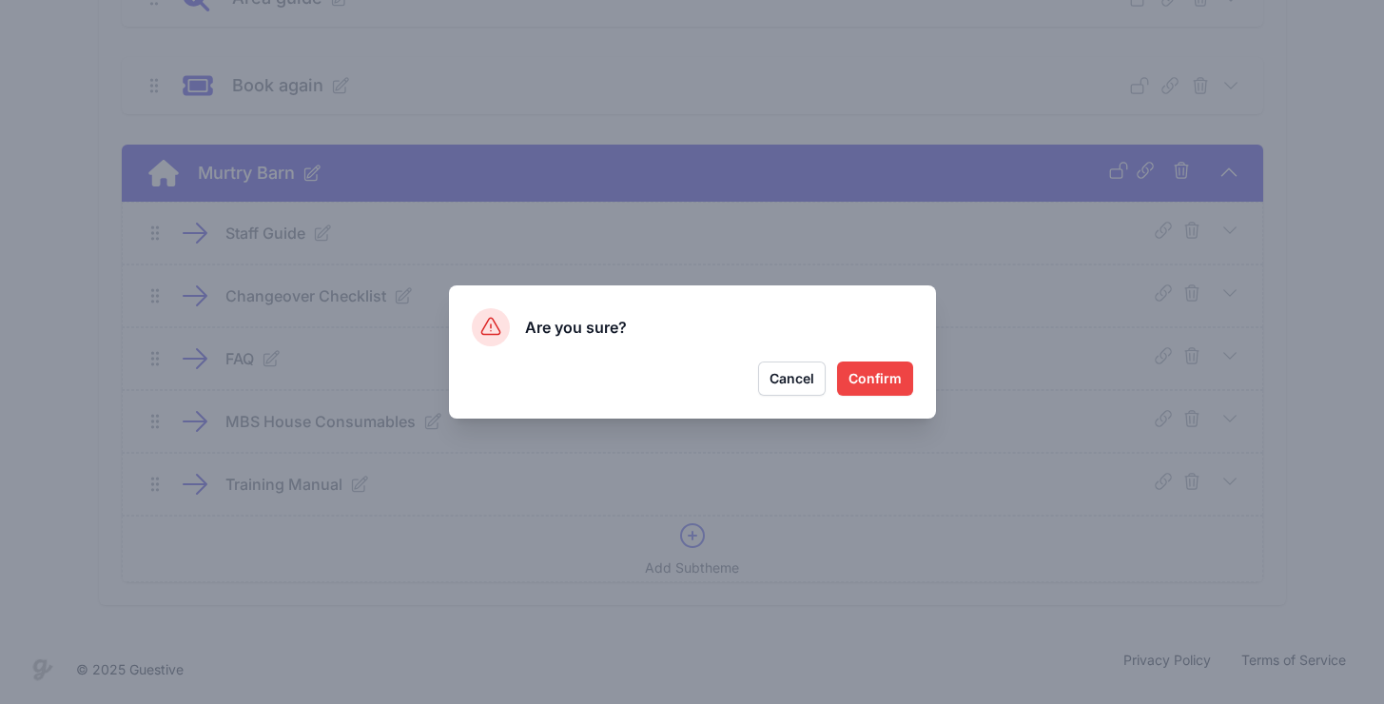
click at [861, 385] on button "Confirm" at bounding box center [875, 378] width 76 height 34
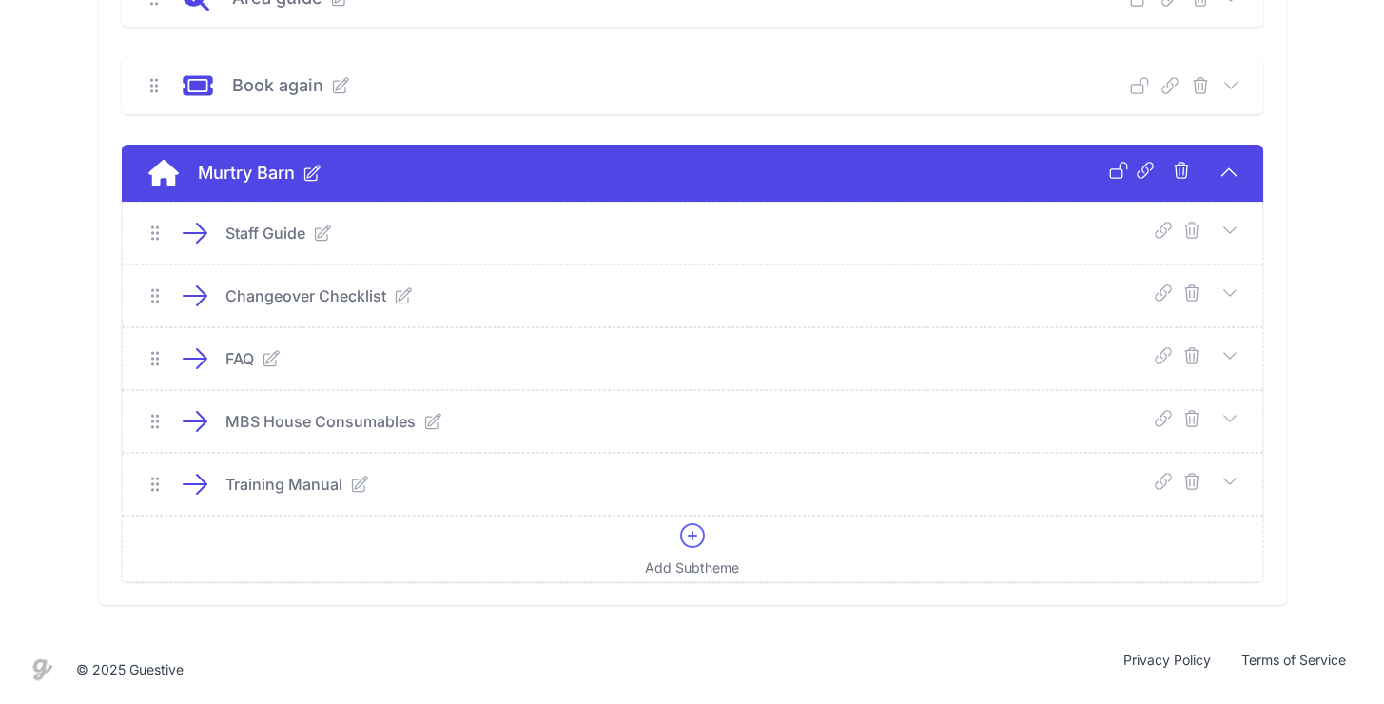
scroll to position [568, 0]
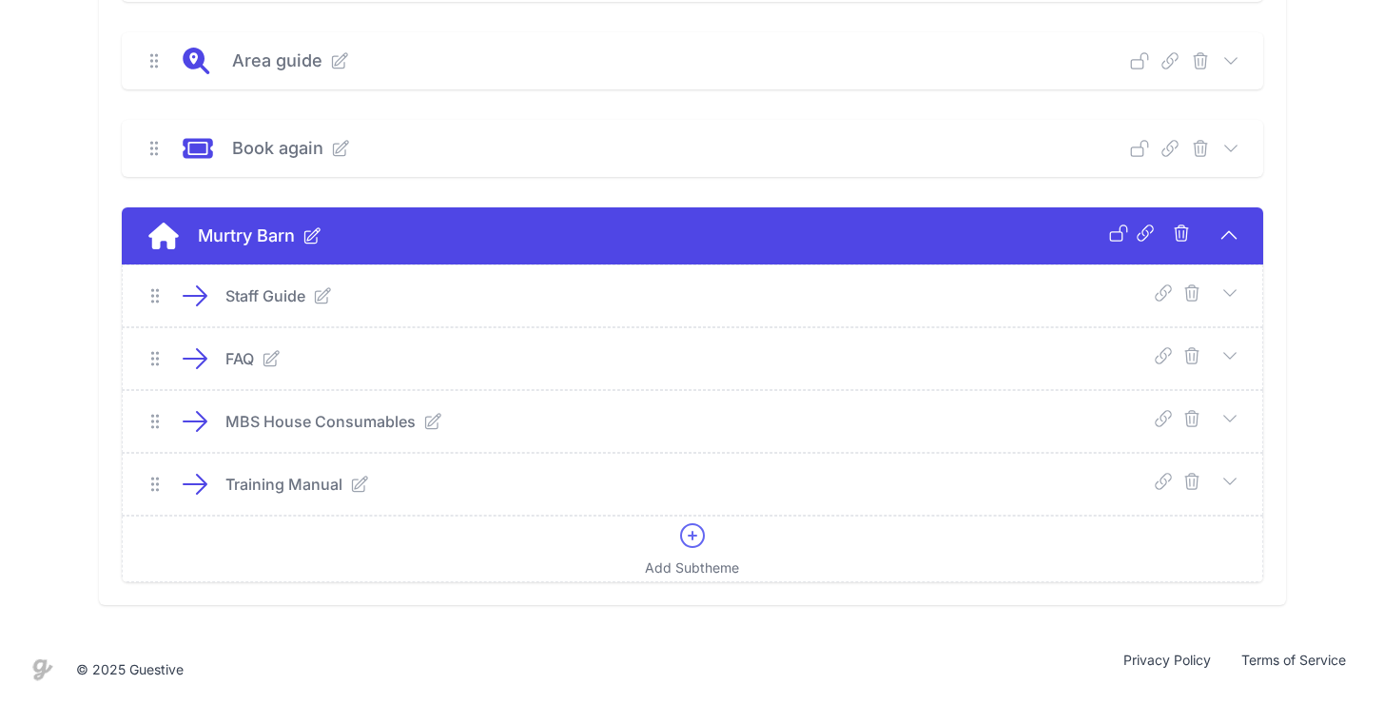
click at [1193, 353] on icon "submit" at bounding box center [1191, 355] width 19 height 19
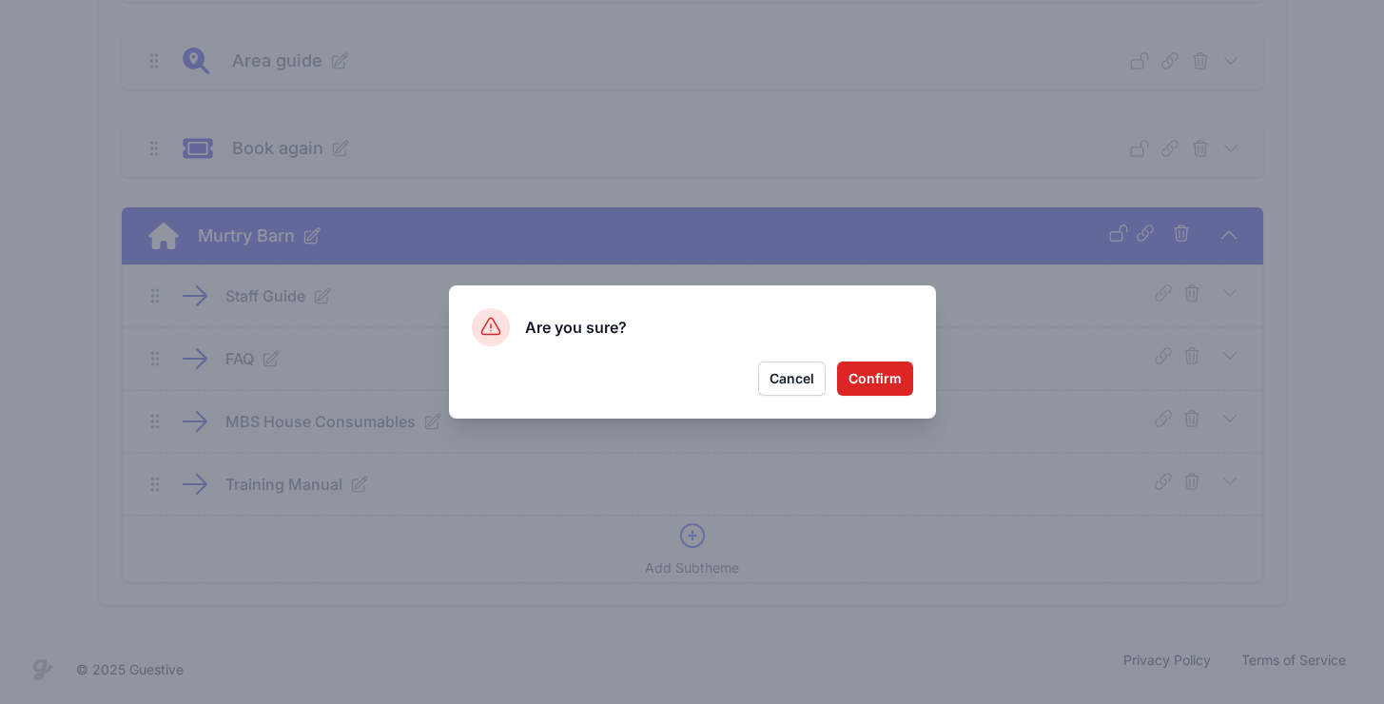
click at [868, 377] on button "Confirm" at bounding box center [875, 378] width 76 height 34
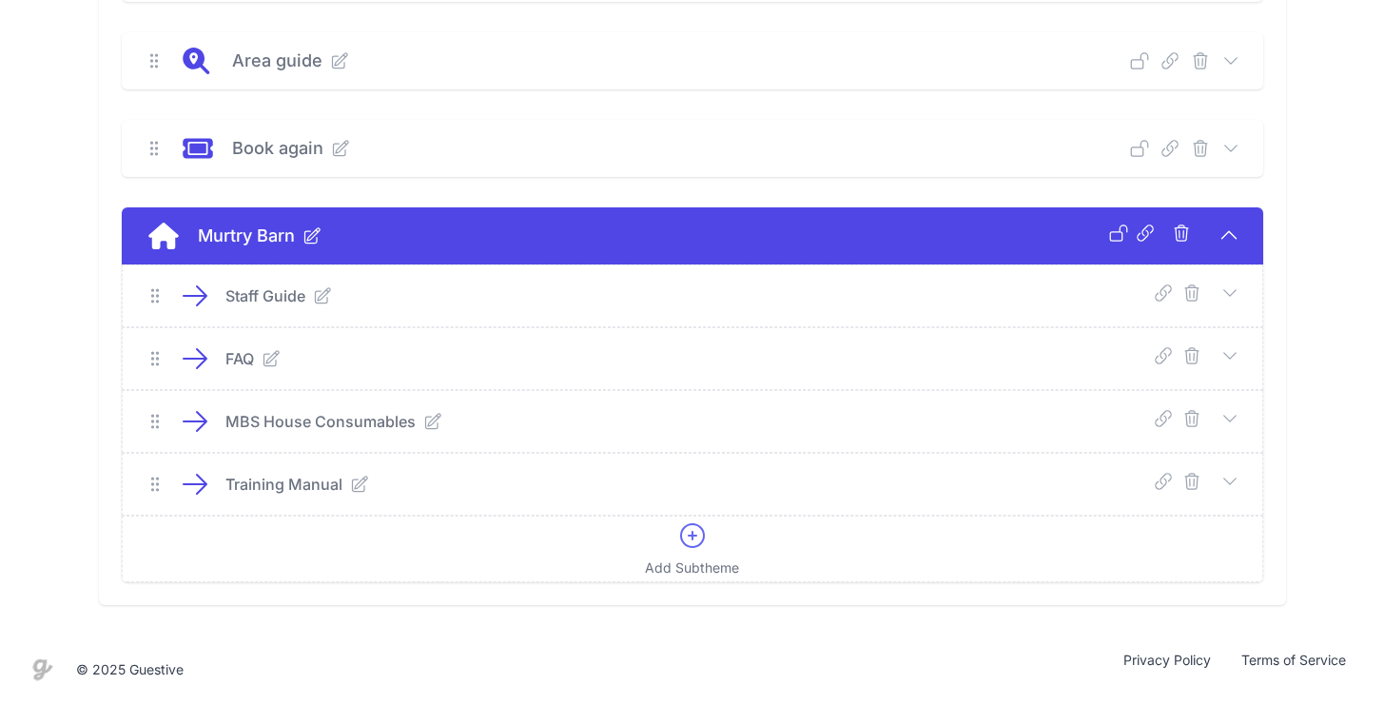
scroll to position [505, 0]
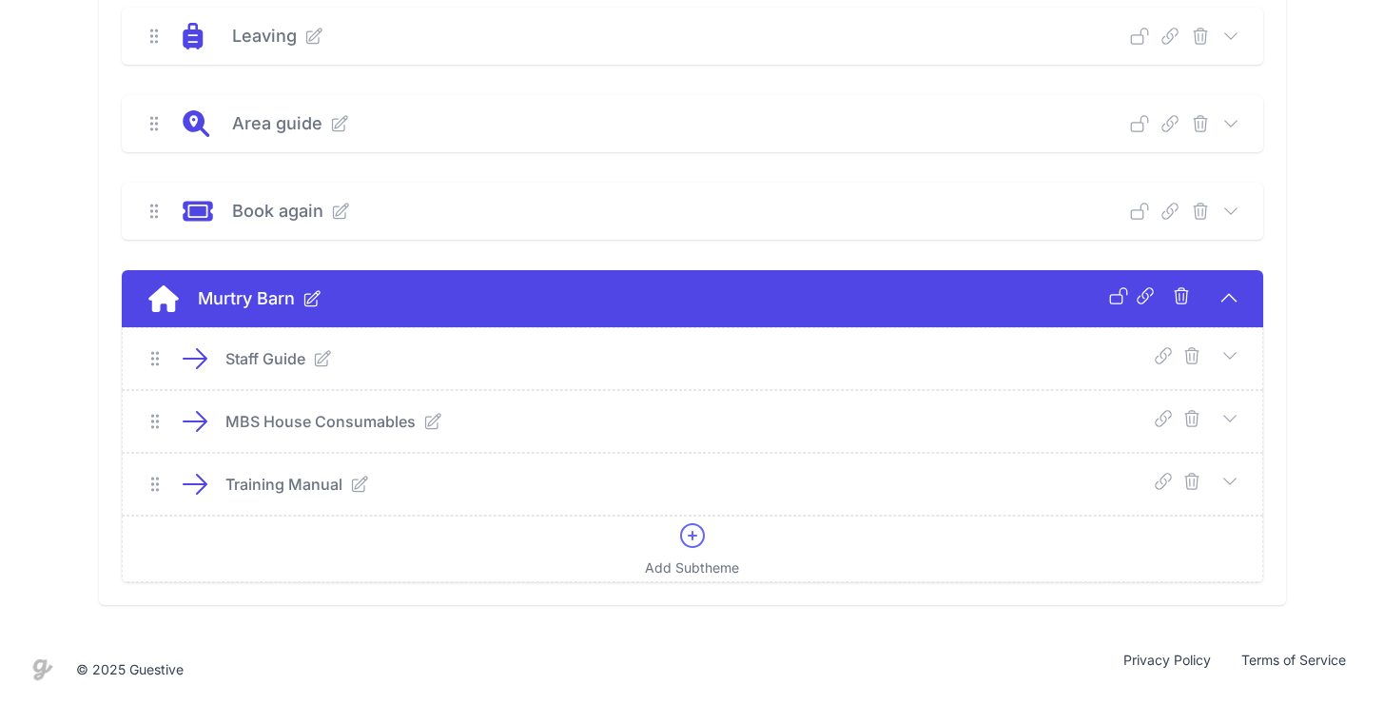
click at [1187, 420] on icon "submit" at bounding box center [1191, 418] width 19 height 19
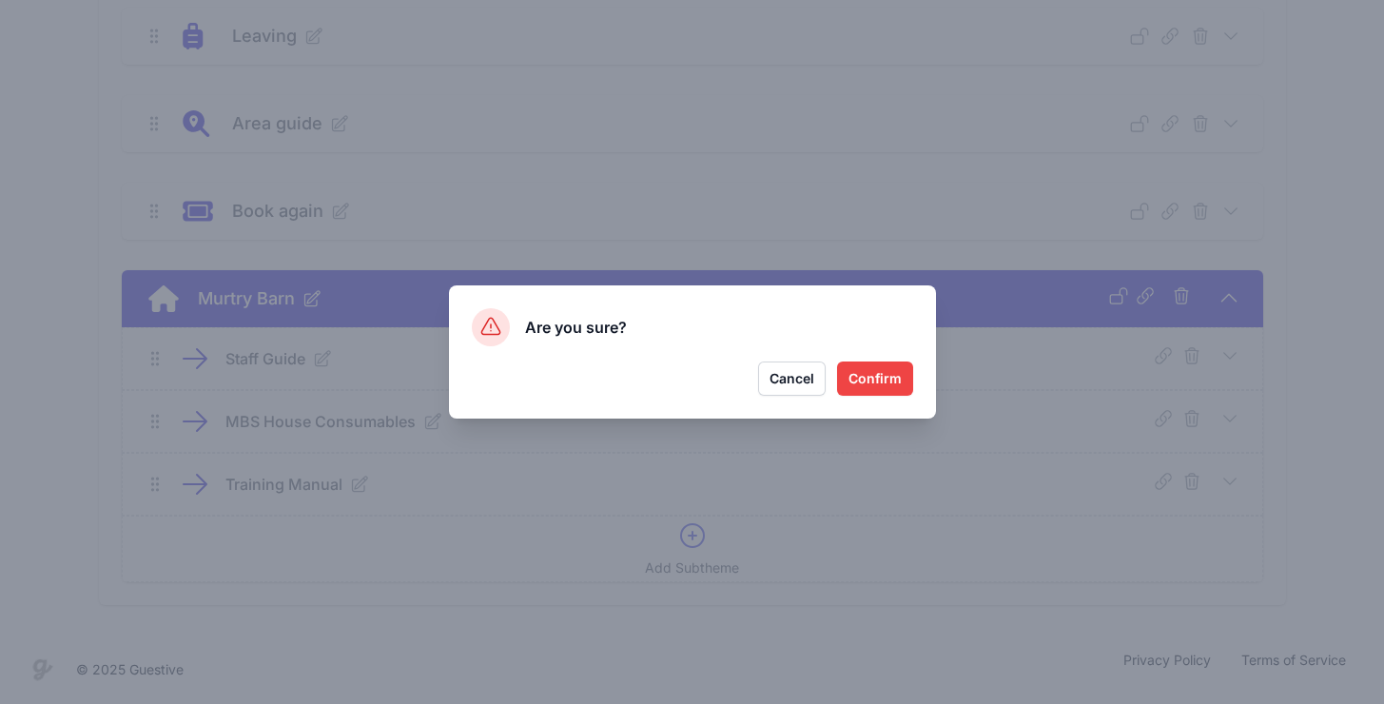
click at [870, 371] on button "Confirm" at bounding box center [875, 378] width 76 height 34
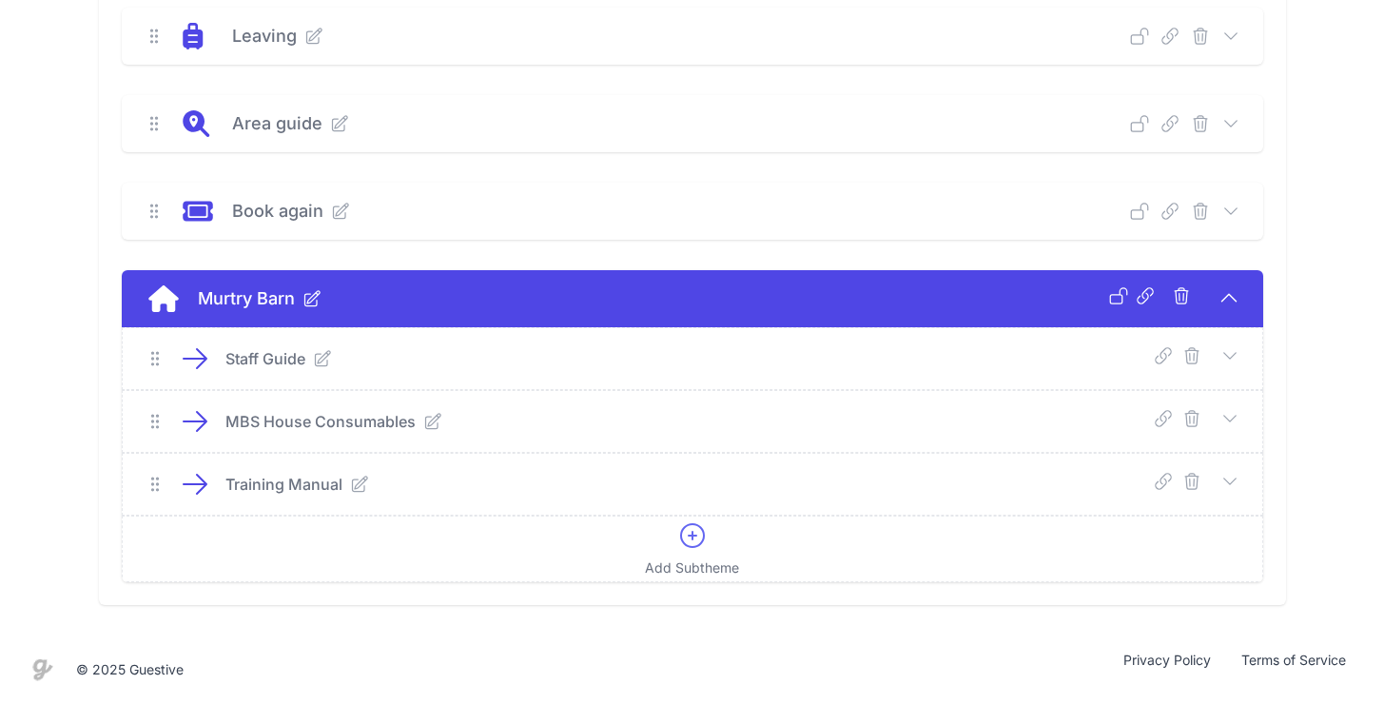
scroll to position [442, 0]
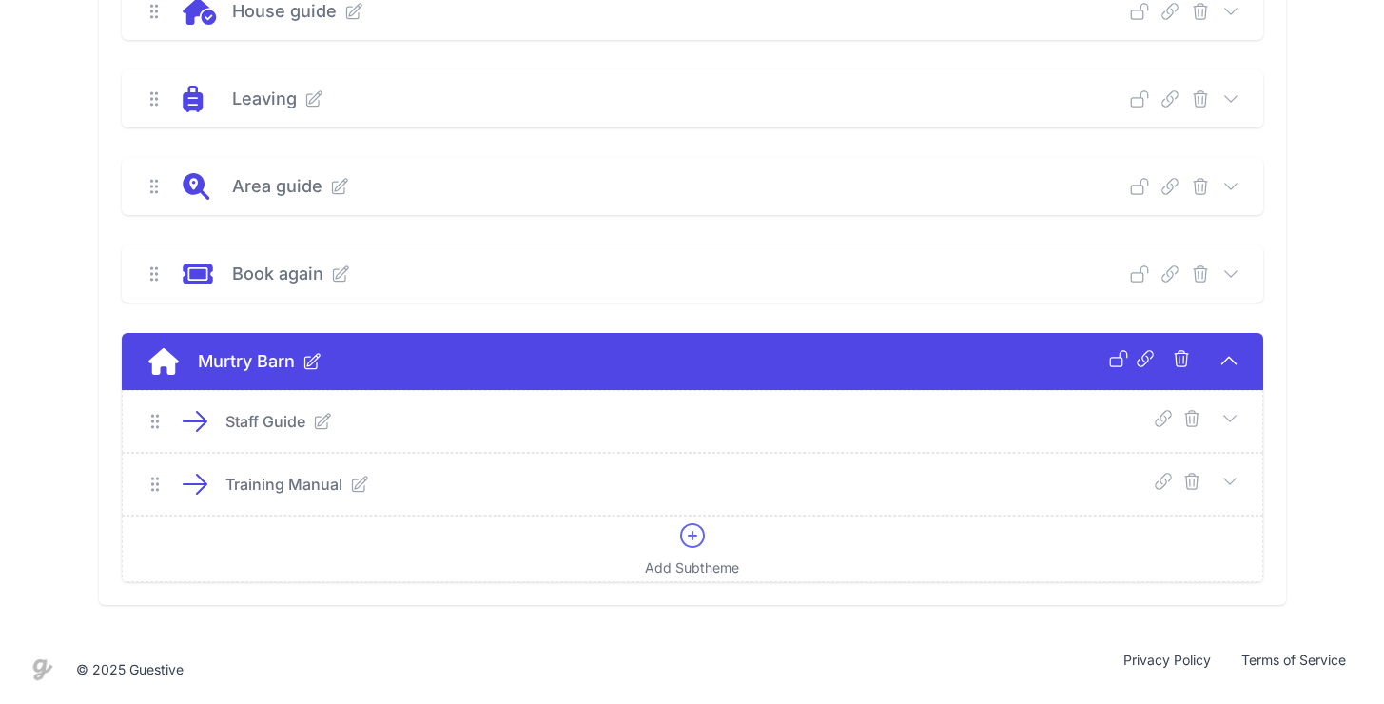
click at [1187, 481] on icon "submit" at bounding box center [1191, 481] width 19 height 19
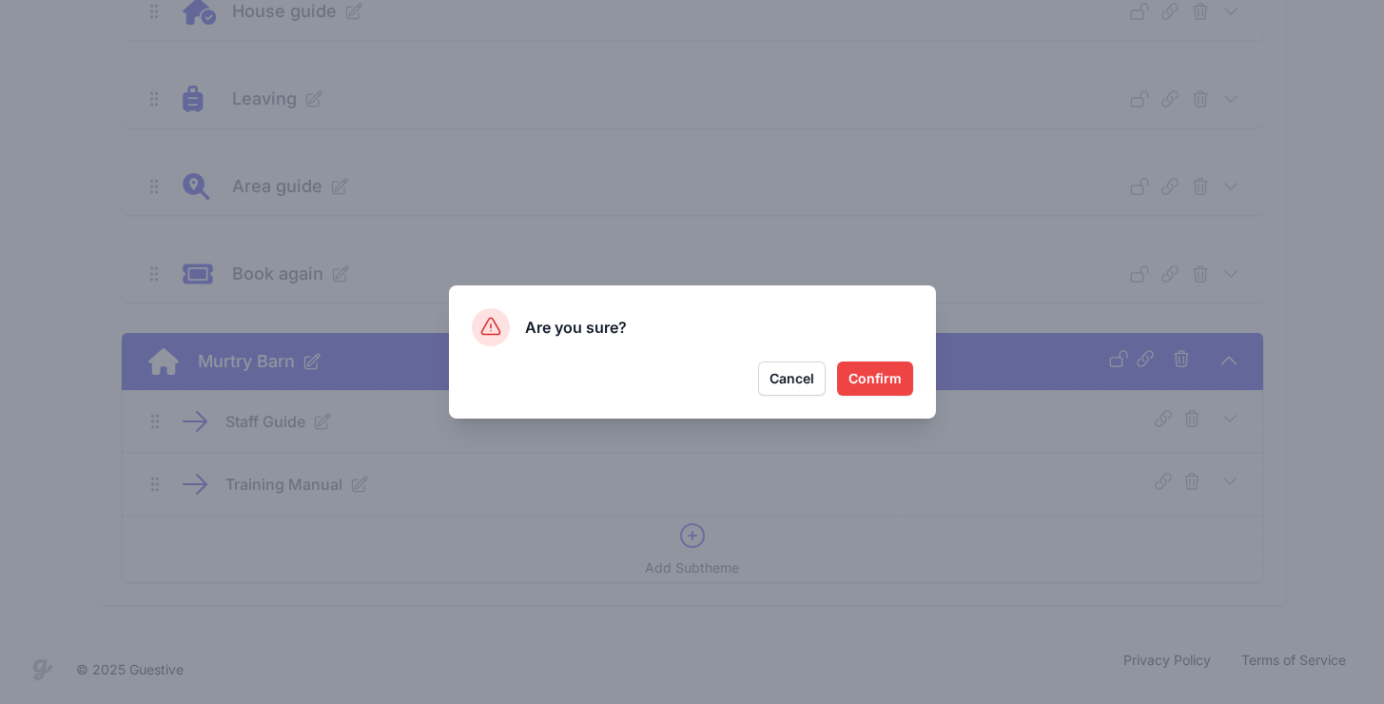
click at [880, 376] on button "Confirm" at bounding box center [875, 378] width 76 height 34
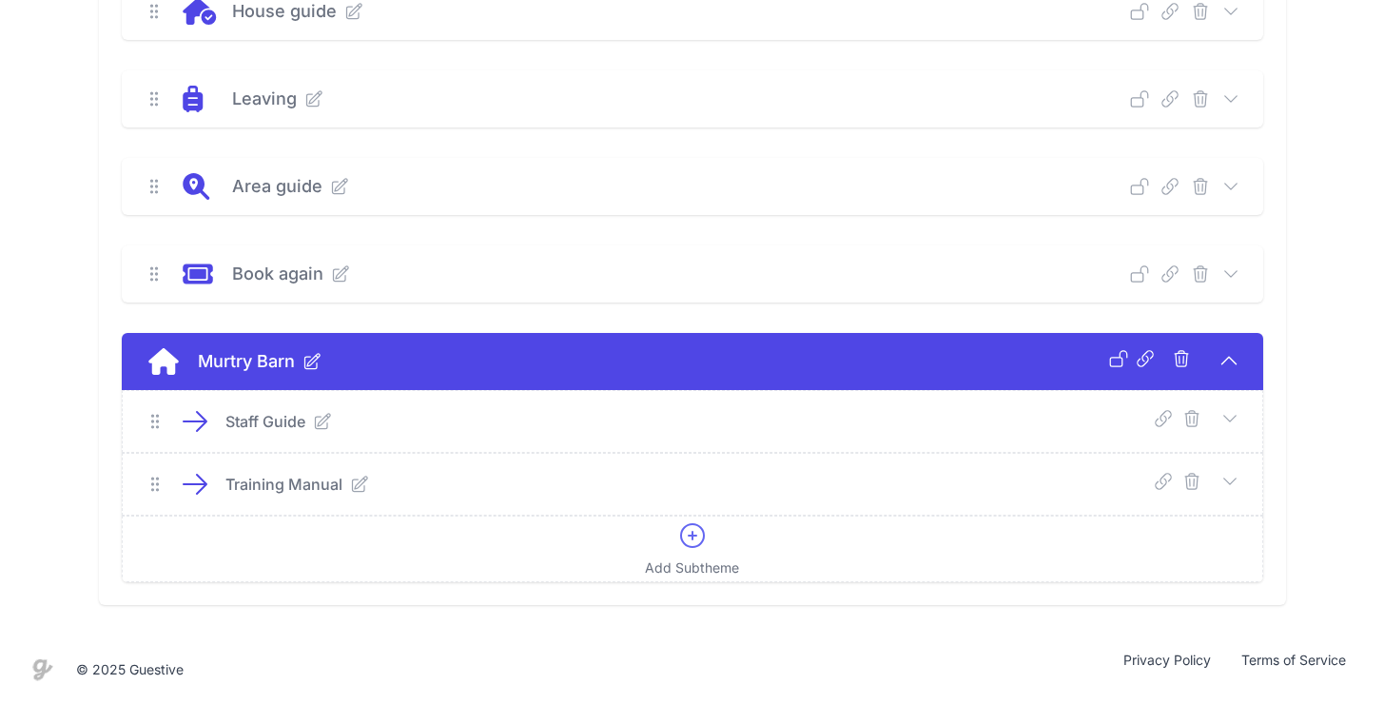
scroll to position [379, 0]
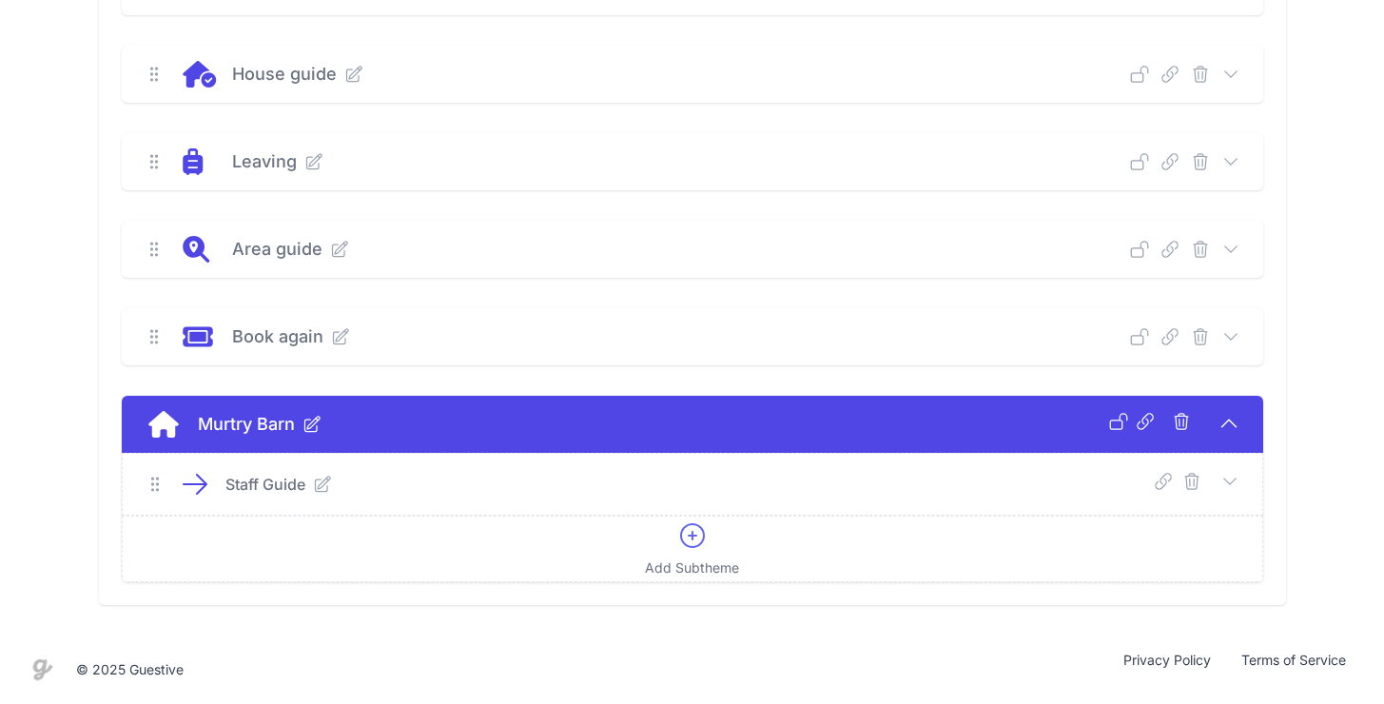
drag, startPoint x: 1331, startPoint y: 444, endPoint x: 1265, endPoint y: 432, distance: 67.7
click at [1330, 444] on div "New Theme Arriving Deep Link Select a guide and copy the deep link to send to g…" at bounding box center [692, 199] width 1384 height 871
click at [1229, 423] on icon at bounding box center [1228, 423] width 23 height 23
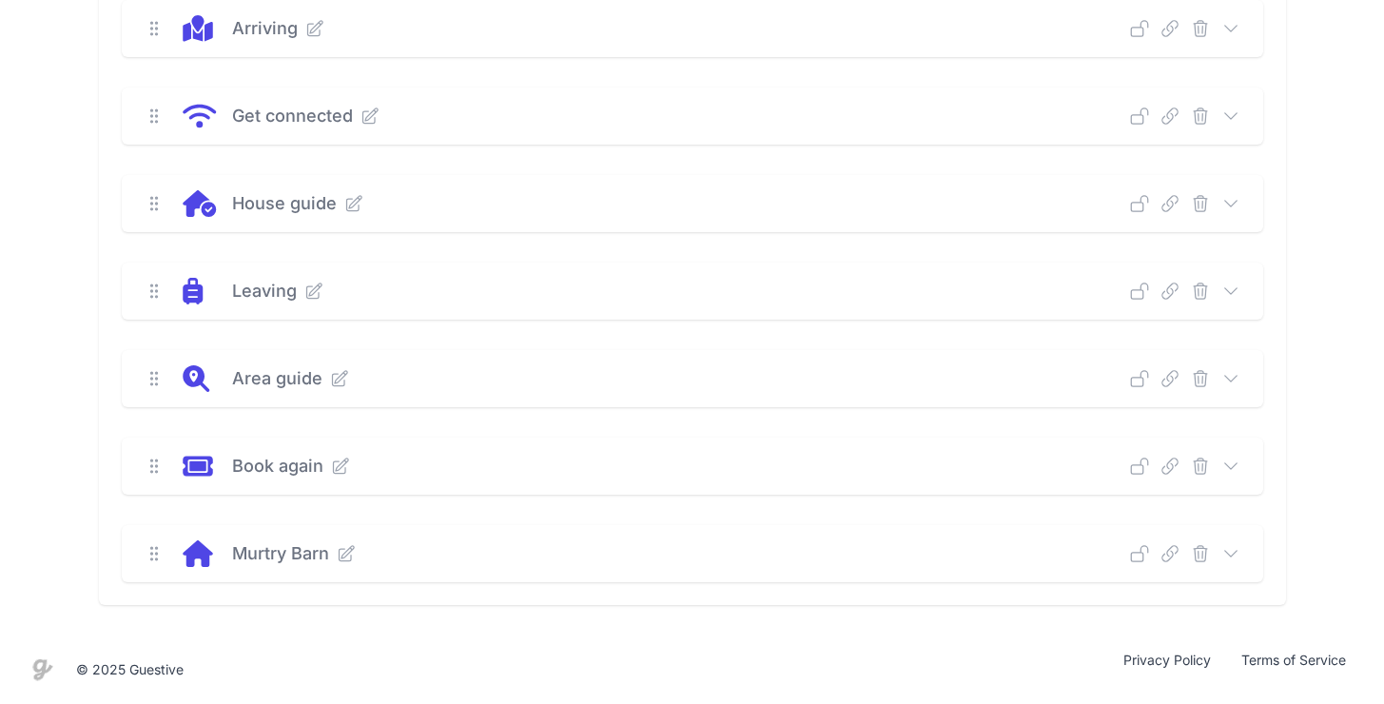
click at [1232, 553] on icon at bounding box center [1230, 553] width 19 height 19
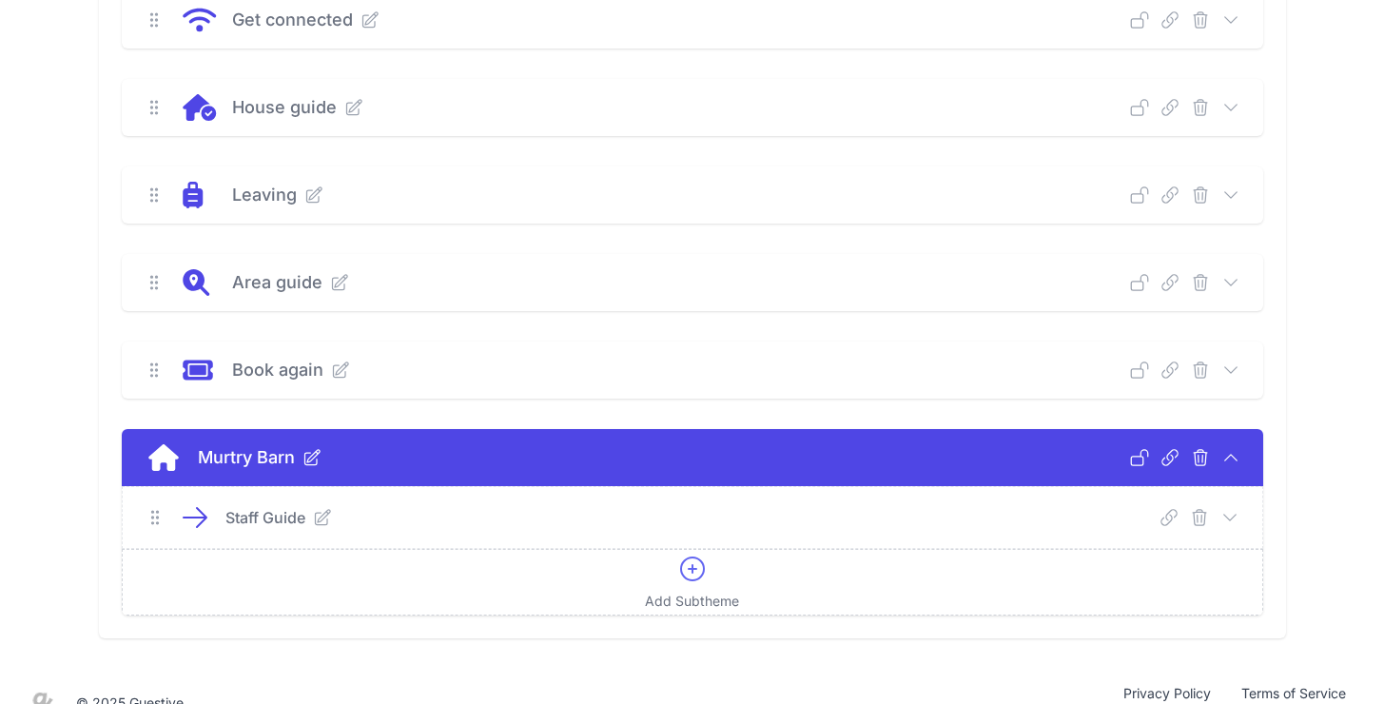
scroll to position [379, 0]
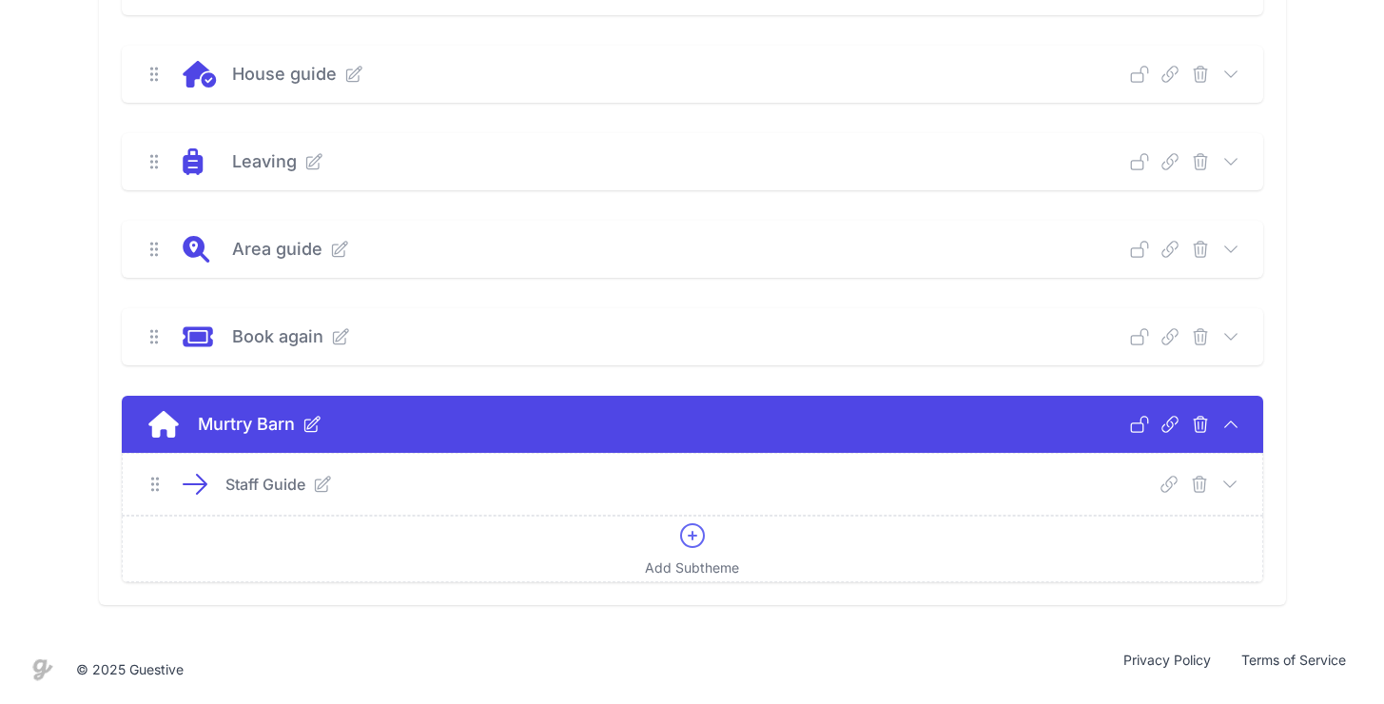
click at [1236, 478] on icon at bounding box center [1229, 484] width 19 height 19
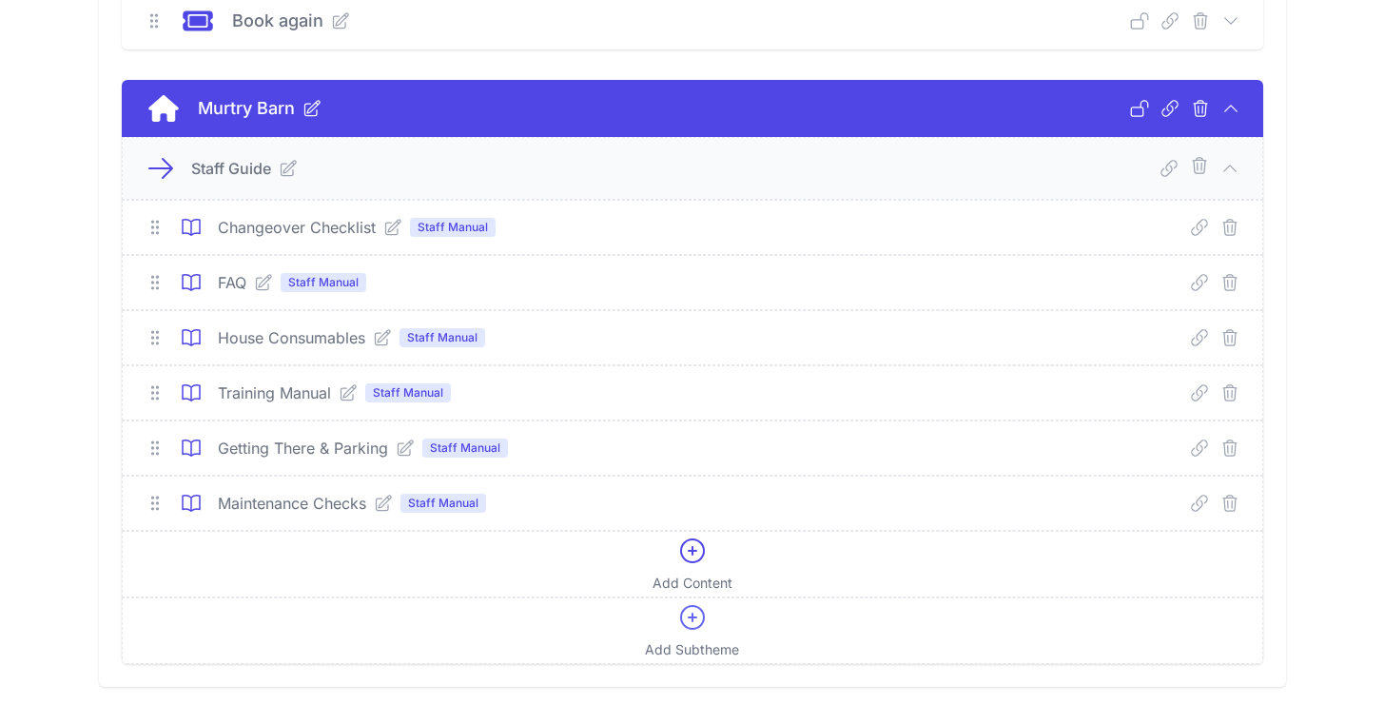
scroll to position [693, 0]
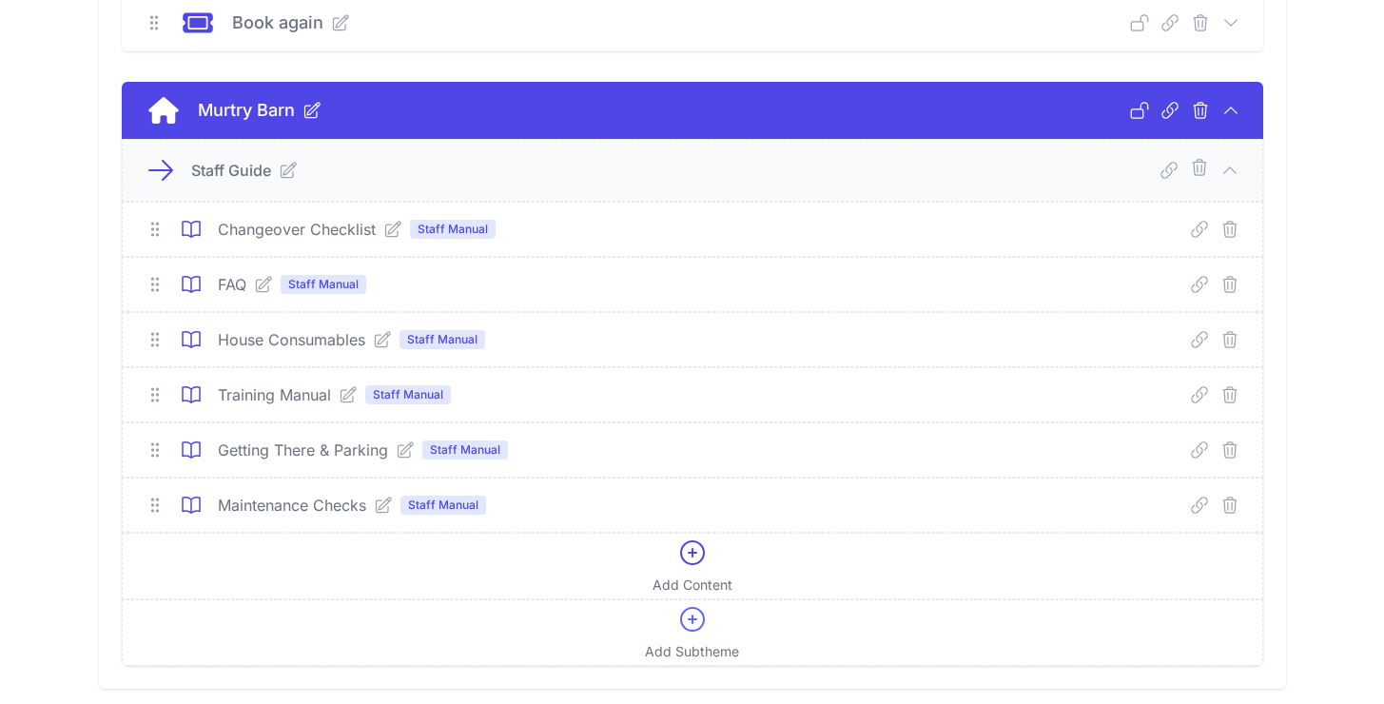
click at [1230, 172] on icon at bounding box center [1229, 170] width 19 height 19
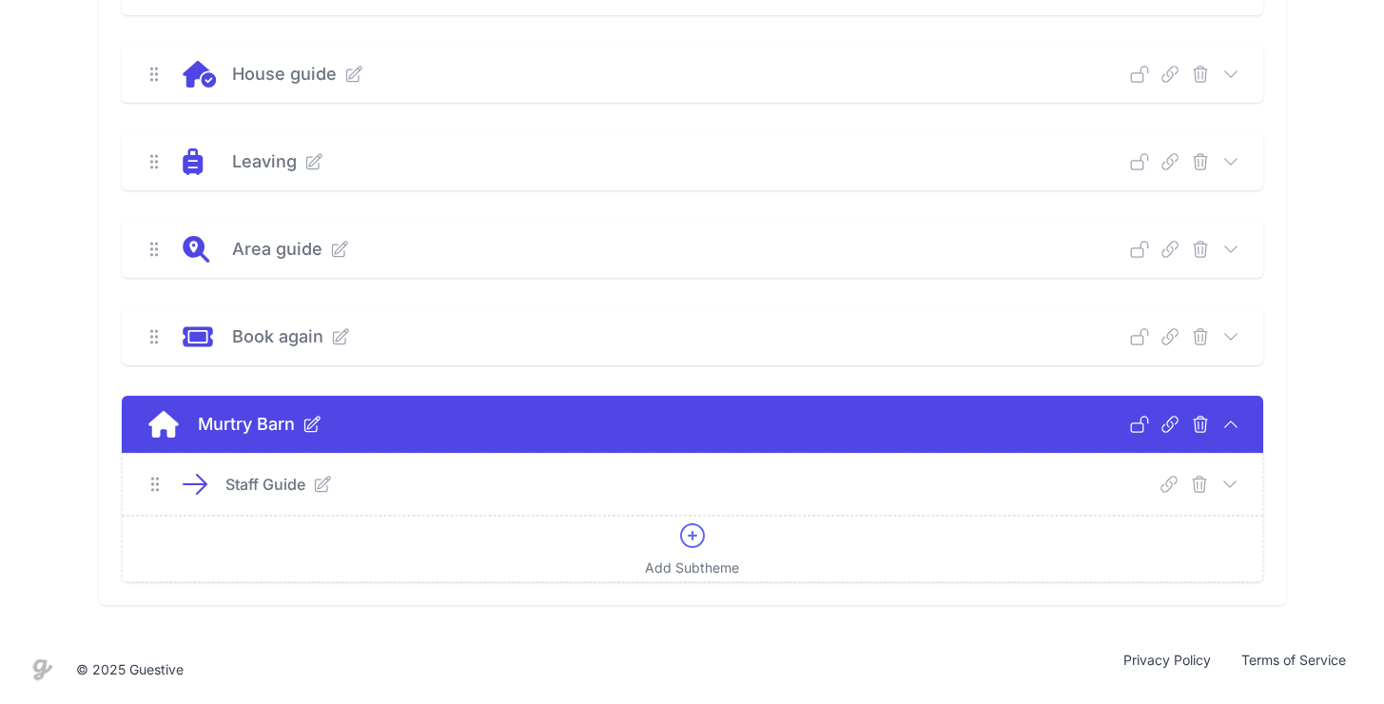
click at [1231, 423] on icon at bounding box center [1230, 424] width 19 height 19
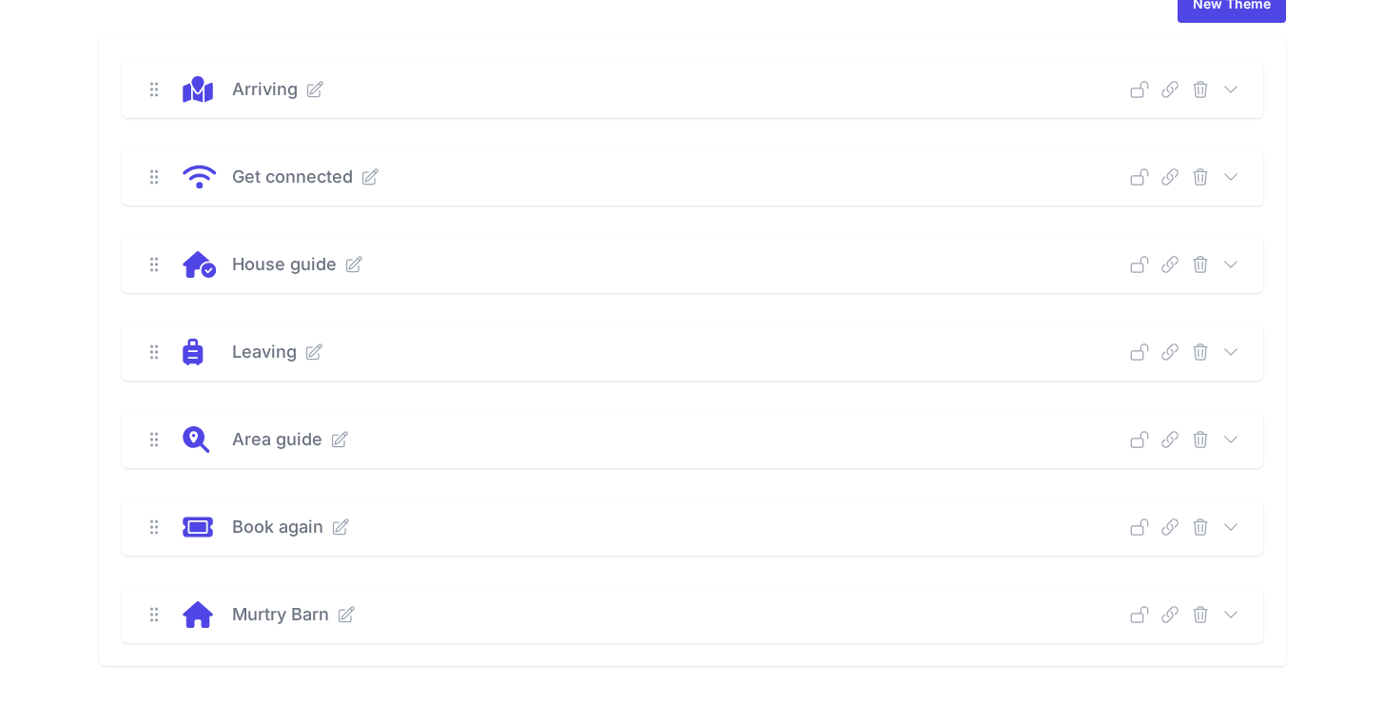
scroll to position [0, 0]
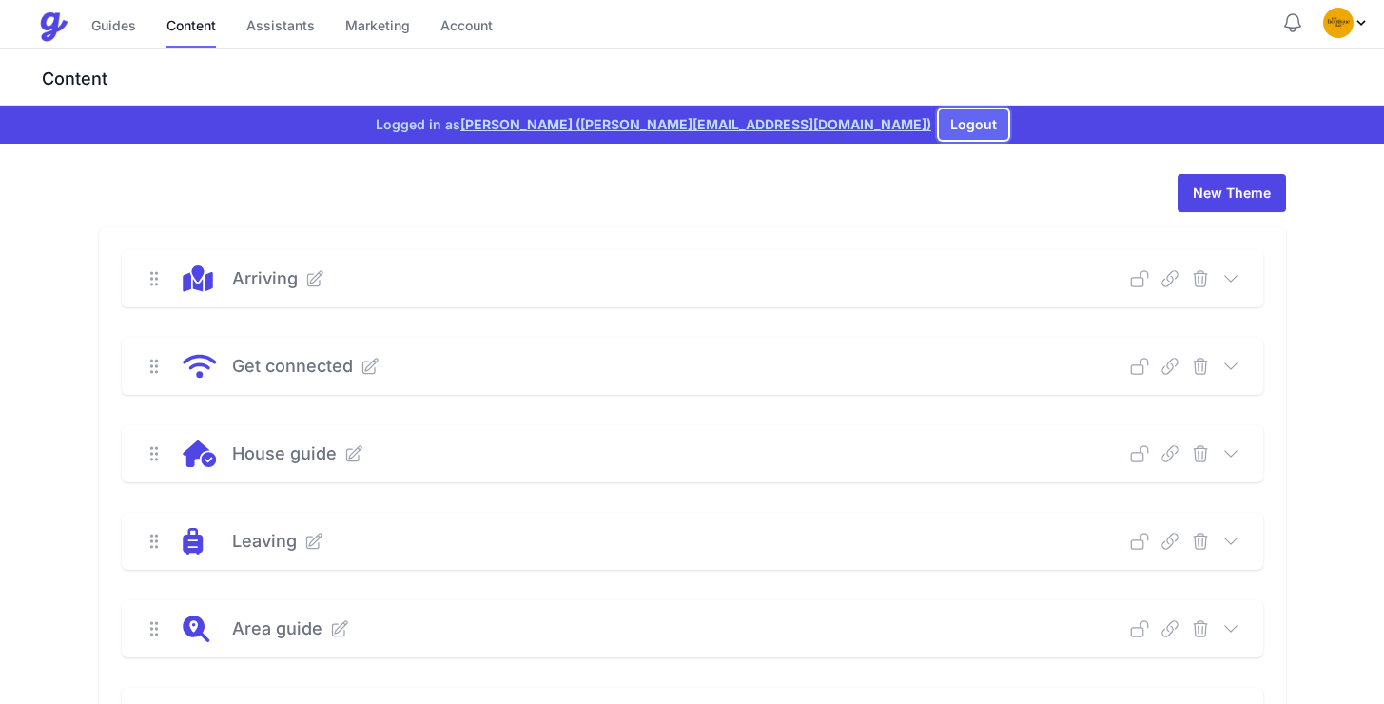
click at [939, 118] on button "Logout" at bounding box center [973, 124] width 69 height 30
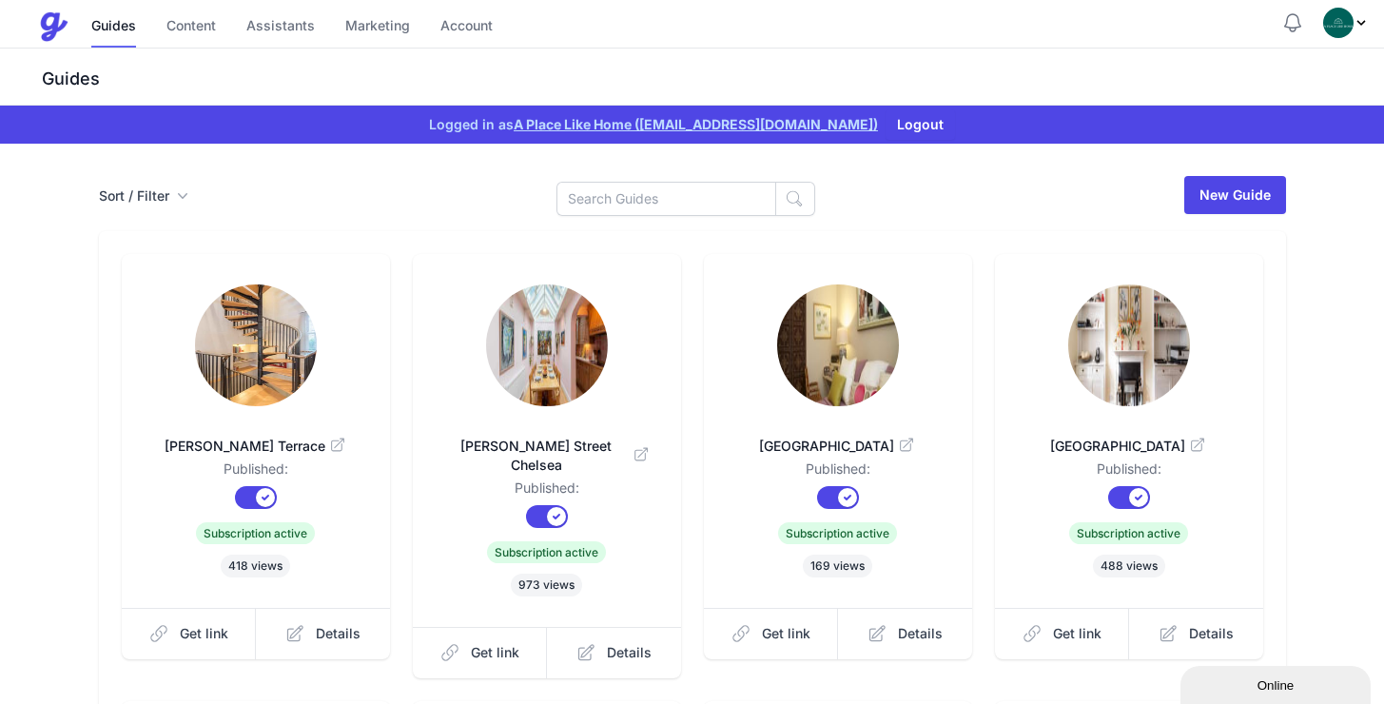
click at [285, 388] on img at bounding box center [256, 345] width 122 height 122
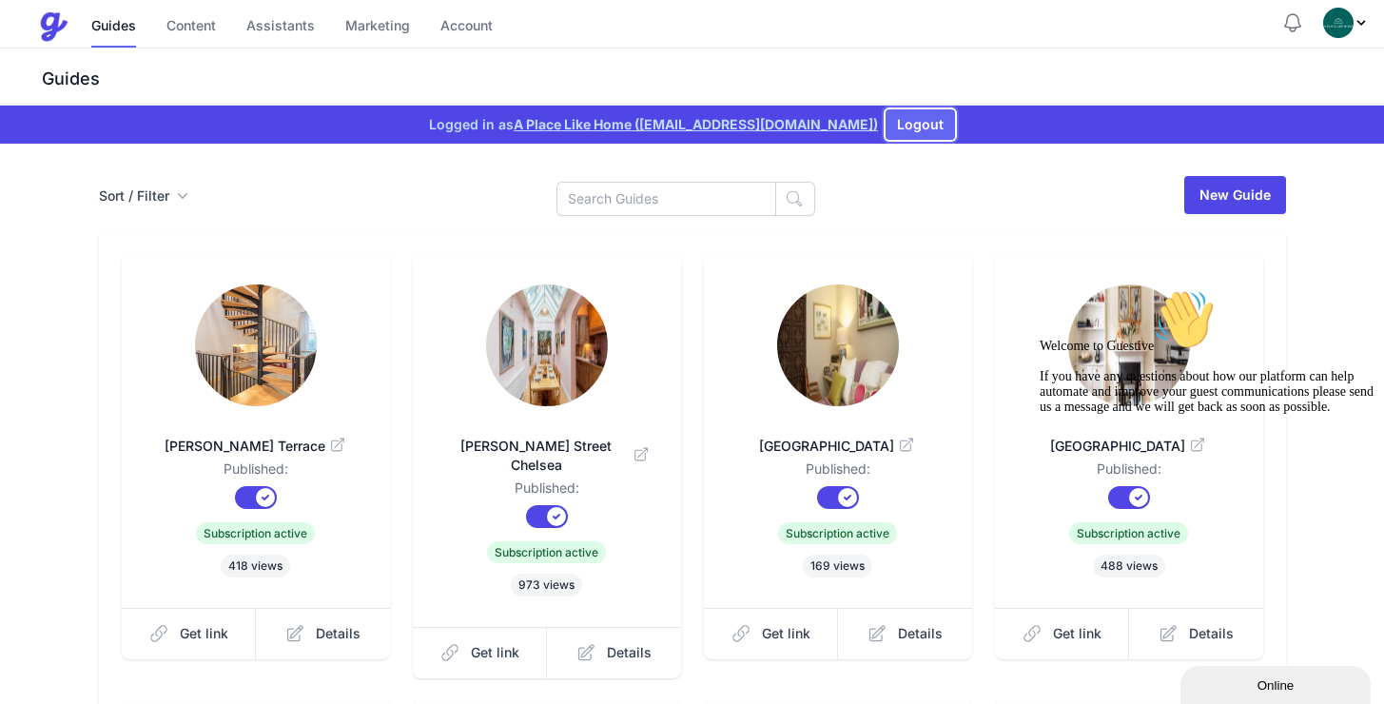
click at [906, 117] on button "Logout" at bounding box center [919, 124] width 69 height 30
